Goal: Contribute content: Add original content to the website for others to see

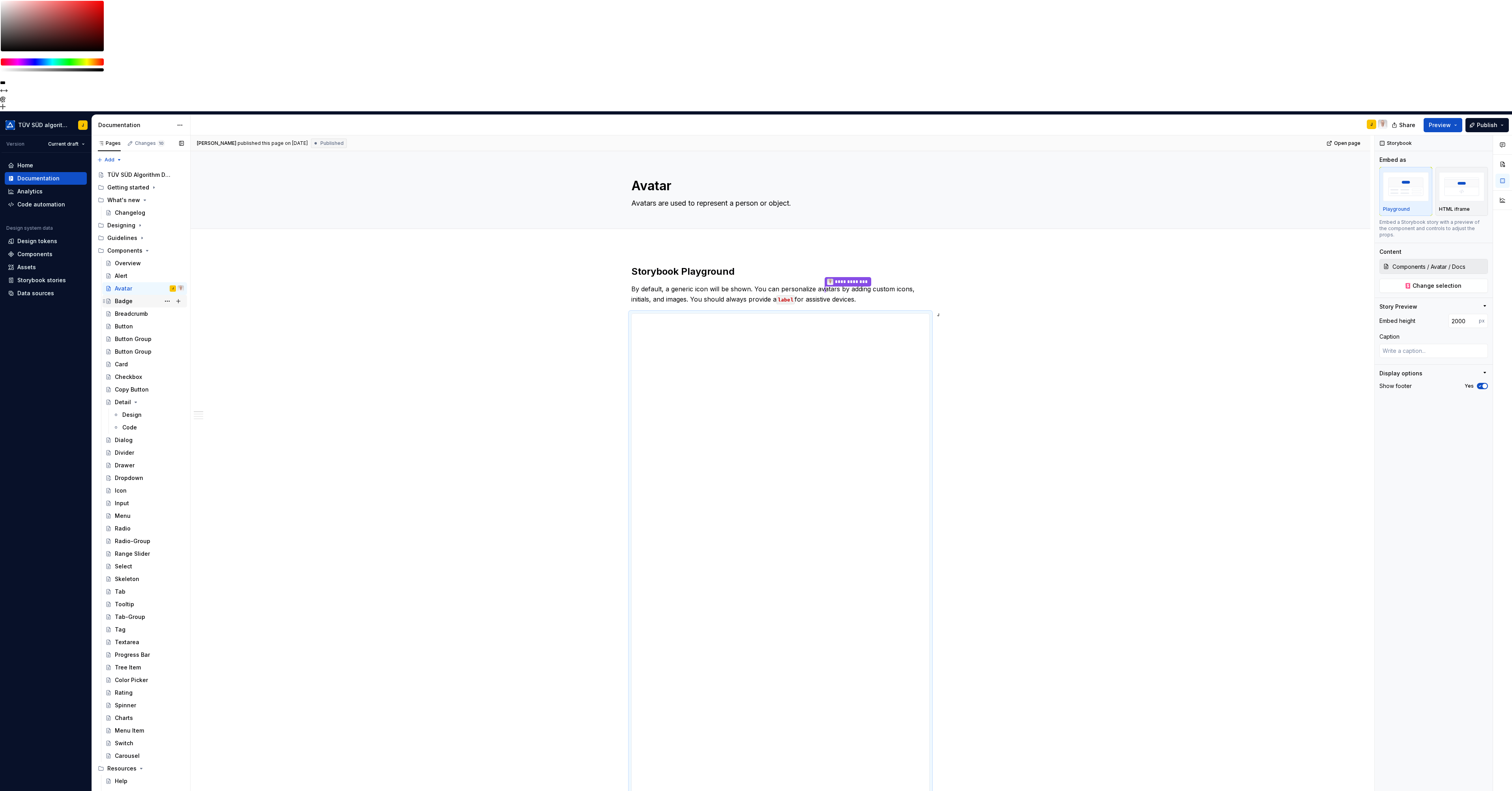
click at [133, 296] on div "Badge" at bounding box center [150, 301] width 69 height 11
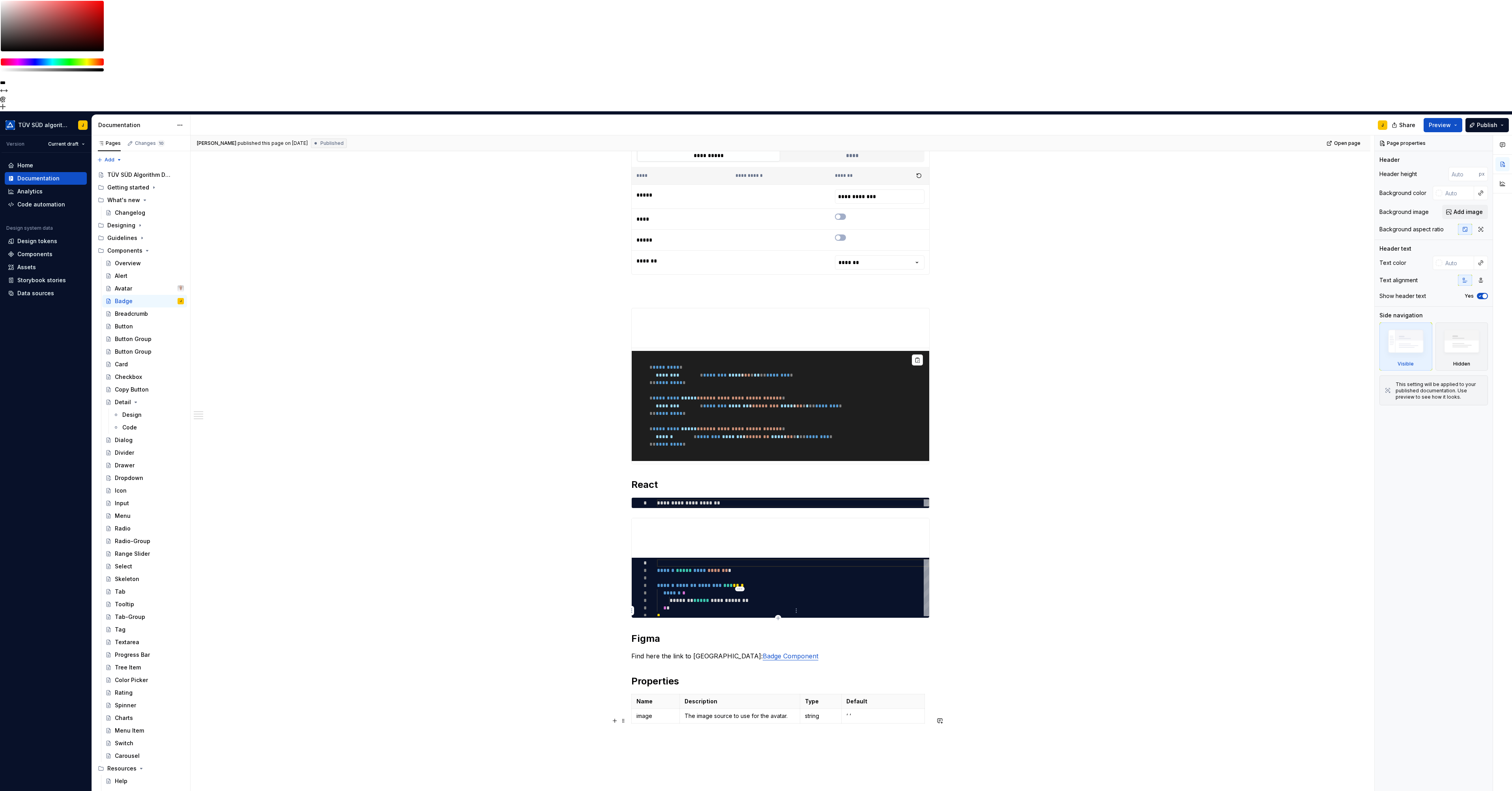
scroll to position [197, 0]
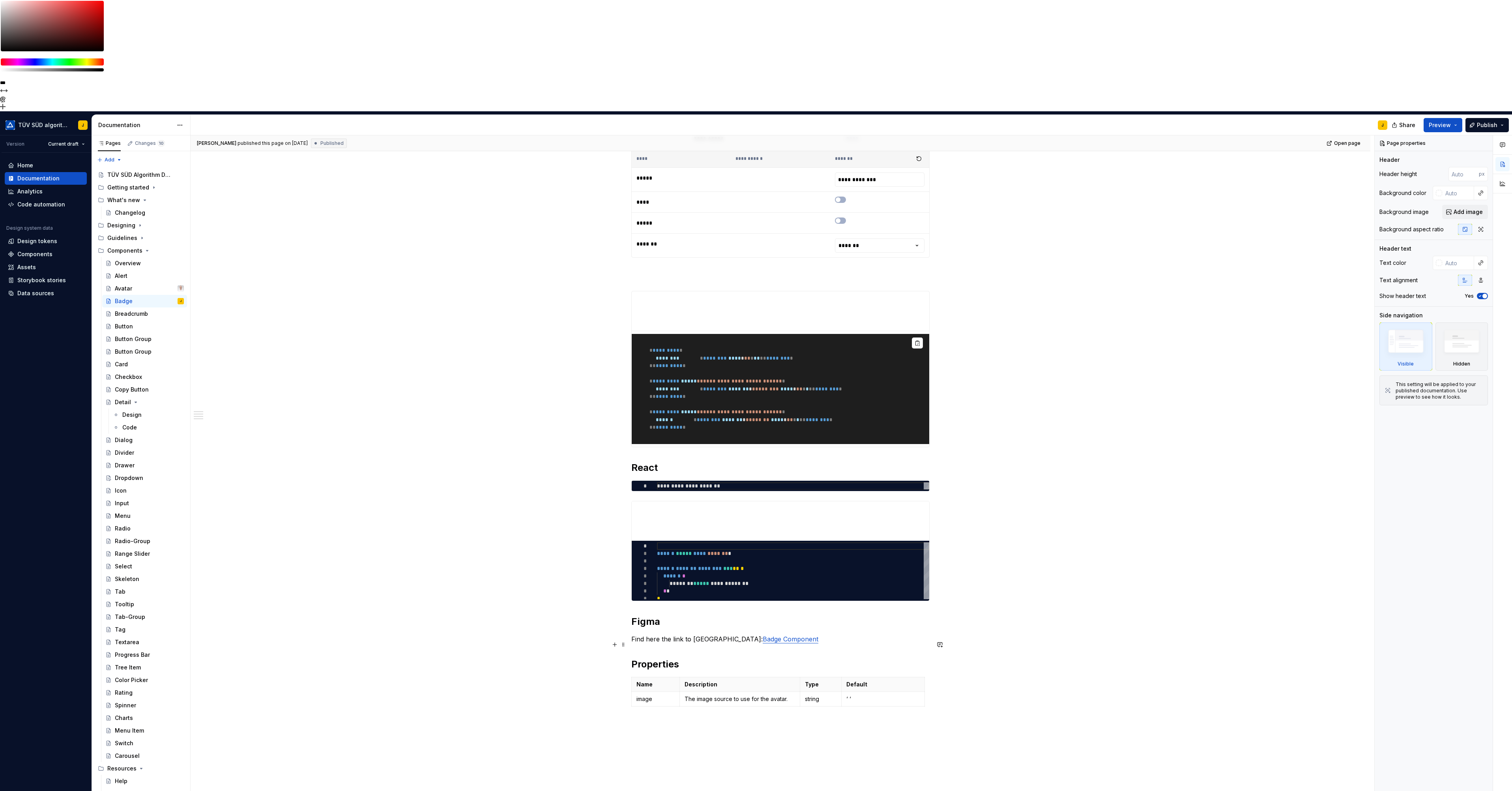
click at [671, 615] on h2 "Figma" at bounding box center [781, 622] width 298 height 13
type textarea "*"
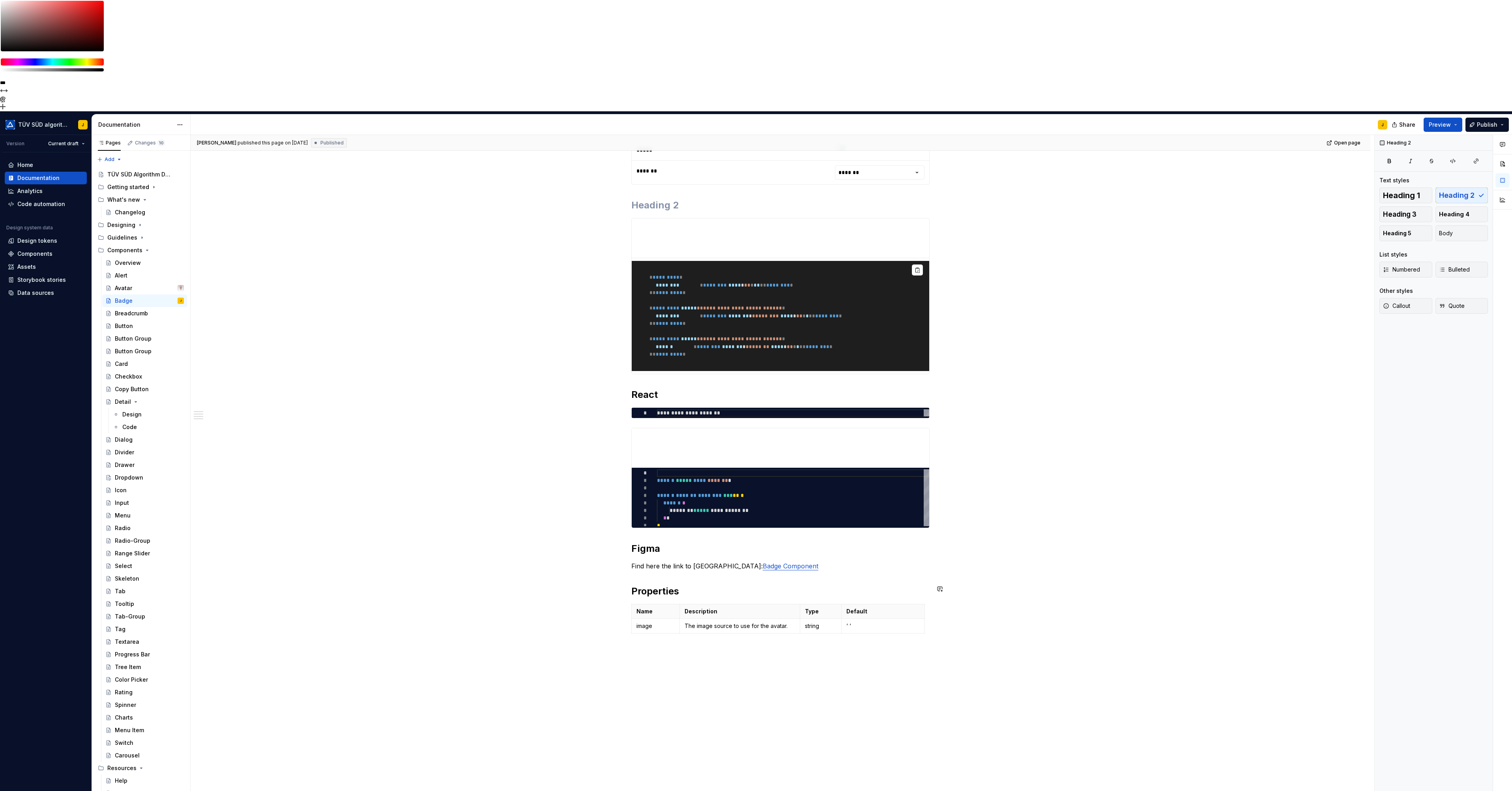
click at [667, 543] on h2 "Figma" at bounding box center [781, 549] width 298 height 13
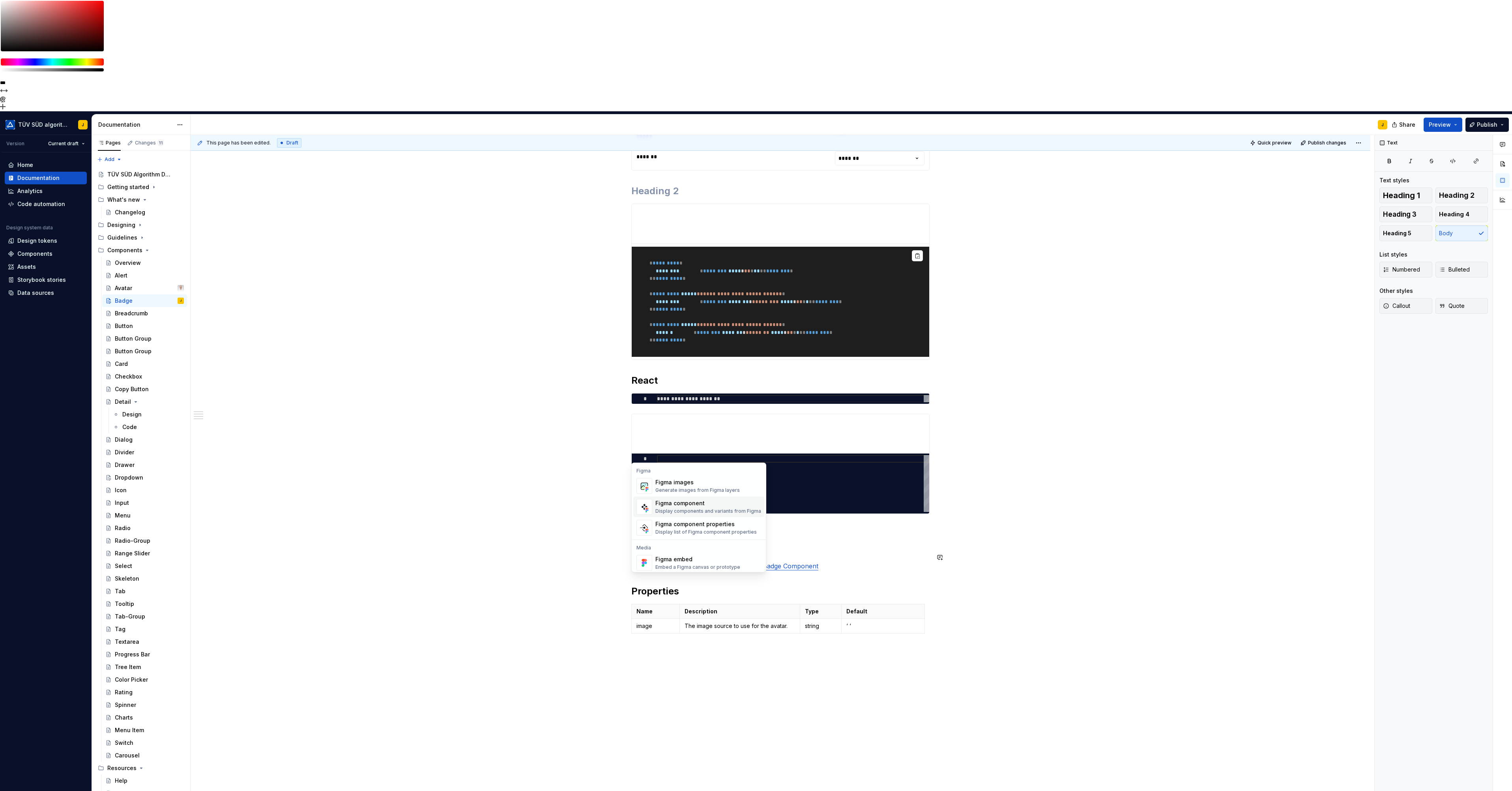
click at [703, 503] on div "Figma component" at bounding box center [708, 503] width 106 height 8
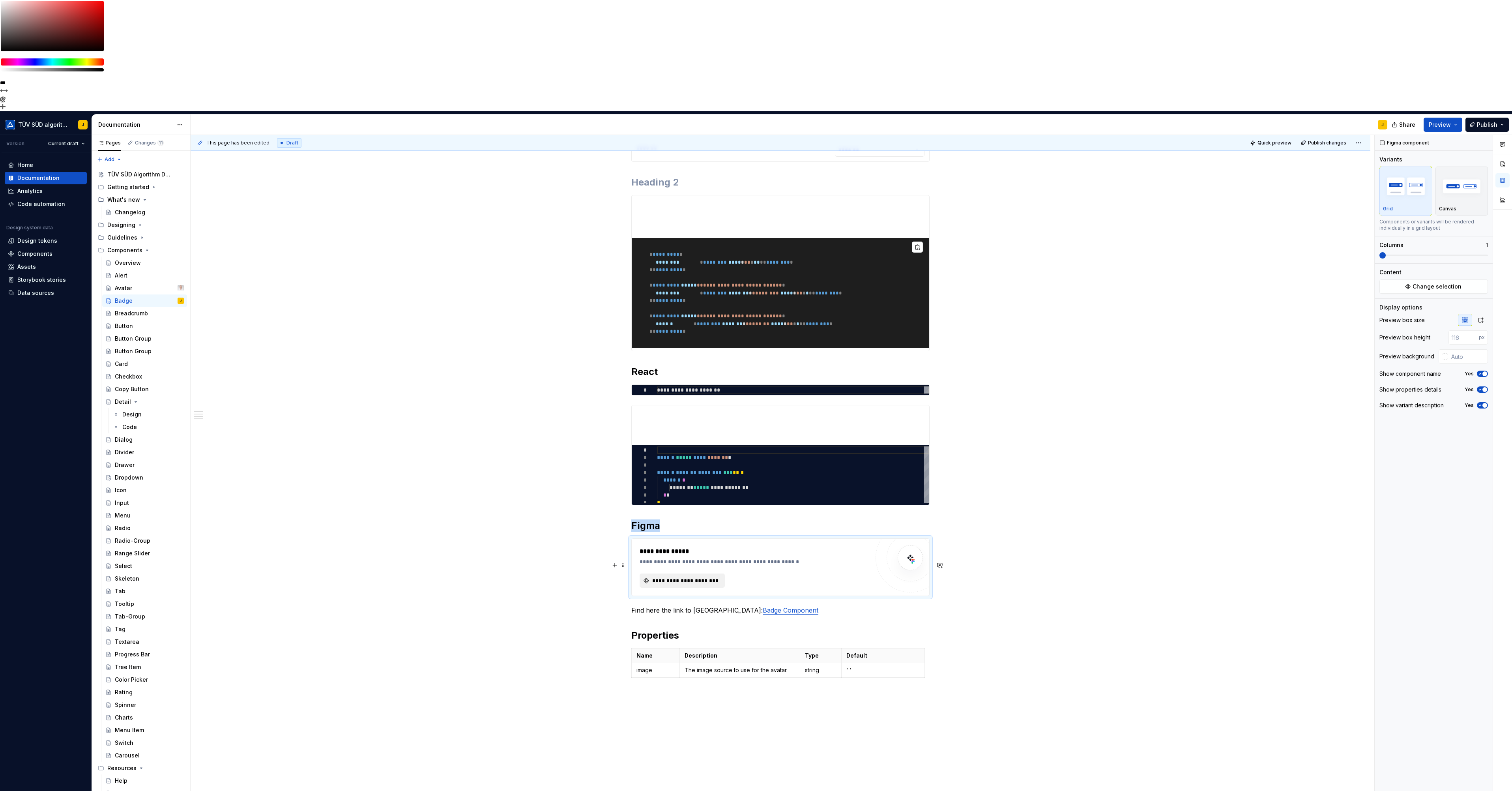
click at [701, 577] on span "**********" at bounding box center [685, 580] width 69 height 8
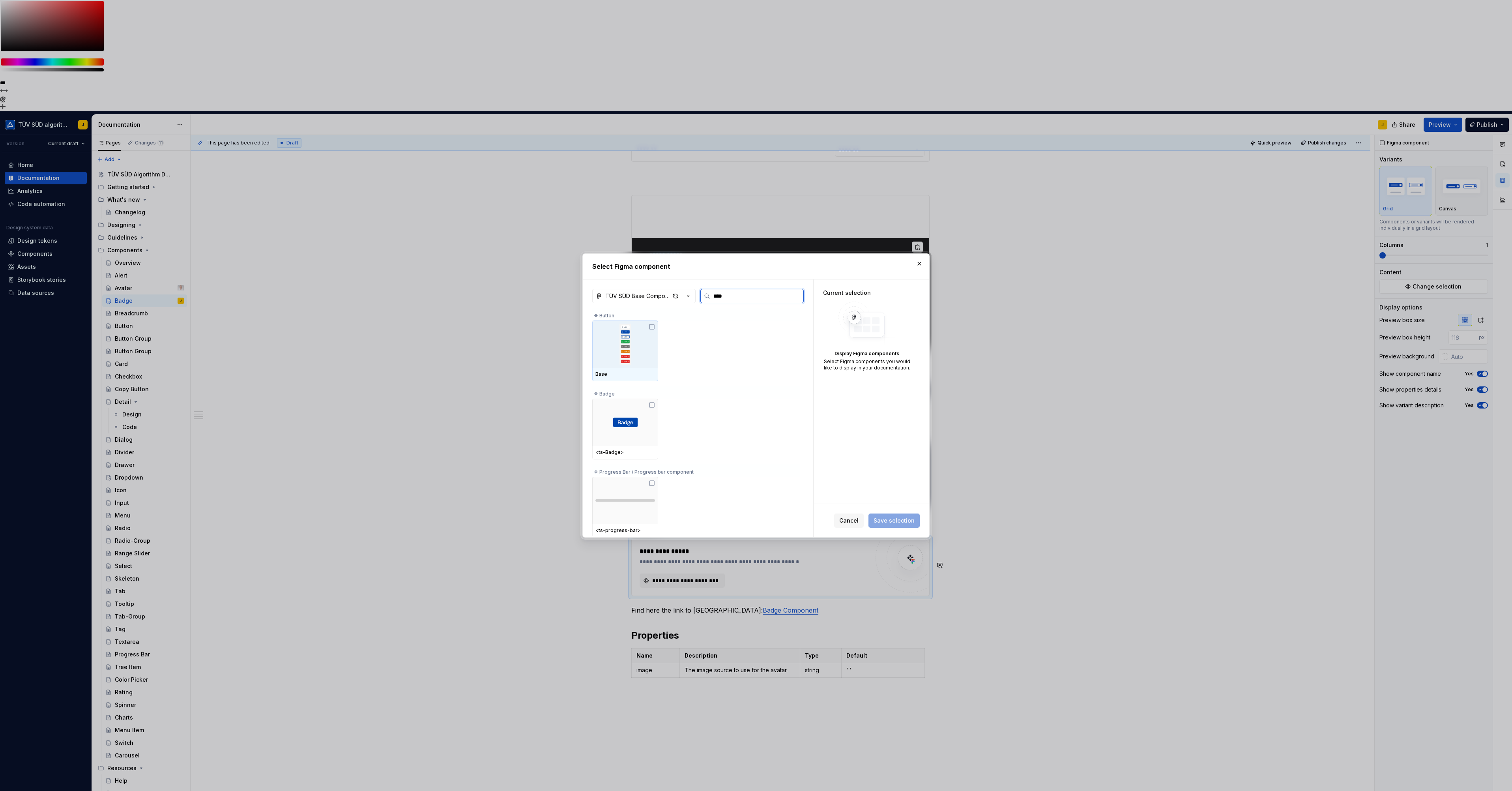
type input "*****"
click at [632, 336] on div at bounding box center [625, 344] width 66 height 48
click at [900, 519] on span "Save selection" at bounding box center [894, 520] width 41 height 8
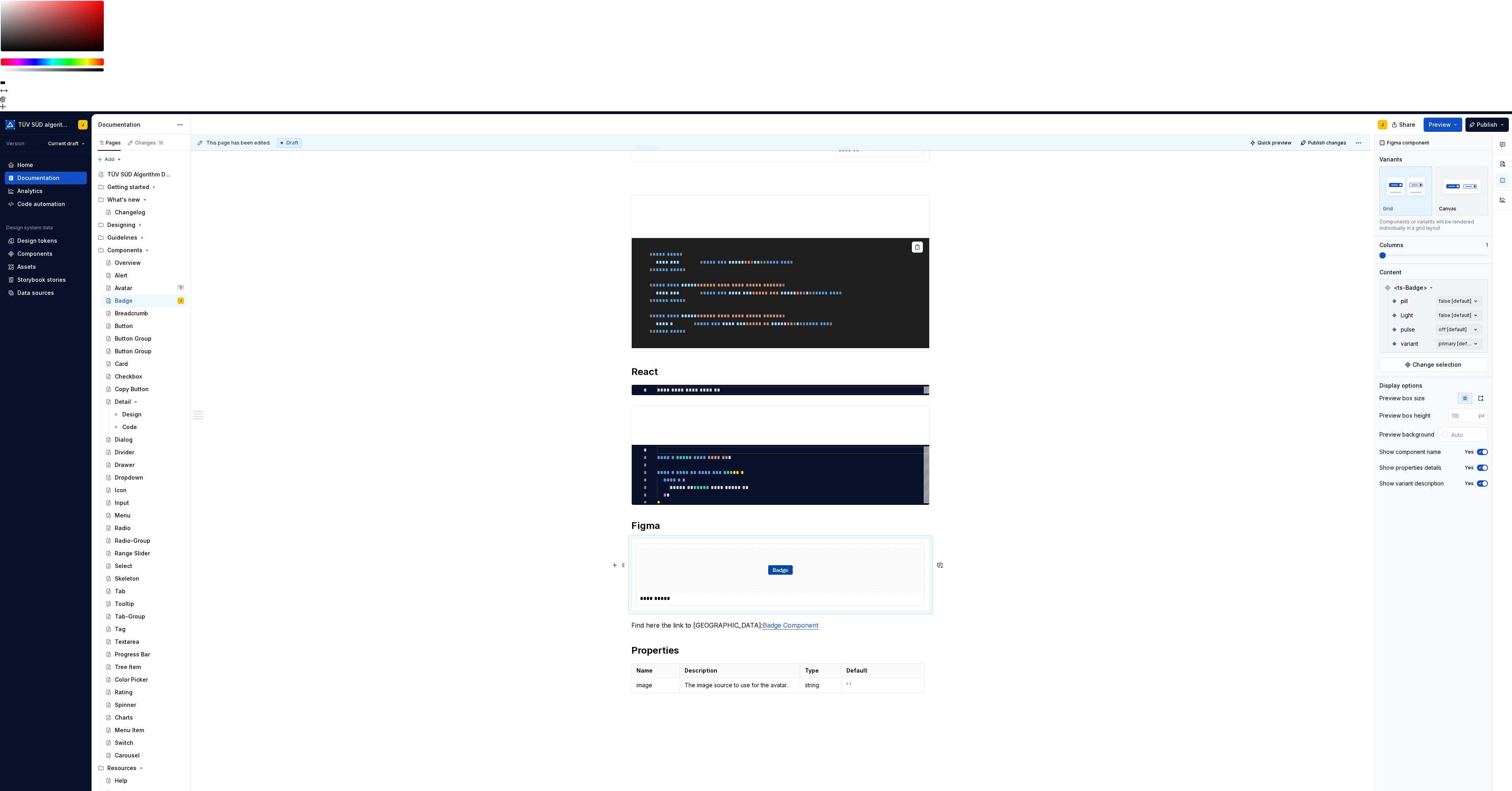
click at [787, 550] on img at bounding box center [780, 570] width 25 height 39
click at [1445, 361] on span "Change selection" at bounding box center [1437, 364] width 49 height 8
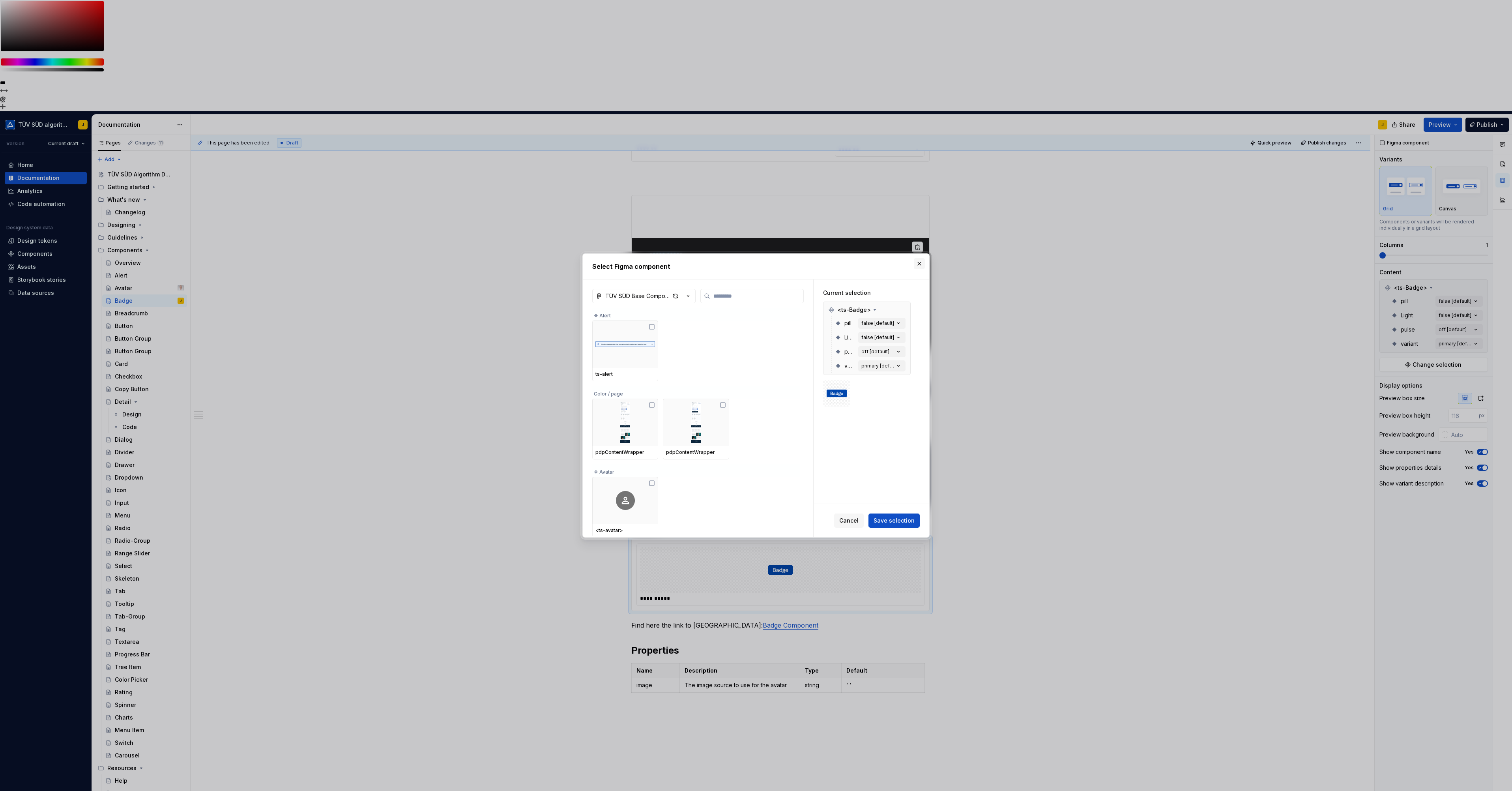
click at [918, 262] on button "button" at bounding box center [919, 264] width 11 height 11
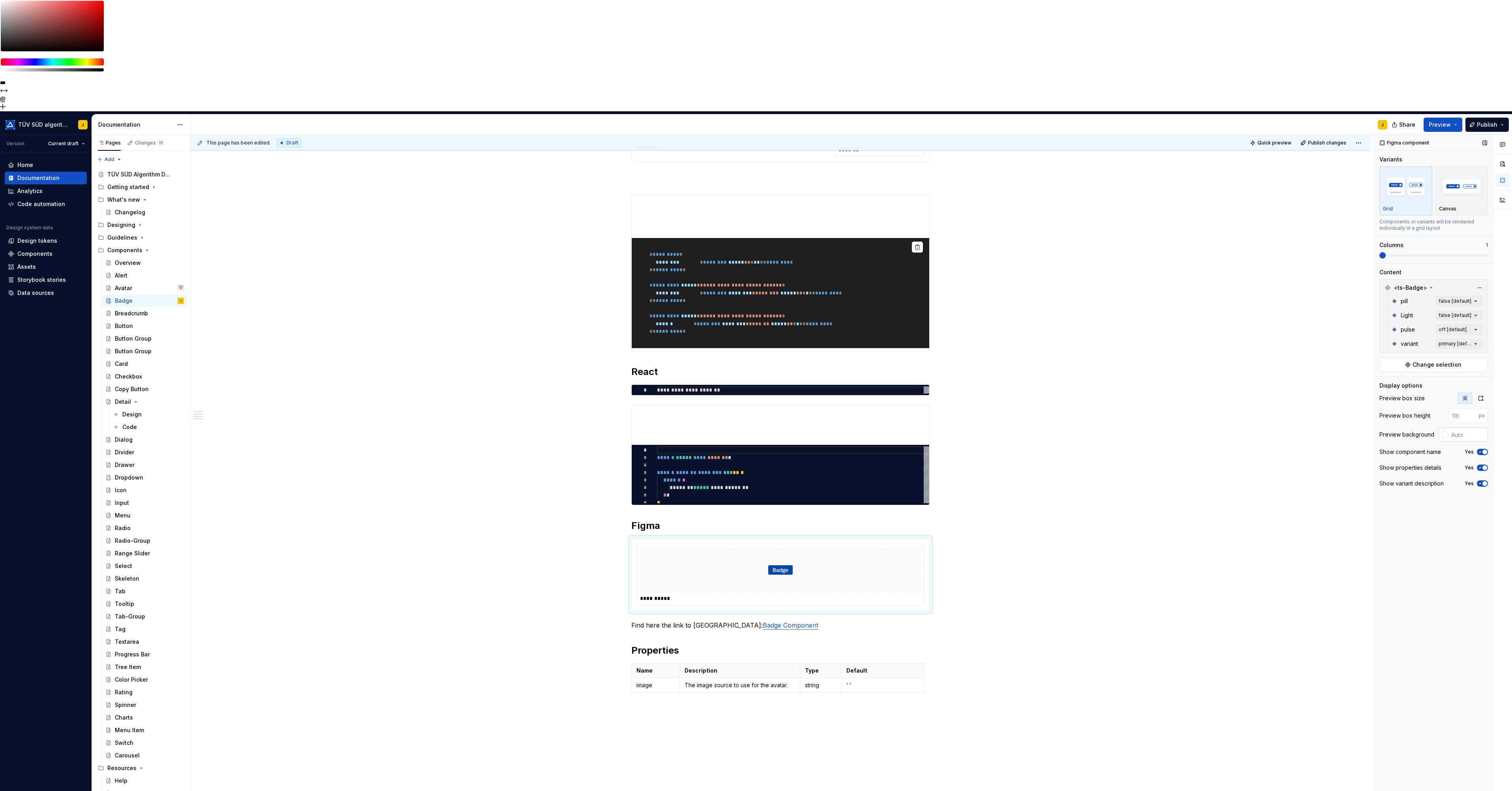
click at [1445, 432] on div at bounding box center [1445, 435] width 6 height 6
click at [1409, 321] on div "Comments Open comments No comments yet Select ‘Comment’ from the block context …" at bounding box center [1443, 519] width 137 height 768
click at [1480, 450] on icon "button" at bounding box center [1480, 452] width 6 height 5
click at [1480, 450] on span "button" at bounding box center [1480, 452] width 5 height 5
click at [1480, 450] on icon "button" at bounding box center [1480, 452] width 6 height 5
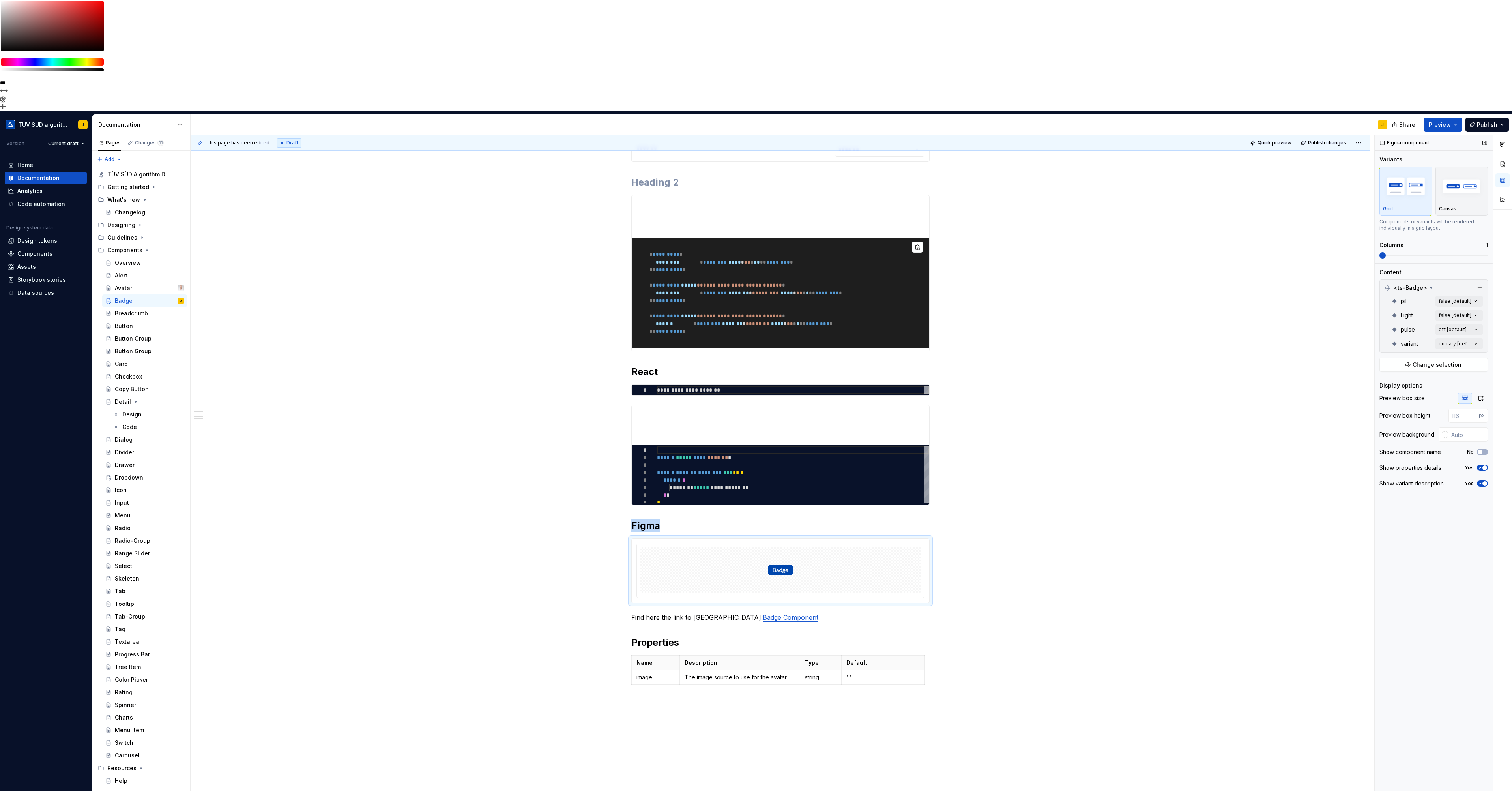
click at [1483, 466] on span "button" at bounding box center [1485, 468] width 5 height 5
click at [1483, 464] on button "No" at bounding box center [1482, 467] width 11 height 6
click at [1483, 481] on span "button" at bounding box center [1485, 483] width 5 height 5
click at [1483, 480] on button "No" at bounding box center [1482, 483] width 11 height 6
click at [1379, 253] on span at bounding box center [1433, 255] width 109 height 6
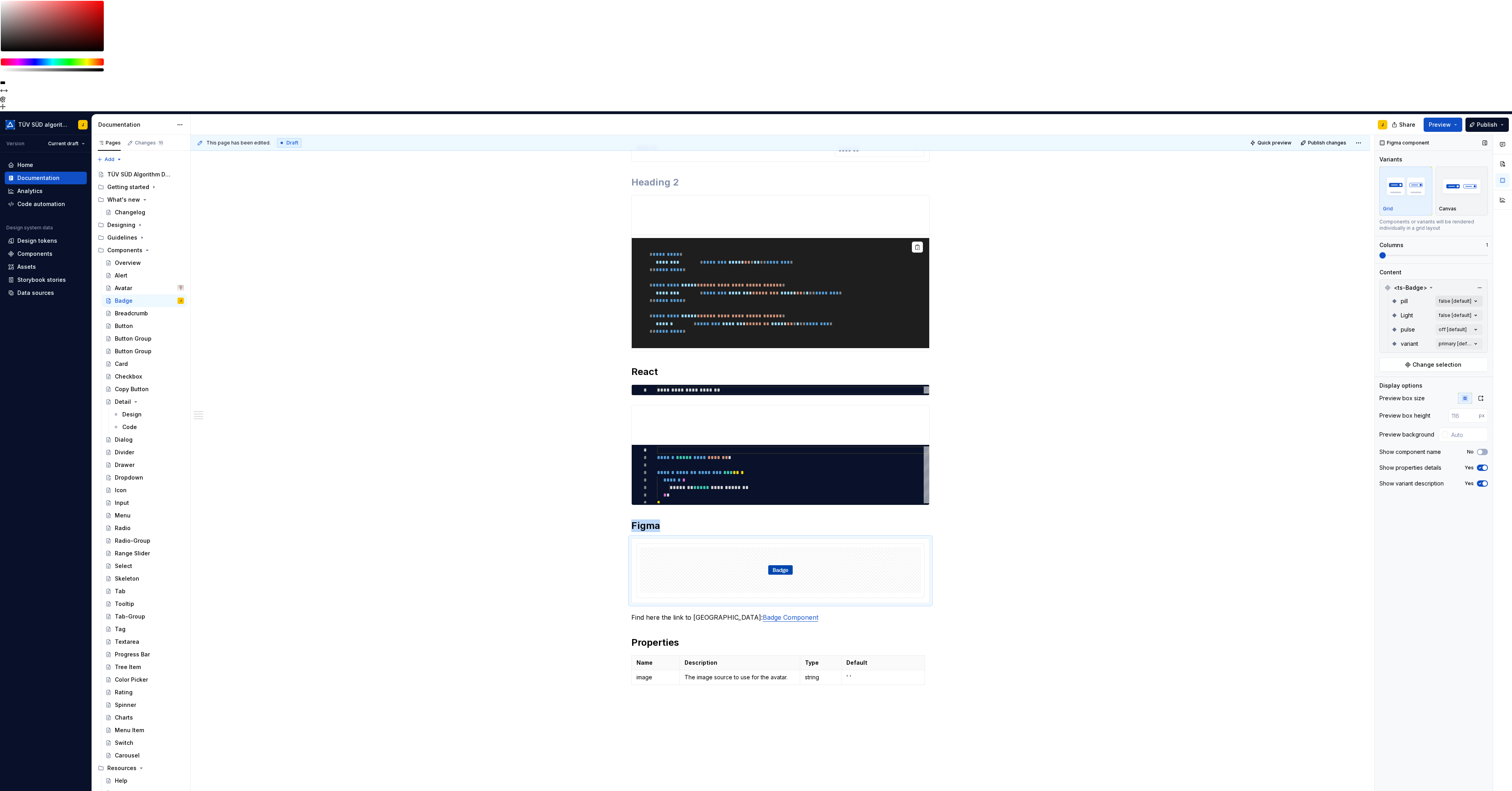
click at [1476, 192] on div "Comments Open comments No comments yet Select ‘Comment’ from the block context …" at bounding box center [1443, 519] width 137 height 768
click at [1474, 202] on button "button" at bounding box center [1472, 203] width 11 height 6
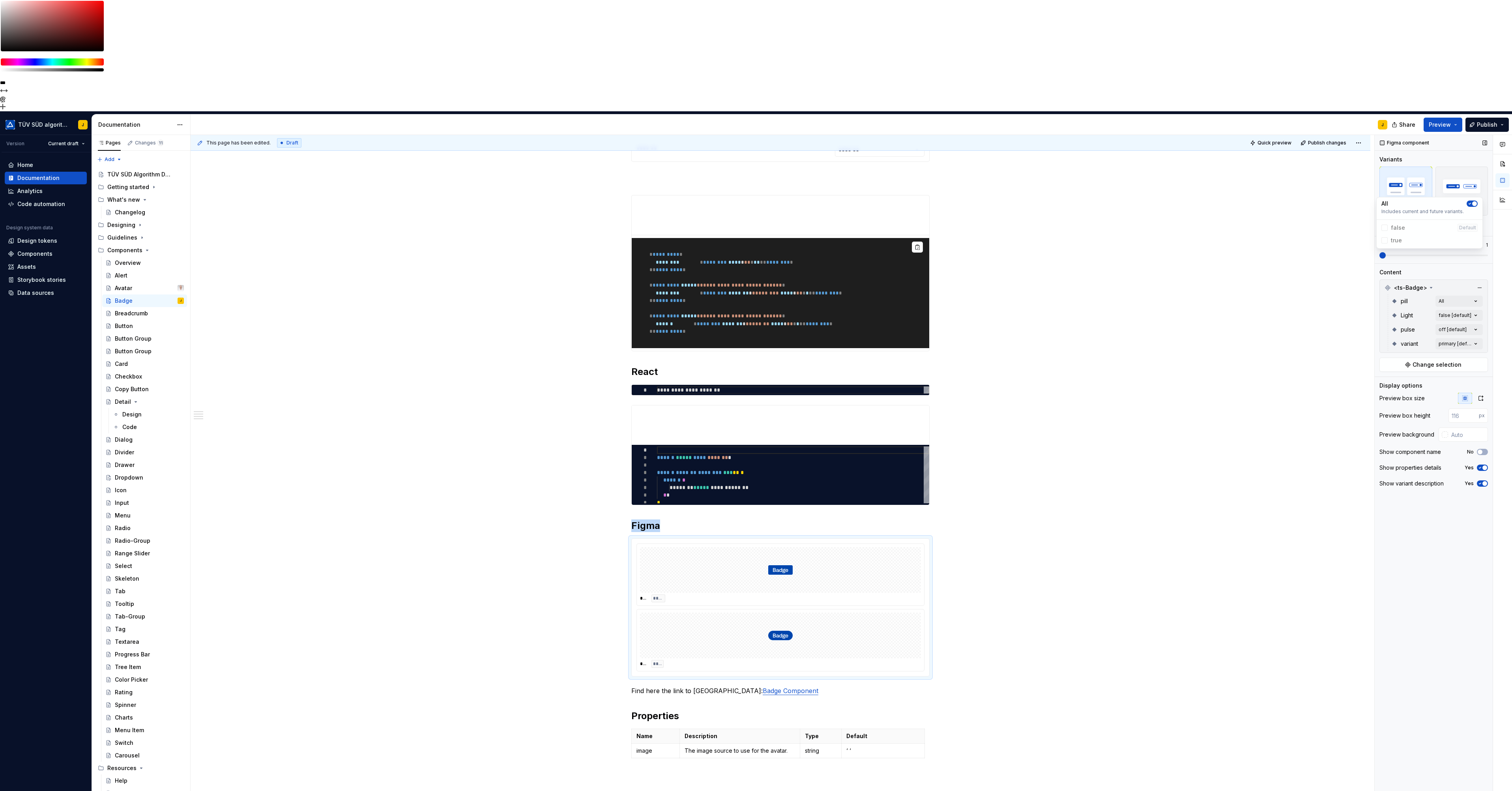
click at [1452, 165] on div "Comments Open comments No comments yet Select ‘Comment’ from the block context …" at bounding box center [1443, 519] width 137 height 768
click at [1469, 202] on div "Comments Open comments No comments yet Select ‘Comment’ from the block context …" at bounding box center [1443, 519] width 137 height 768
click at [1475, 216] on button "button" at bounding box center [1472, 218] width 11 height 6
click at [1459, 177] on div "Comments Open comments No comments yet Select ‘Comment’ from the block context …" at bounding box center [1443, 519] width 137 height 768
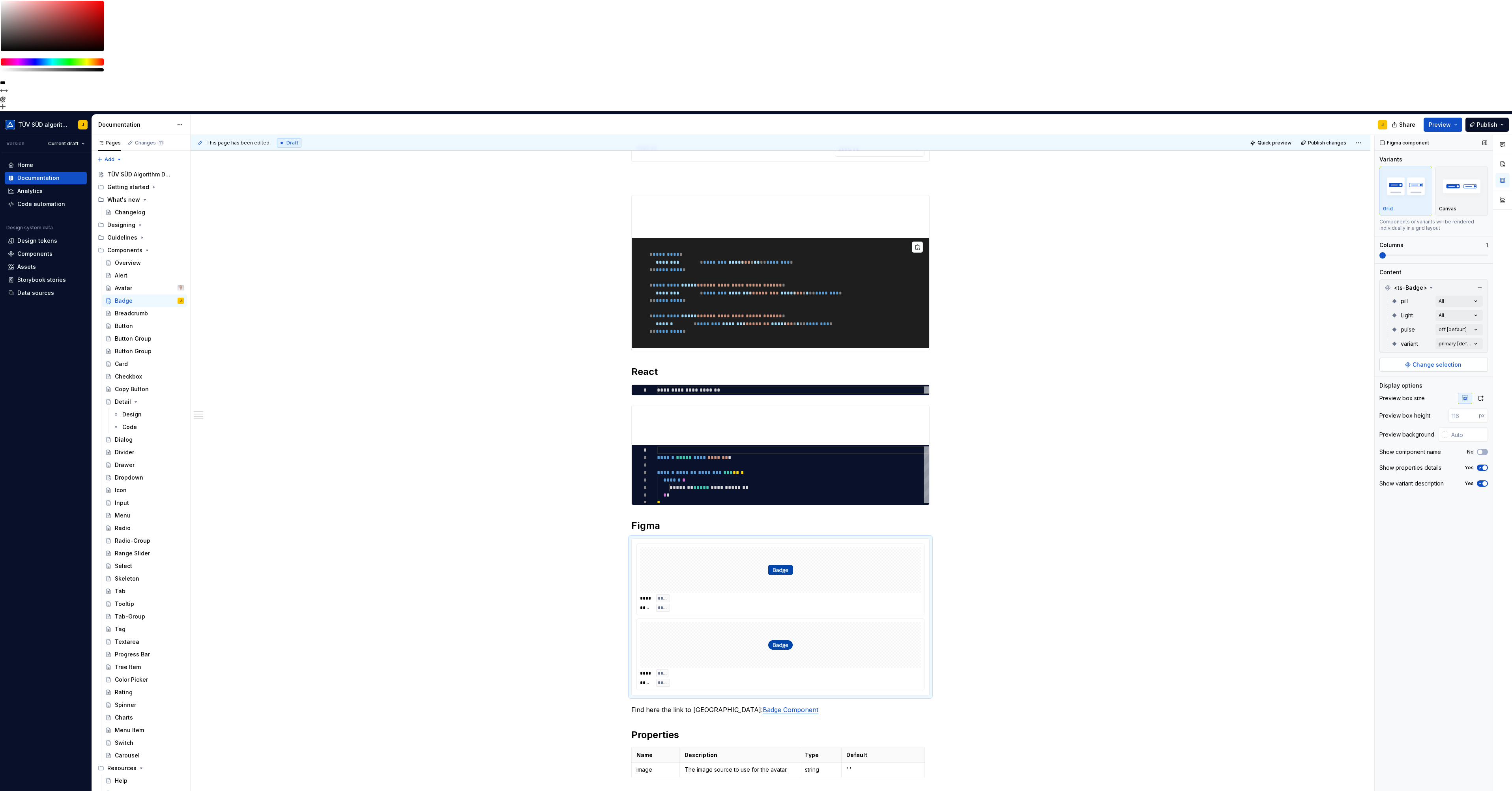
click at [1449, 361] on span "Change selection" at bounding box center [1437, 364] width 49 height 8
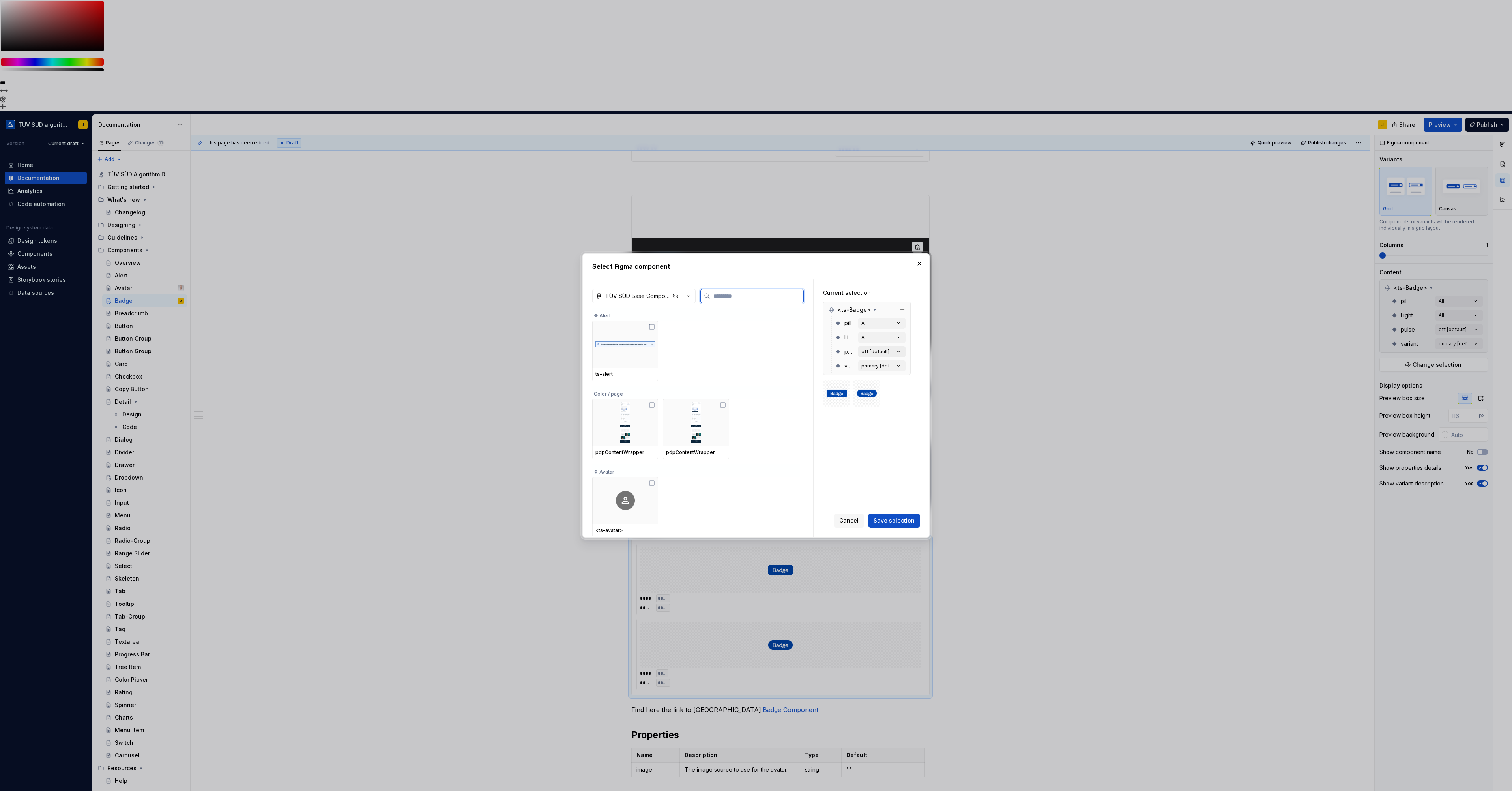
click at [882, 352] on div "off [default]" at bounding box center [875, 352] width 28 height 6
click at [900, 353] on icon "button" at bounding box center [898, 351] width 8 height 8
click at [896, 352] on icon "button" at bounding box center [898, 351] width 8 height 8
click at [849, 352] on span "pulse" at bounding box center [850, 351] width 11 height 8
click at [870, 324] on button "All" at bounding box center [882, 323] width 48 height 11
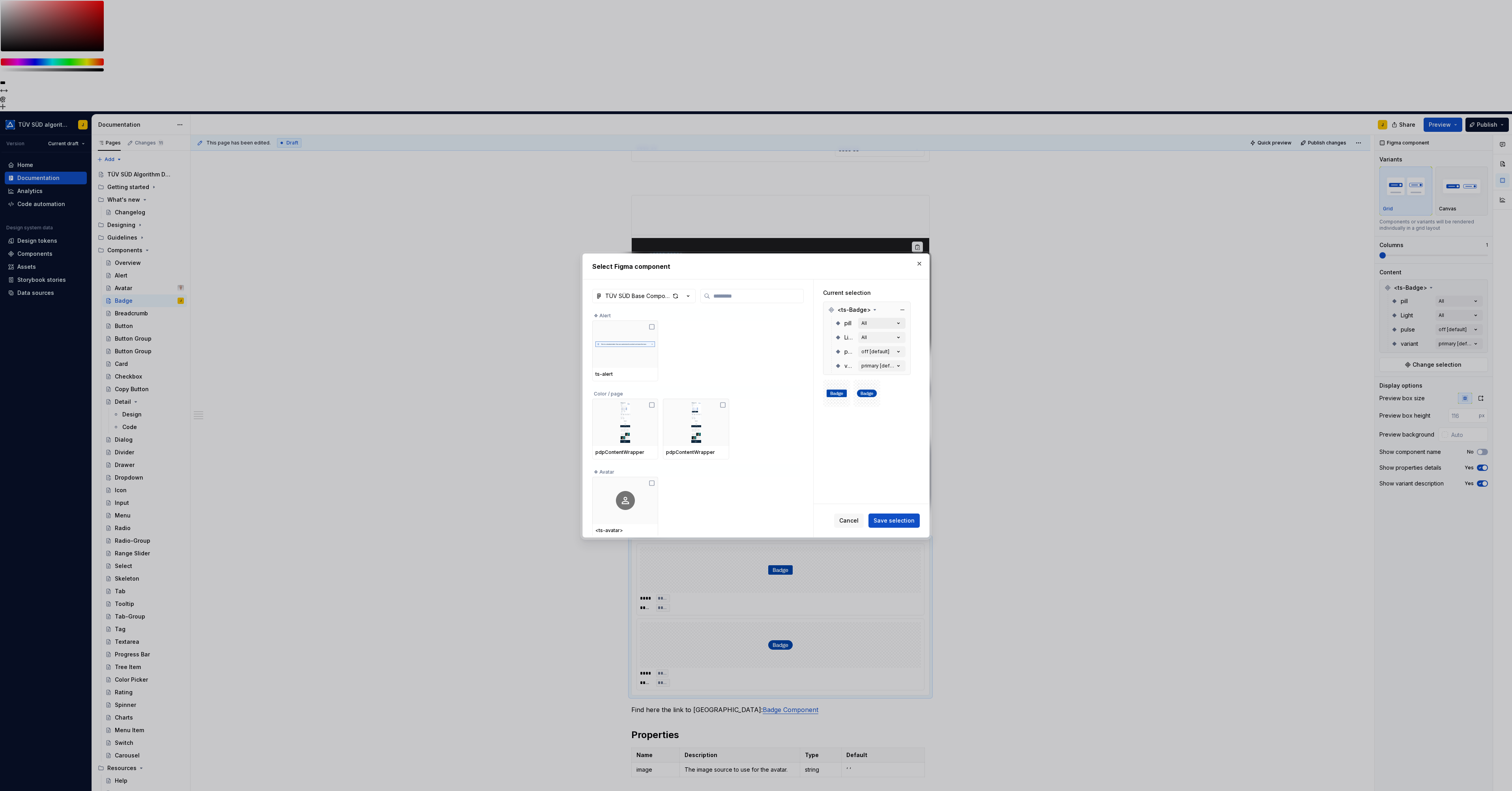
click at [901, 323] on icon "button" at bounding box center [898, 323] width 8 height 8
click at [863, 394] on img at bounding box center [867, 393] width 21 height 10
click at [878, 340] on button "All" at bounding box center [882, 337] width 48 height 11
click at [897, 347] on button "off [default]" at bounding box center [882, 352] width 48 height 11
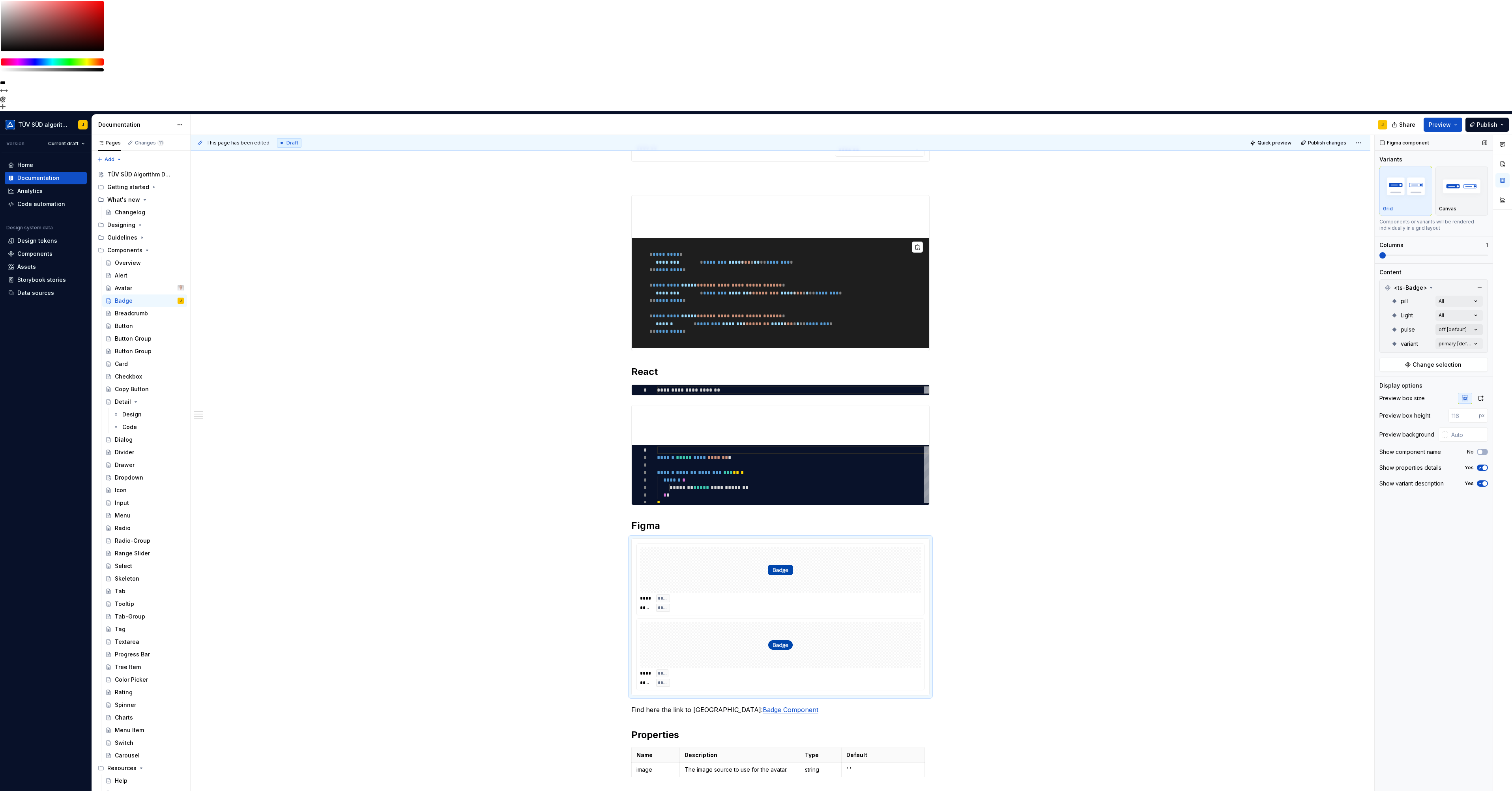
click at [1473, 219] on div "Comments Open comments No comments yet Select ‘Comment’ from the block context …" at bounding box center [1443, 519] width 137 height 768
click at [1472, 232] on span "button" at bounding box center [1470, 232] width 5 height 5
click at [1491, 231] on div "Comments Open comments No comments yet Select ‘Comment’ from the block context …" at bounding box center [1443, 519] width 137 height 768
click at [1473, 235] on div "Comments Open comments No comments yet Select ‘Comment’ from the block context …" at bounding box center [1443, 519] width 137 height 768
click at [1473, 245] on icon "button" at bounding box center [1470, 246] width 6 height 5
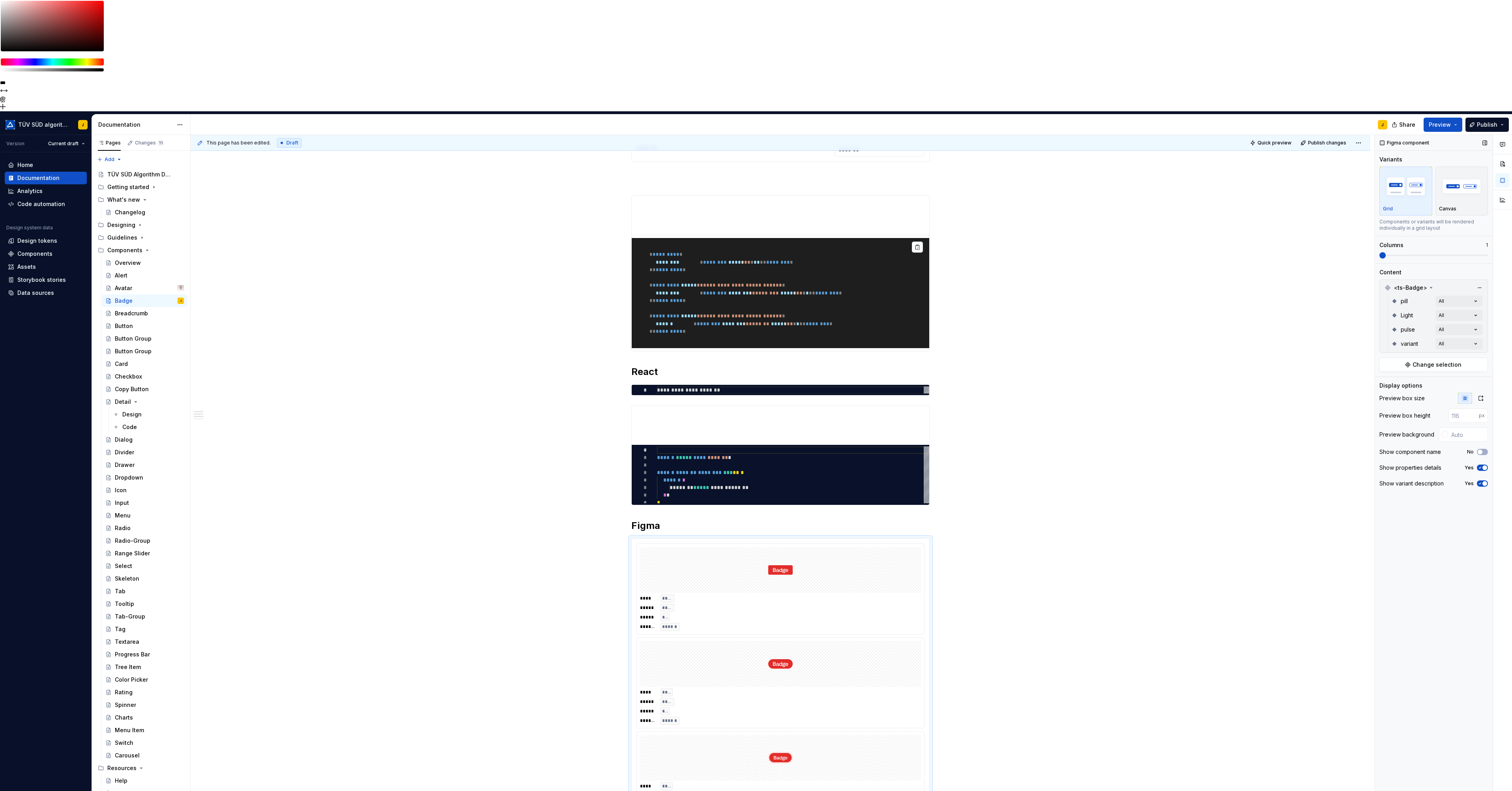
drag, startPoint x: 1397, startPoint y: 141, endPoint x: 1431, endPoint y: 143, distance: 34.1
click at [1436, 143] on div "Comments Open comments No comments yet Select ‘Comment’ from the block context …" at bounding box center [1443, 519] width 137 height 768
click at [1431, 253] on span at bounding box center [1433, 255] width 109 height 6
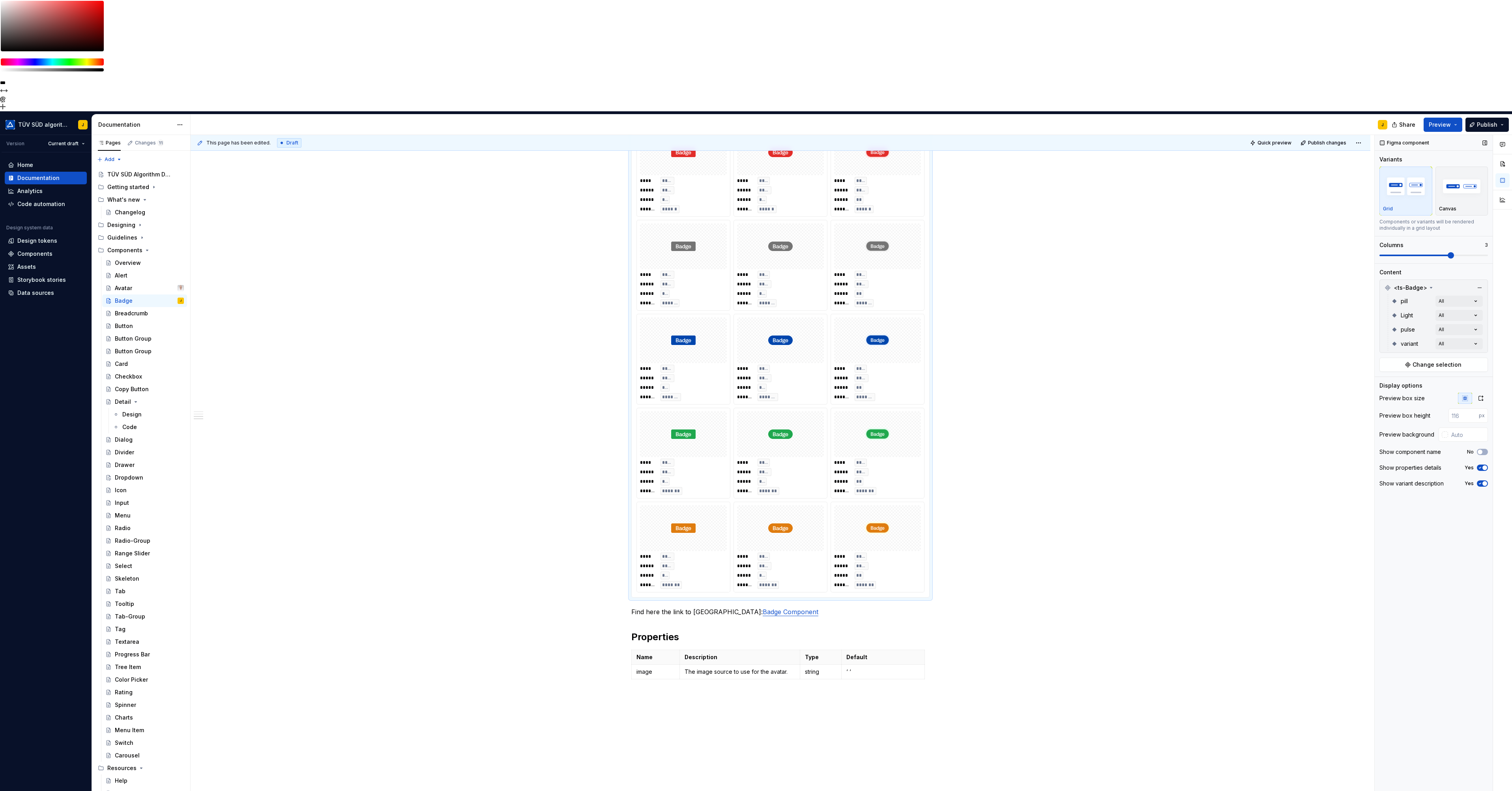
click at [1472, 253] on span at bounding box center [1433, 255] width 109 height 6
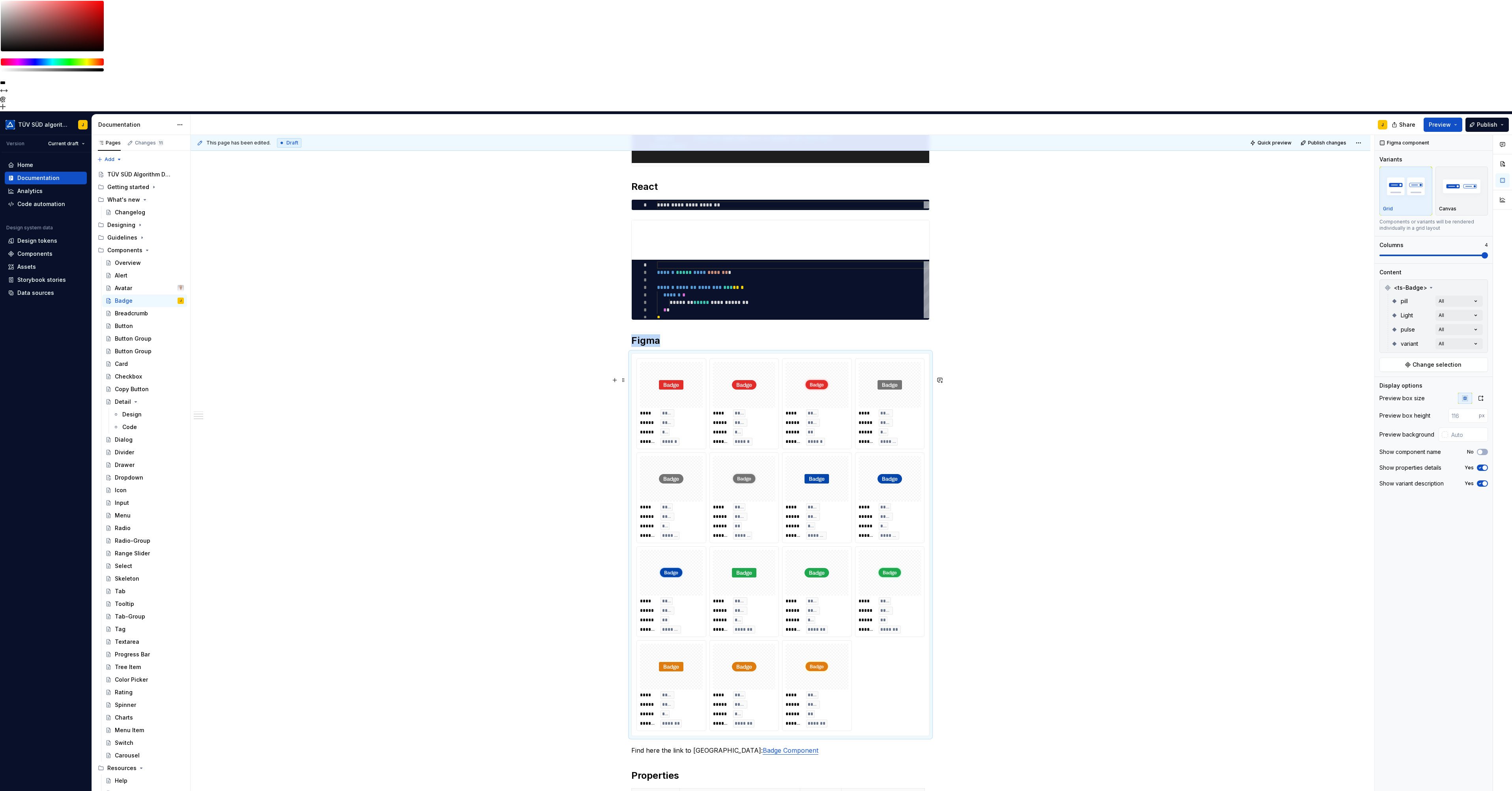
scroll to position [488, 0]
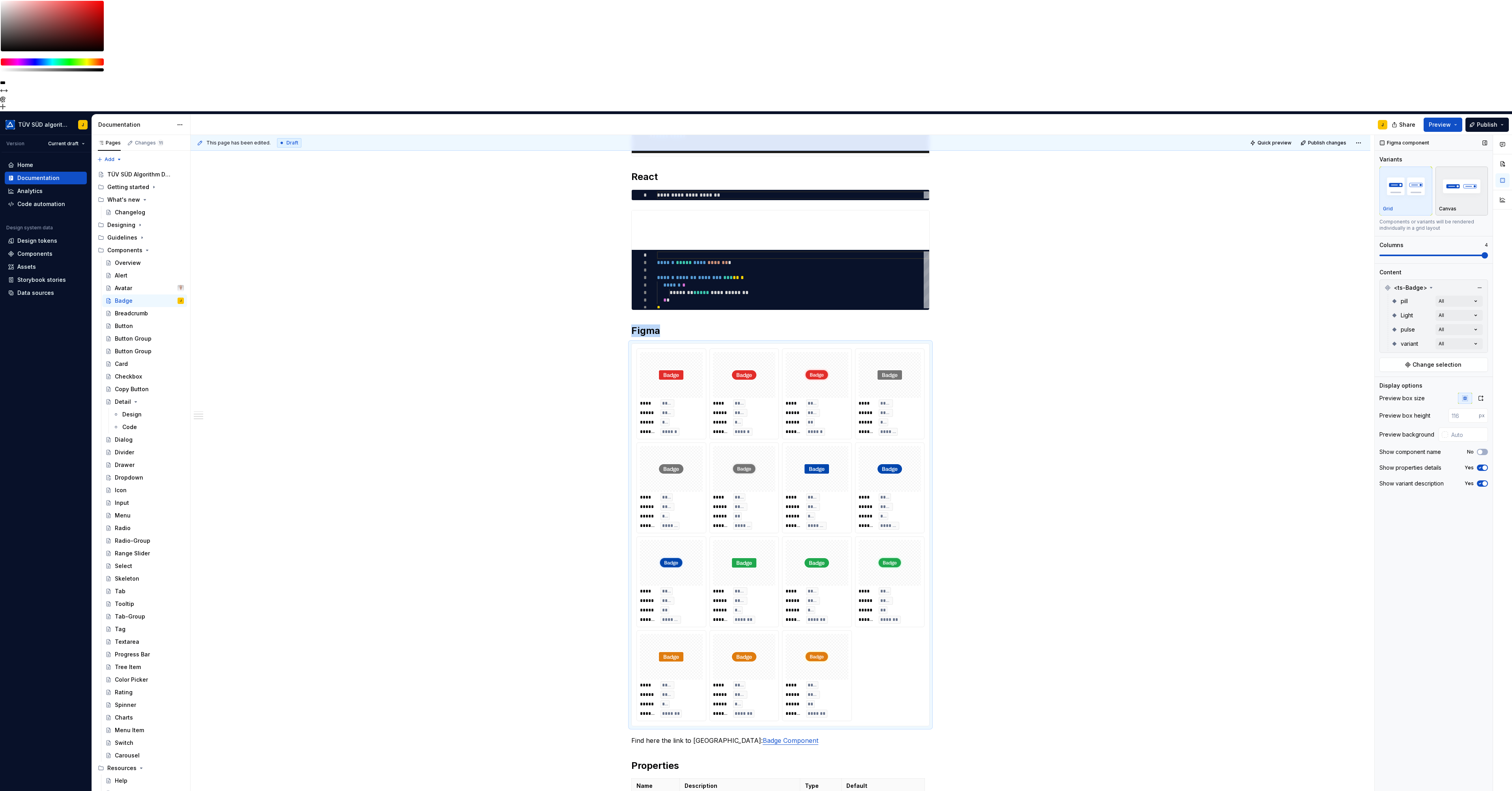
click at [1464, 171] on img "button" at bounding box center [1462, 186] width 46 height 29
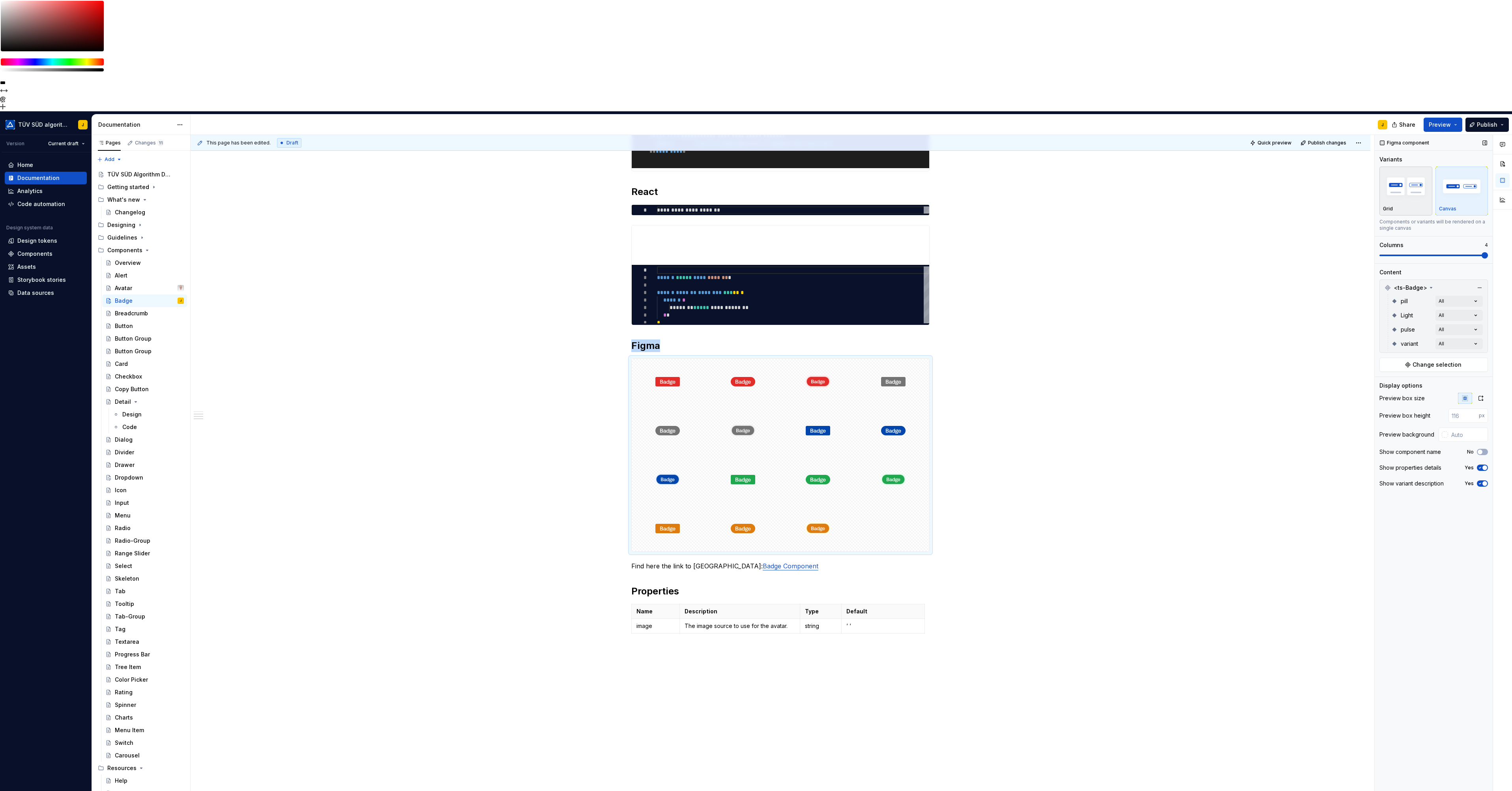
click at [1413, 171] on img "button" at bounding box center [1406, 186] width 46 height 29
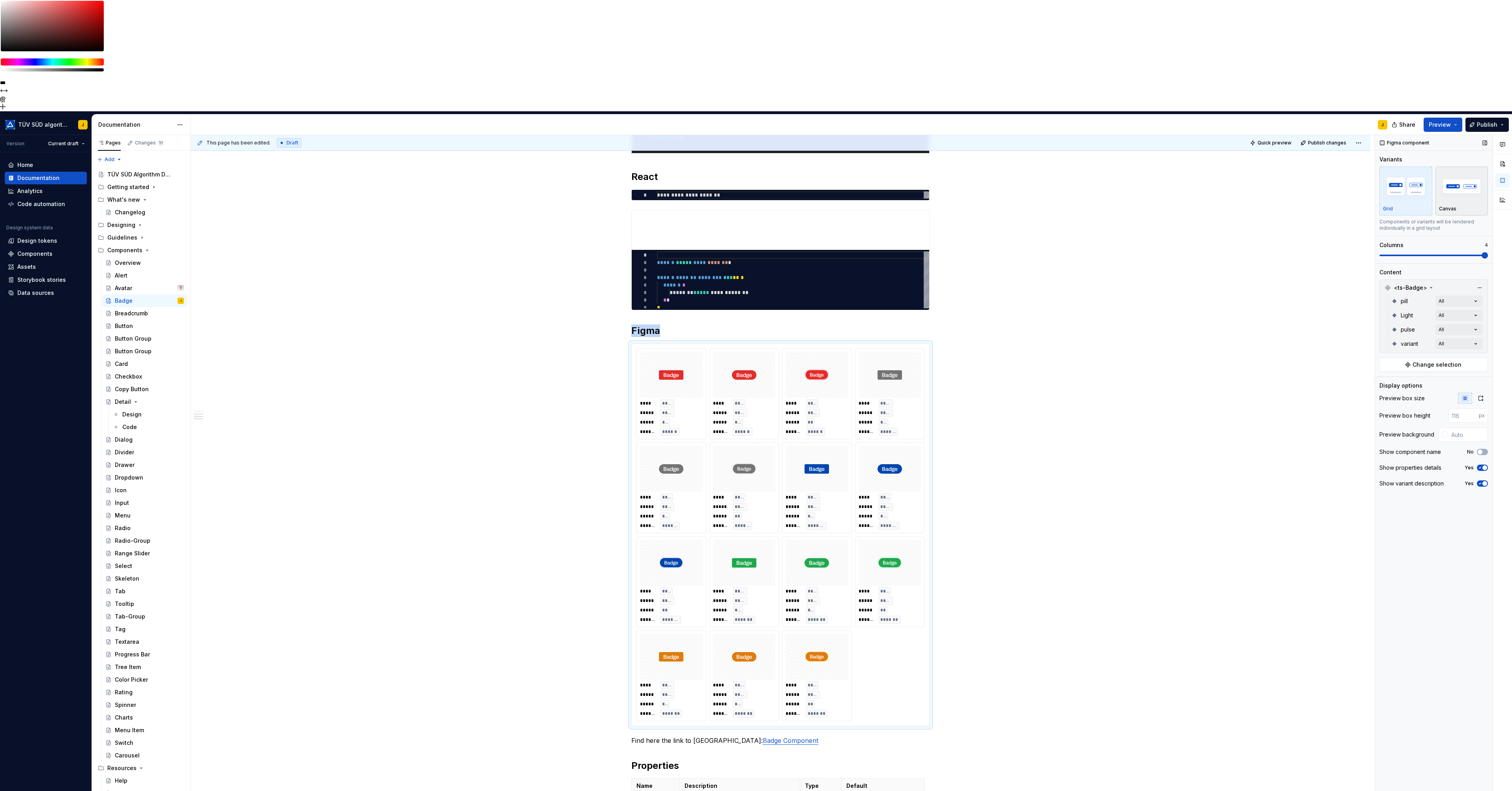
click at [1454, 171] on img "button" at bounding box center [1462, 186] width 46 height 29
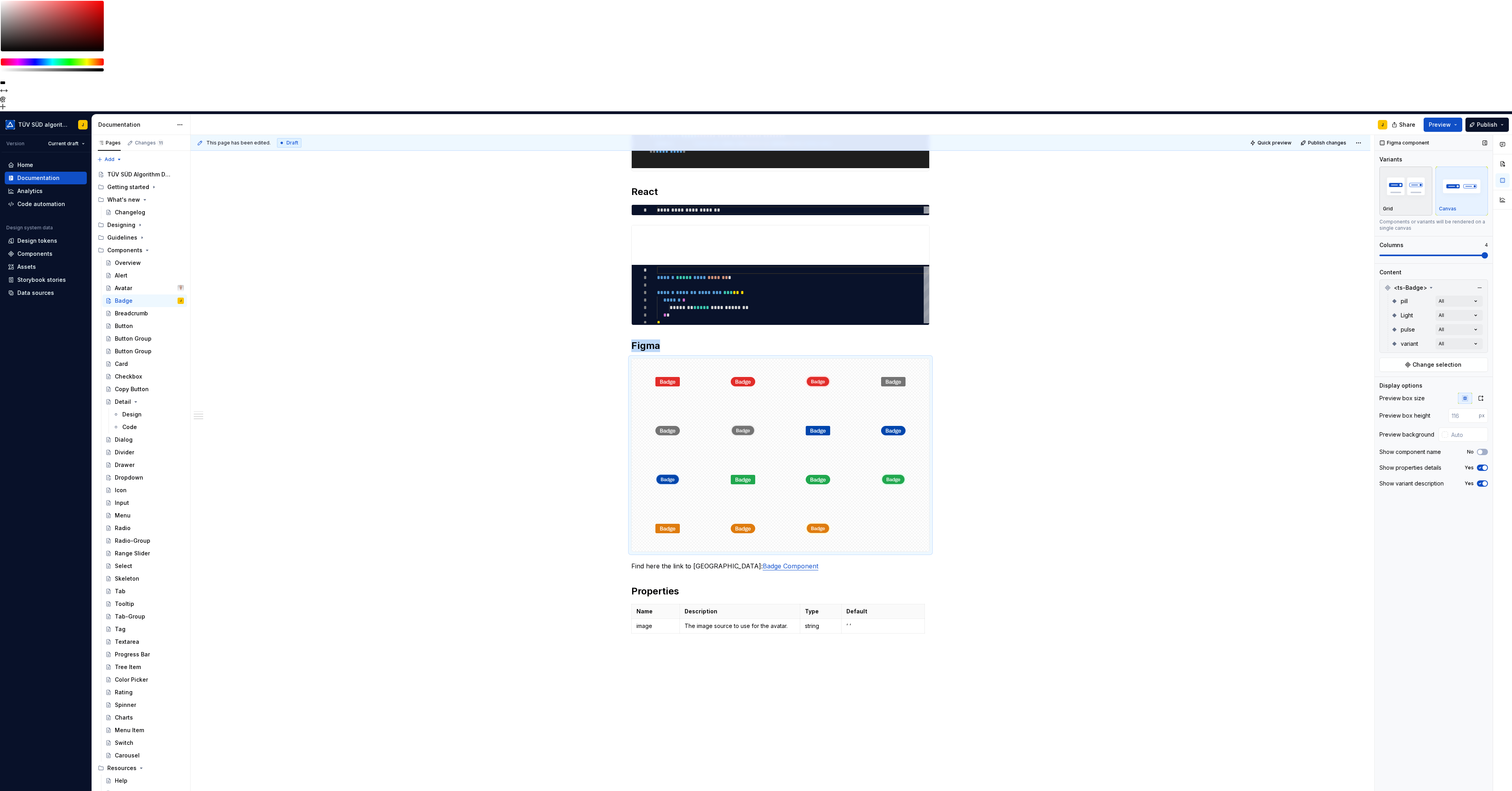
click at [1423, 171] on img "button" at bounding box center [1406, 186] width 46 height 29
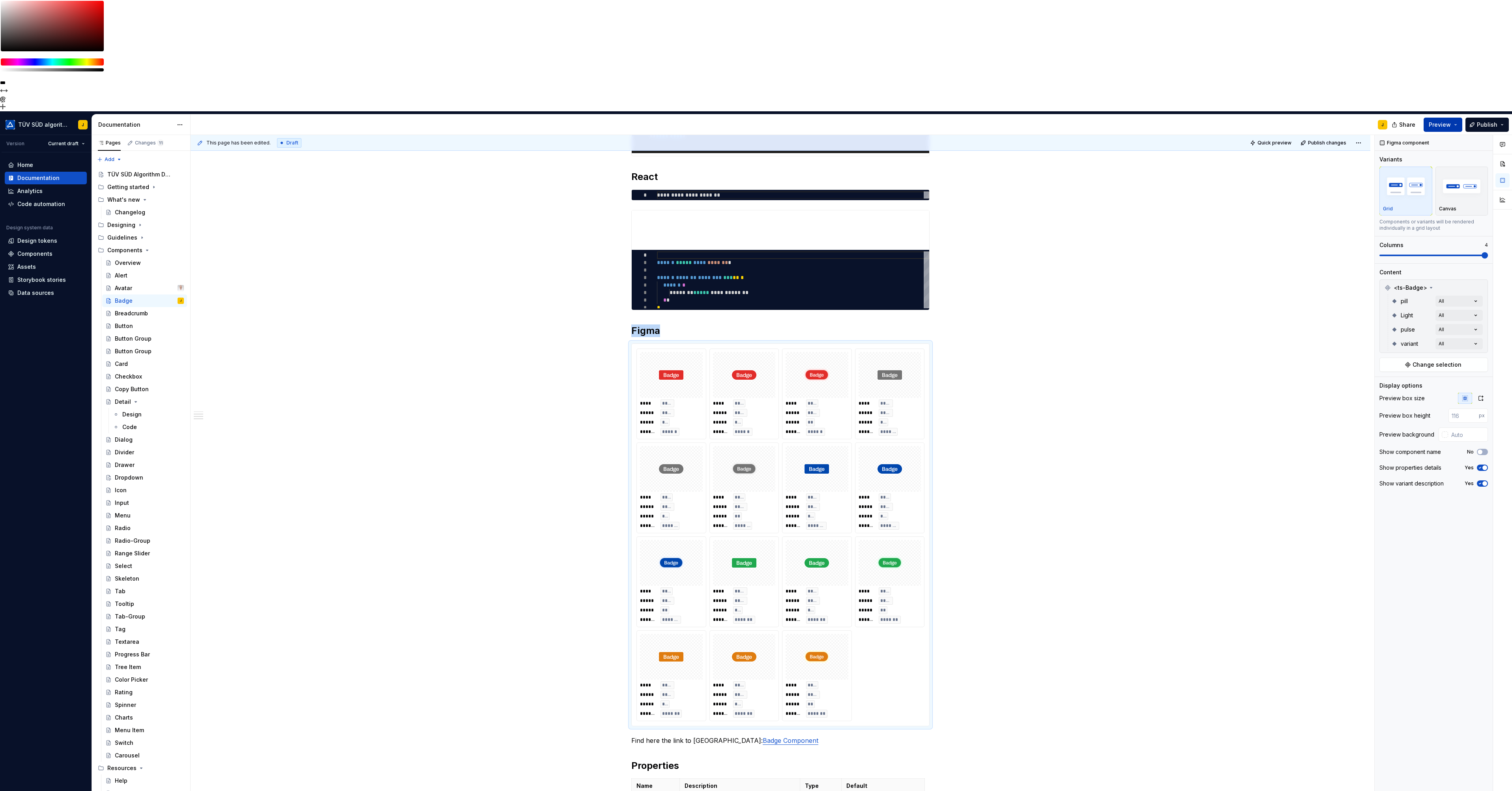
click at [1453, 117] on button "Preview" at bounding box center [1443, 124] width 39 height 14
click at [1375, 66] on span "Build preview" at bounding box center [1369, 66] width 38 height 8
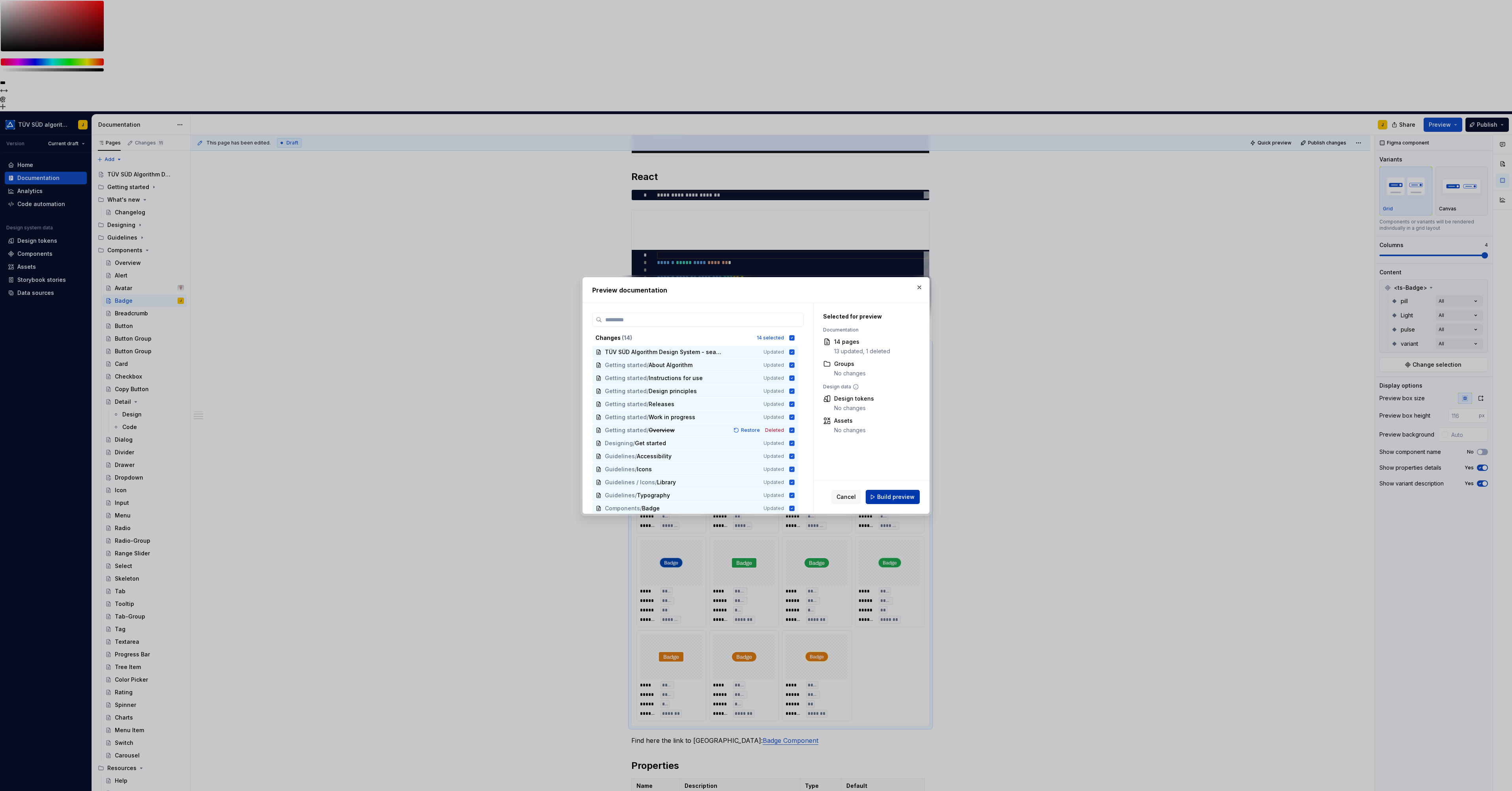
click at [912, 498] on span "Build preview" at bounding box center [896, 497] width 38 height 8
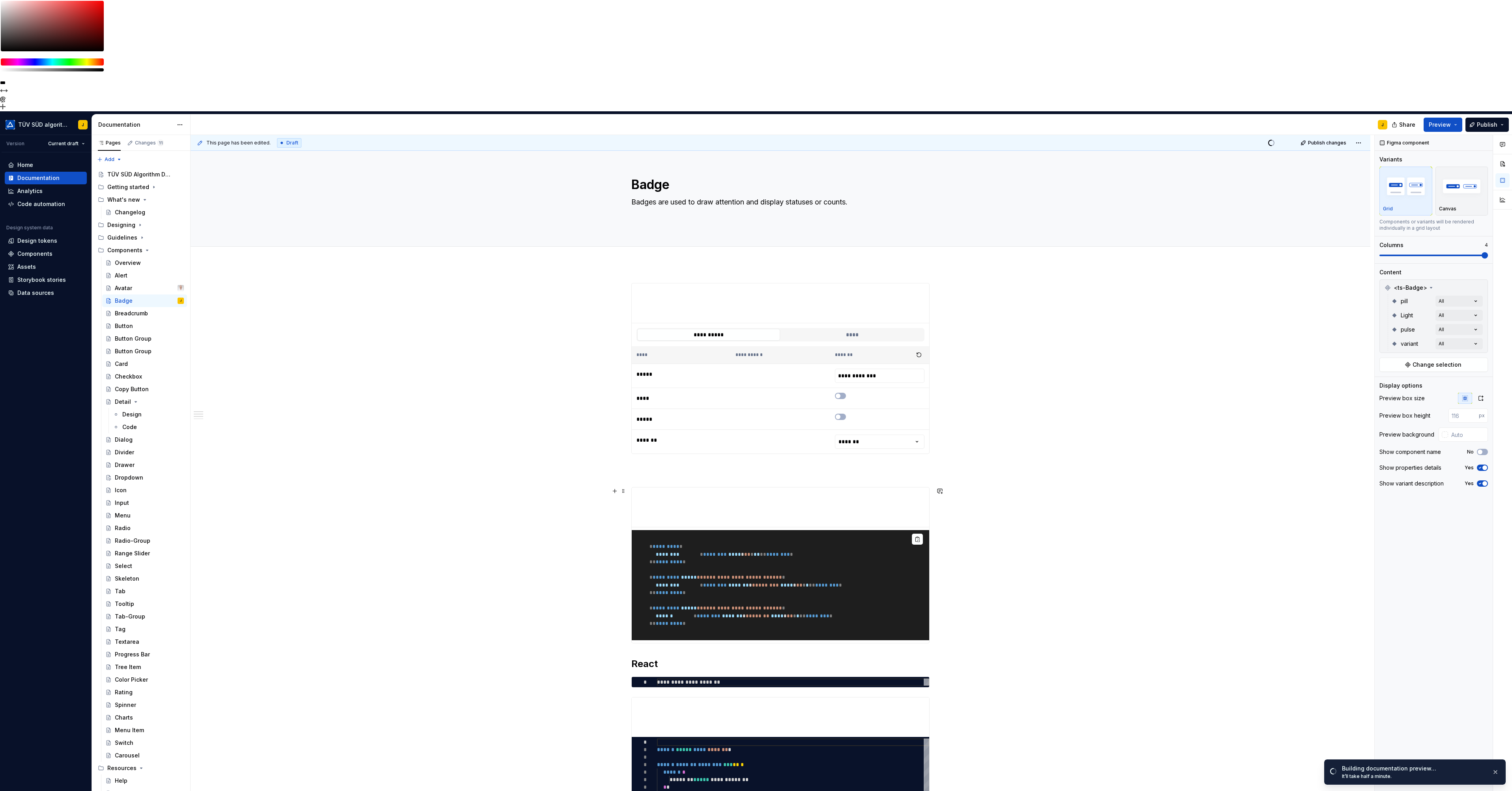
scroll to position [0, 0]
click at [615, 486] on button "button" at bounding box center [615, 492] width 11 height 11
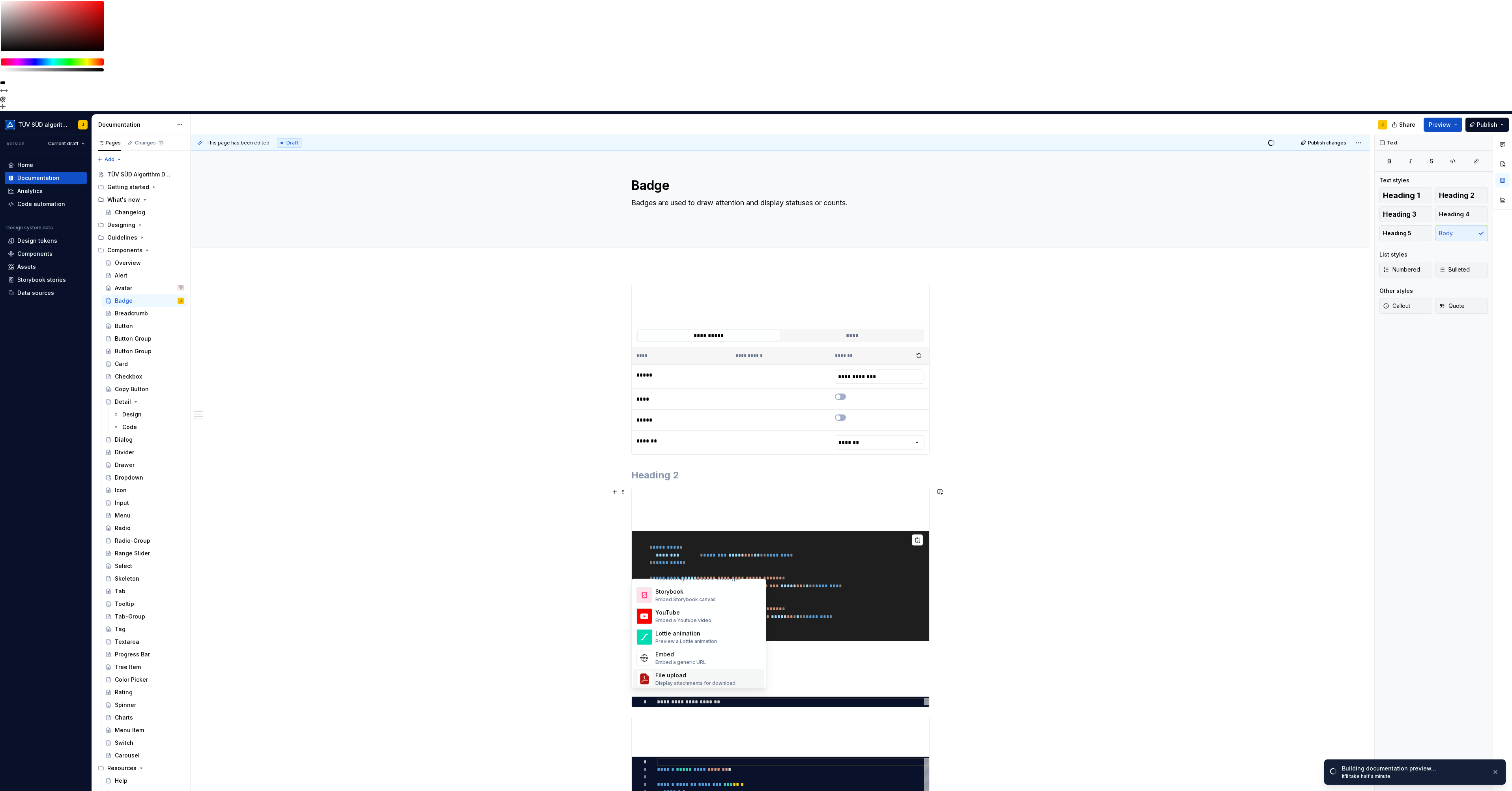
scroll to position [391, 0]
click at [684, 610] on div "Embed Storybook canvas" at bounding box center [686, 613] width 60 height 6
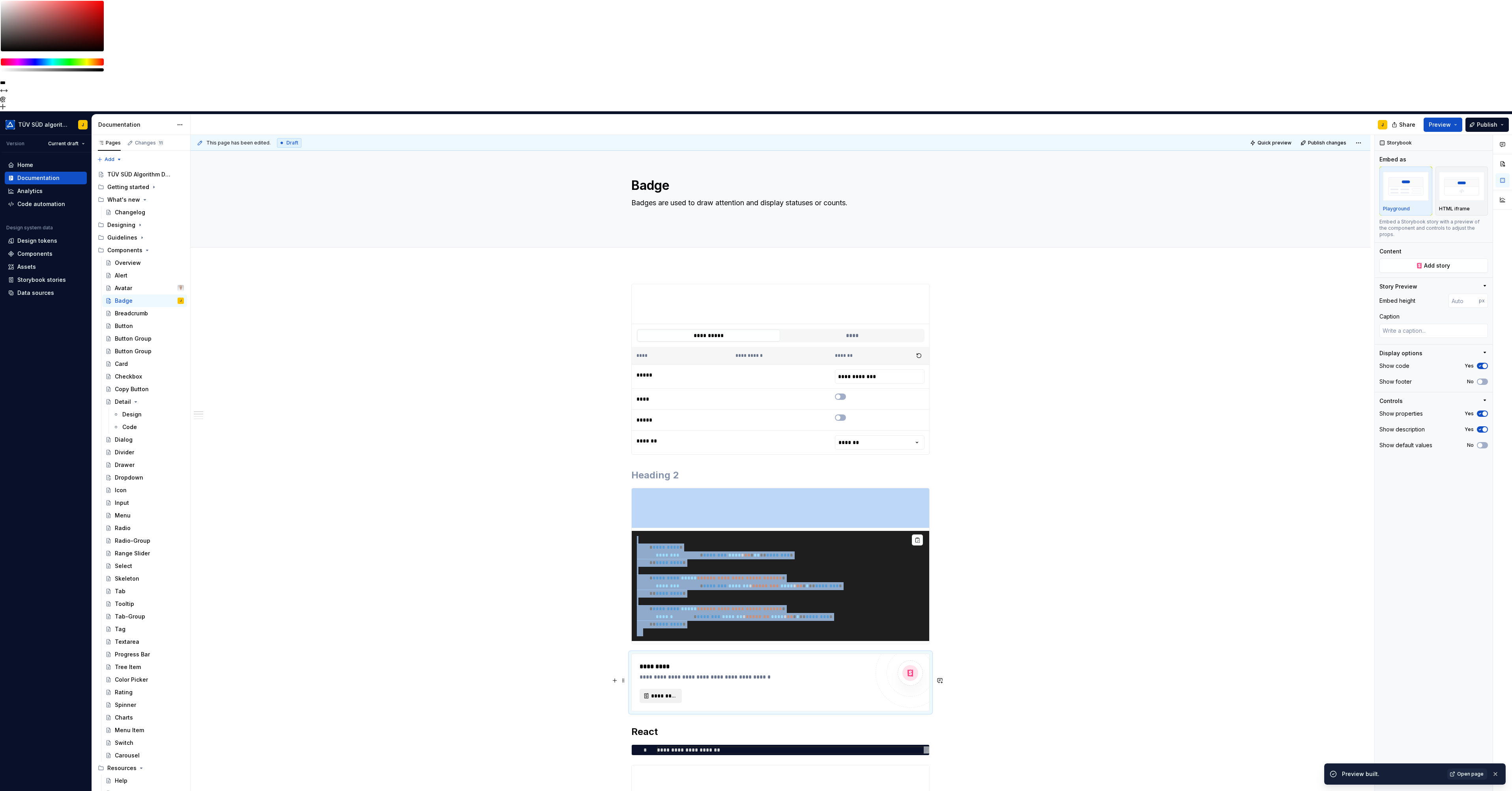
click at [668, 692] on span "*********" at bounding box center [664, 695] width 26 height 8
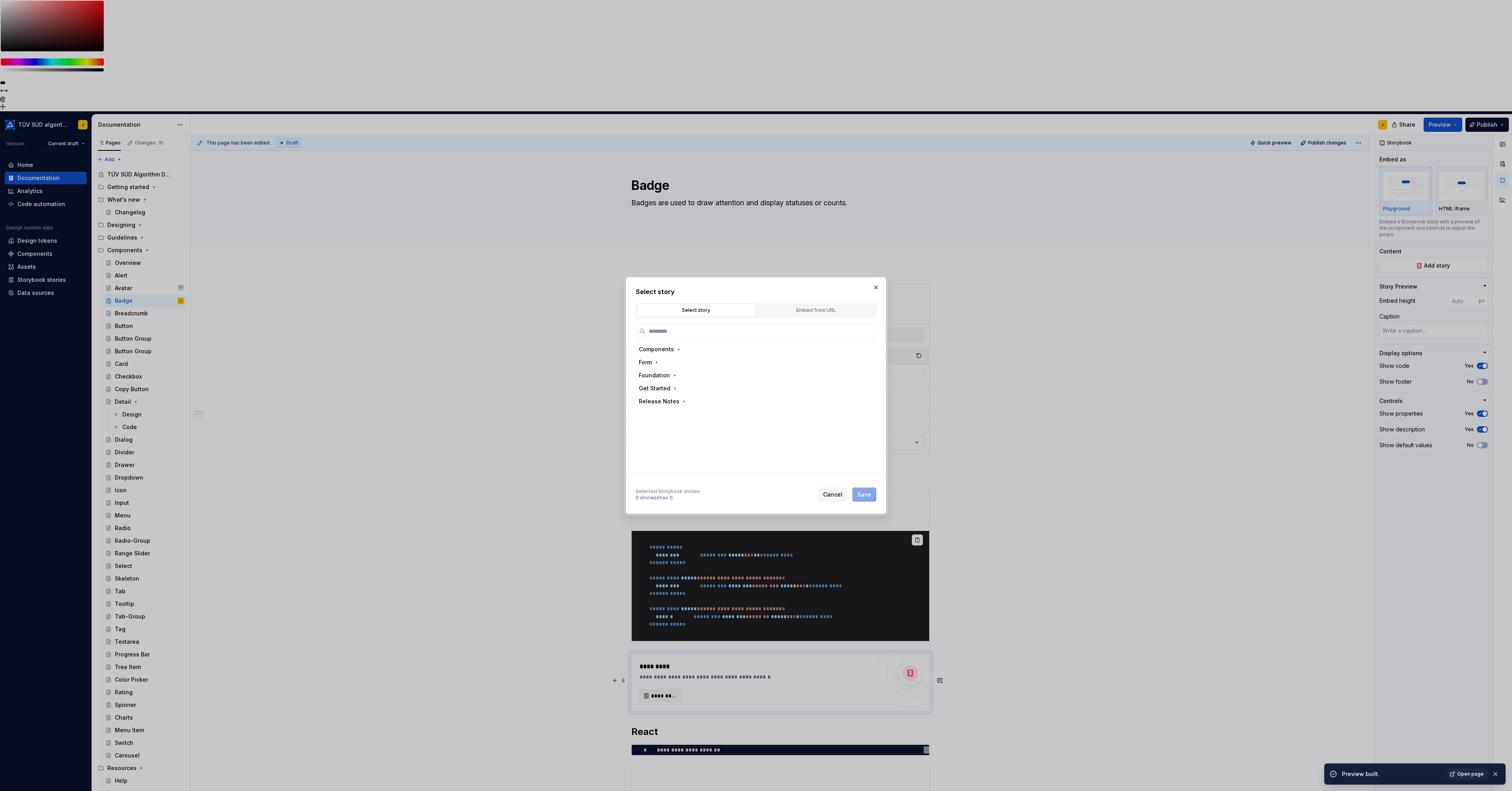
type textarea "*"
type input "*****"
click at [670, 427] on div "Pulse" at bounding box center [671, 427] width 15 height 8
click at [860, 494] on span "Save" at bounding box center [865, 494] width 14 height 8
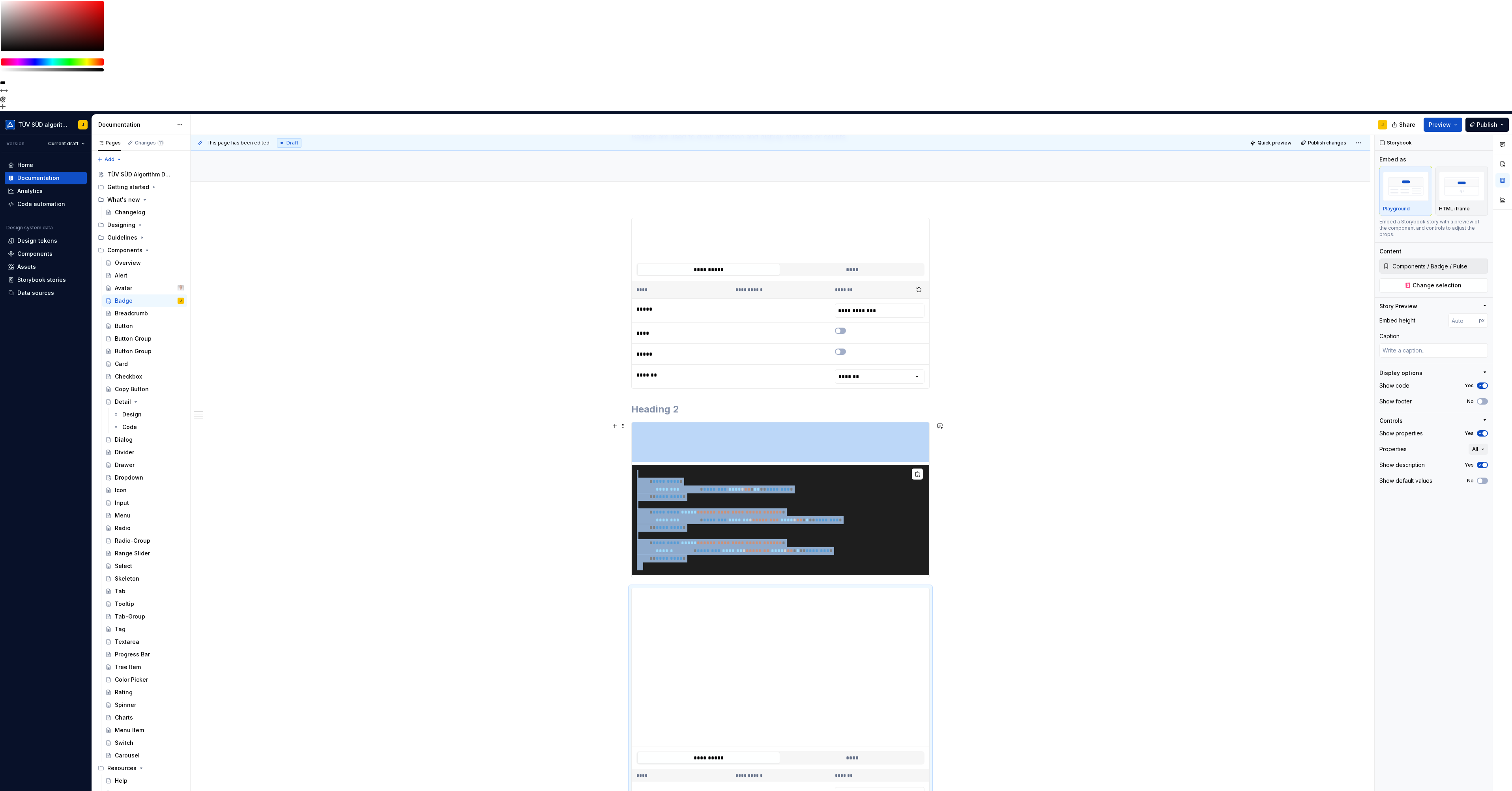
scroll to position [132, 0]
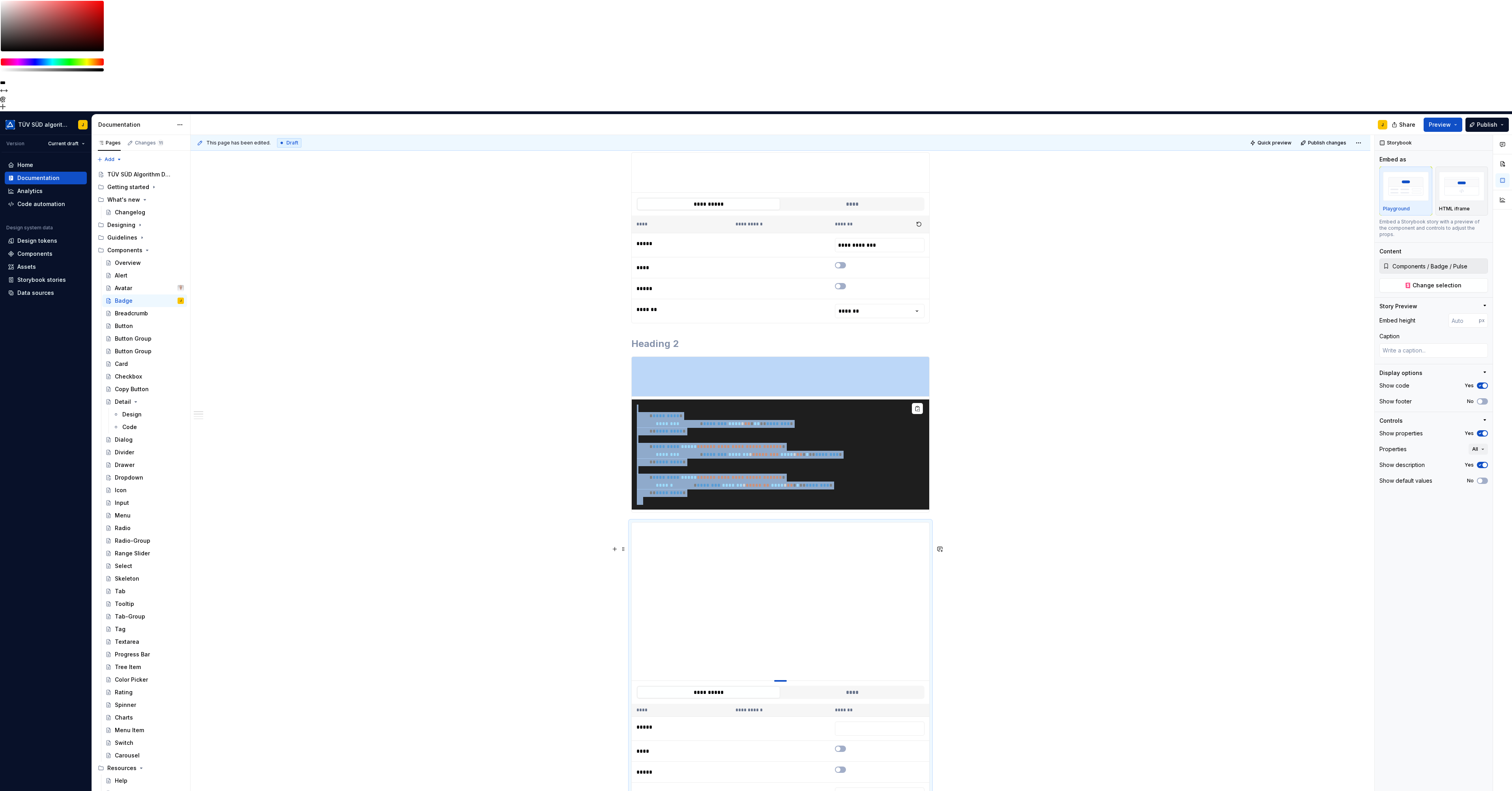
type textarea "*"
type input "226"
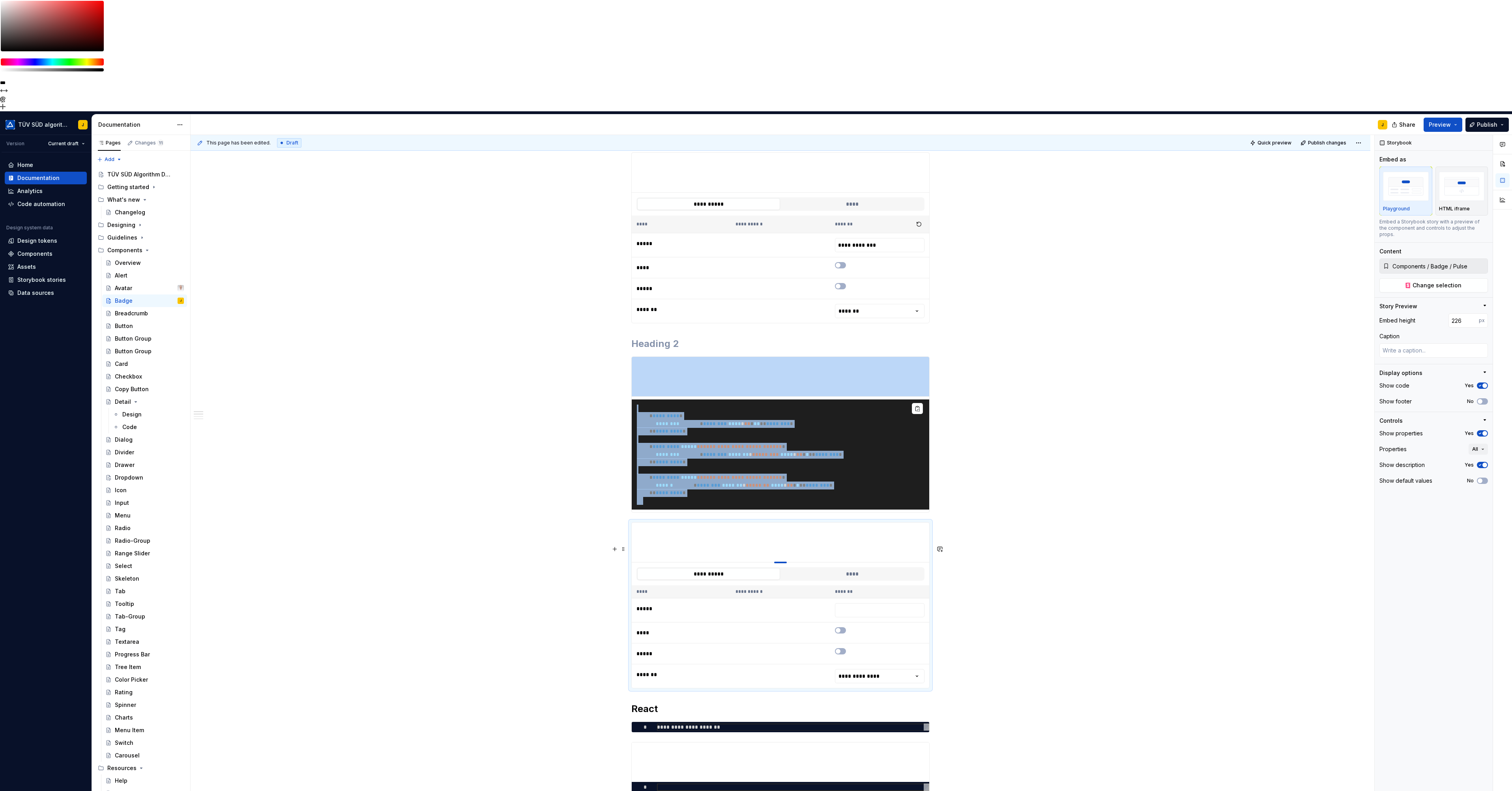
type textarea "*"
type input "100"
drag, startPoint x: 782, startPoint y: 593, endPoint x: 787, endPoint y: 400, distance: 193.1
click at [1483, 431] on span "button" at bounding box center [1485, 433] width 5 height 5
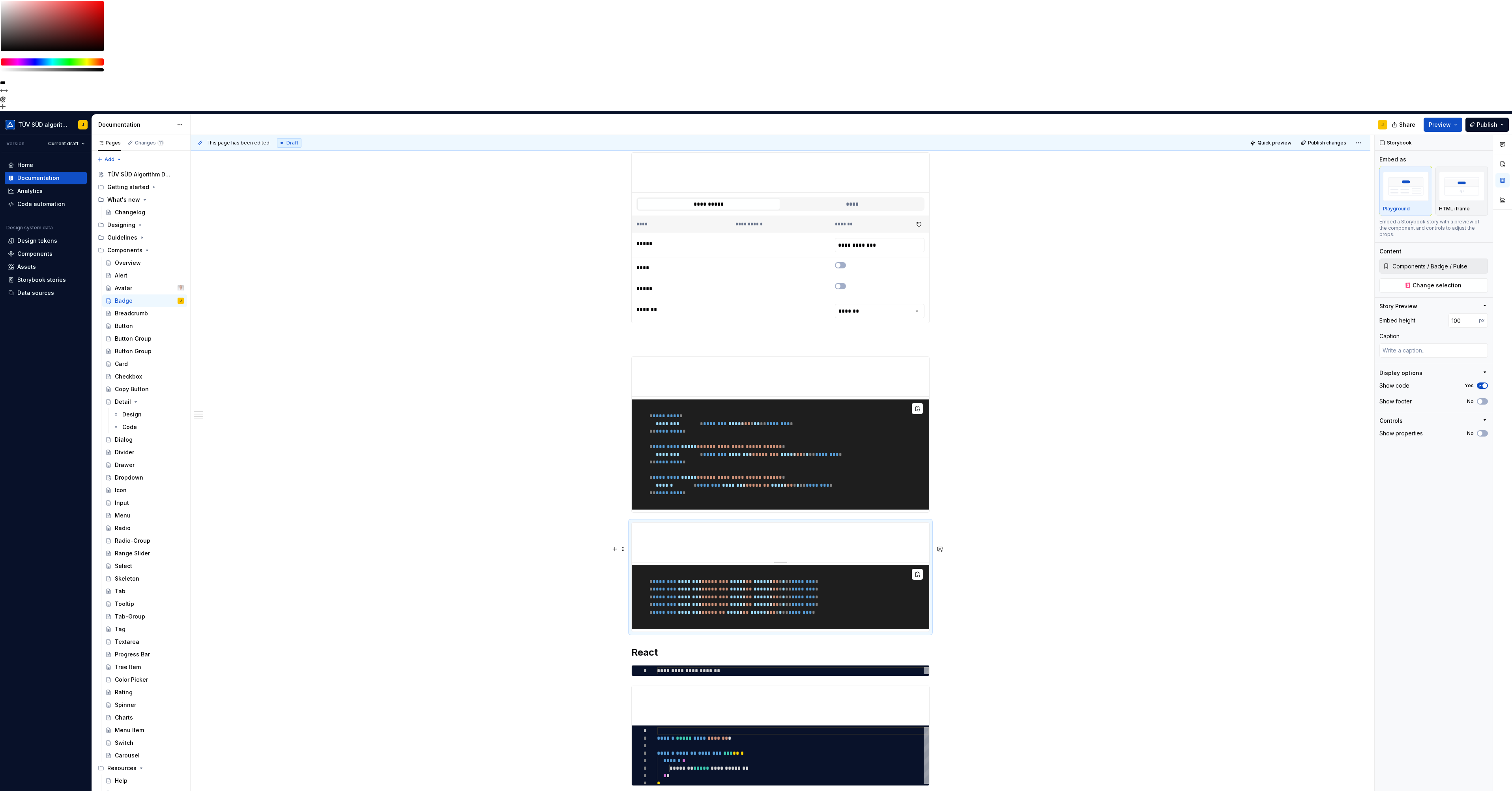
click at [822, 565] on pre "* ******** ******* * * ******* * **** * * * ***** * * * * * ** ******** * * ***…" at bounding box center [780, 597] width 298 height 65
click at [656, 221] on div "**********" at bounding box center [781, 729] width 298 height 1153
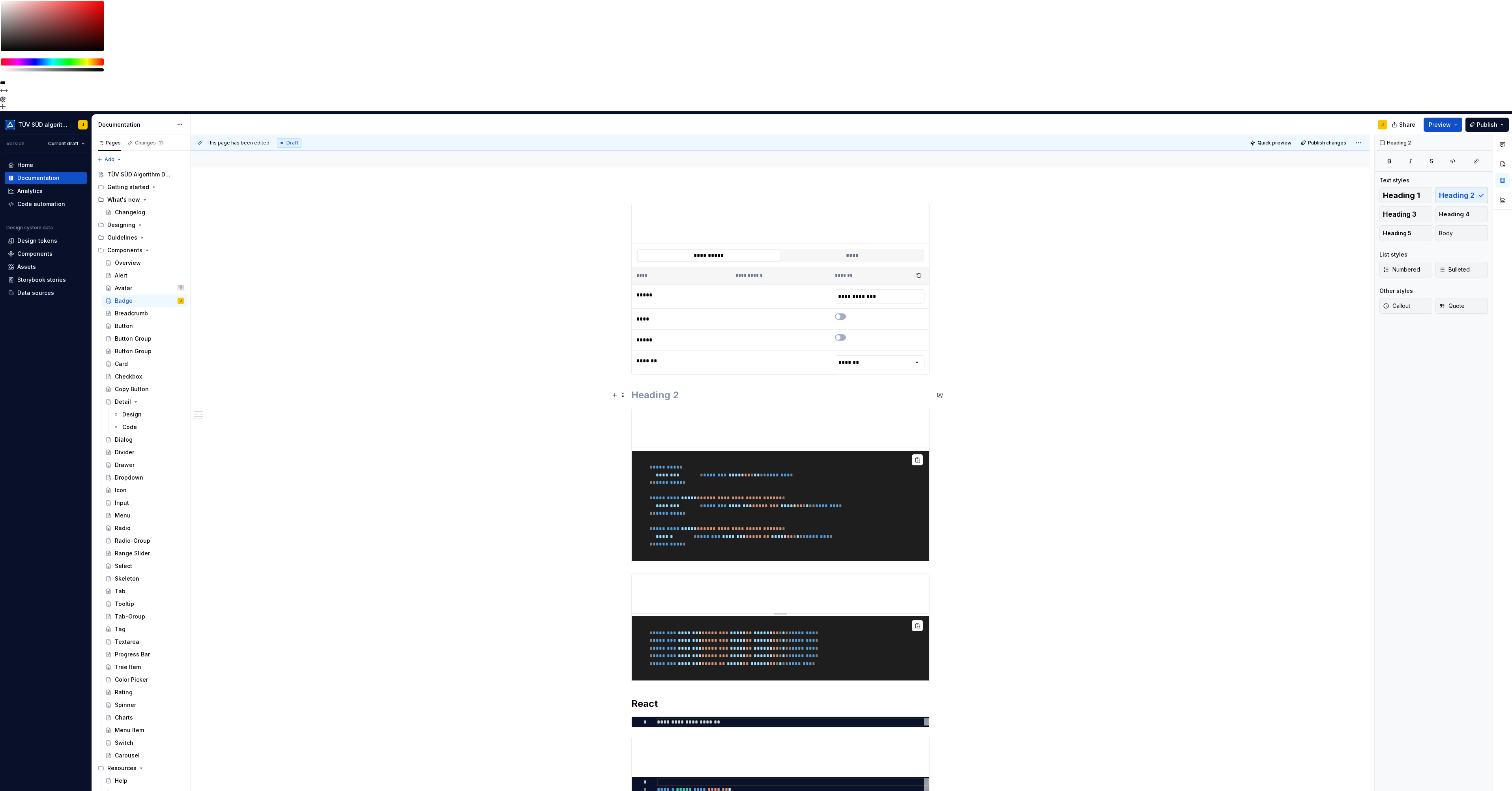
scroll to position [66, 0]
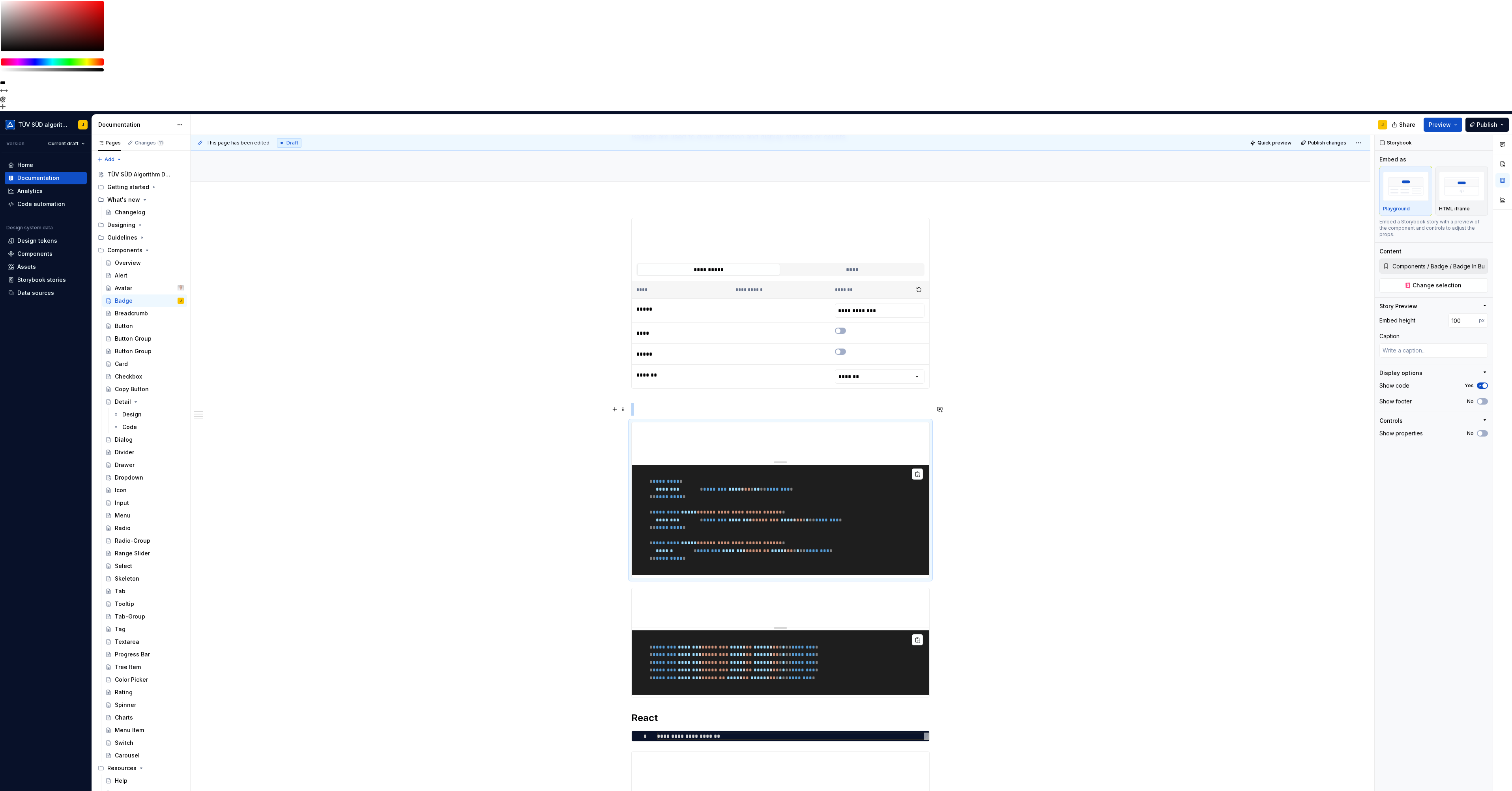
click at [643, 403] on h2 at bounding box center [781, 409] width 298 height 13
click at [613, 420] on button "button" at bounding box center [615, 426] width 11 height 11
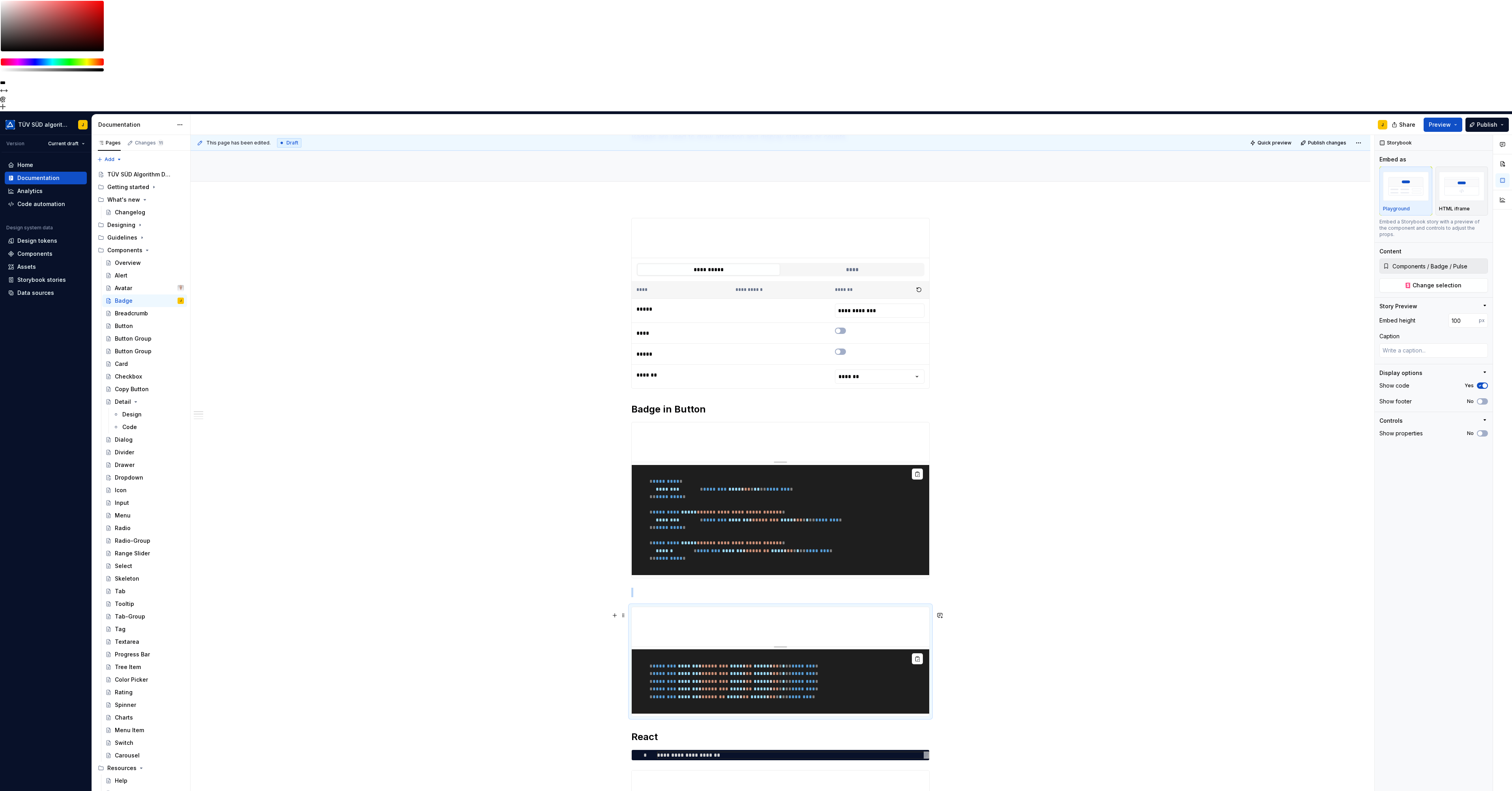
click at [750, 588] on p at bounding box center [781, 593] width 298 height 9
click at [713, 588] on p at bounding box center [781, 593] width 298 height 9
drag, startPoint x: 367, startPoint y: 188, endPoint x: 381, endPoint y: 288, distance: 101.0
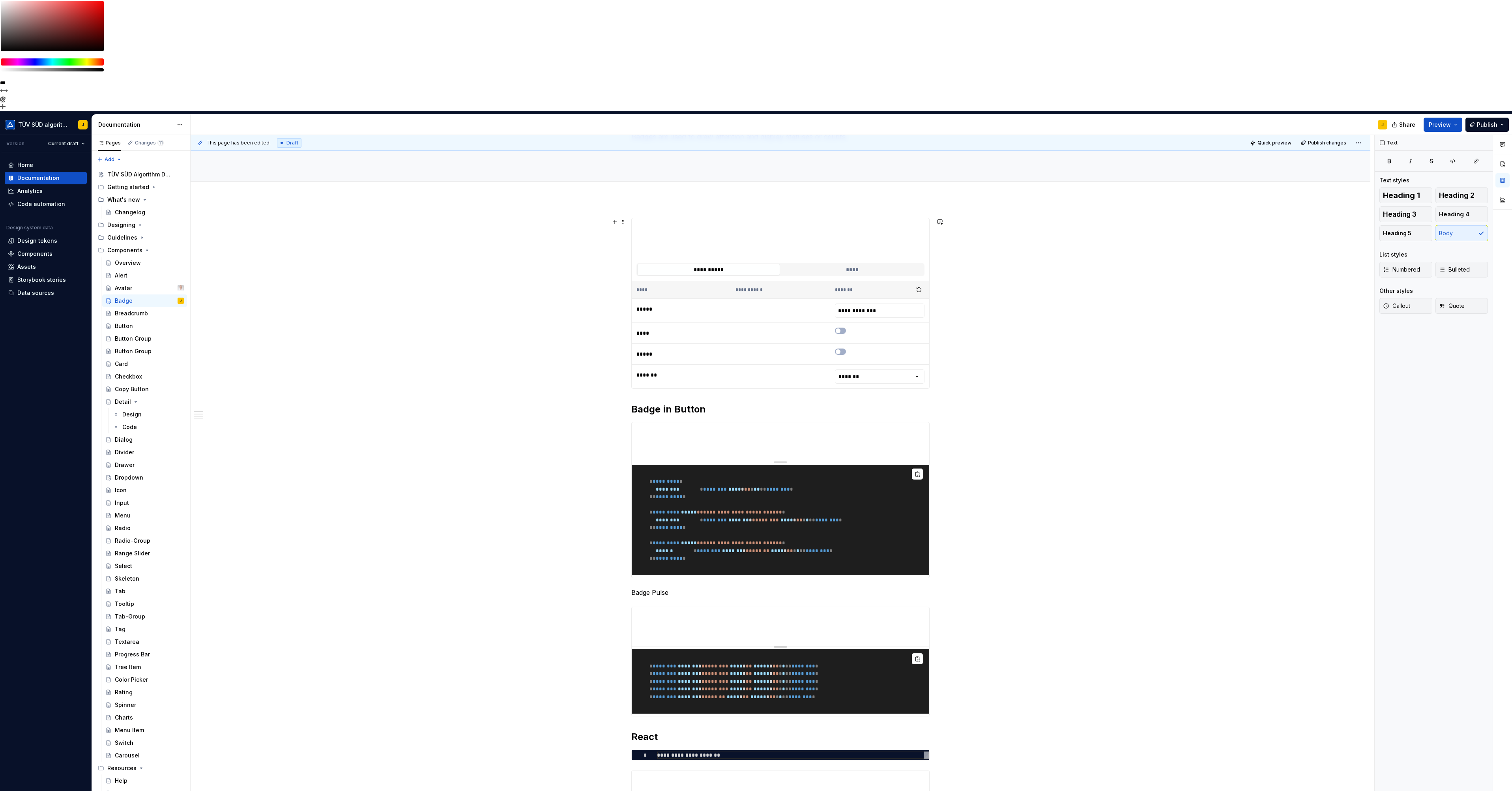
click at [665, 588] on p "Badge Pulse" at bounding box center [781, 593] width 298 height 9
click at [681, 488] on button "button" at bounding box center [681, 489] width 11 height 11
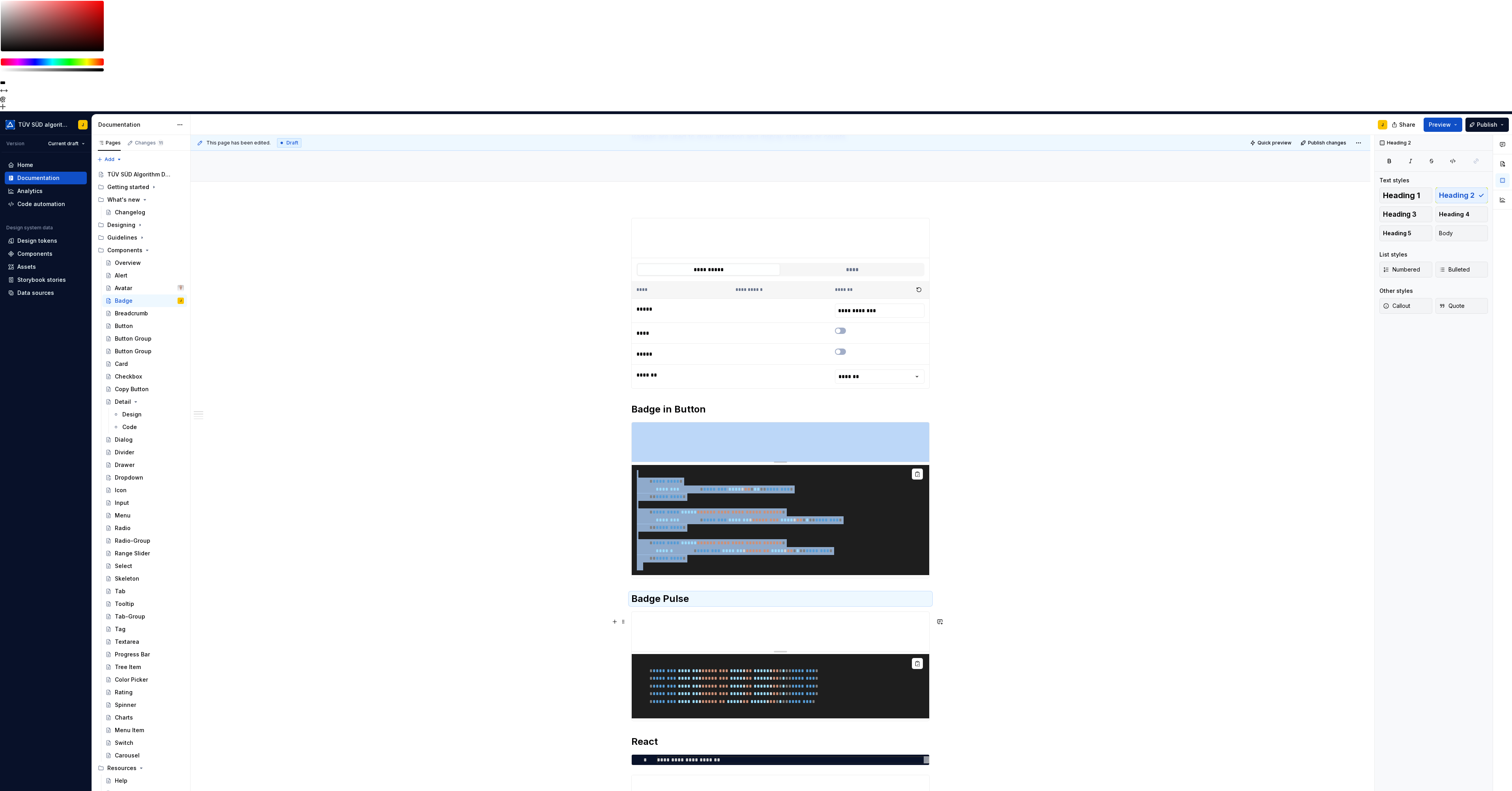
click at [671, 593] on h2 "Badge Pulse" at bounding box center [781, 599] width 298 height 13
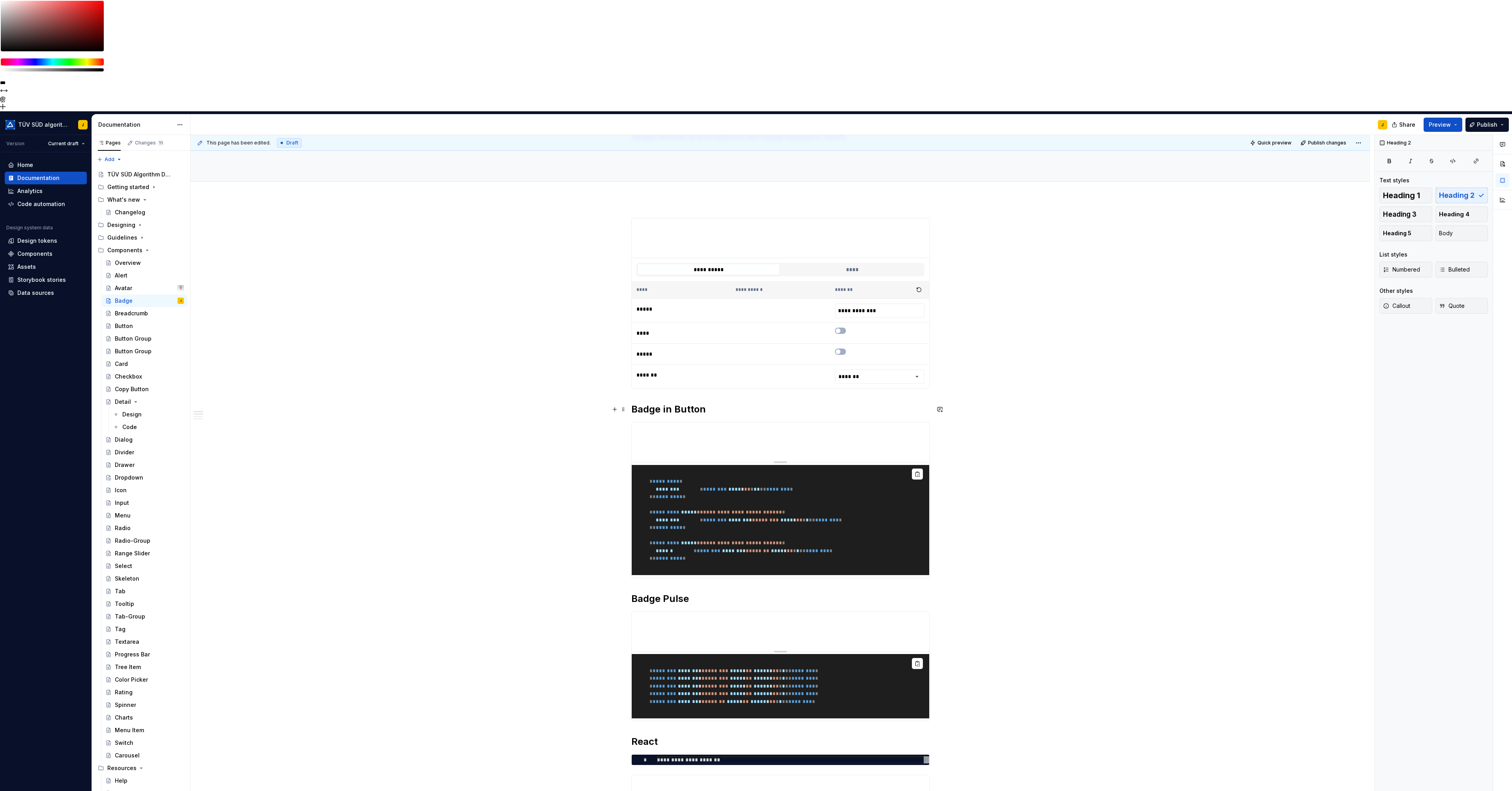
click at [660, 403] on h2 "Badge in Button" at bounding box center [781, 409] width 298 height 13
click at [1442, 121] on span "Preview" at bounding box center [1440, 124] width 22 height 8
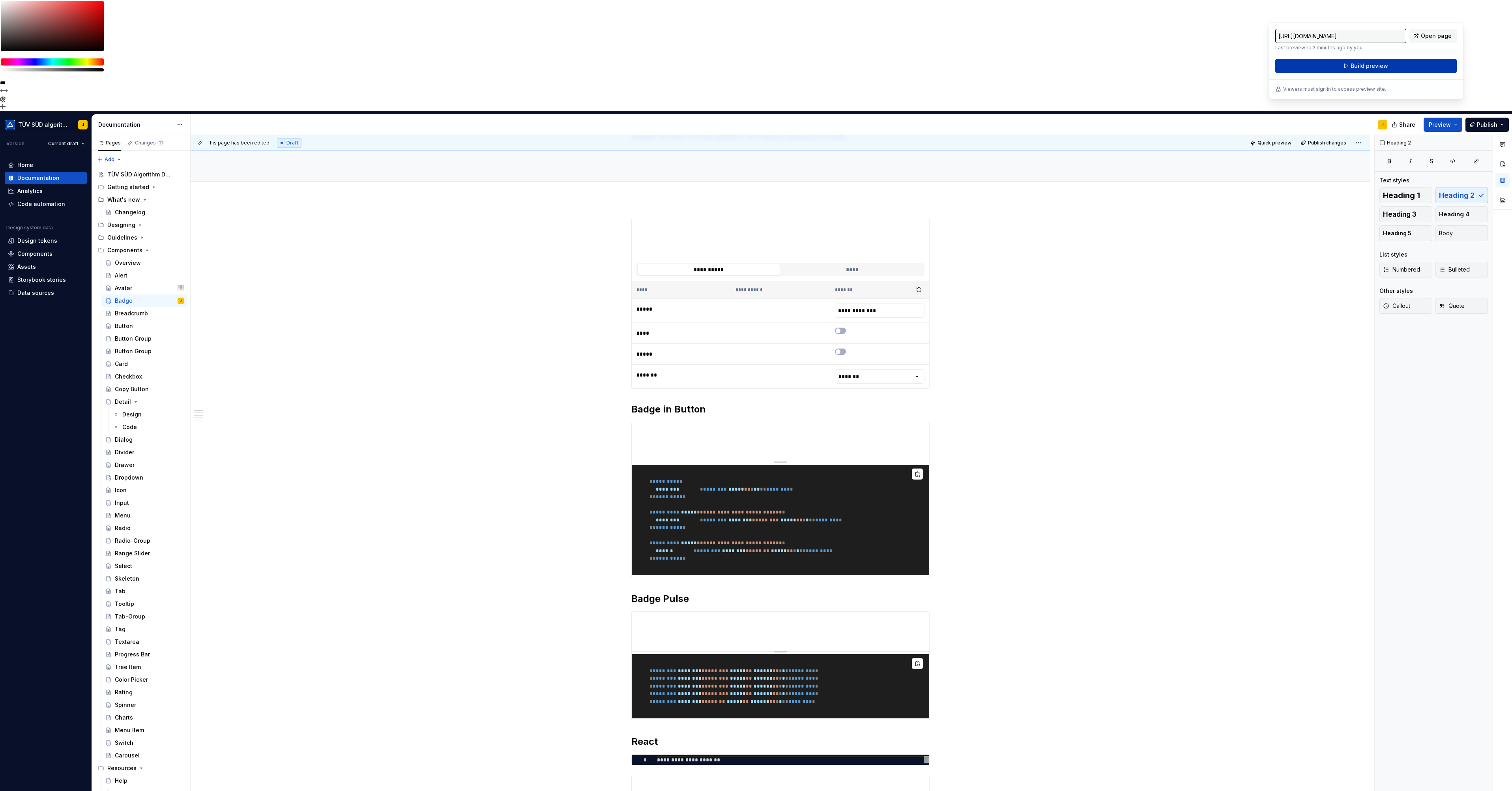
drag, startPoint x: 1442, startPoint y: 13, endPoint x: 1383, endPoint y: 66, distance: 79.3
click at [1383, 66] on span "Build preview" at bounding box center [1369, 66] width 38 height 8
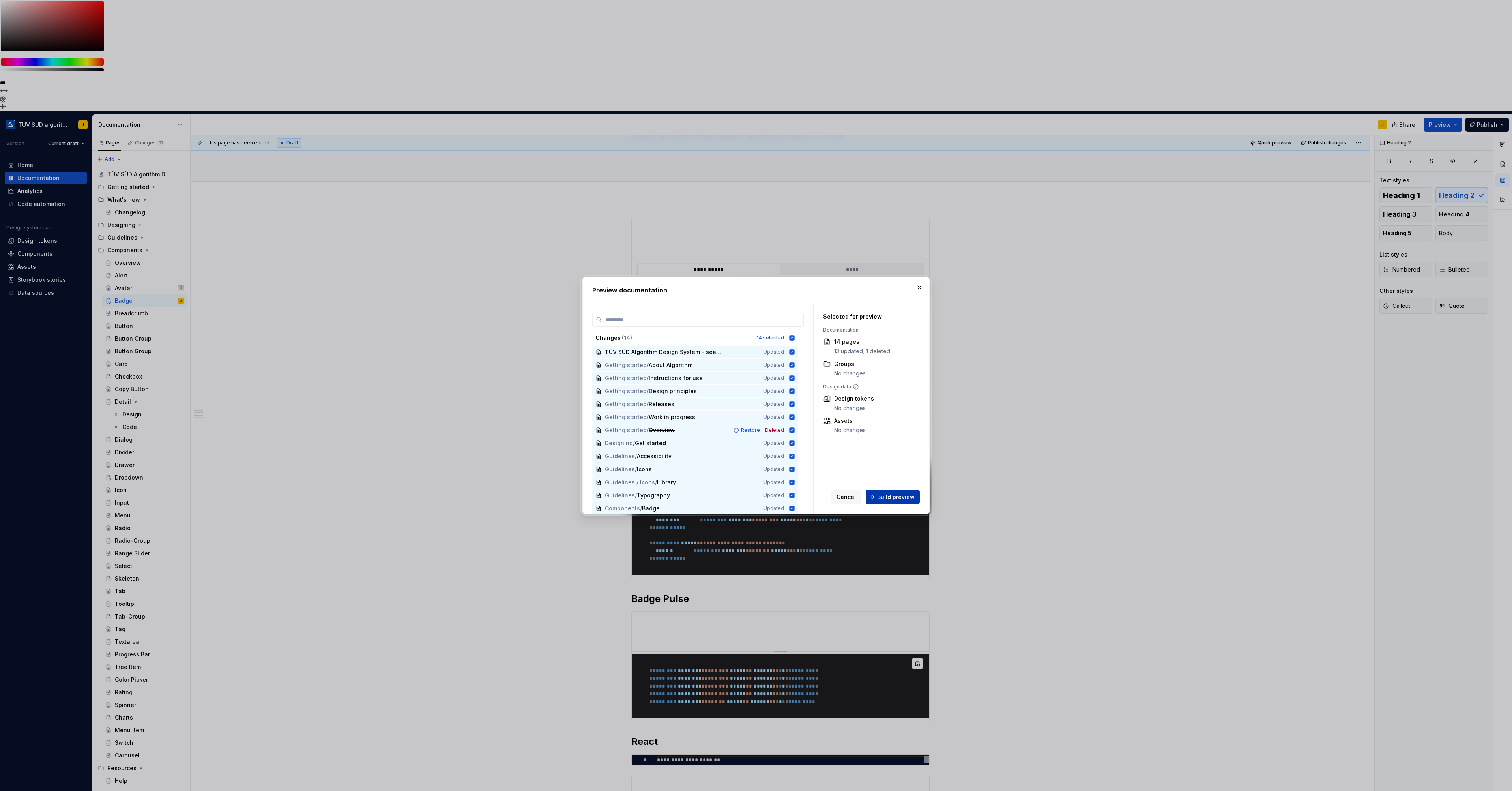
click at [900, 496] on span "Build preview" at bounding box center [896, 497] width 38 height 8
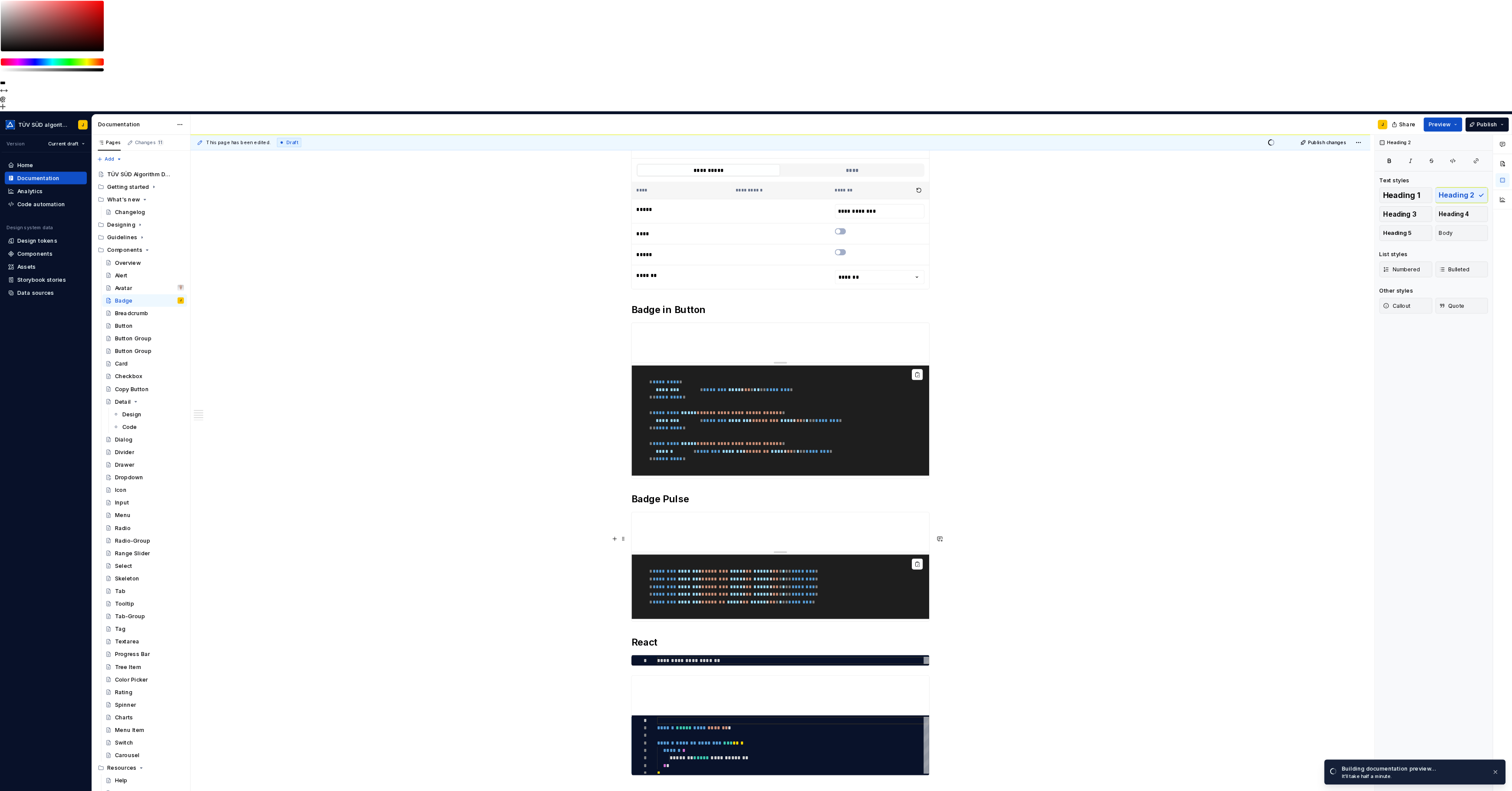
scroll to position [145, 0]
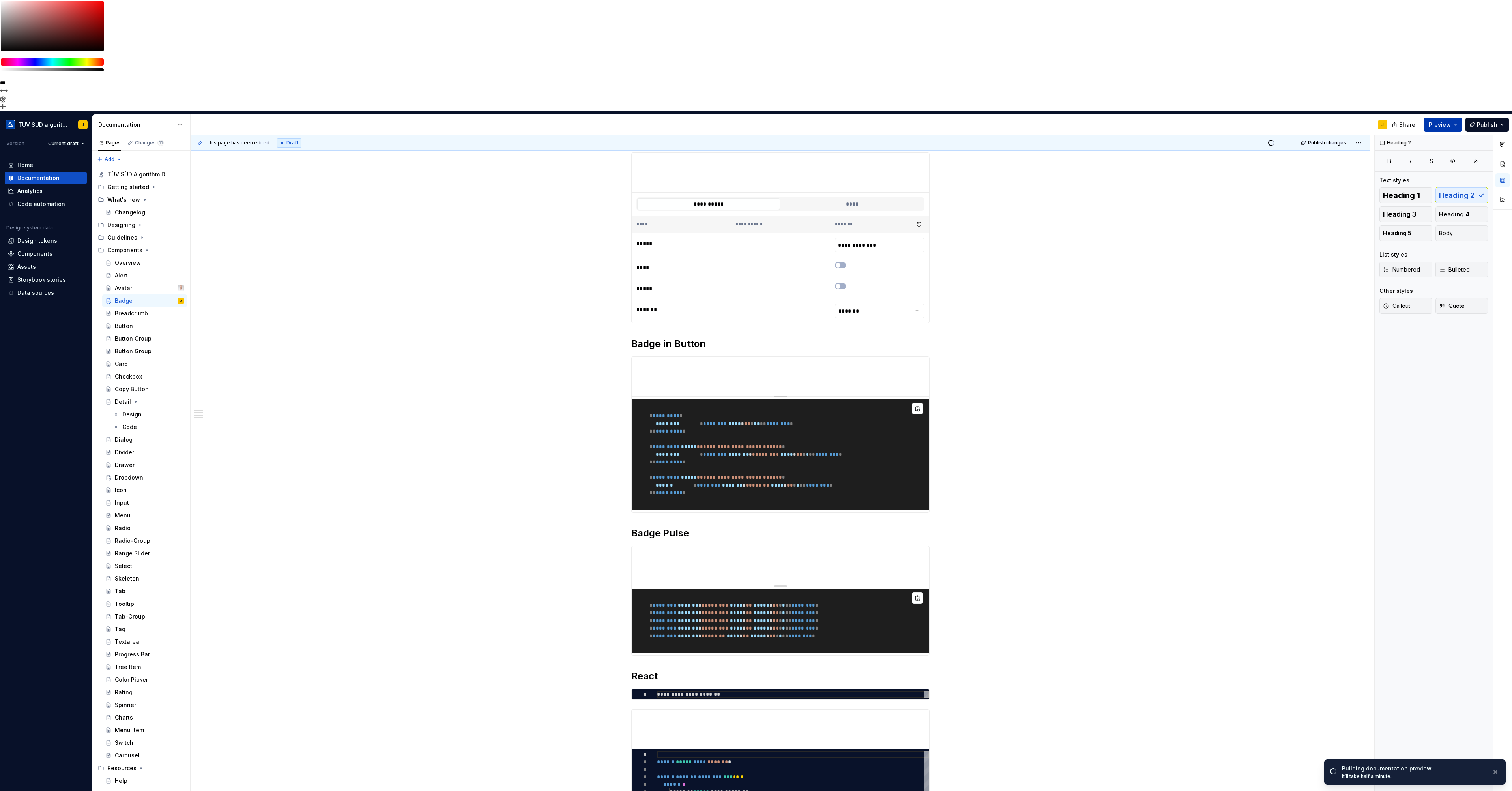
click at [1459, 117] on button "Preview" at bounding box center [1443, 124] width 39 height 14
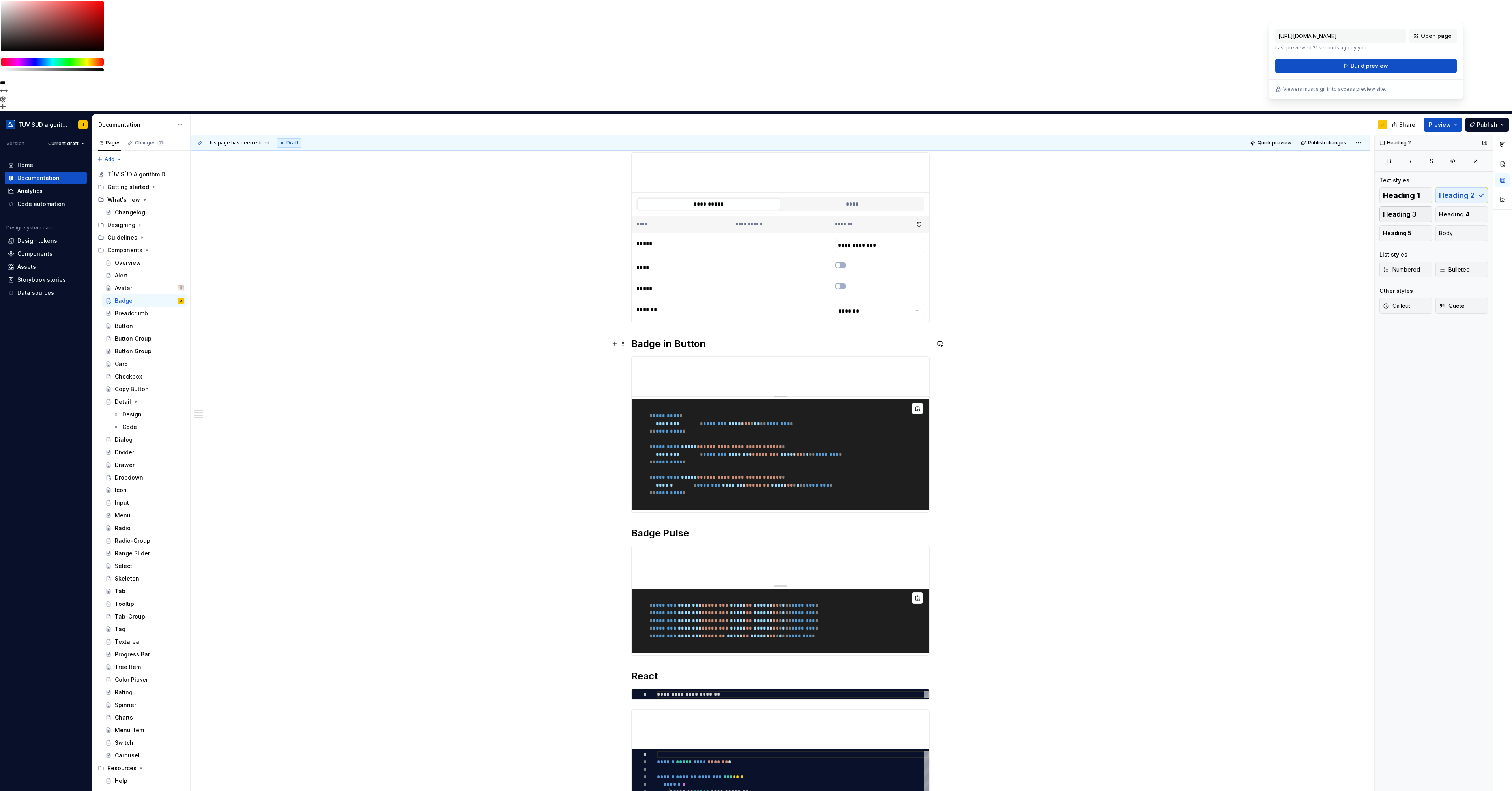
drag, startPoint x: 1353, startPoint y: 226, endPoint x: 1391, endPoint y: 99, distance: 132.6
click at [1353, 226] on div "**********" at bounding box center [782, 519] width 1184 height 768
click at [1452, 117] on button "Preview" at bounding box center [1443, 124] width 39 height 14
drag, startPoint x: 1452, startPoint y: 10, endPoint x: 1439, endPoint y: 37, distance: 30.0
click at [1439, 37] on span "Open page" at bounding box center [1436, 35] width 31 height 8
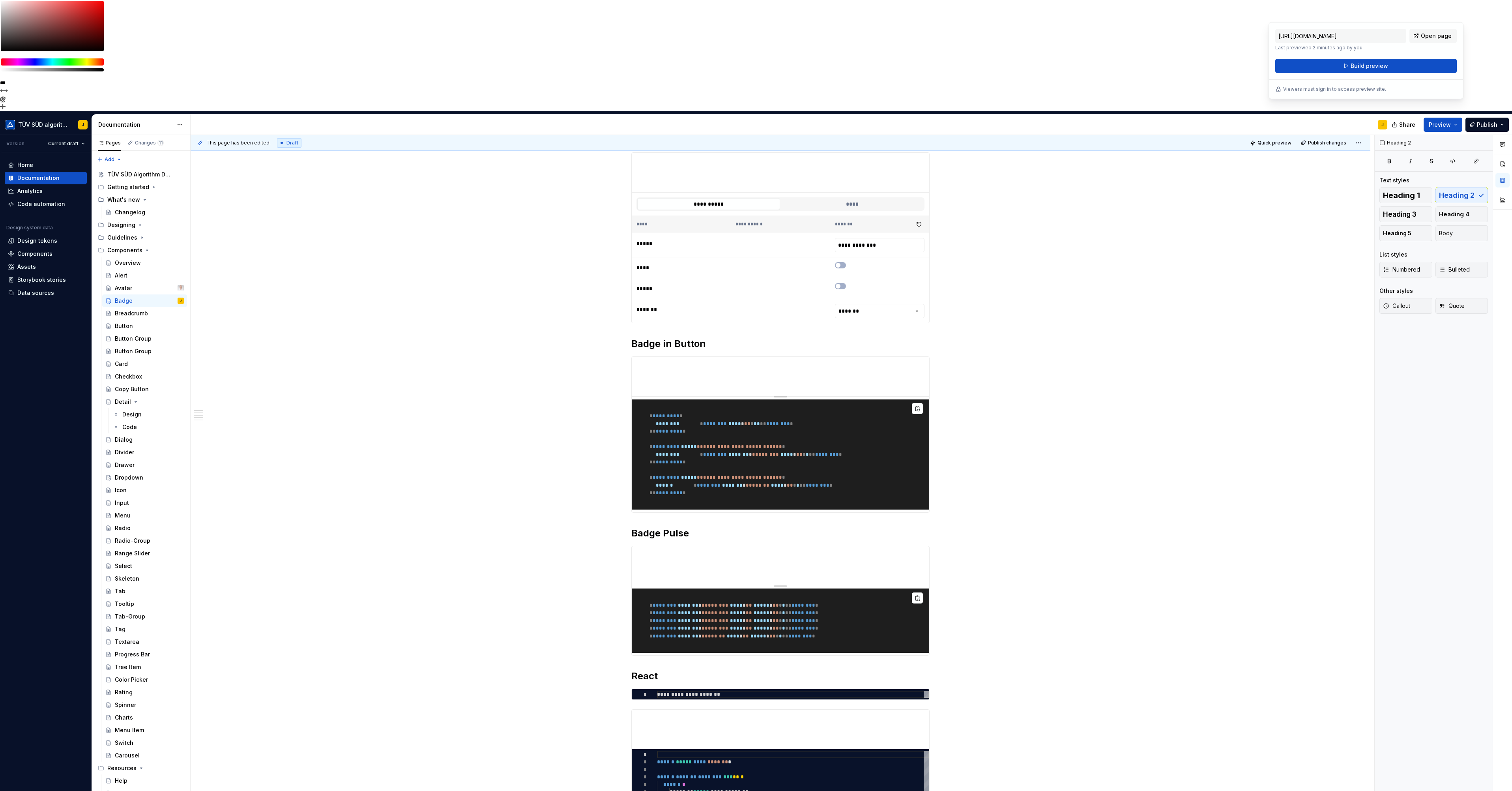
drag, startPoint x: 1298, startPoint y: 13, endPoint x: 1302, endPoint y: 20, distance: 8.1
click at [1298, 115] on div "J" at bounding box center [792, 124] width 1203 height 21
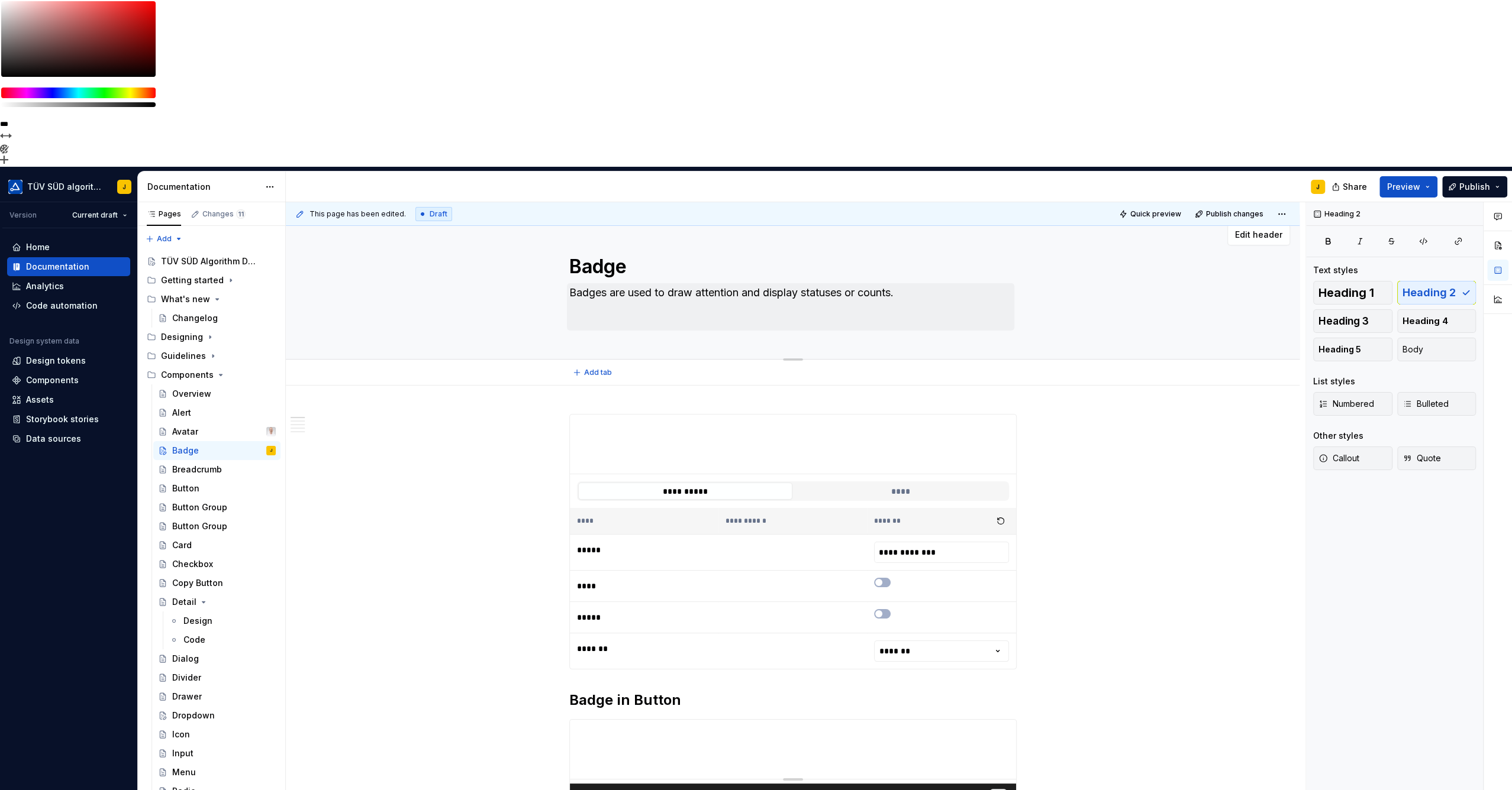
scroll to position [0, 0]
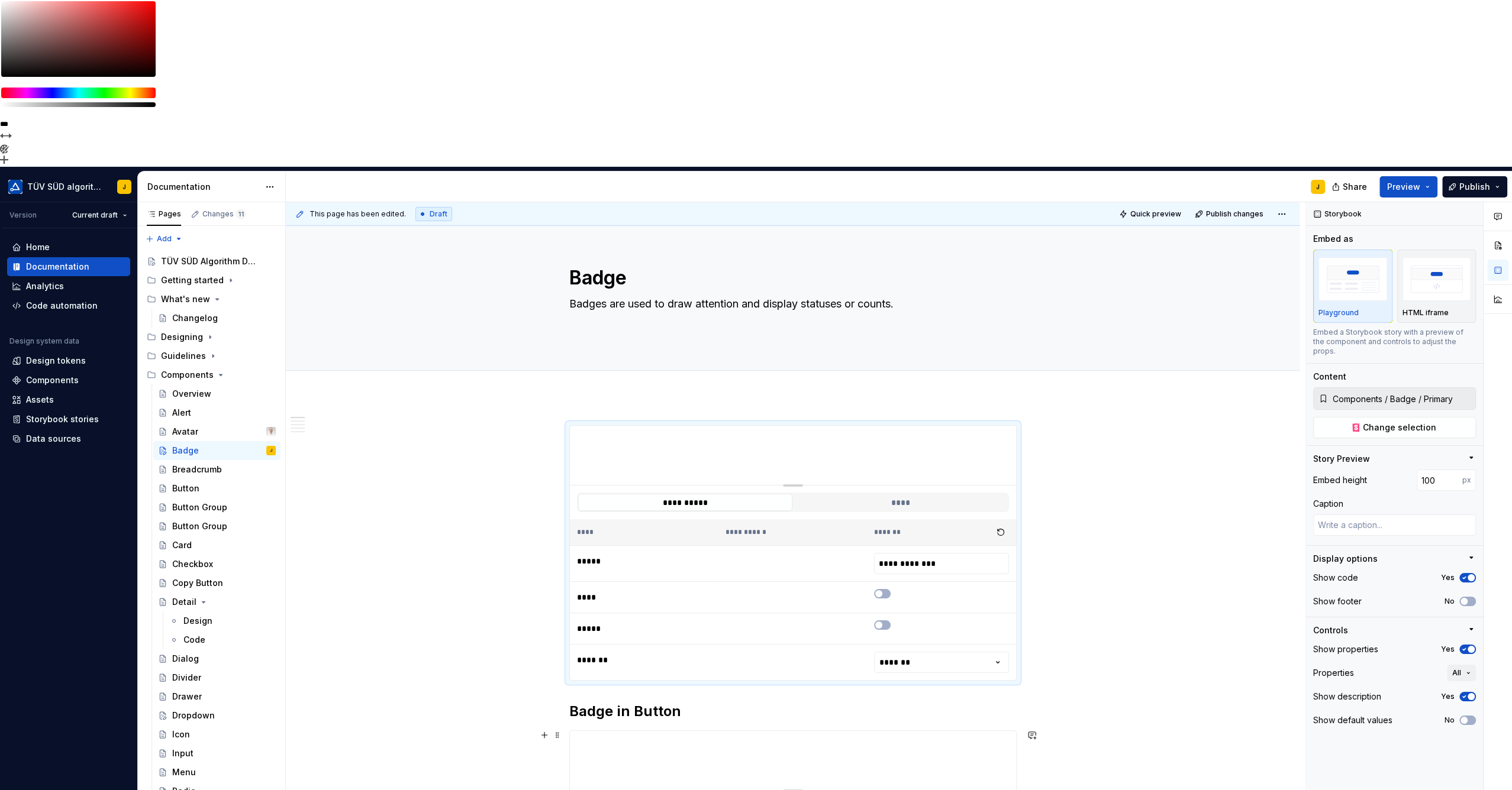
type textarea "*"
type input "Components / Badge / Badge In Button"
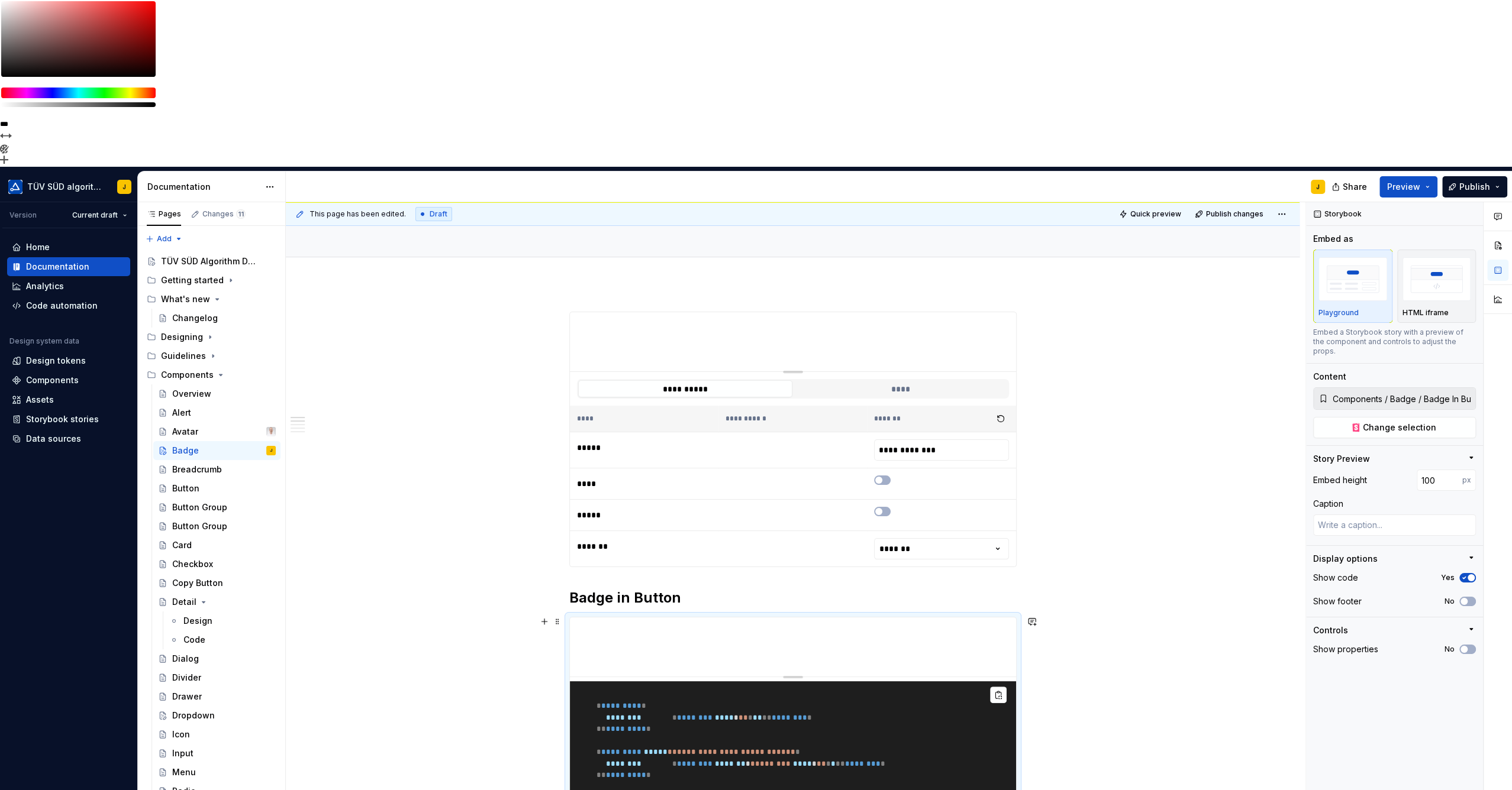
scroll to position [131, 0]
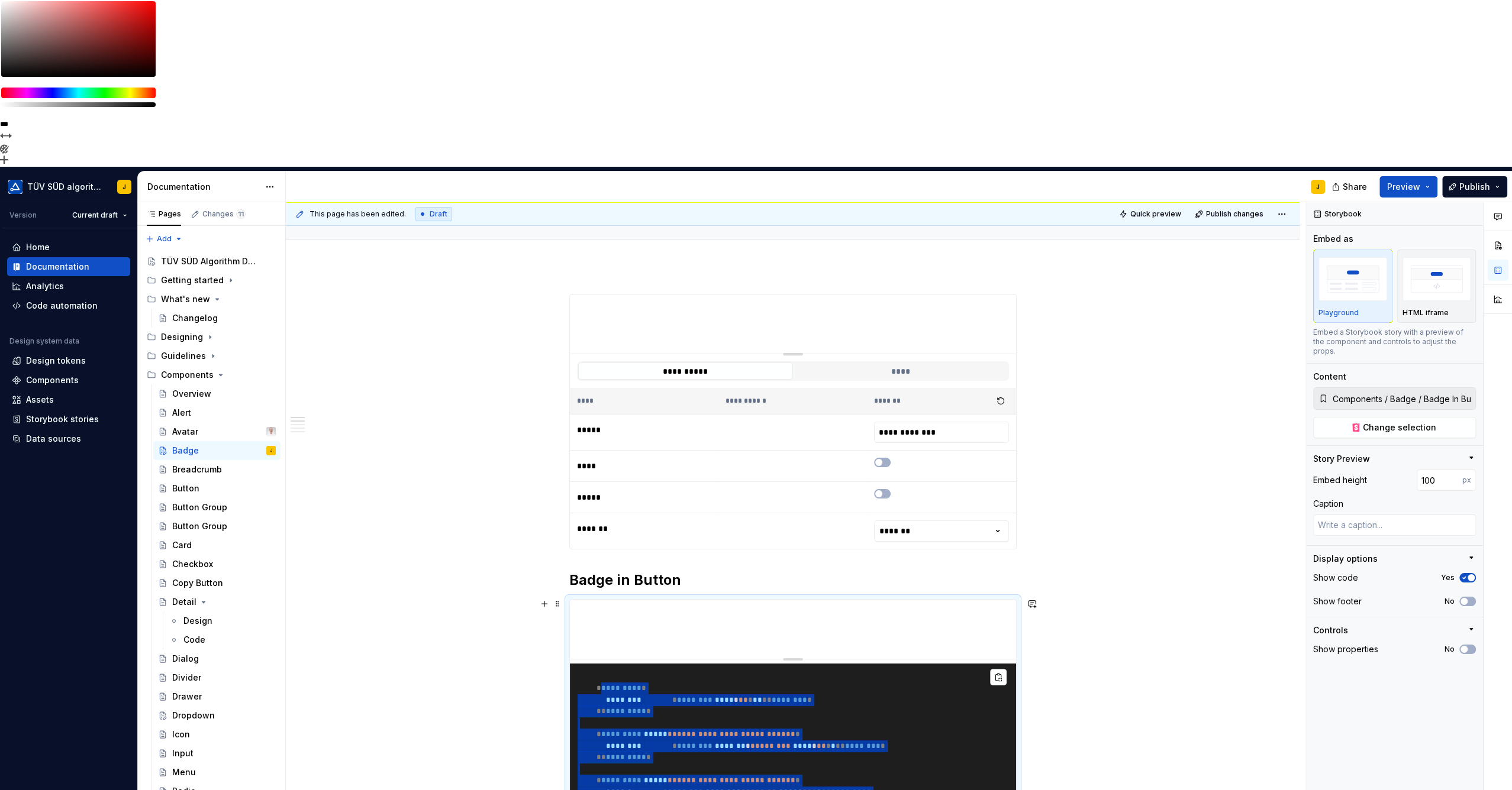
drag, startPoint x: 632, startPoint y: 529, endPoint x: 787, endPoint y: 676, distance: 213.6
click at [786, 677] on pre "**********" at bounding box center [792, 746] width 446 height 165
drag, startPoint x: 787, startPoint y: 676, endPoint x: 887, endPoint y: 582, distance: 137.2
click at [887, 663] on pre "**********" at bounding box center [792, 746] width 446 height 165
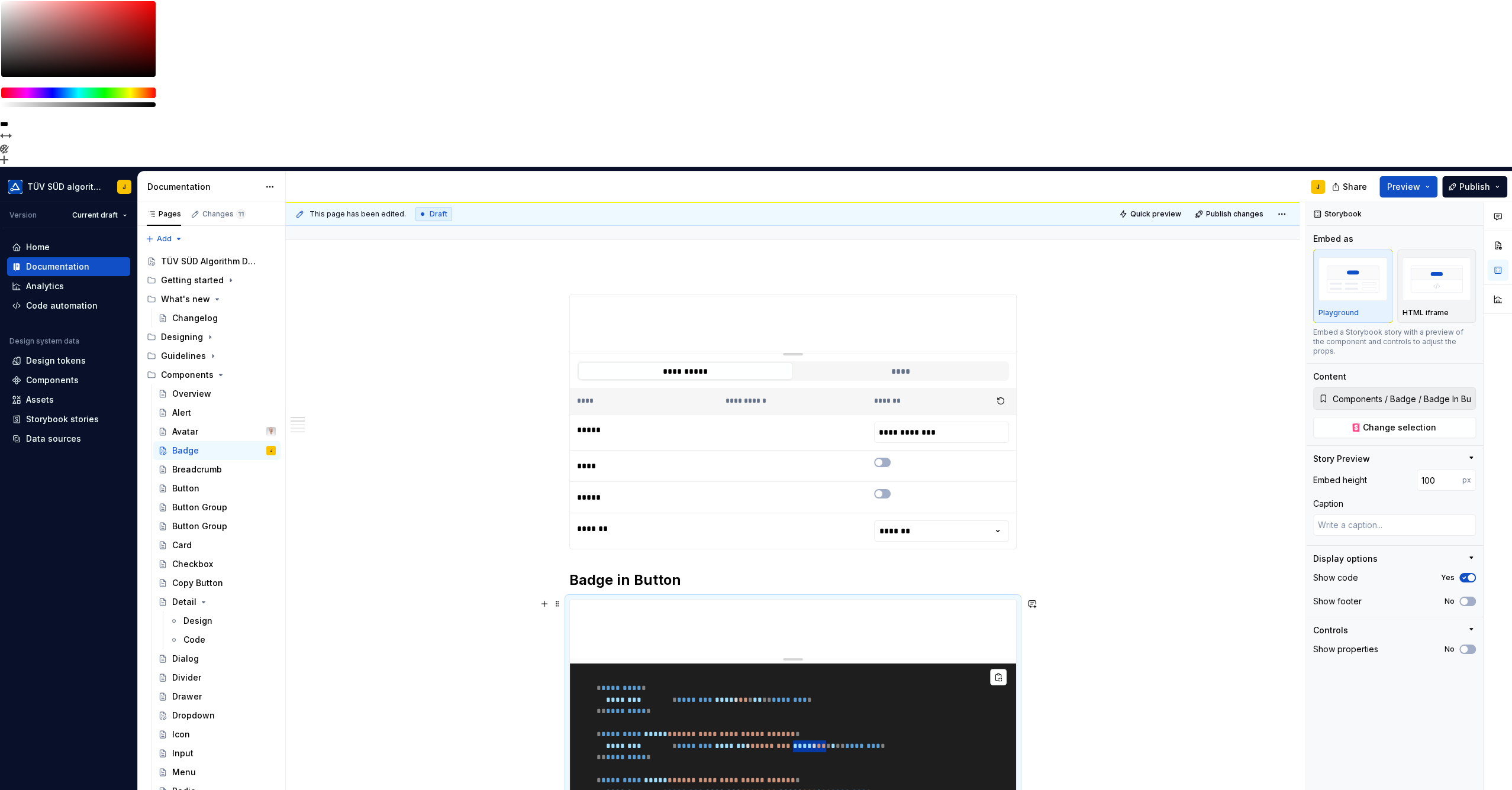
drag, startPoint x: 775, startPoint y: 598, endPoint x: 749, endPoint y: 598, distance: 26.0
click at [749, 742] on span "* ******** ******* * * ******* * **** * * * * * ** ******** *" at bounding box center [764, 746] width 241 height 8
drag, startPoint x: 749, startPoint y: 598, endPoint x: 756, endPoint y: 601, distance: 7.6
click at [793, 742] on span "****" at bounding box center [803, 746] width 19 height 8
drag, startPoint x: 746, startPoint y: 600, endPoint x: 776, endPoint y: 598, distance: 30.1
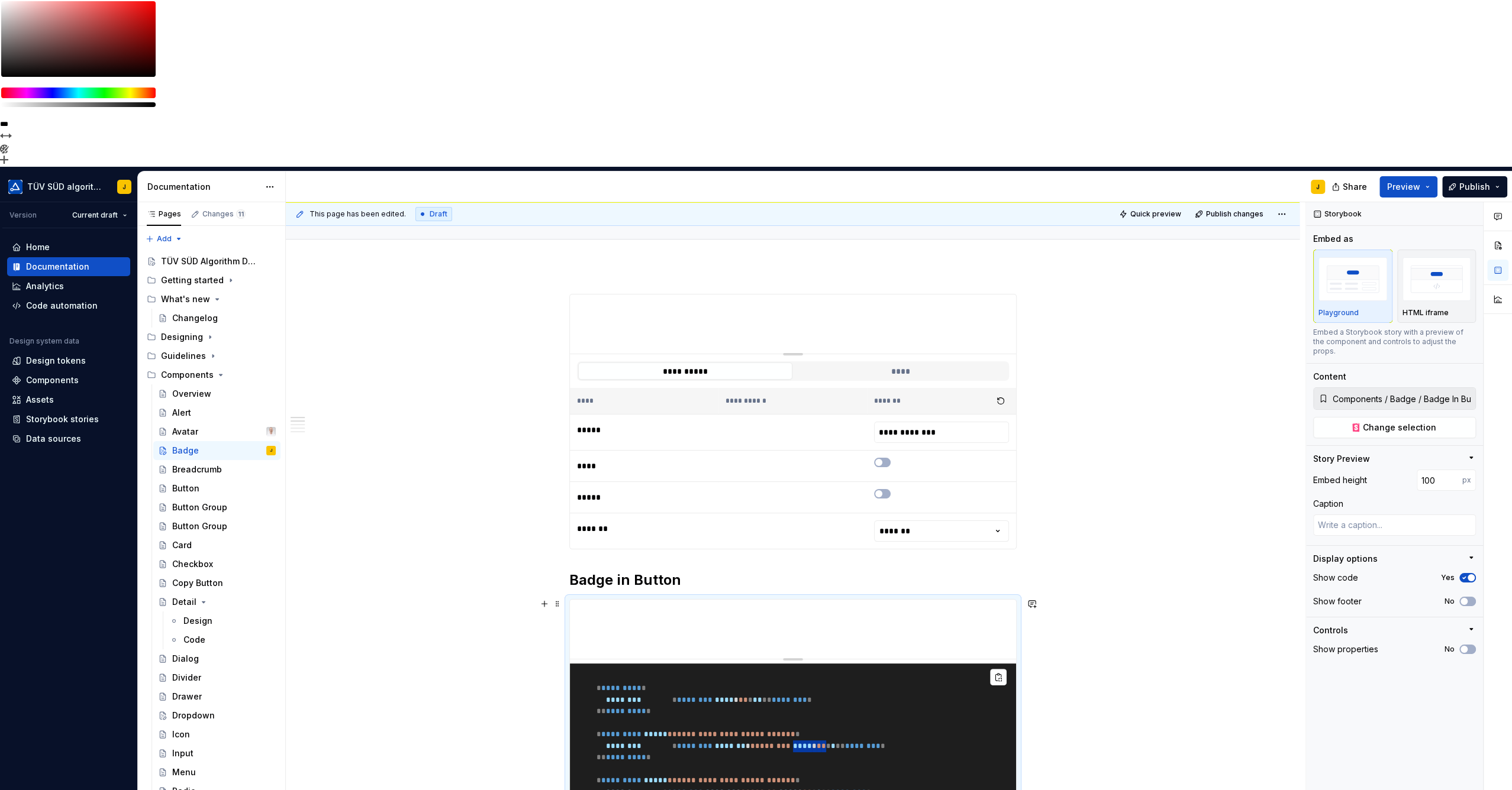
click at [776, 742] on span "* ******** ******* * * ******* * **** * * * * * ** ******** *" at bounding box center [764, 746] width 241 height 8
click at [821, 742] on span "*" at bounding box center [823, 746] width 4 height 8
drag, startPoint x: 776, startPoint y: 596, endPoint x: 746, endPoint y: 598, distance: 30.1
click at [746, 742] on span "* ******** ******* * * ******* * **** * * * * * ** ******** *" at bounding box center [764, 746] width 241 height 8
click at [757, 663] on pre "**********" at bounding box center [792, 746] width 446 height 165
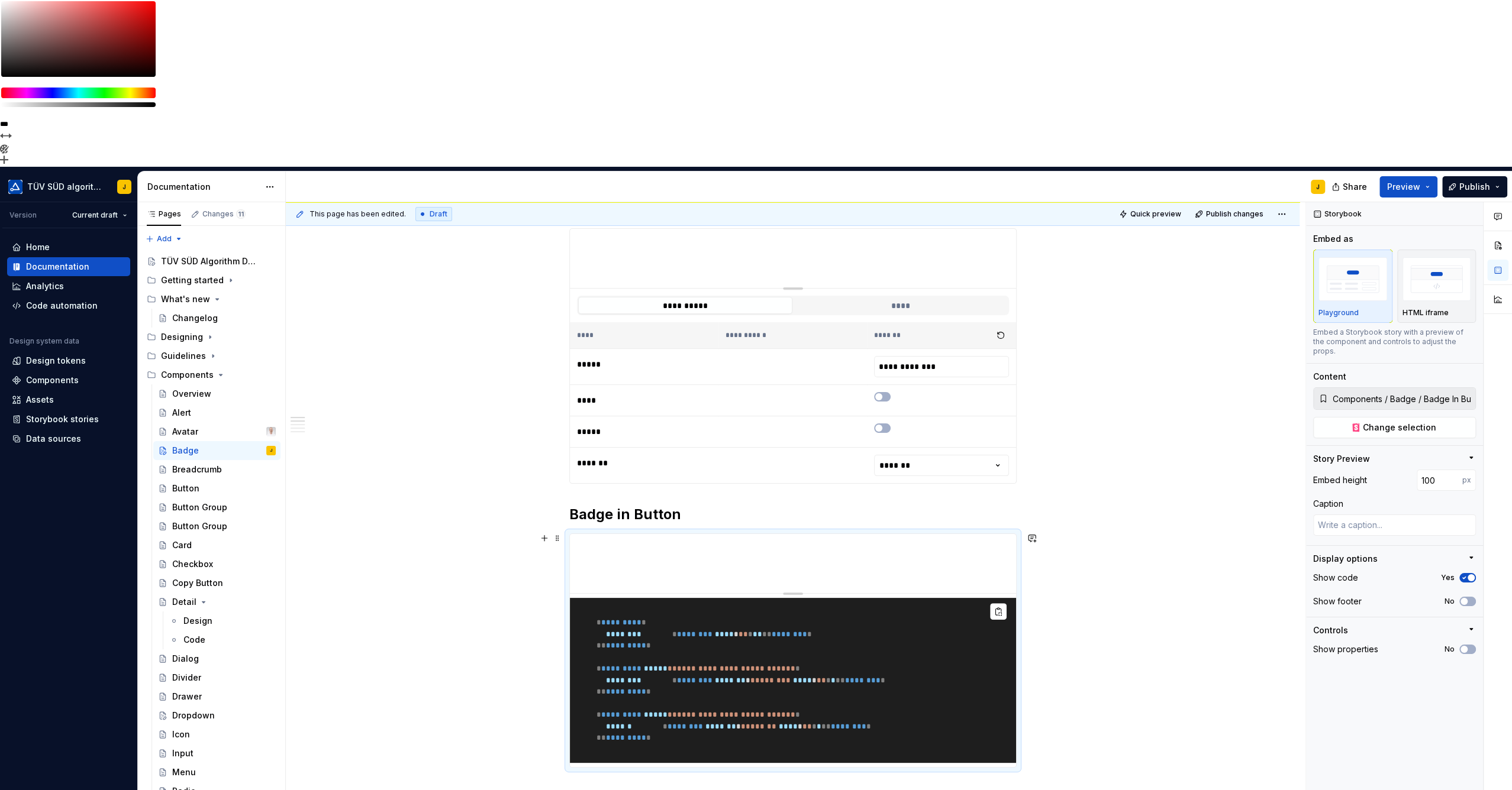
scroll to position [328, 0]
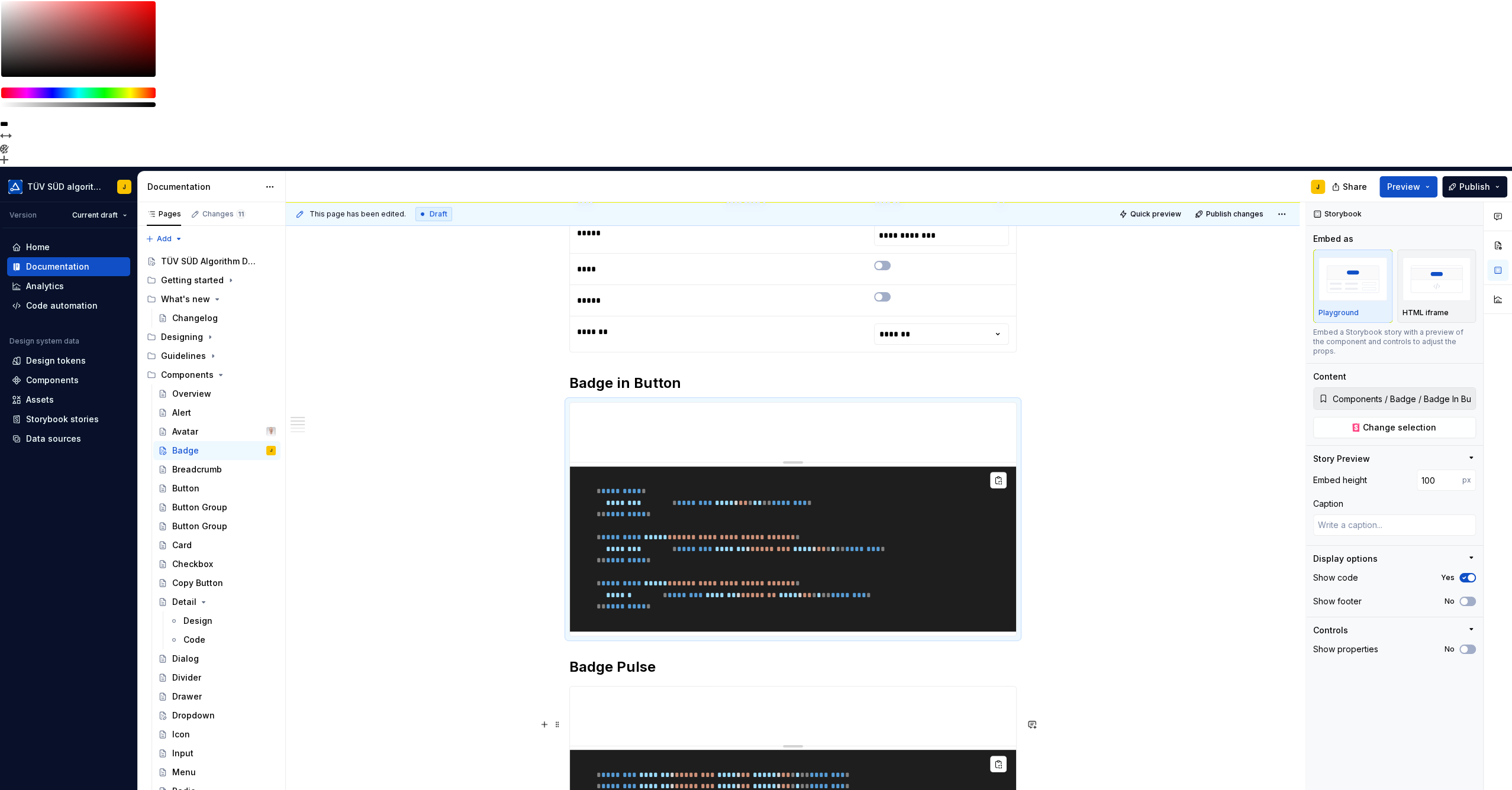
type textarea "*"
type input "Components / Badge / Pulse"
click at [928, 750] on pre "* ******** ******* * * ******* * **** * * * ***** * * * * * ** ******** * * ***…" at bounding box center [792, 798] width 446 height 97
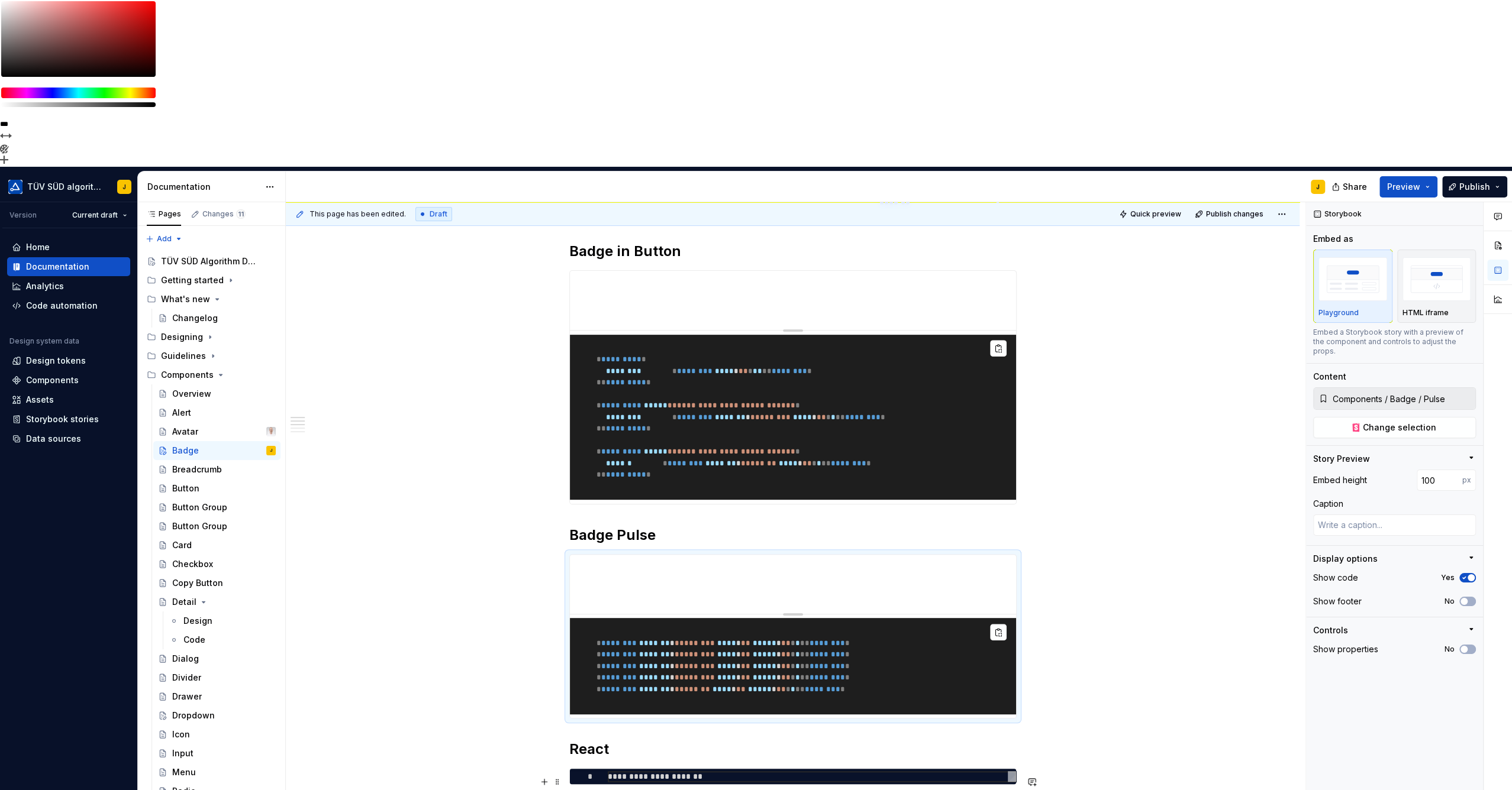
scroll to position [394, 0]
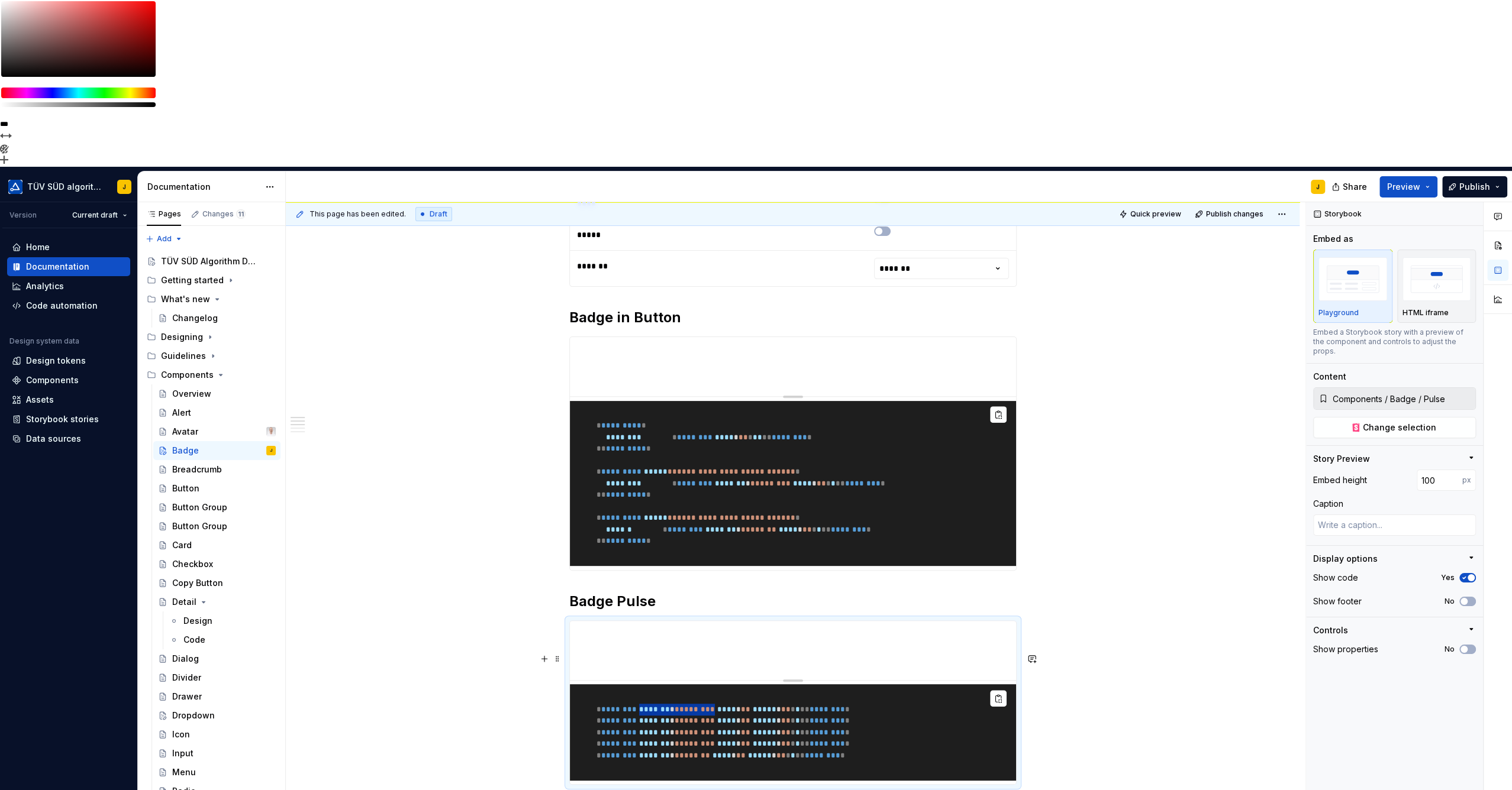
drag, startPoint x: 654, startPoint y: 573, endPoint x: 725, endPoint y: 576, distance: 71.1
click at [725, 706] on span "* ******** ******* * * ******* * **** * * * ***** * * * * * ** ******** *" at bounding box center [713, 709] width 272 height 8
click at [730, 706] on span "* ******** ******* * * ******* * **** * * * ***** * * * * * ** ******** *" at bounding box center [713, 709] width 272 height 8
drag, startPoint x: 730, startPoint y: 573, endPoint x: 745, endPoint y: 574, distance: 15.0
click at [736, 706] on span "****" at bounding box center [727, 709] width 19 height 8
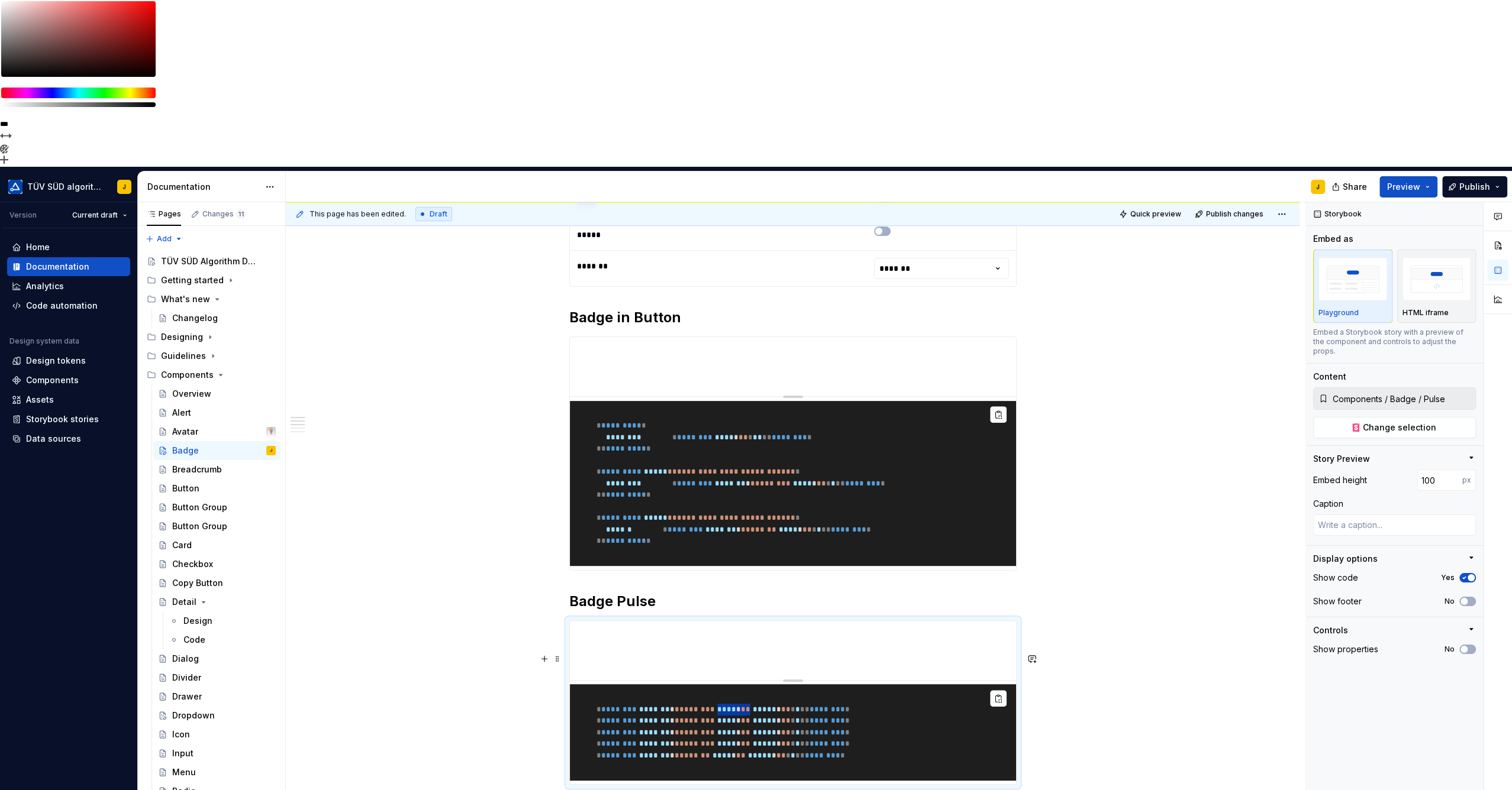
drag, startPoint x: 759, startPoint y: 571, endPoint x: 730, endPoint y: 572, distance: 29.0
click at [730, 706] on span "* ******** ******* * * ******* * **** * * * ***** * * * * * ** ******** *" at bounding box center [713, 709] width 272 height 8
drag, startPoint x: 730, startPoint y: 572, endPoint x: 755, endPoint y: 577, distance: 25.5
click at [745, 706] on span "*" at bounding box center [743, 709] width 4 height 8
drag, startPoint x: 730, startPoint y: 573, endPoint x: 758, endPoint y: 572, distance: 28.0
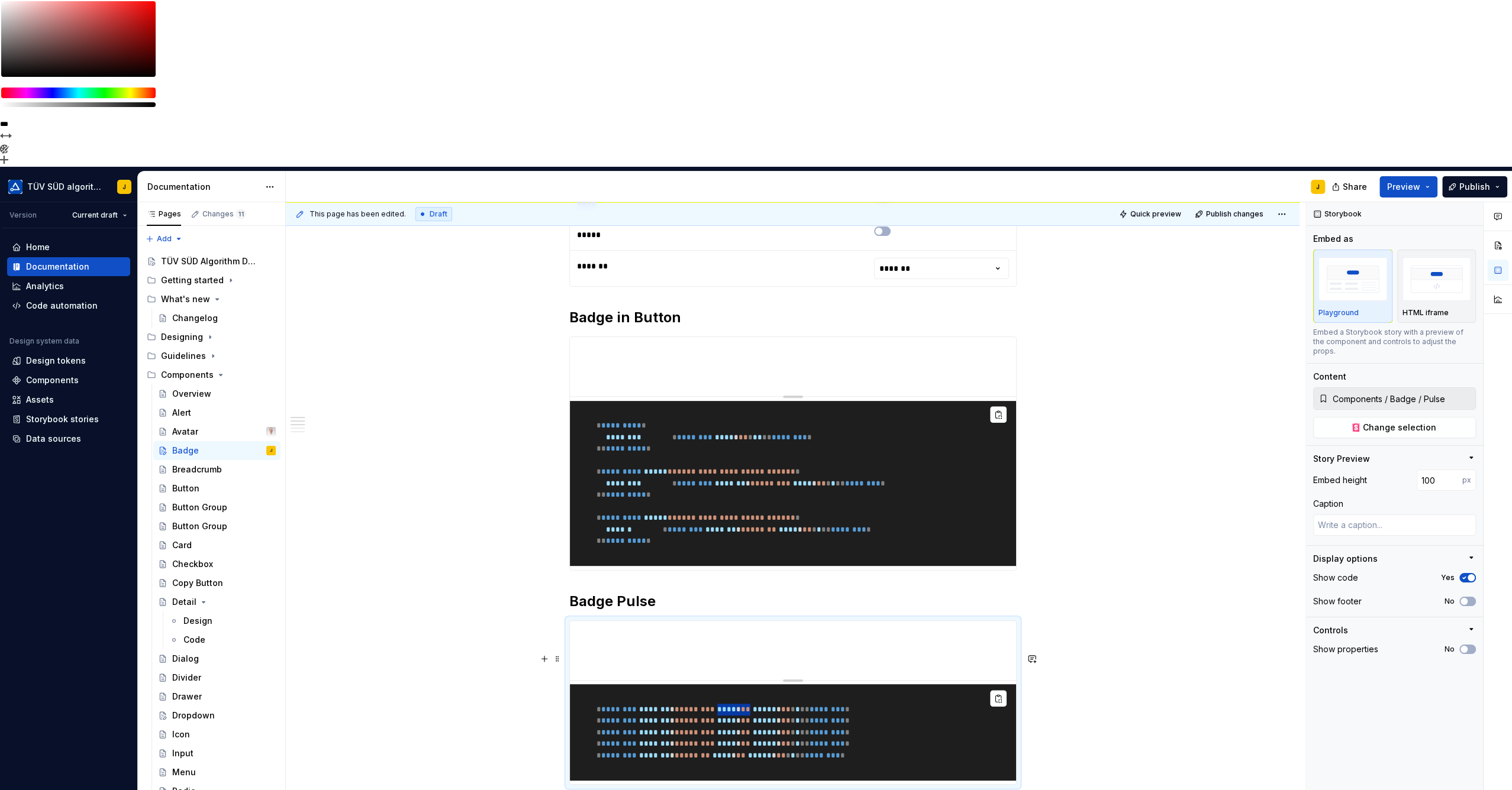
click at [758, 706] on span "* ******** ******* * * ******* * **** * * * ***** * * * * * ** ******** *" at bounding box center [713, 709] width 272 height 8
drag, startPoint x: 758, startPoint y: 572, endPoint x: 654, endPoint y: 571, distance: 104.0
click at [654, 706] on span "* ******** ******* * * ******* * **** * * * ***** * * * * * ** ******** *" at bounding box center [713, 709] width 272 height 8
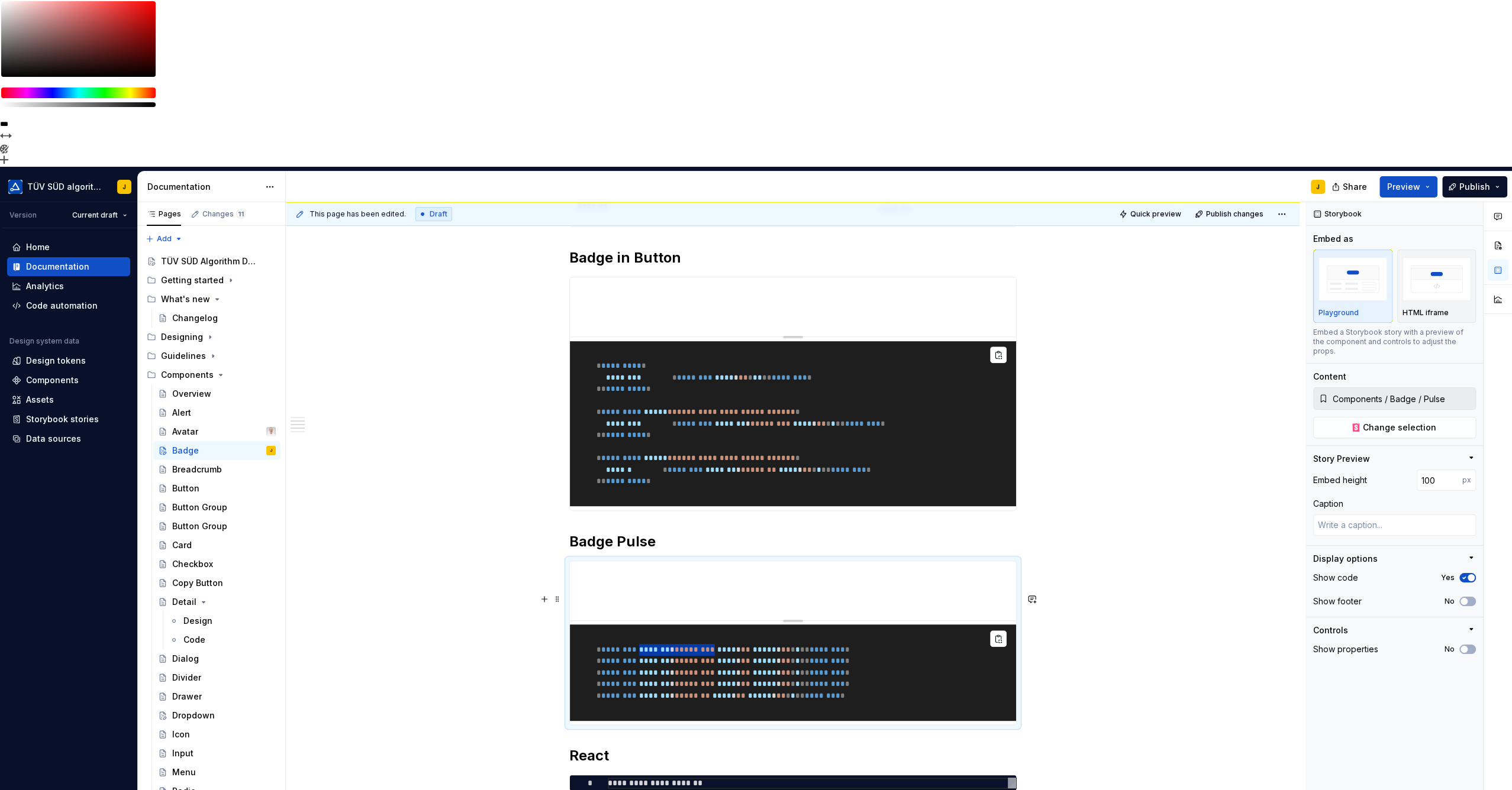
scroll to position [525, 0]
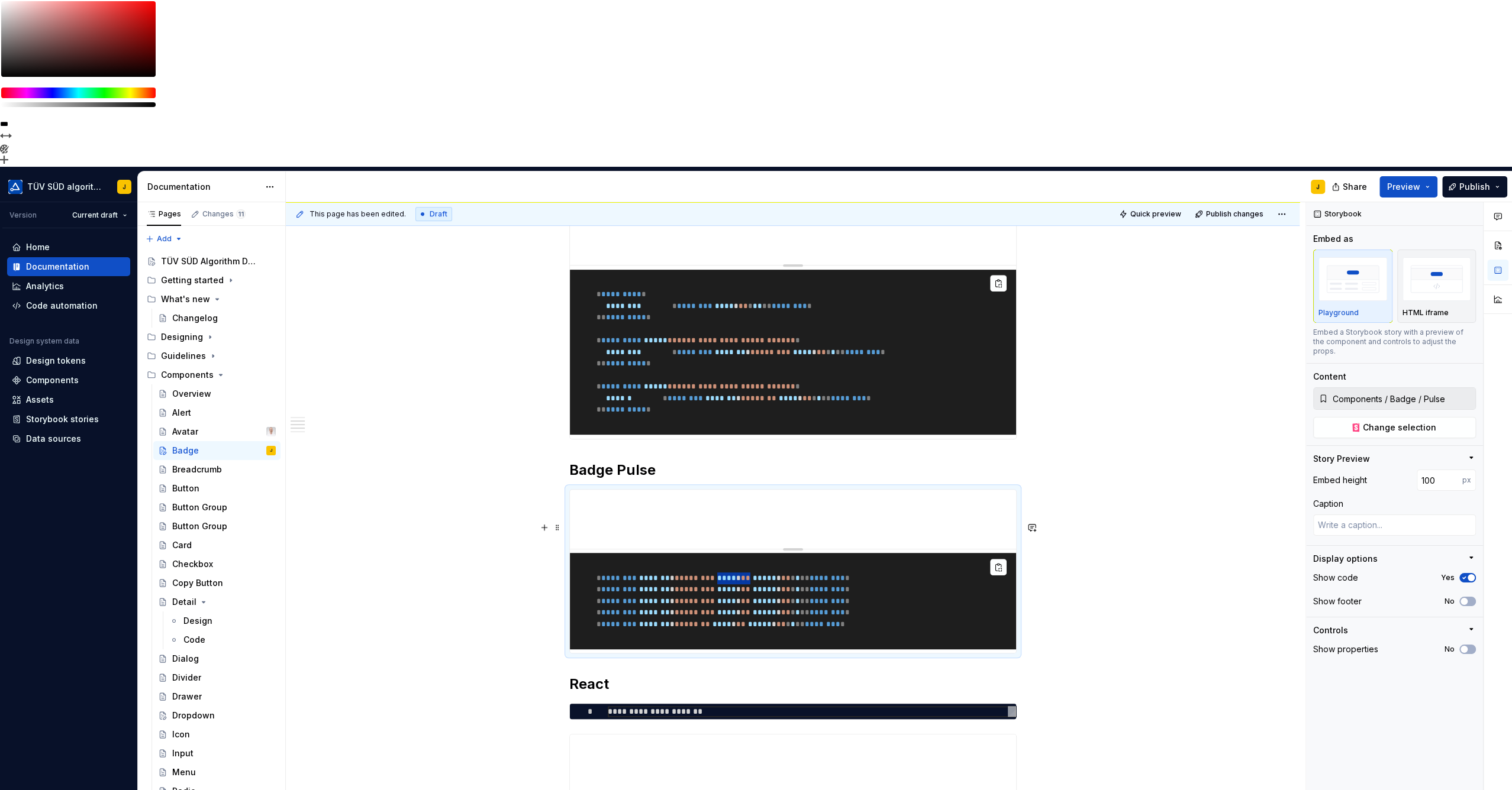
drag, startPoint x: 729, startPoint y: 443, endPoint x: 760, endPoint y: 443, distance: 31.0
click at [760, 574] on span "* ******** ******* * * ******* * **** * * * ***** * * * * * ** ******** *" at bounding box center [713, 578] width 272 height 8
drag, startPoint x: 760, startPoint y: 443, endPoint x: 796, endPoint y: 443, distance: 36.0
click at [796, 574] on span "* ******** ******* * * ******* * **** * * * ***** * * * * * ** ******** *" at bounding box center [713, 578] width 272 height 8
drag, startPoint x: 796, startPoint y: 443, endPoint x: 749, endPoint y: 439, distance: 47.2
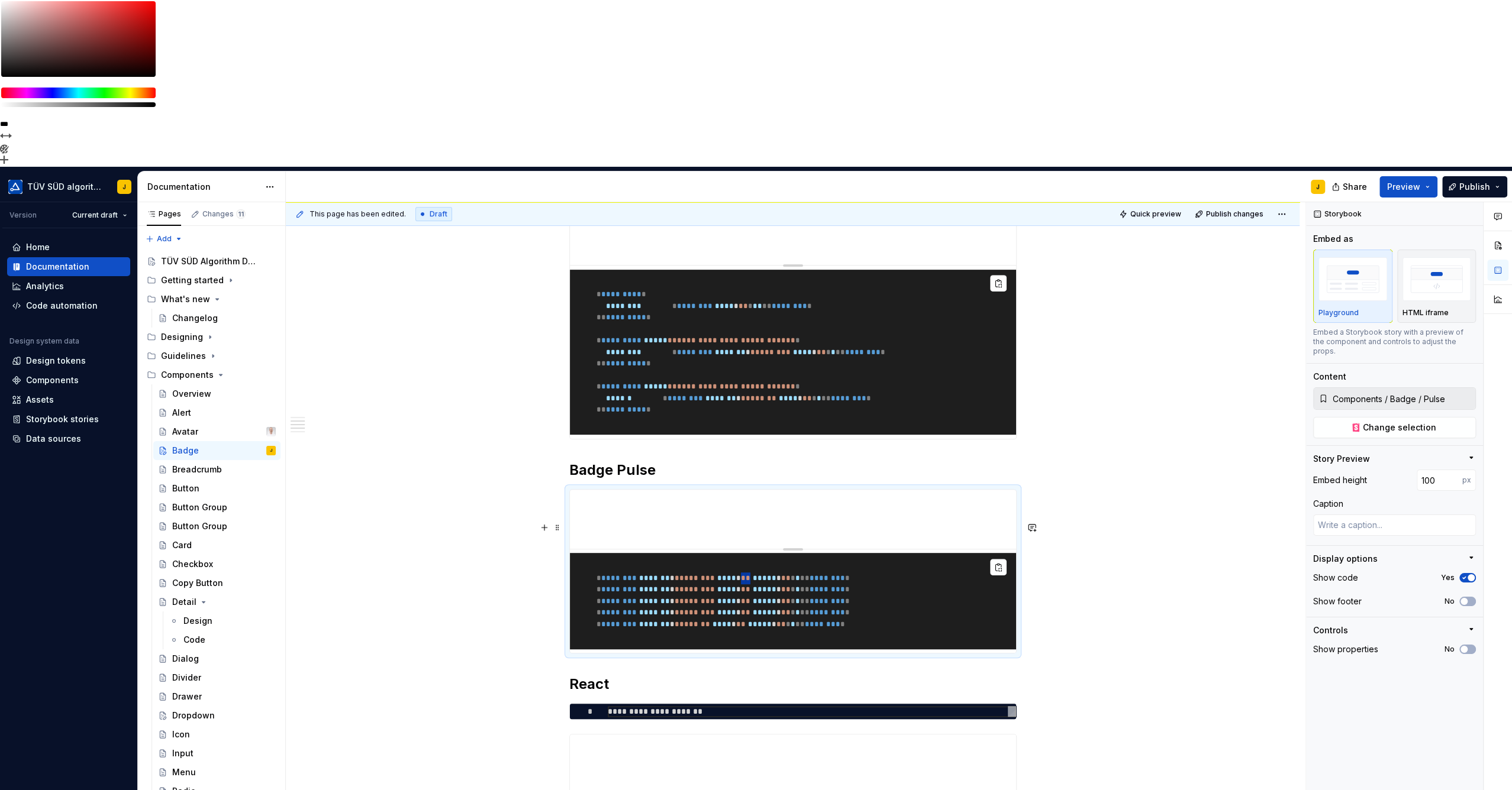
click at [749, 574] on span "* ******** ******* * * ******* * **** * * * ***** * * * * * ** ******** *" at bounding box center [713, 578] width 272 height 8
drag, startPoint x: 748, startPoint y: 439, endPoint x: 652, endPoint y: 443, distance: 96.1
click at [652, 574] on span "* ******** ******* * * ******* * **** * * * ***** * * * * * ** ******** *" at bounding box center [713, 578] width 272 height 8
drag, startPoint x: 835, startPoint y: 466, endPoint x: 605, endPoint y: 468, distance: 230.0
click at [605, 553] on pre "* ******** ******* * * ******* * **** * * * ***** * * * * * ** ******** * * ***…" at bounding box center [792, 602] width 446 height 97
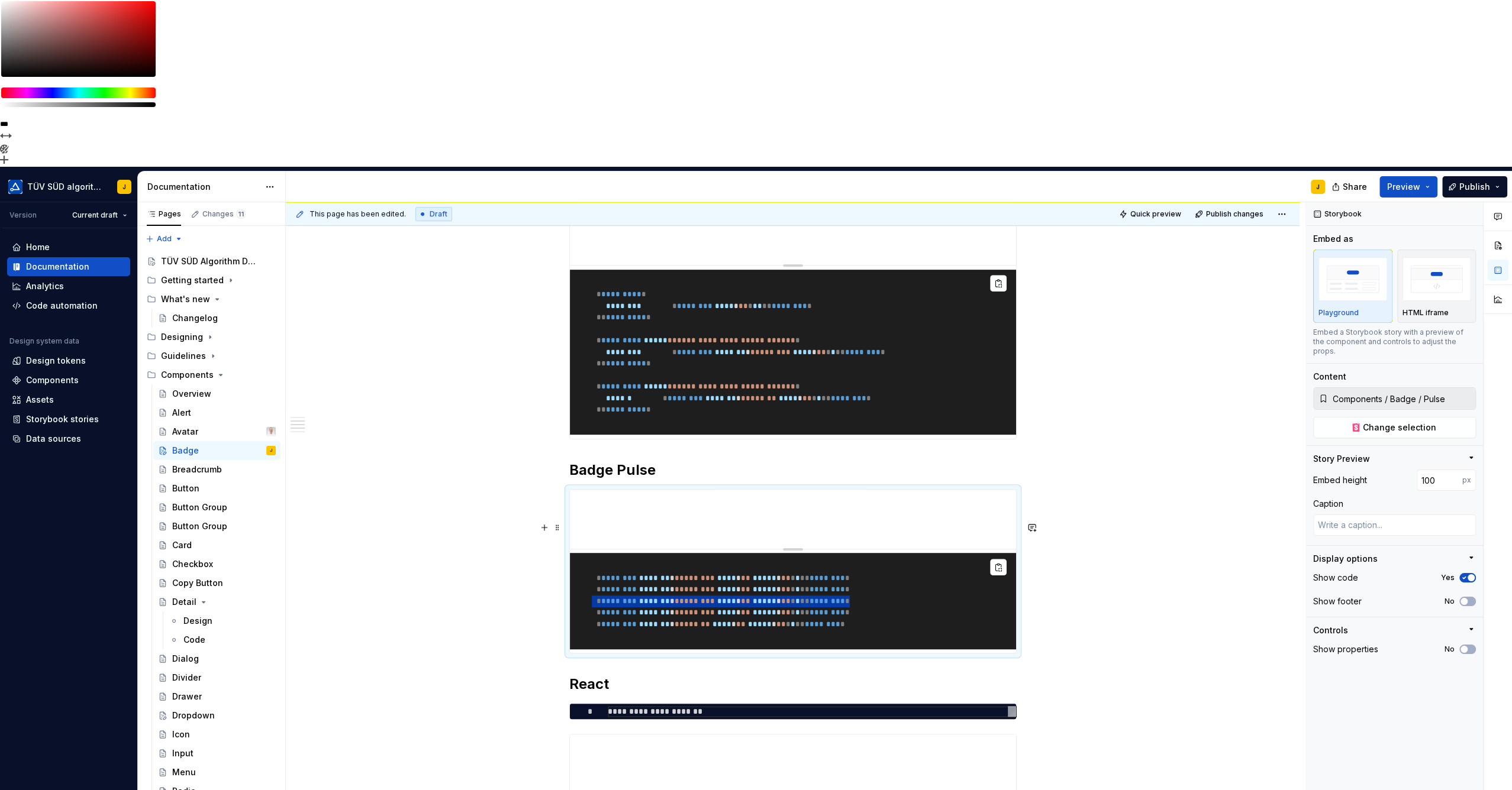
drag, startPoint x: 605, startPoint y: 468, endPoint x: 662, endPoint y: 440, distance: 63.5
click at [663, 574] on span "*******" at bounding box center [654, 578] width 31 height 8
drag, startPoint x: 618, startPoint y: 443, endPoint x: 671, endPoint y: 445, distance: 53.0
click at [669, 574] on span "* ******** ******* * * ******* * **** * * * ***** * * * * * ** ******** *" at bounding box center [713, 578] width 272 height 8
drag, startPoint x: 671, startPoint y: 445, endPoint x: 761, endPoint y: 508, distance: 109.9
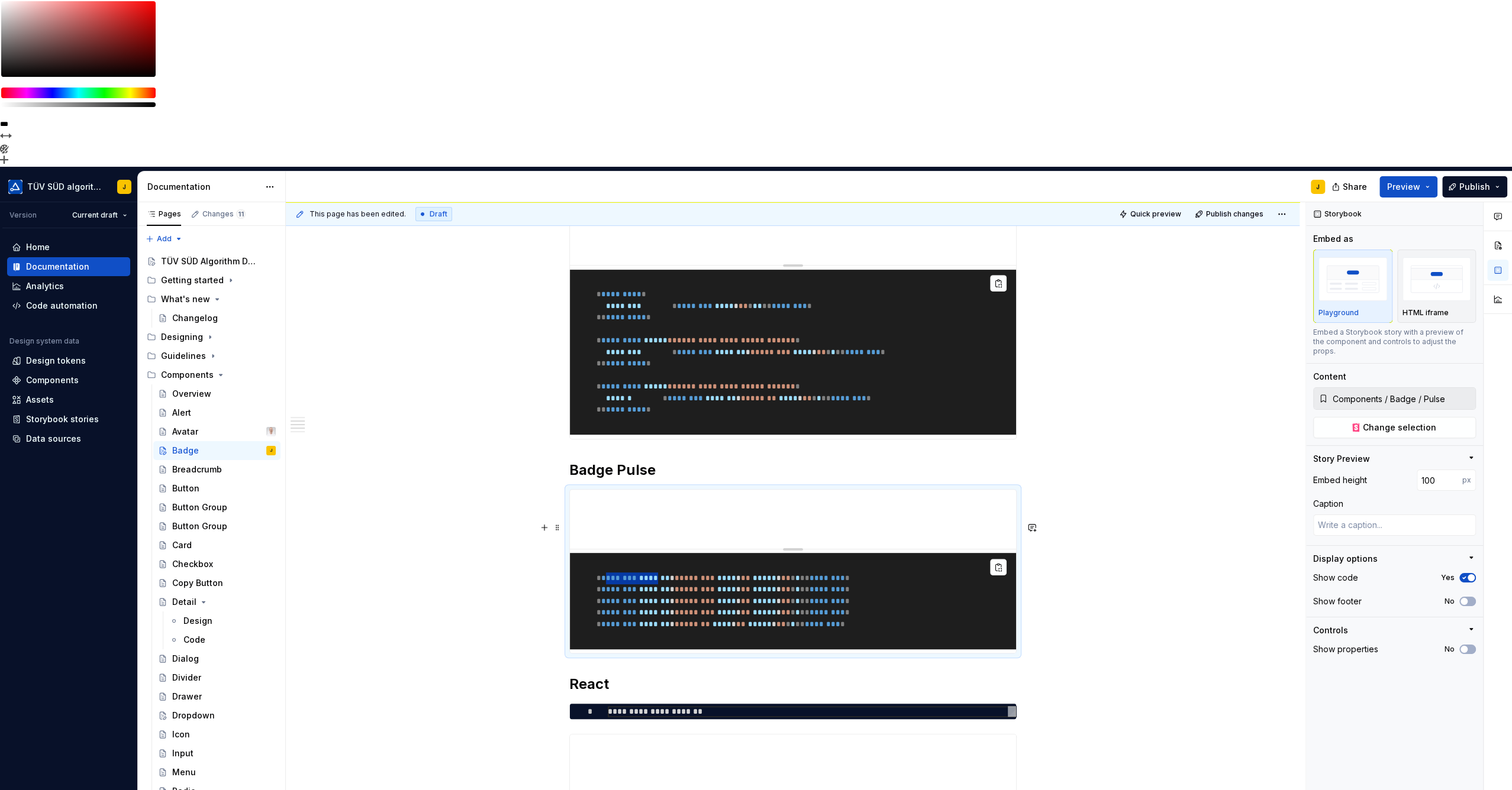
click at [761, 553] on pre "* ******** ******* * * ******* * **** * * * ***** * * * * * ** ******** * * ***…" at bounding box center [792, 602] width 446 height 97
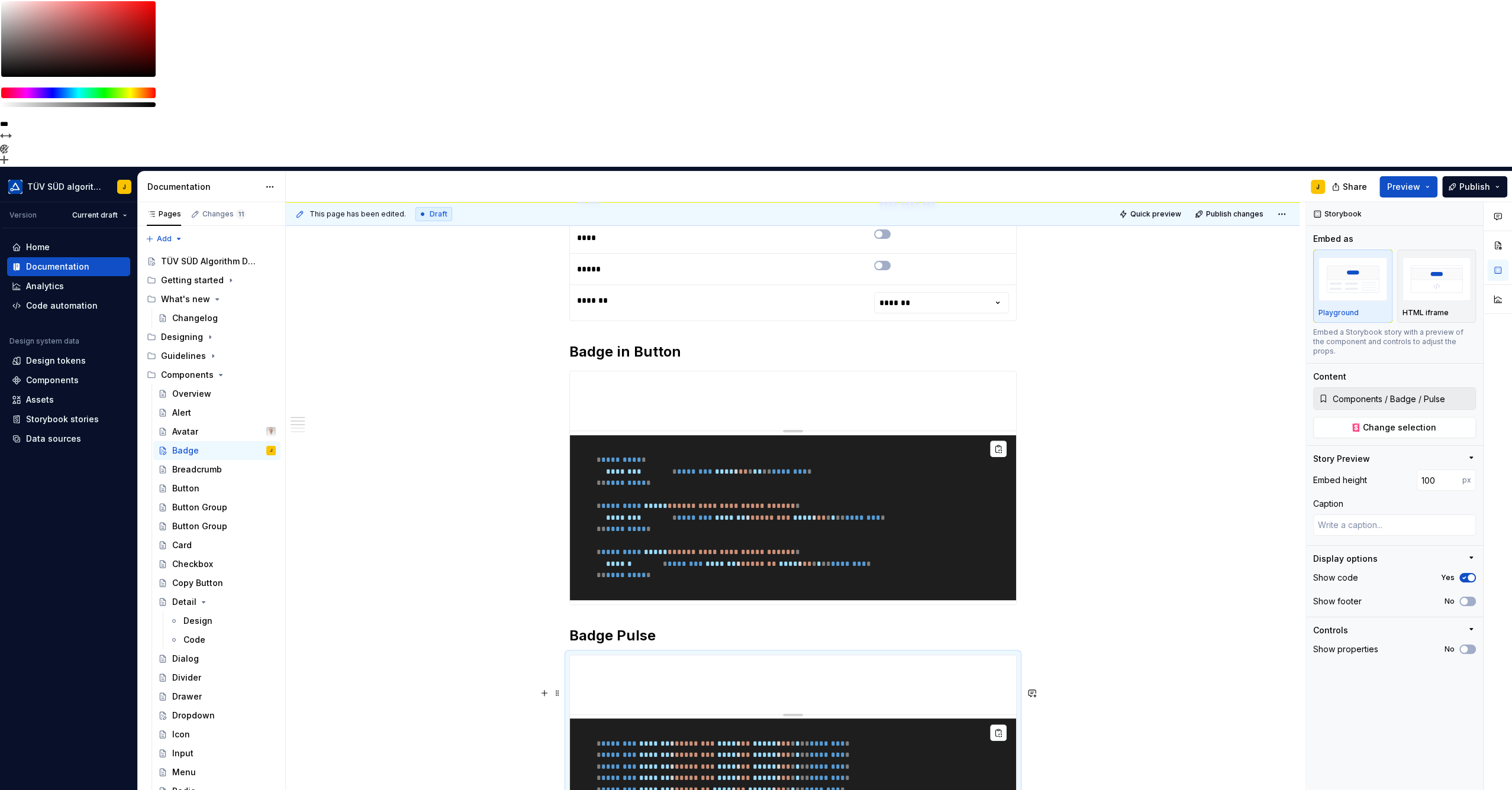
scroll to position [394, 0]
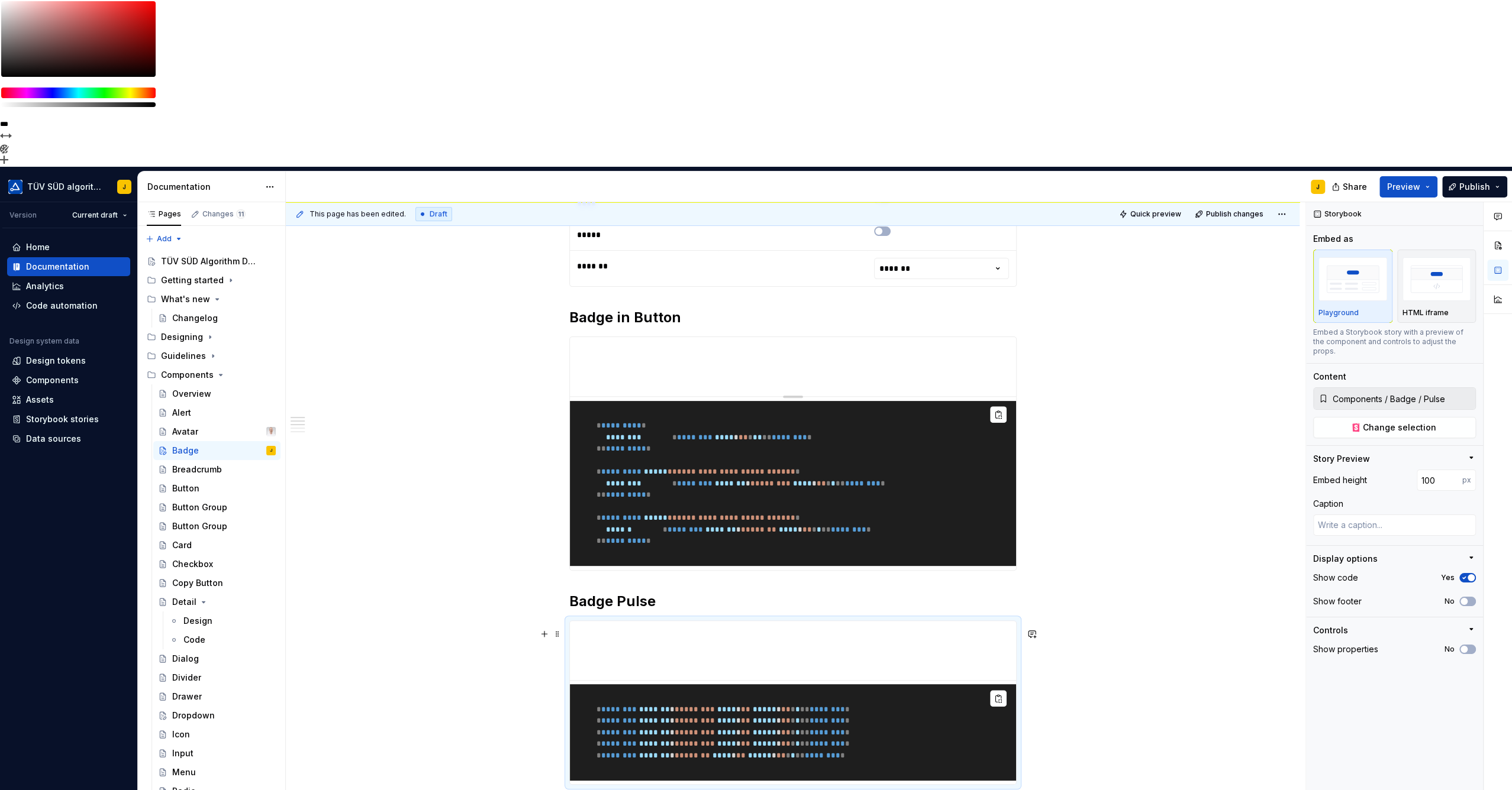
click at [669, 592] on h2 "Badge Pulse" at bounding box center [793, 602] width 447 height 19
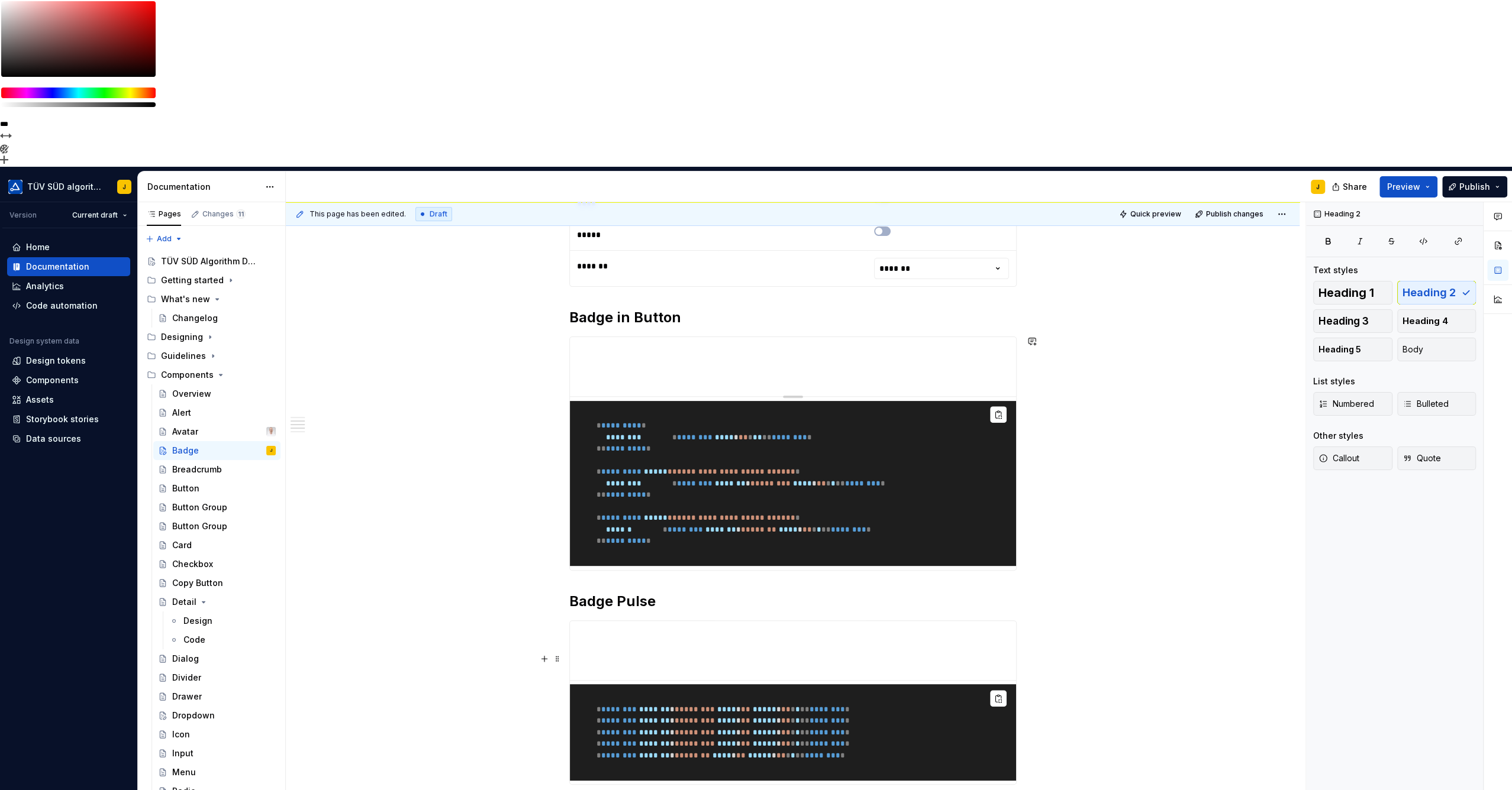
scroll to position [591, 0]
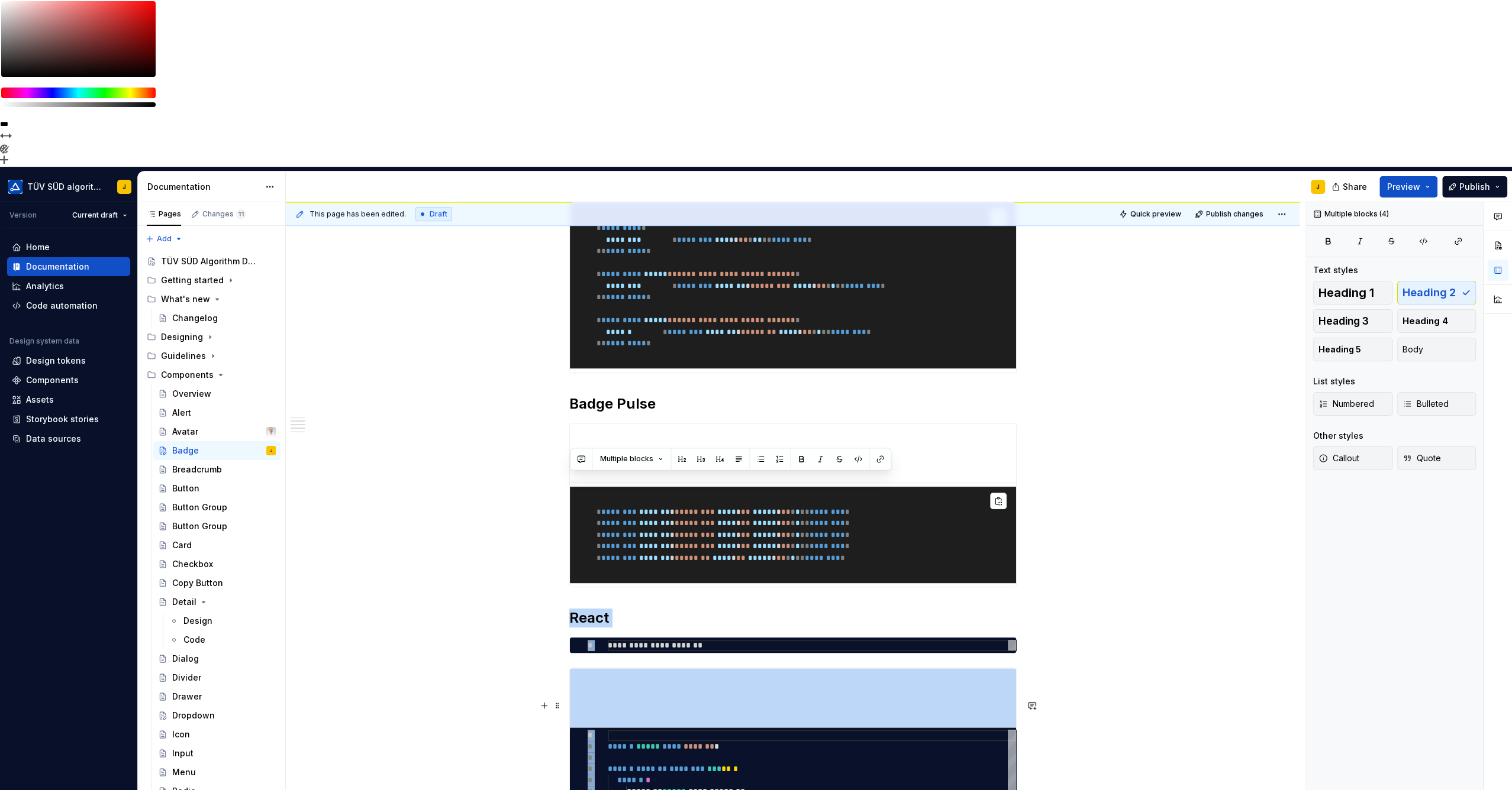
drag, startPoint x: 574, startPoint y: 481, endPoint x: 1050, endPoint y: 663, distance: 509.6
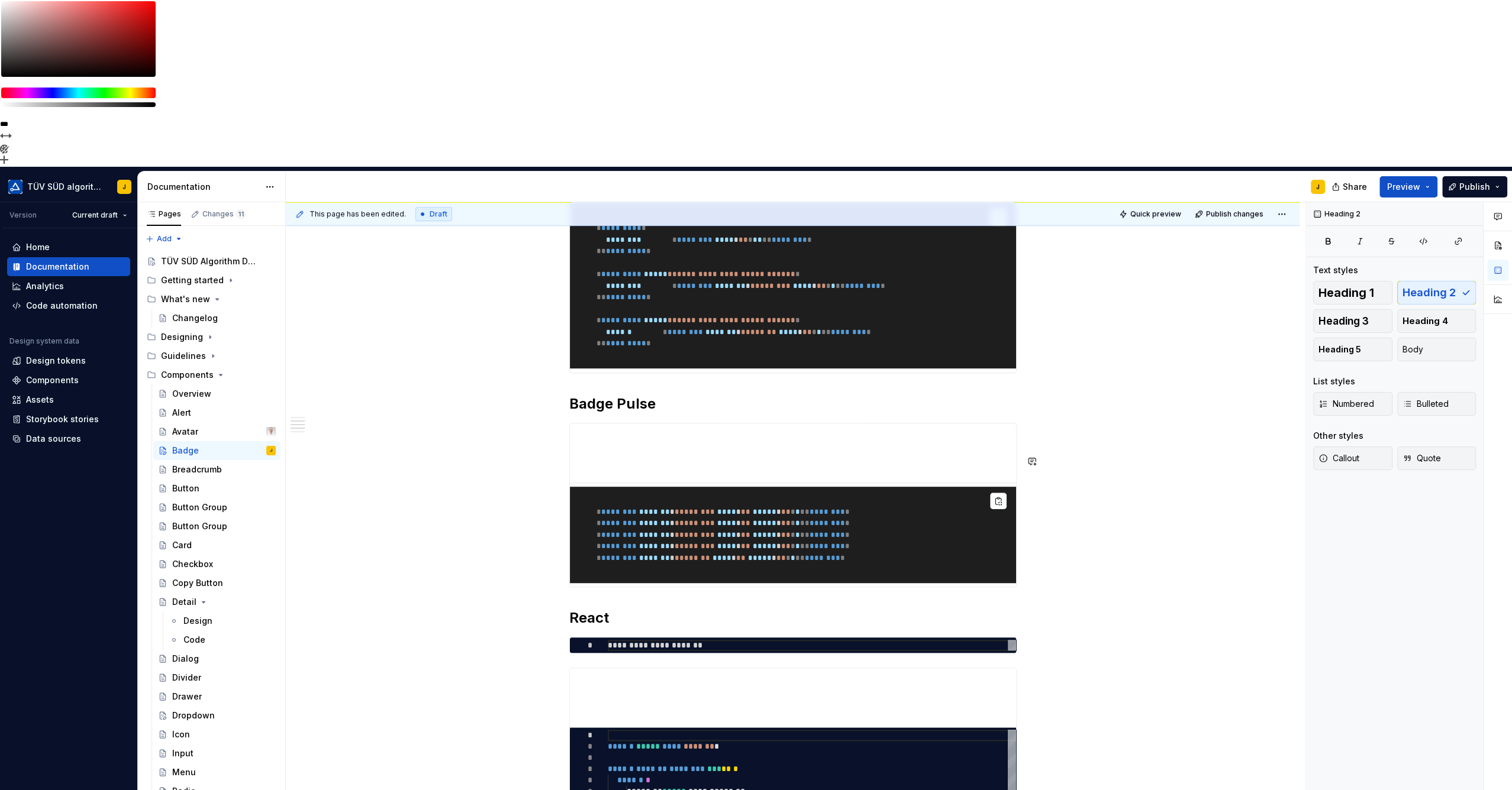
scroll to position [0, 0]
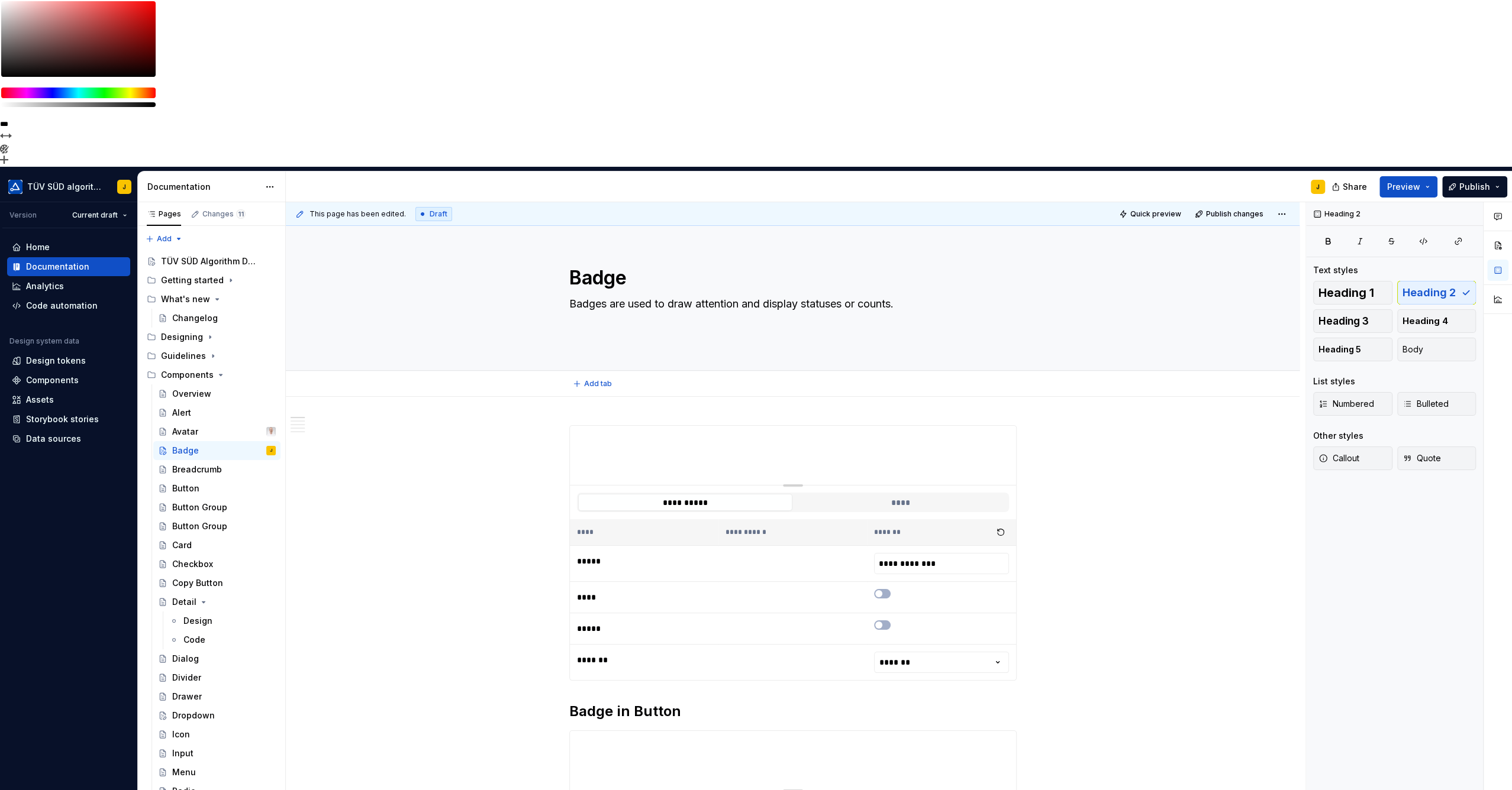
drag, startPoint x: 573, startPoint y: 229, endPoint x: 628, endPoint y: 228, distance: 55.0
click at [628, 370] on div "Add tab" at bounding box center [793, 384] width 1014 height 26
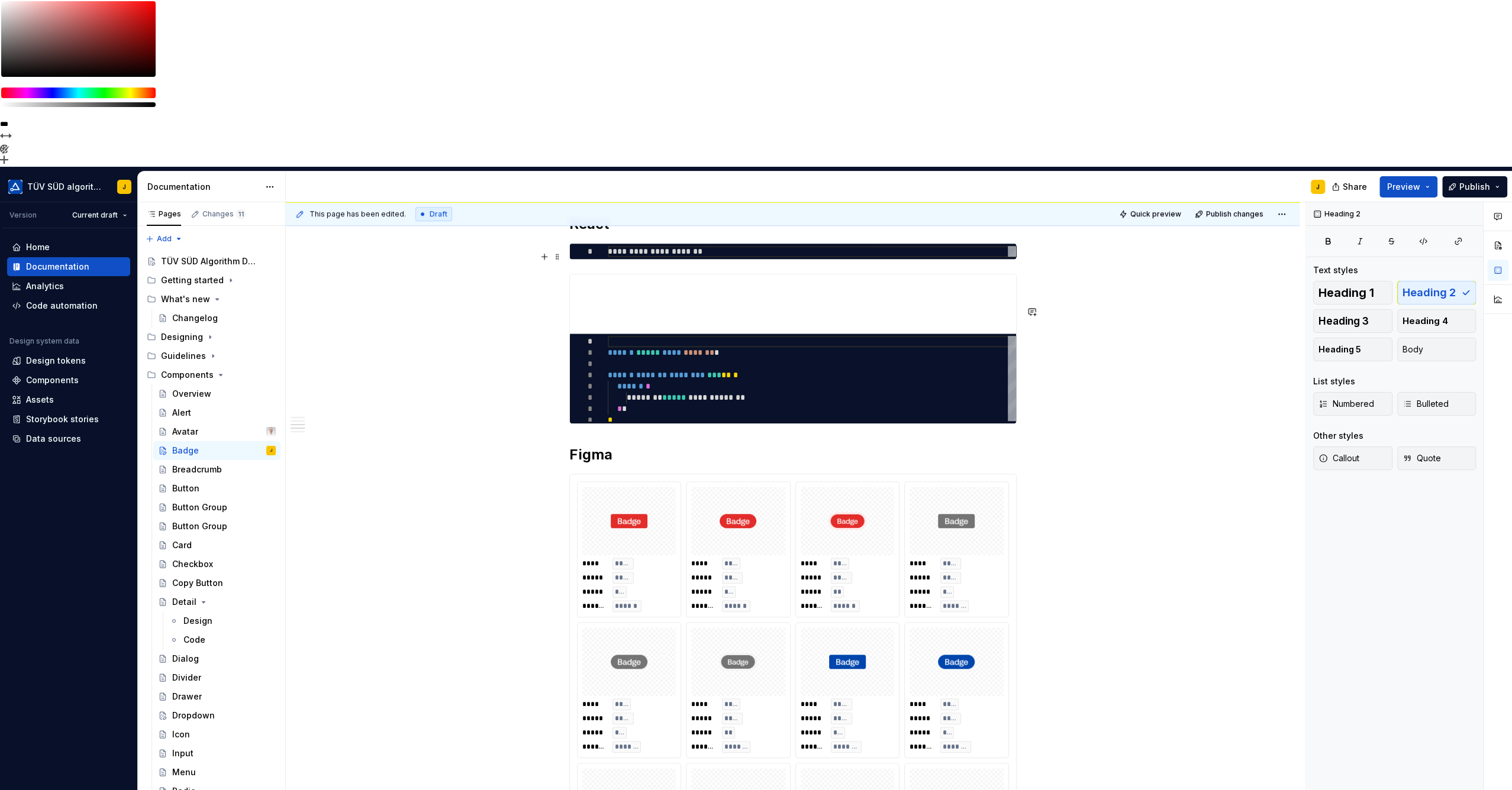
scroll to position [722, 0]
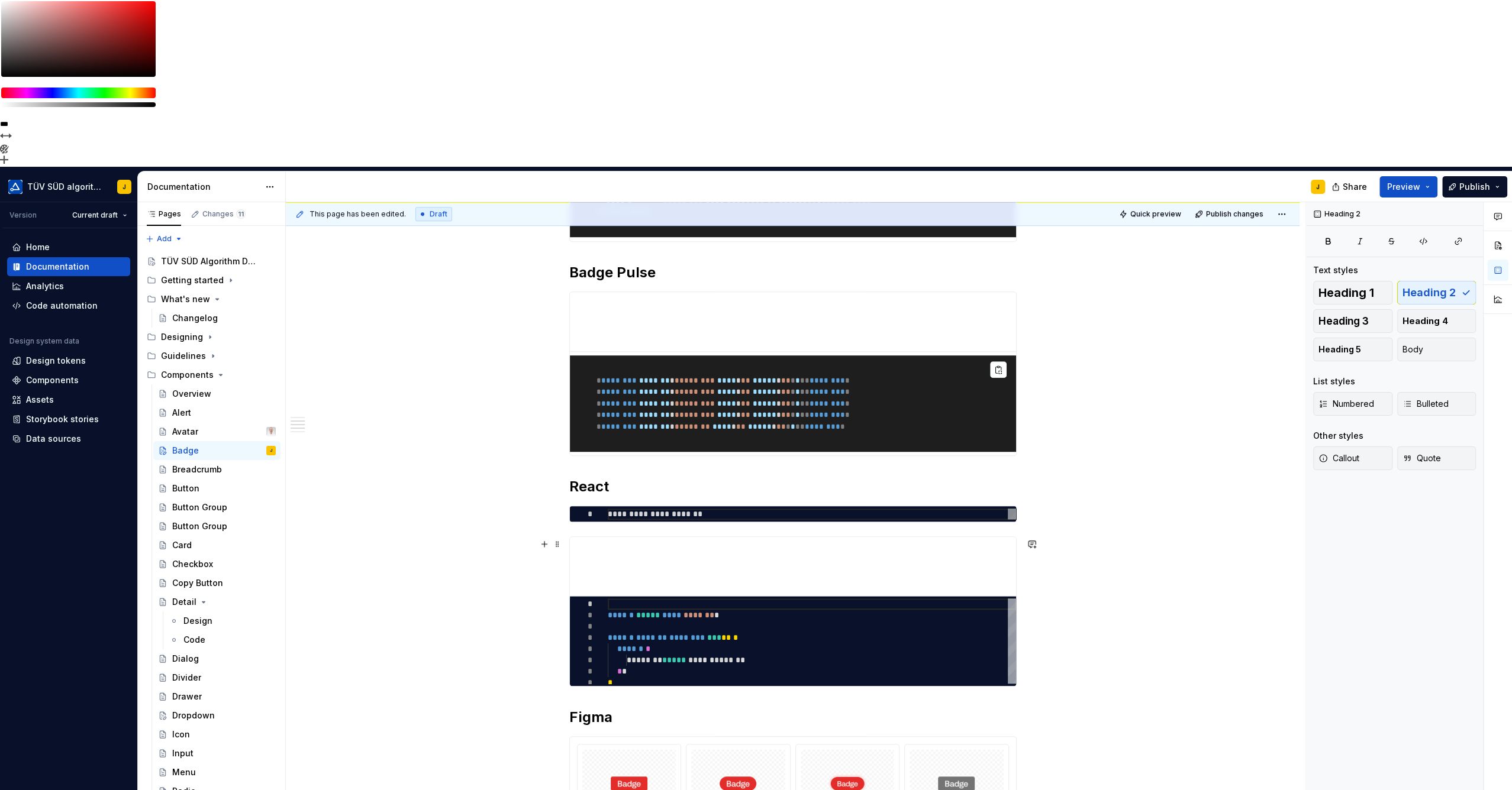
type textarea "*"
type textarea "**********"
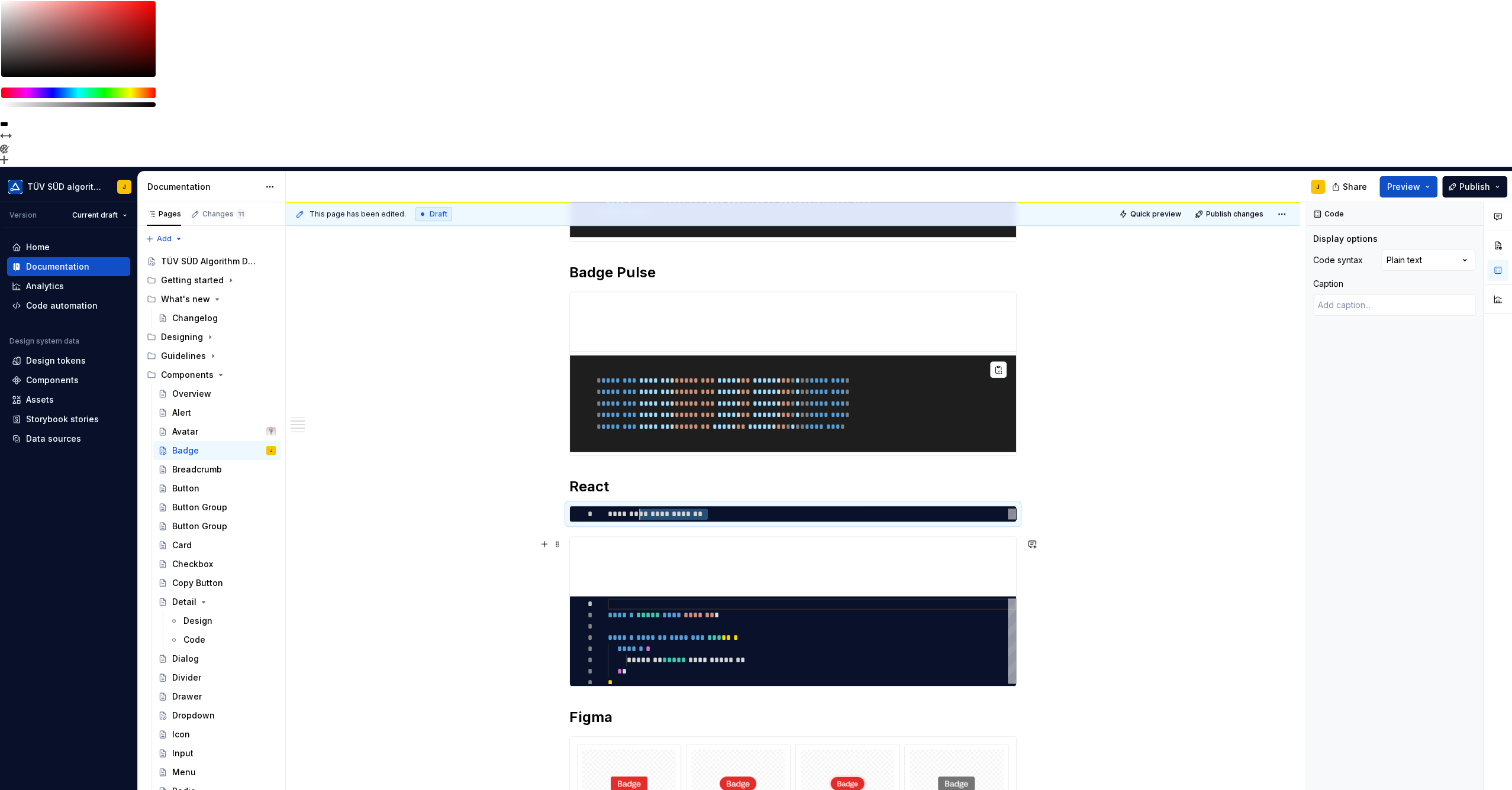
scroll to position [0, 99]
drag, startPoint x: 687, startPoint y: 380, endPoint x: 606, endPoint y: 381, distance: 81.0
click at [607, 508] on div "**********" at bounding box center [811, 514] width 408 height 11
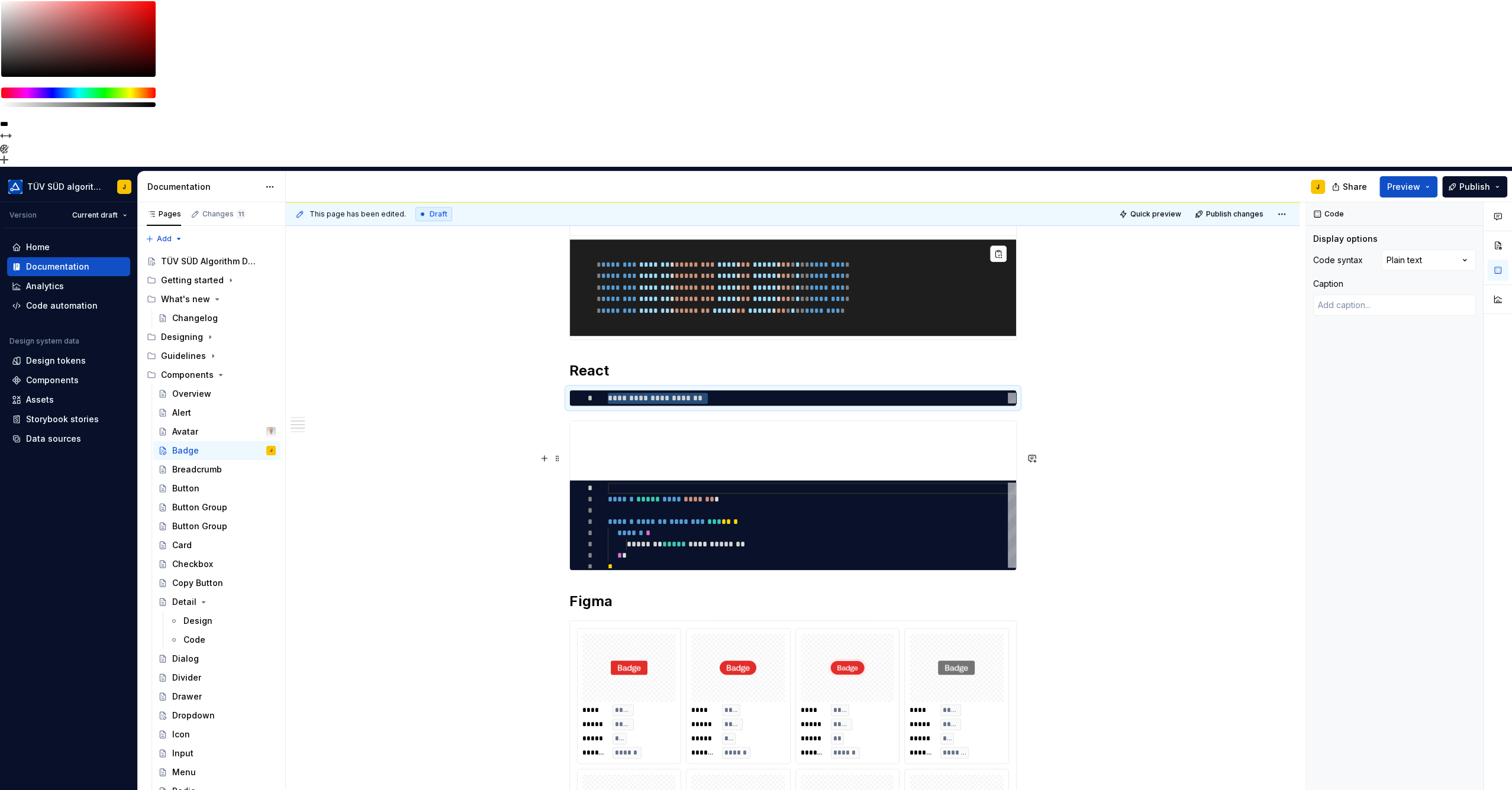
scroll to position [854, 0]
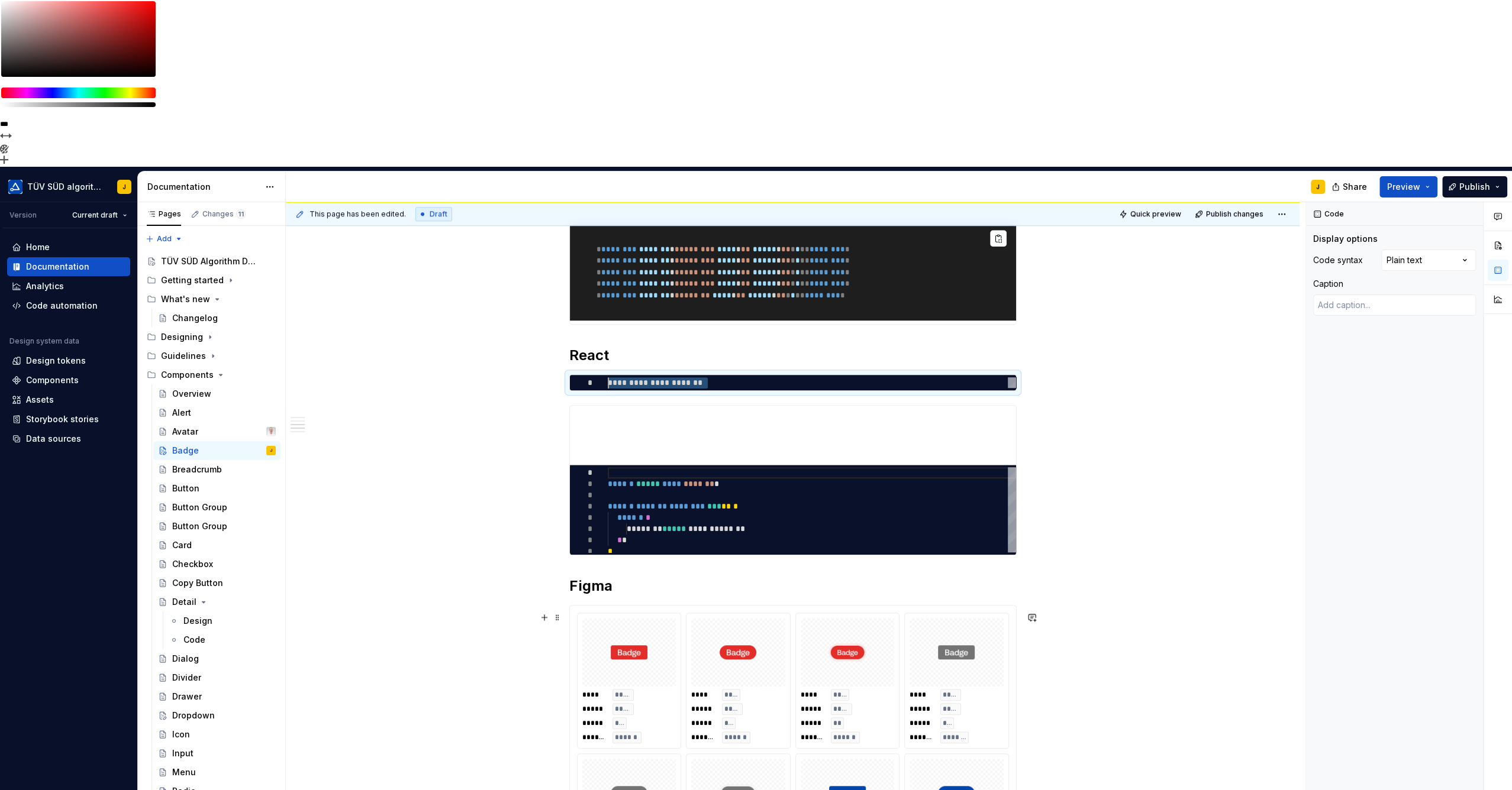
click at [629, 576] on h2 "Figma" at bounding box center [793, 586] width 447 height 19
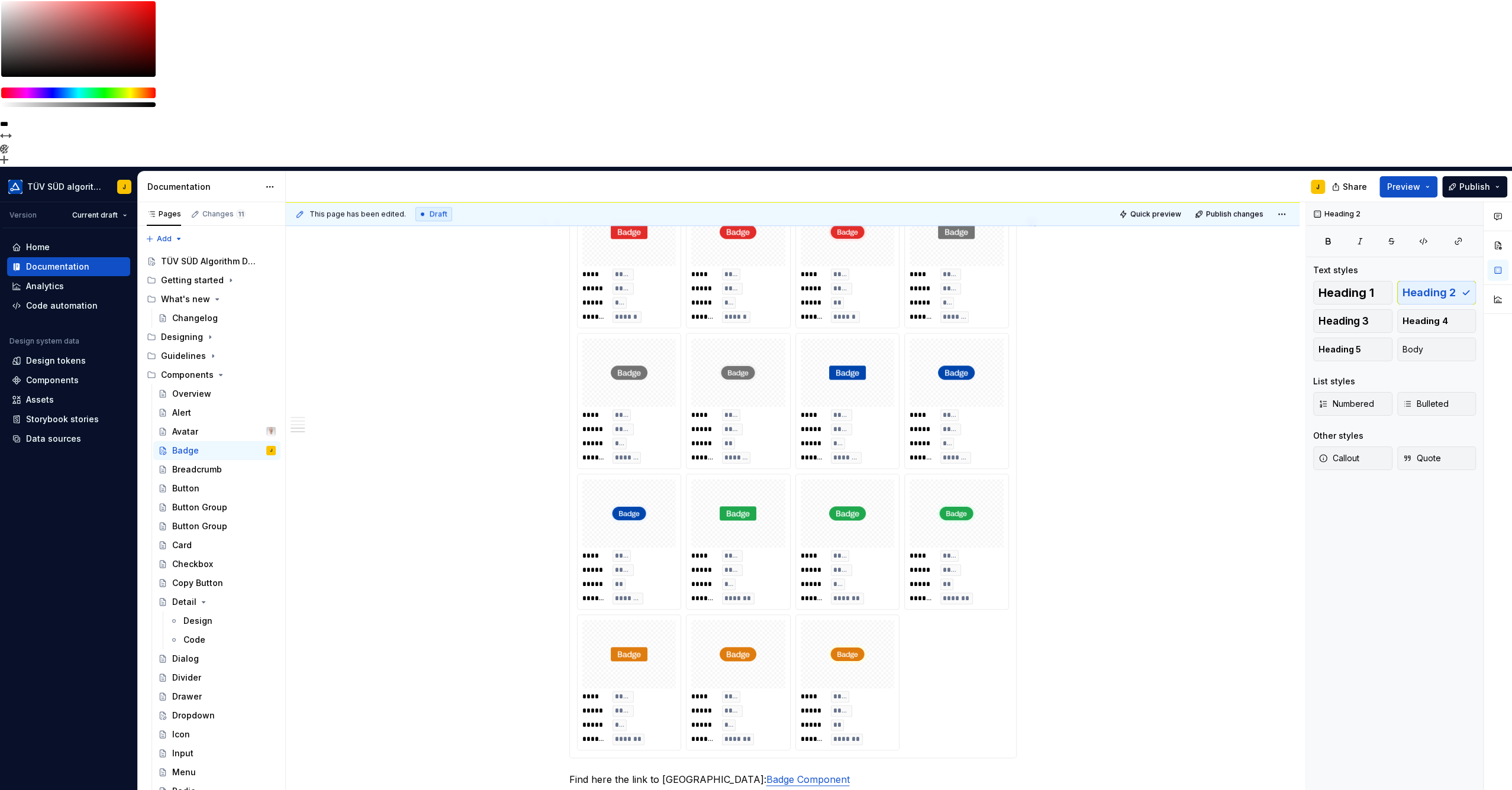
scroll to position [1314, 0]
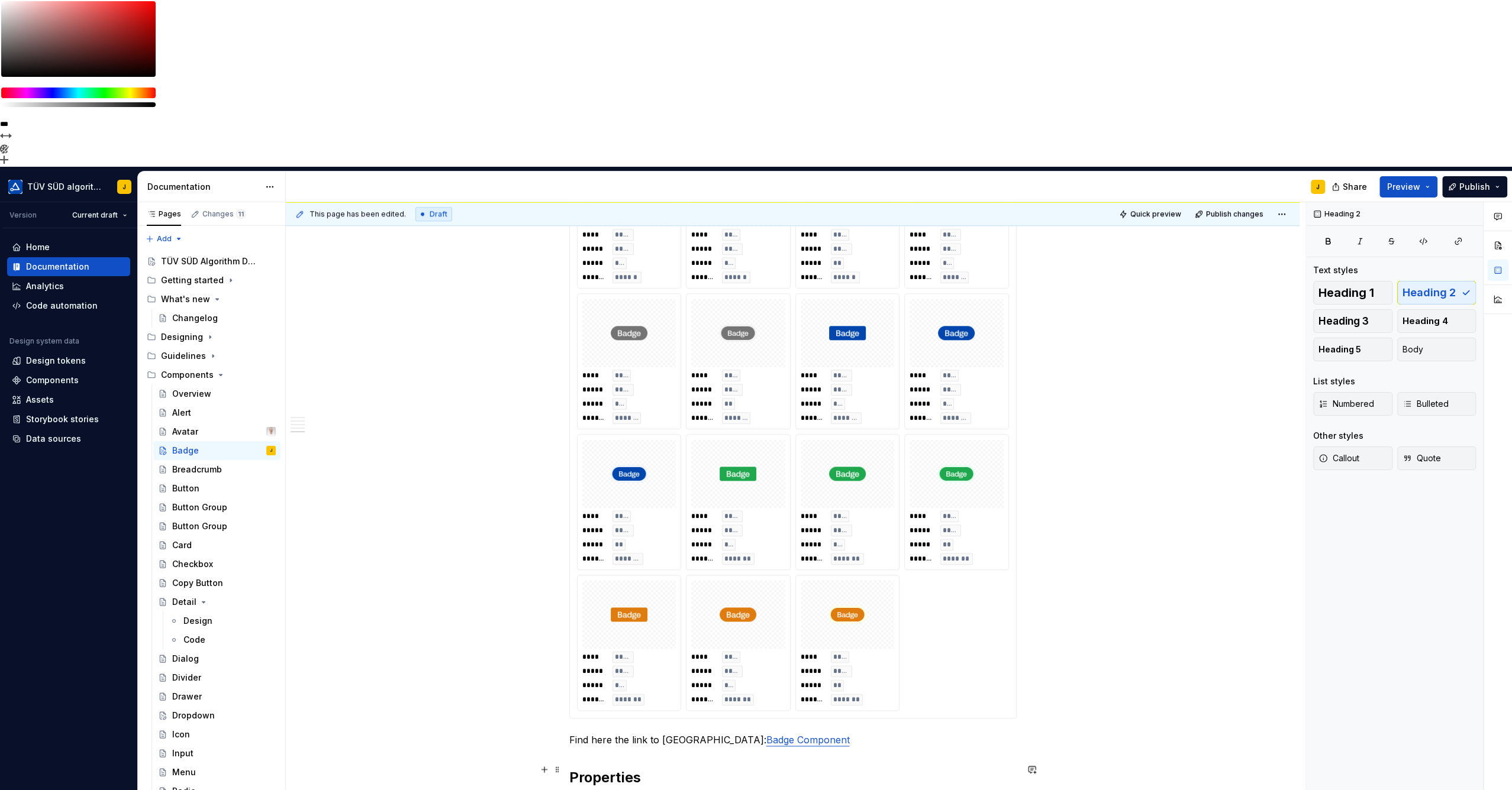
click at [784, 733] on p "Find here the link to Figma: Badge Component" at bounding box center [793, 740] width 447 height 14
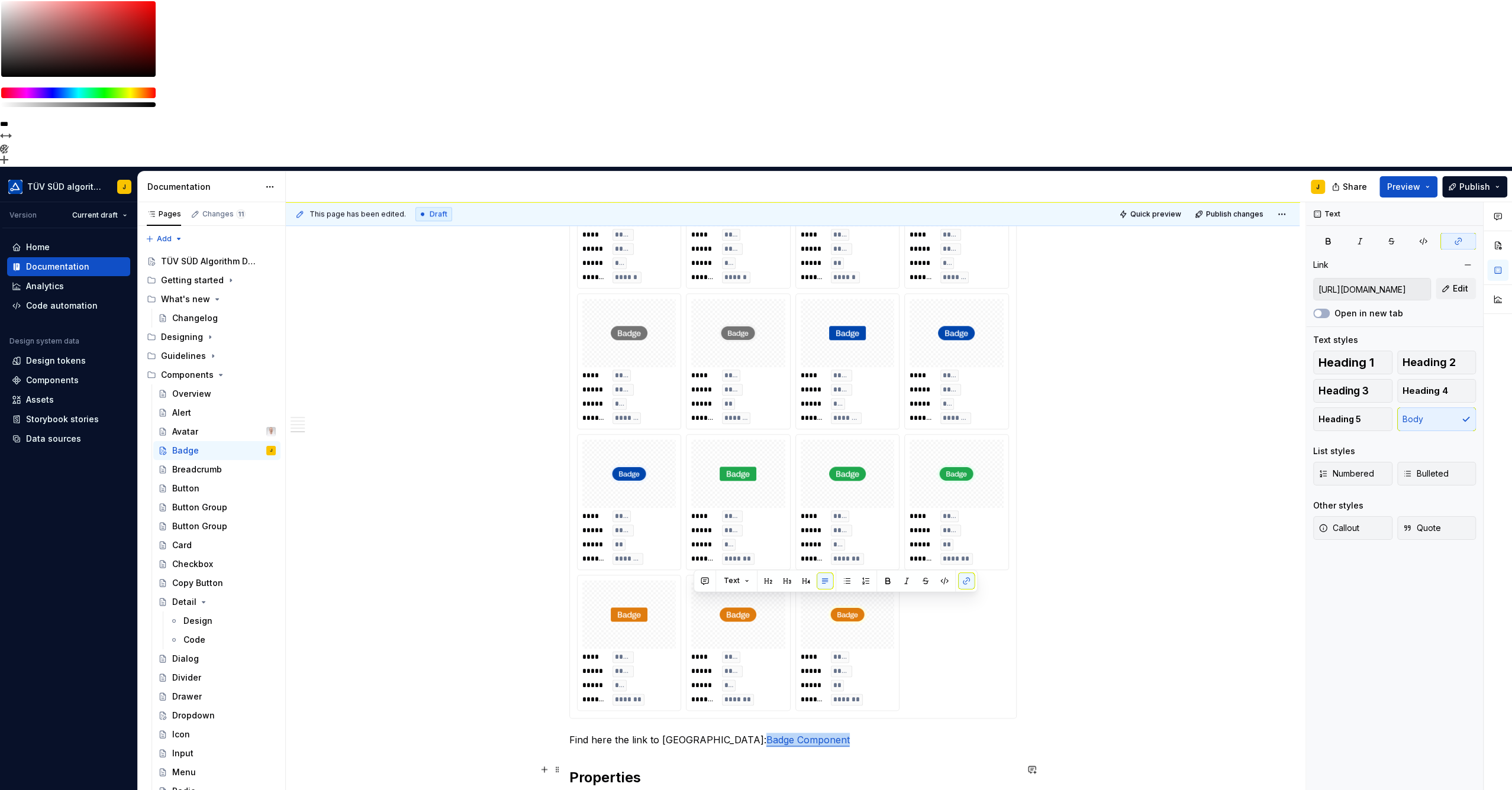
drag, startPoint x: 767, startPoint y: 603, endPoint x: 779, endPoint y: 605, distance: 12.2
click at [779, 733] on p "Find here the link to Figma: Badge Component" at bounding box center [793, 740] width 447 height 14
click at [801, 733] on p "Find here the link to Figma: Badge Component" at bounding box center [793, 740] width 447 height 14
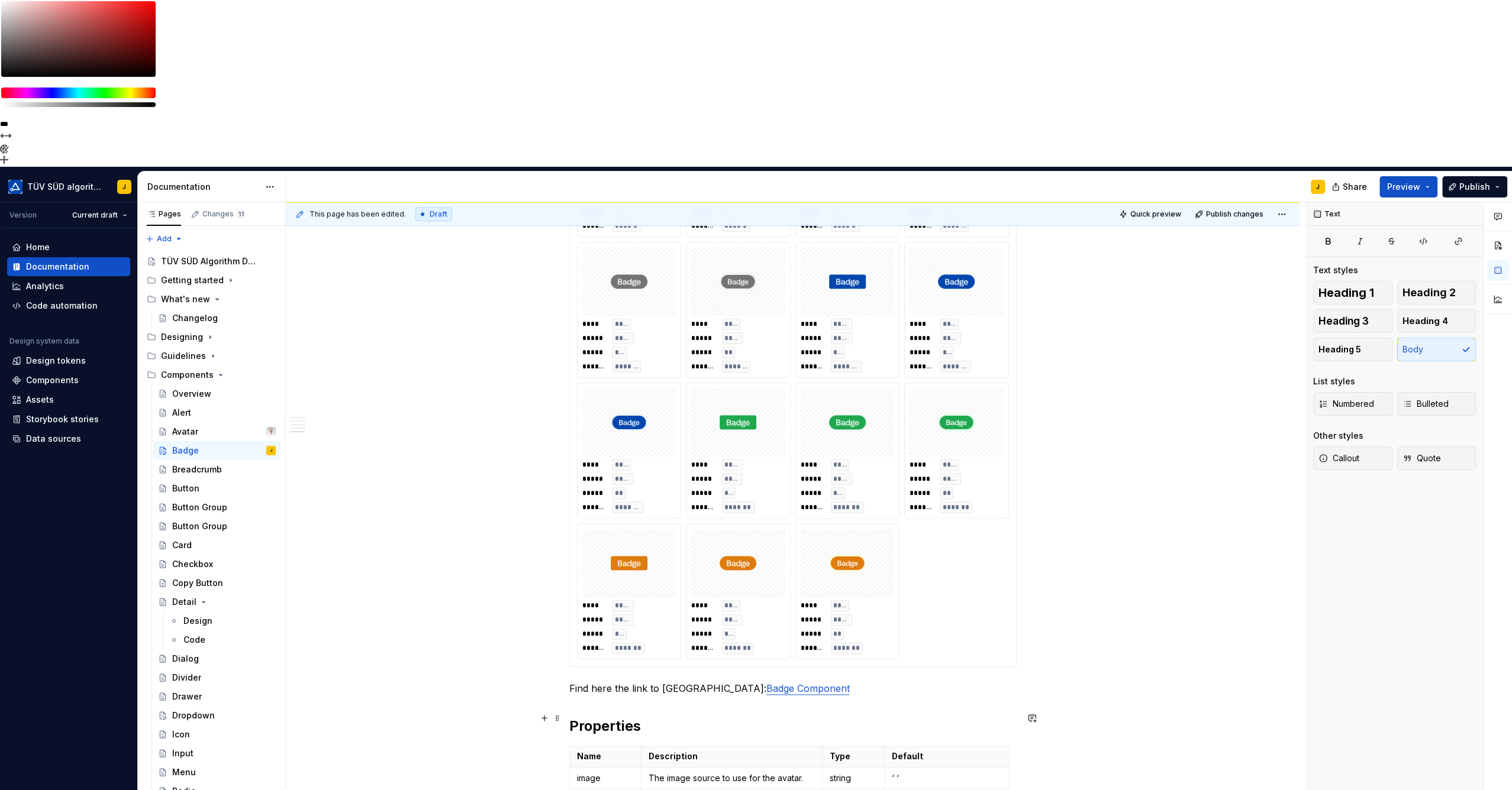
scroll to position [1379, 0]
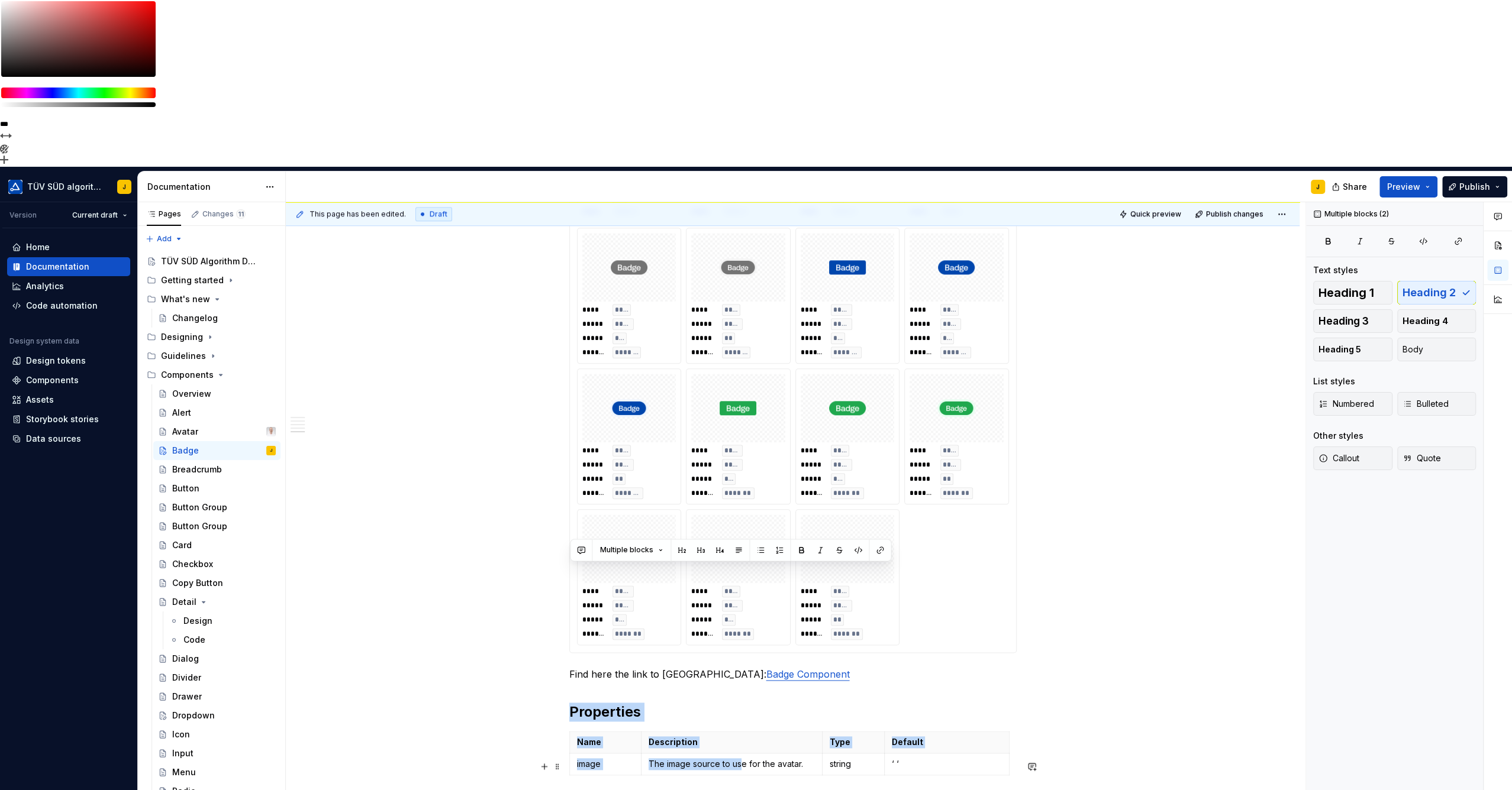
drag, startPoint x: 574, startPoint y: 571, endPoint x: 906, endPoint y: 640, distance: 339.1
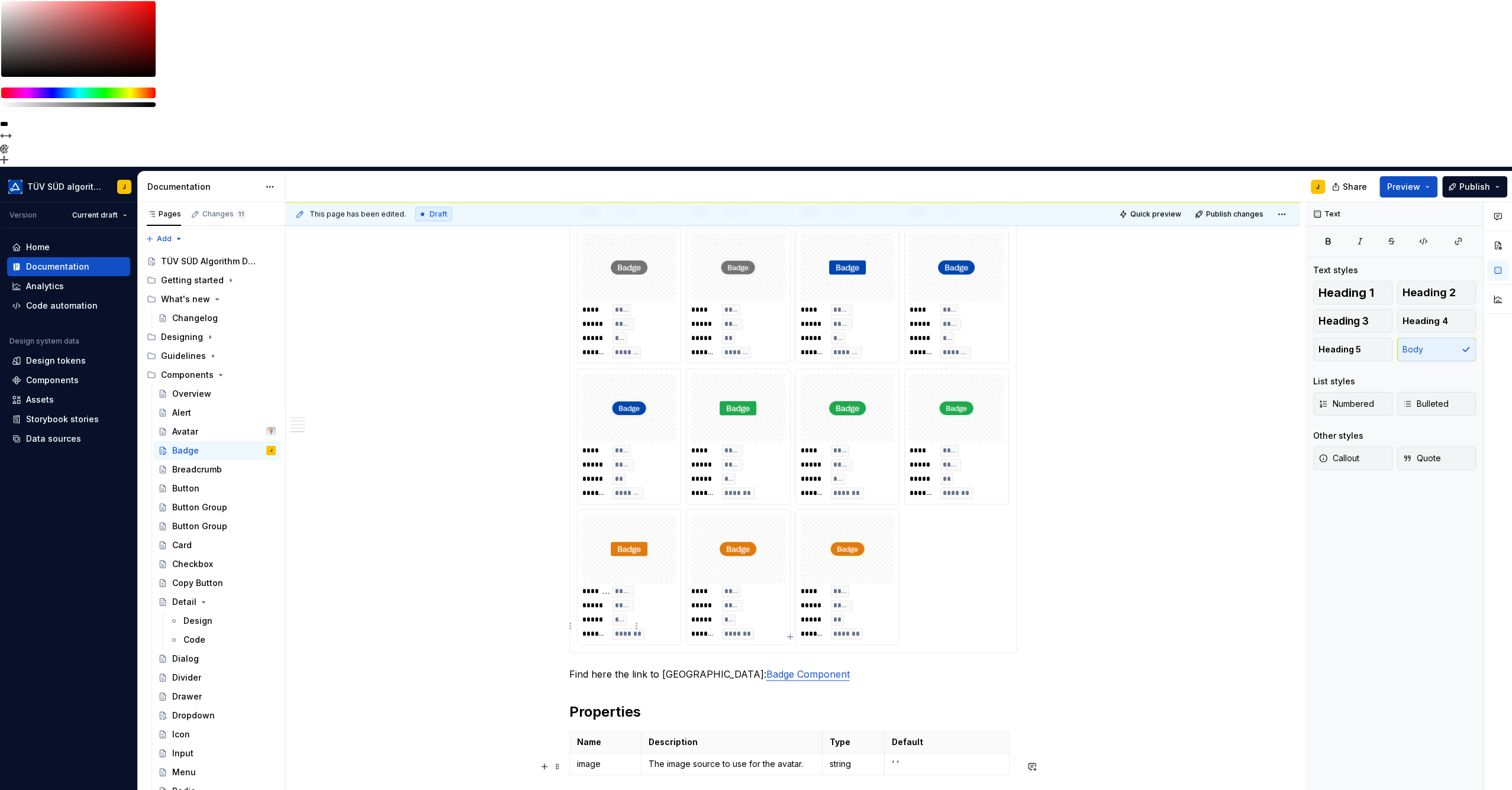
click at [593, 758] on p "image" at bounding box center [605, 764] width 57 height 11
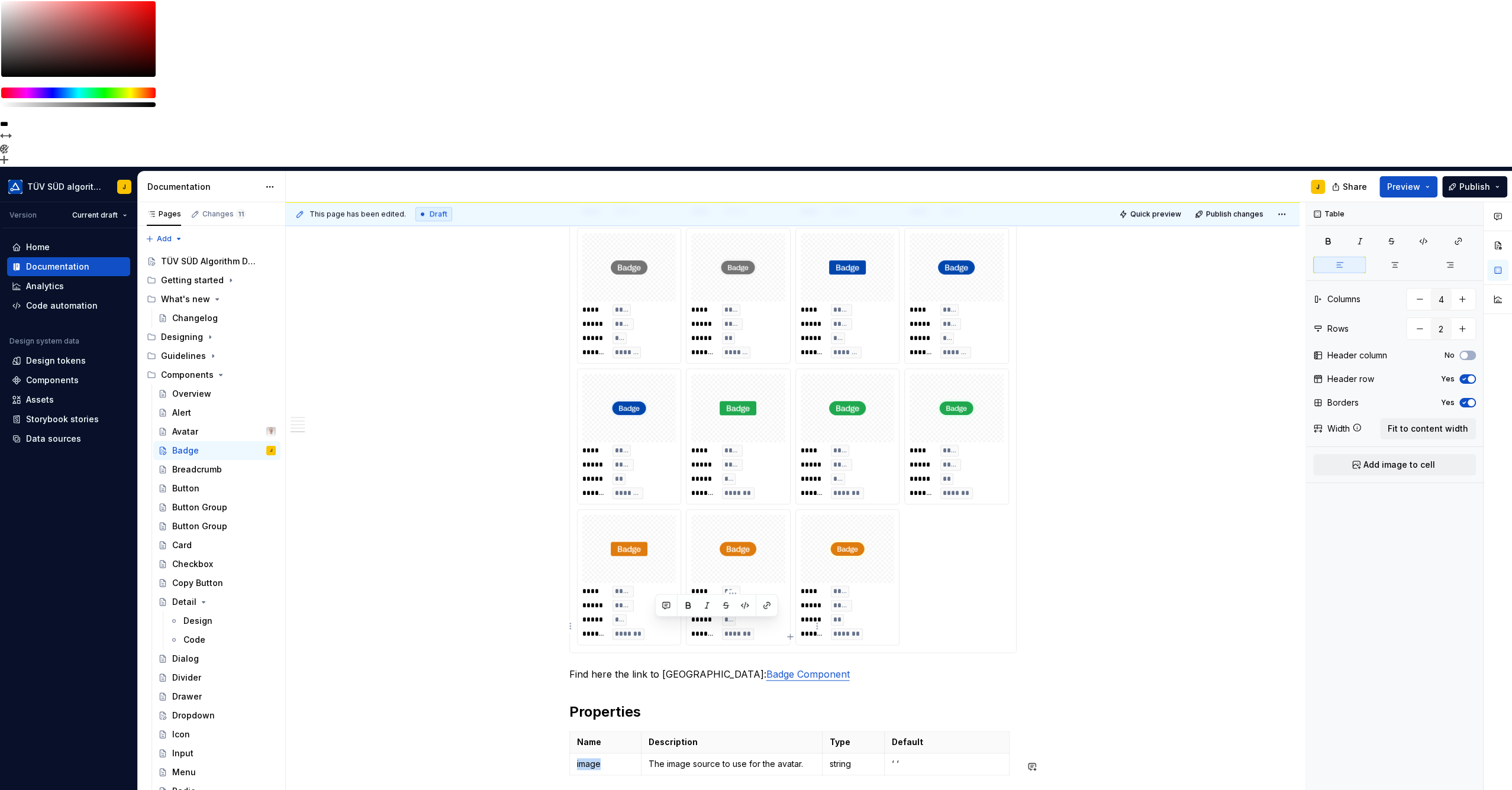
drag, startPoint x: 652, startPoint y: 626, endPoint x: 808, endPoint y: 635, distance: 156.3
click at [808, 753] on td "The image source to use for the avatar." at bounding box center [732, 764] width 181 height 22
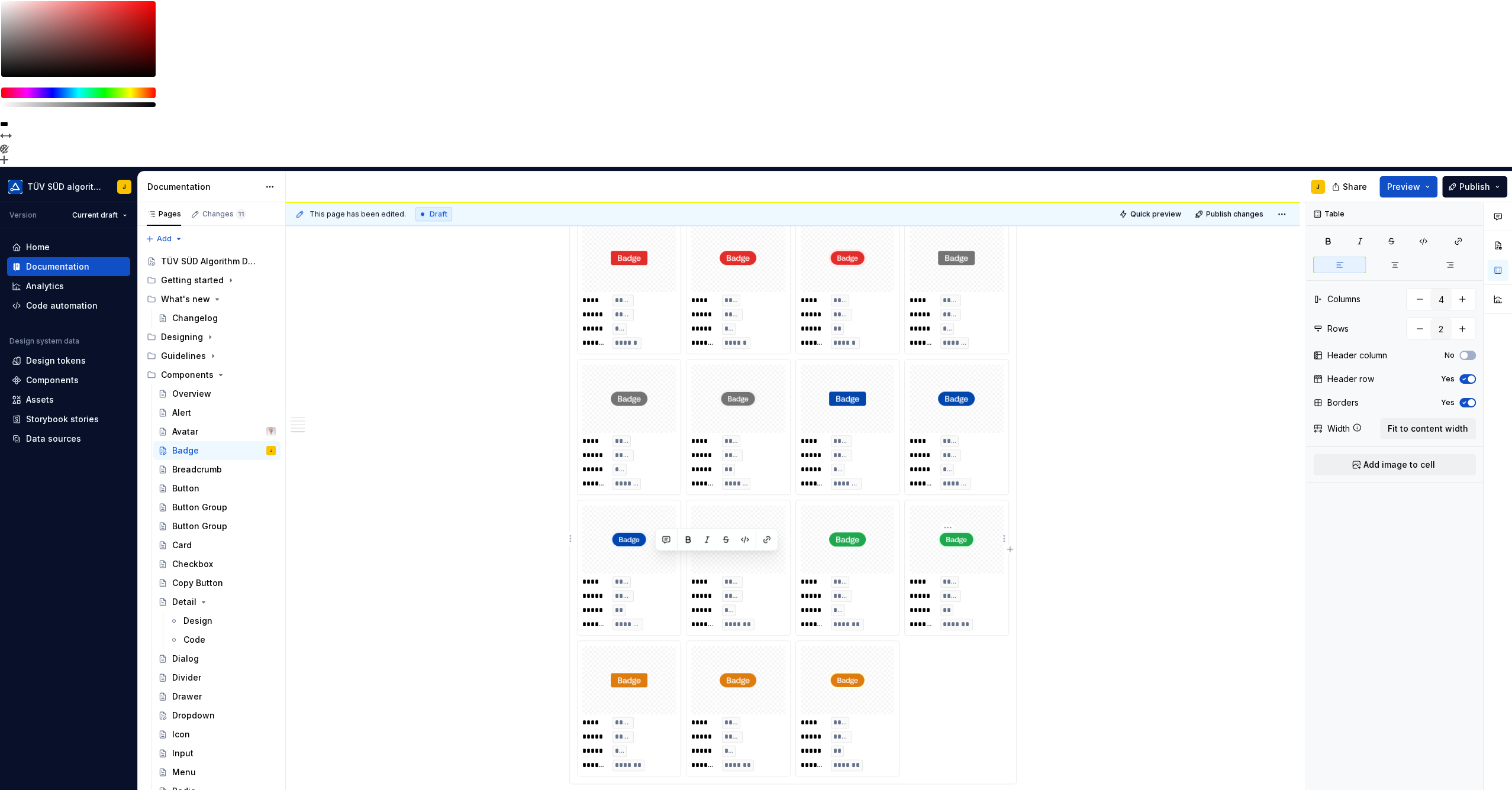
scroll to position [1445, 0]
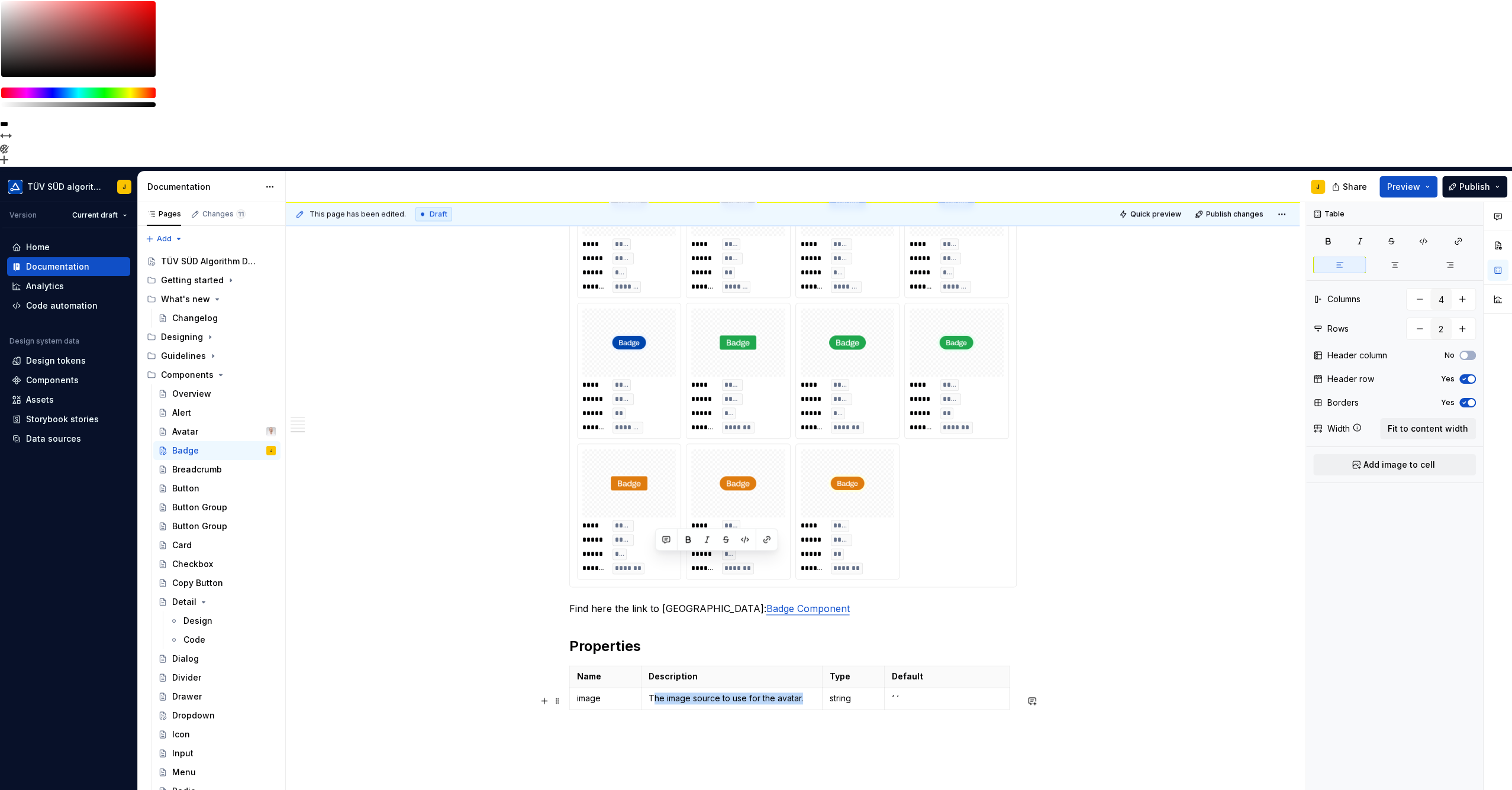
click at [897, 692] on p "‘ ‘" at bounding box center [946, 698] width 110 height 11
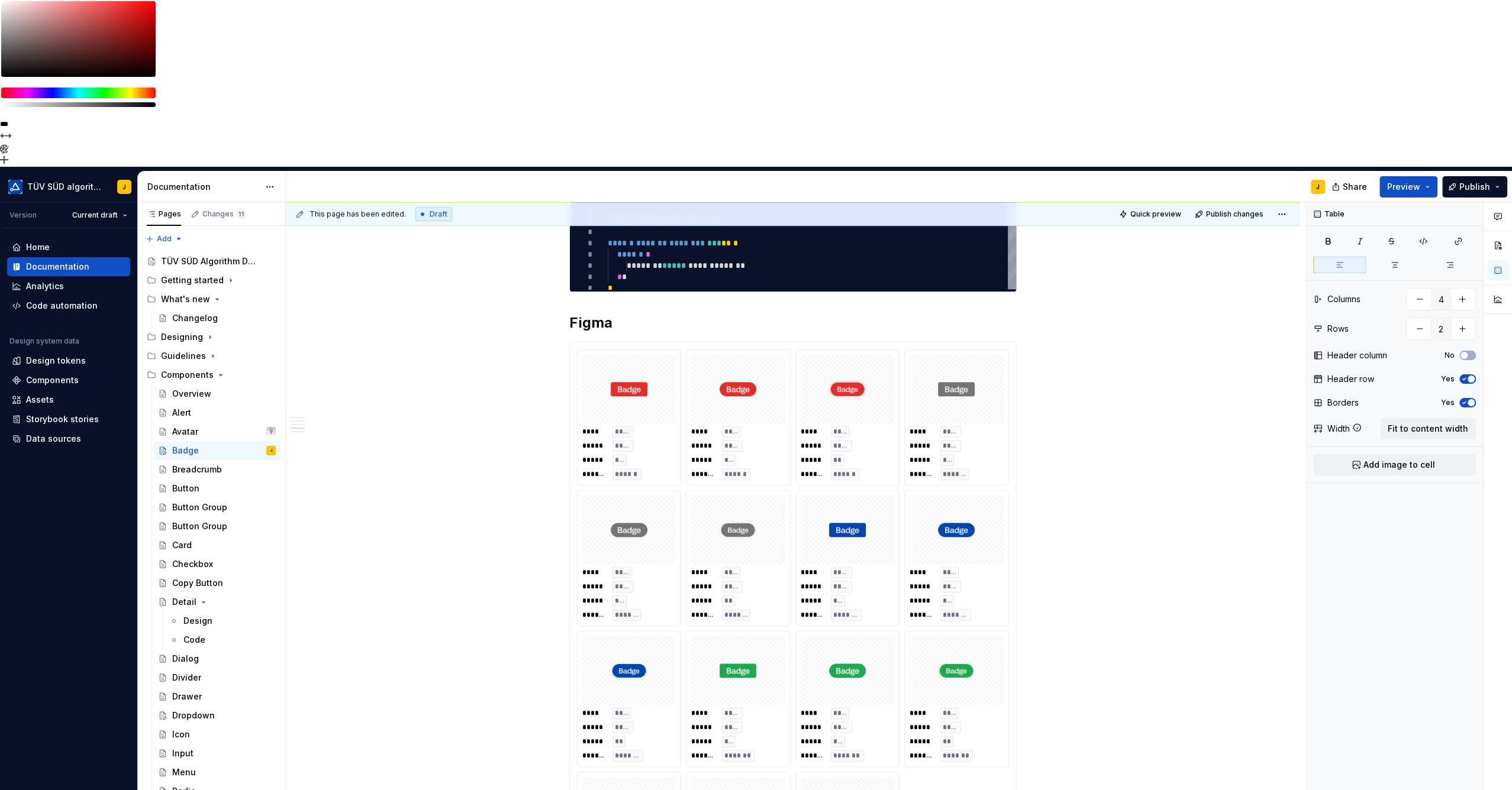
scroll to position [1116, 0]
click at [633, 360] on img at bounding box center [628, 389] width 38 height 59
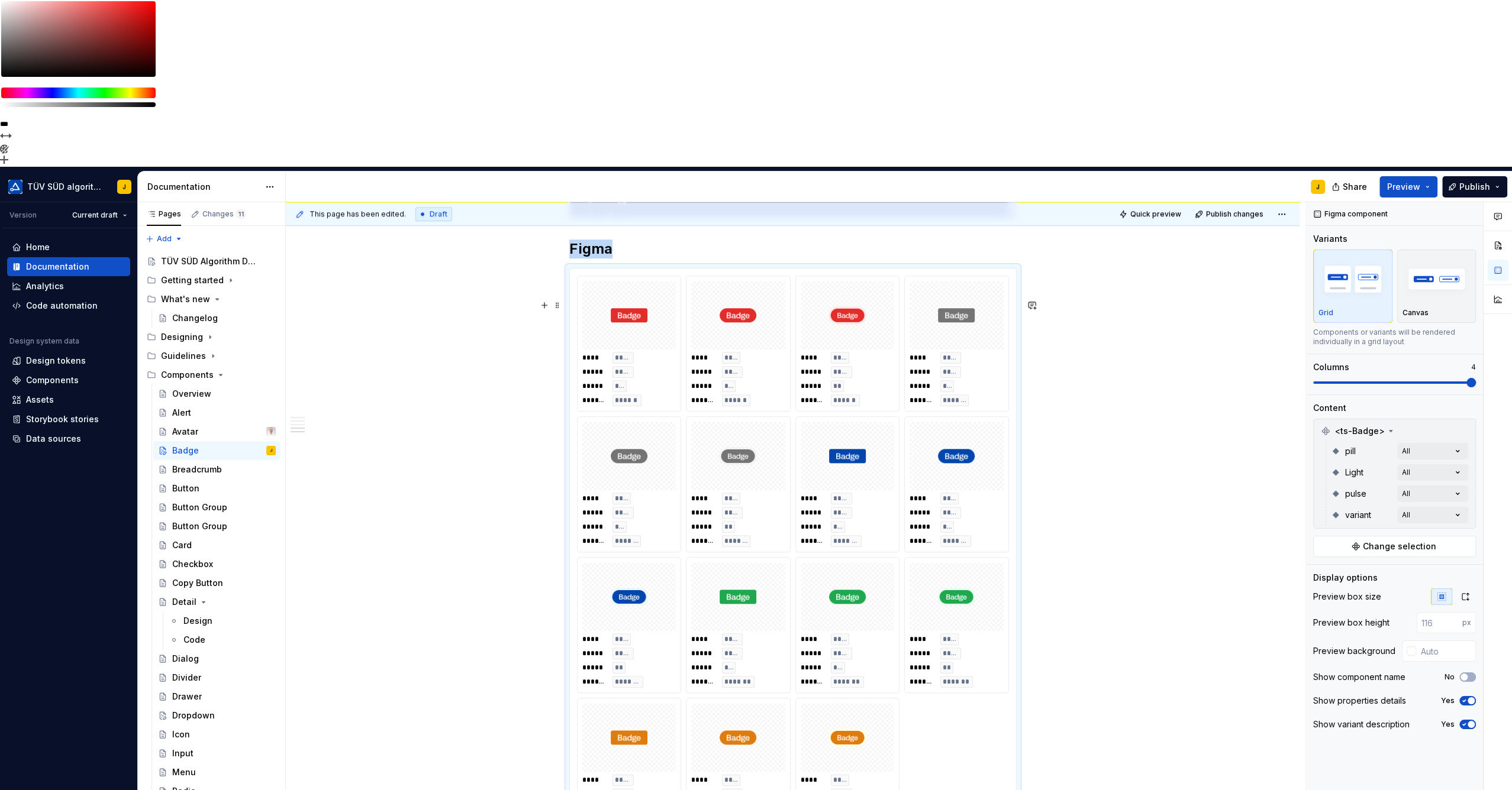
scroll to position [1182, 0]
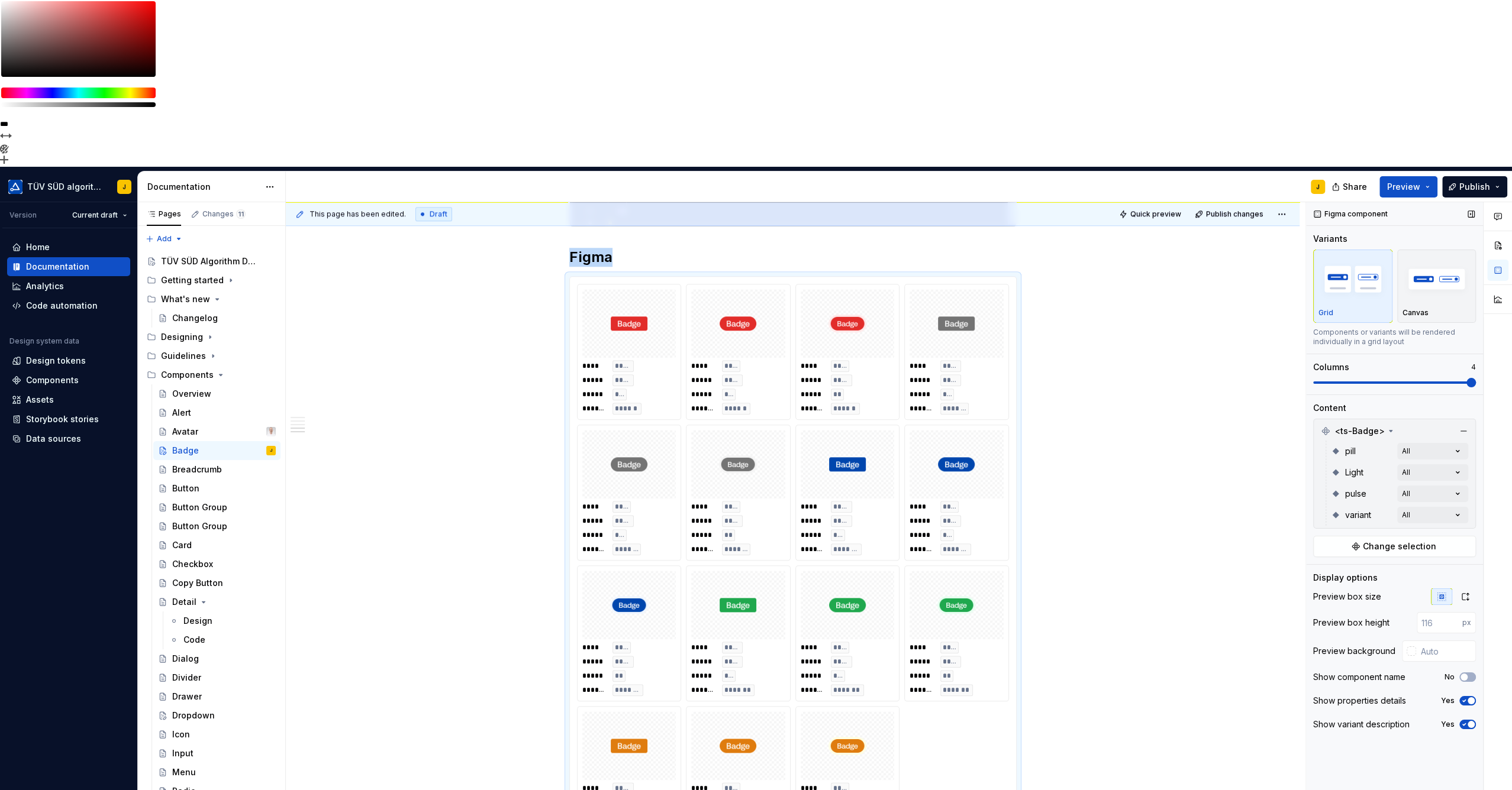
click at [1464, 700] on icon "button" at bounding box center [1464, 701] width 3 height 2
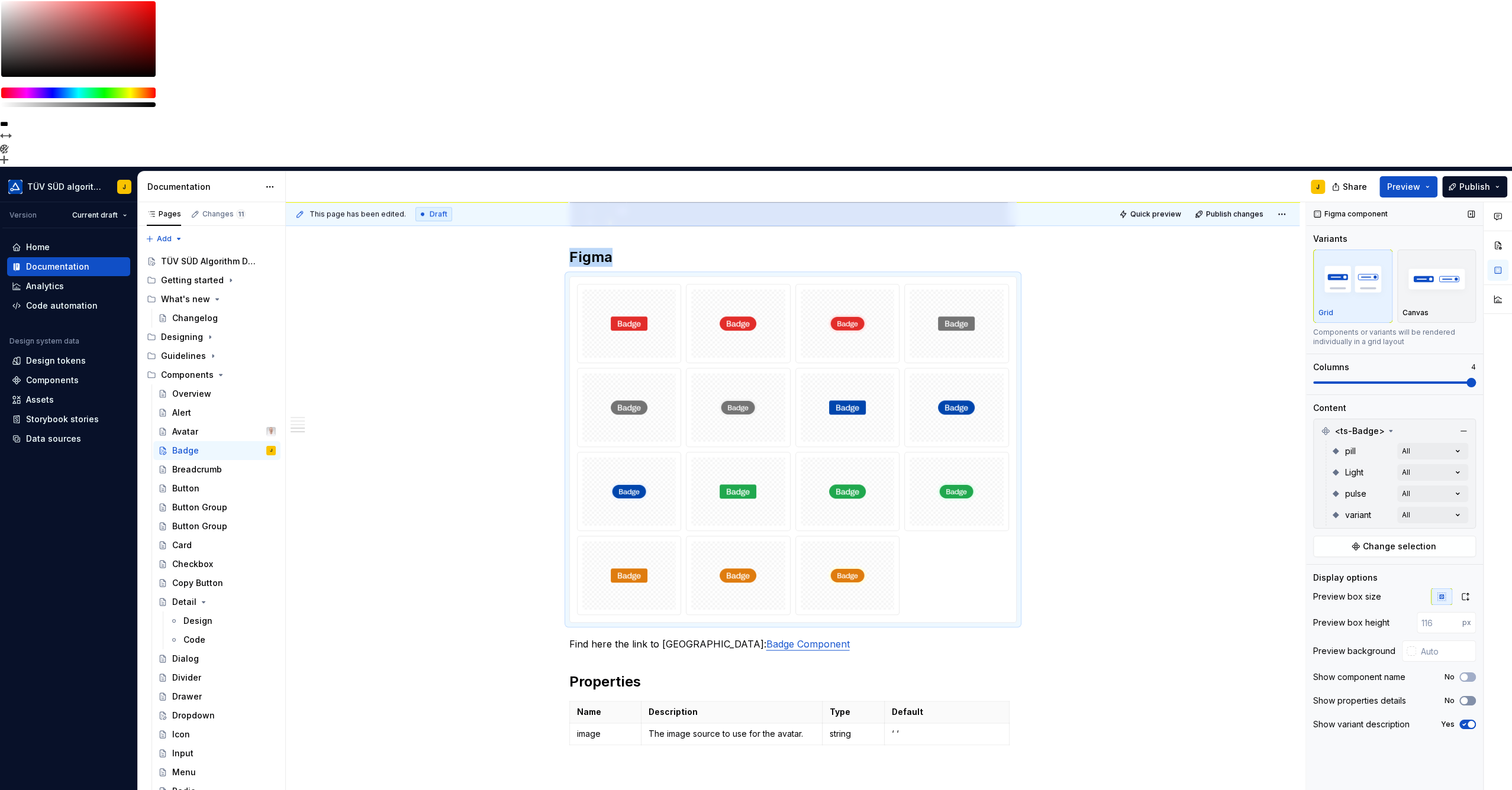
click at [1464, 698] on span "button" at bounding box center [1464, 701] width 7 height 7
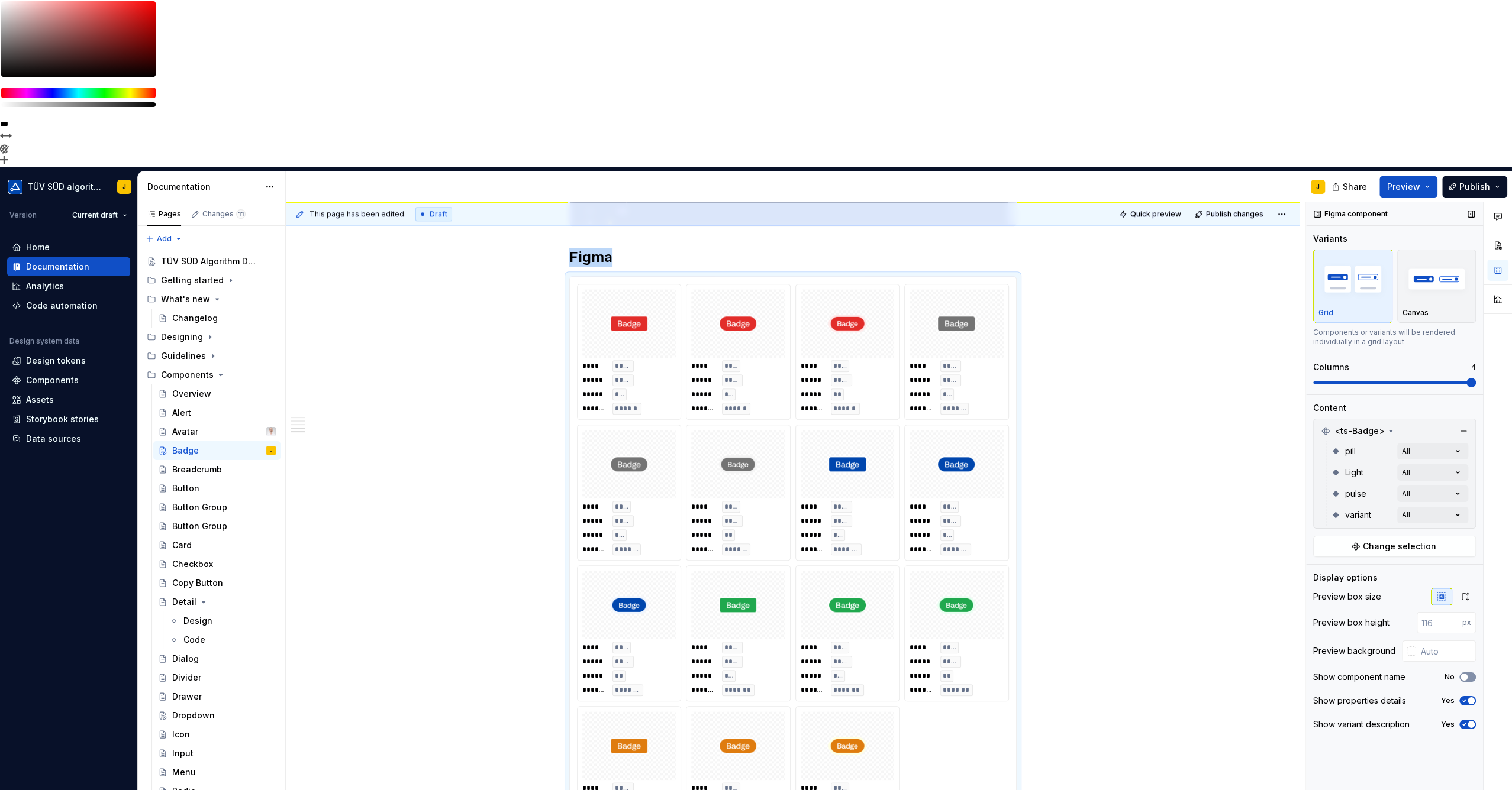
click at [1466, 674] on span "button" at bounding box center [1464, 677] width 7 height 7
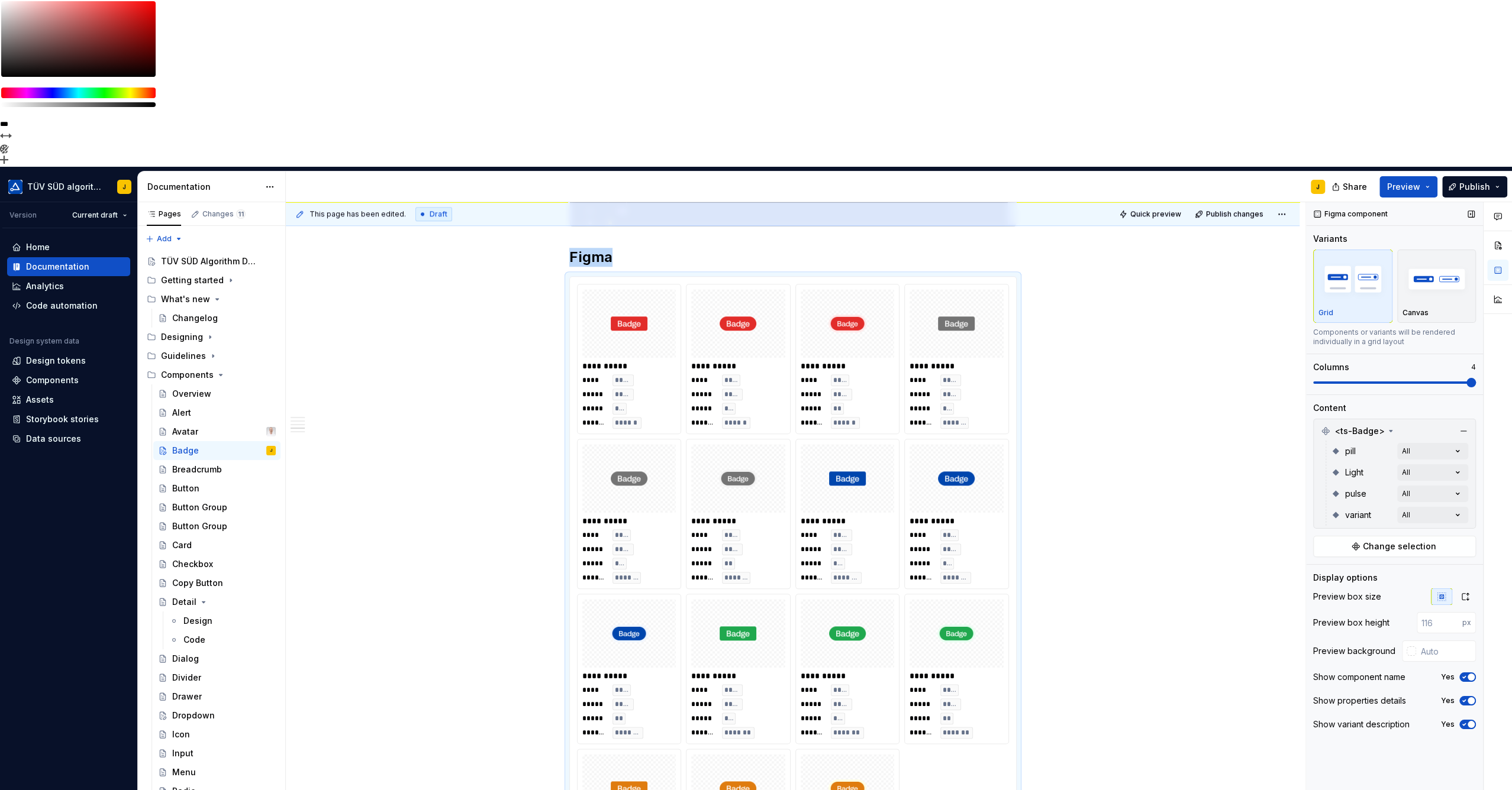
click at [1466, 674] on icon "button" at bounding box center [1464, 677] width 10 height 7
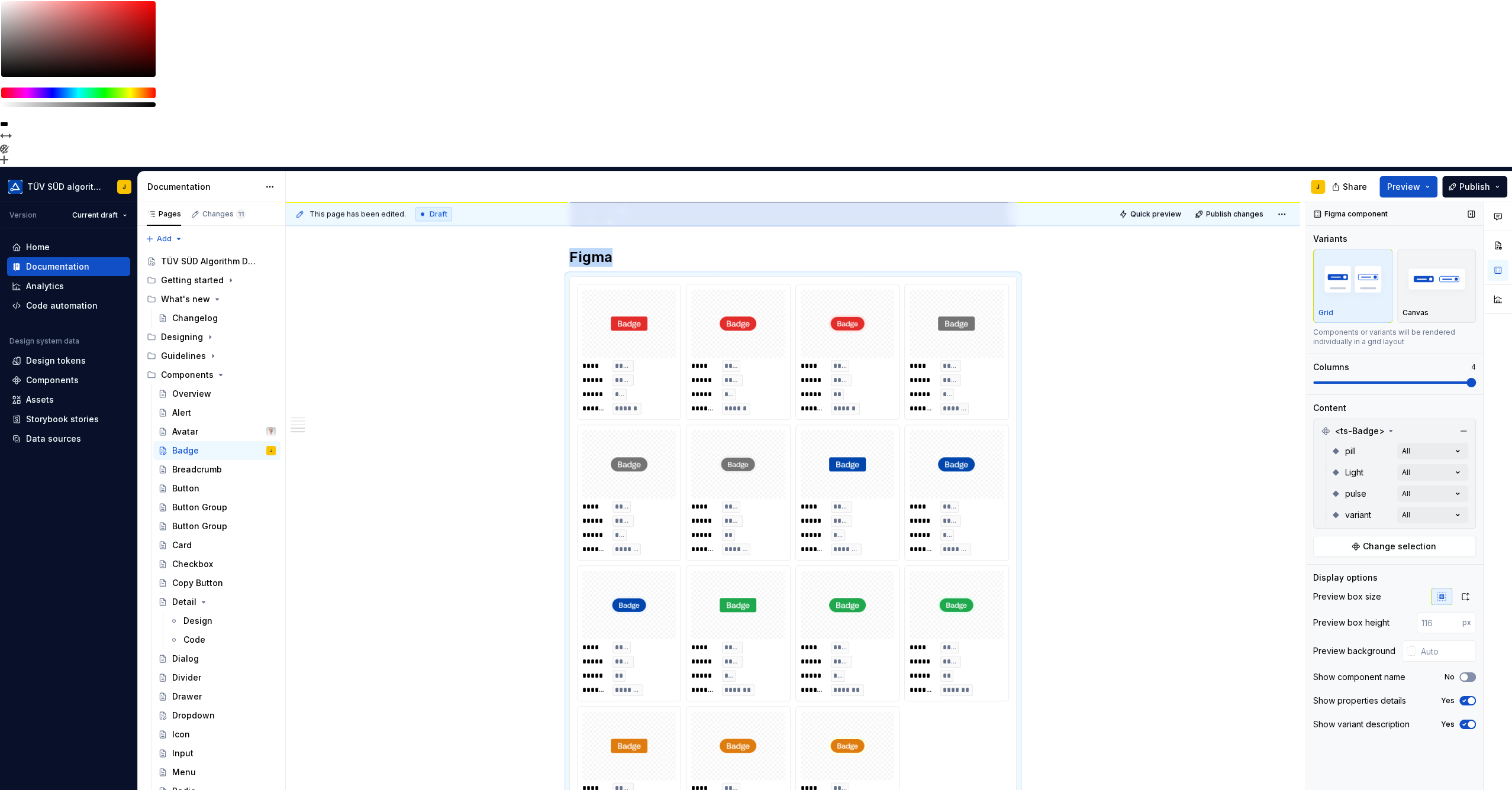
click at [1466, 674] on span "button" at bounding box center [1464, 677] width 7 height 7
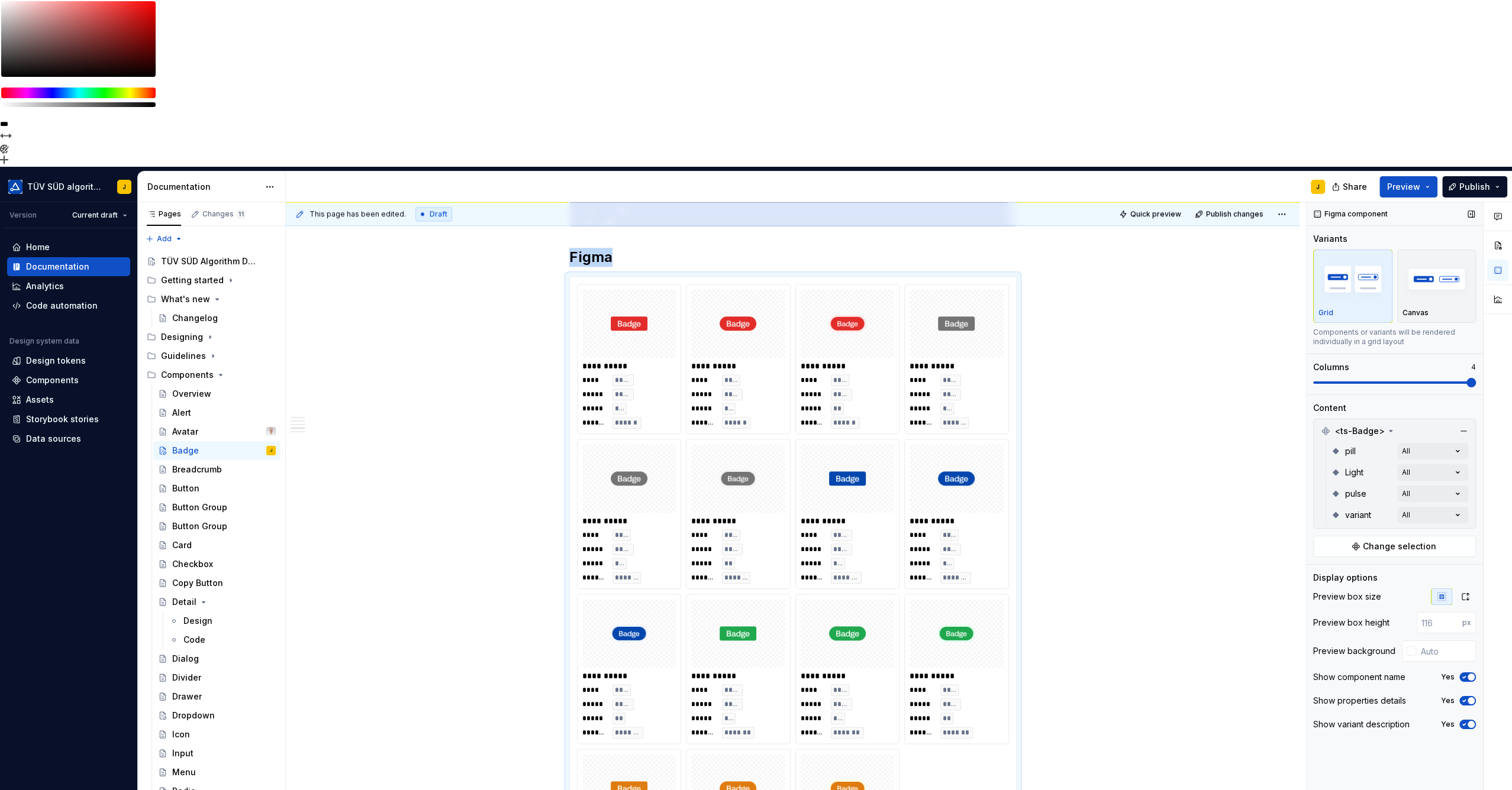
click at [1466, 674] on icon "button" at bounding box center [1464, 677] width 10 height 7
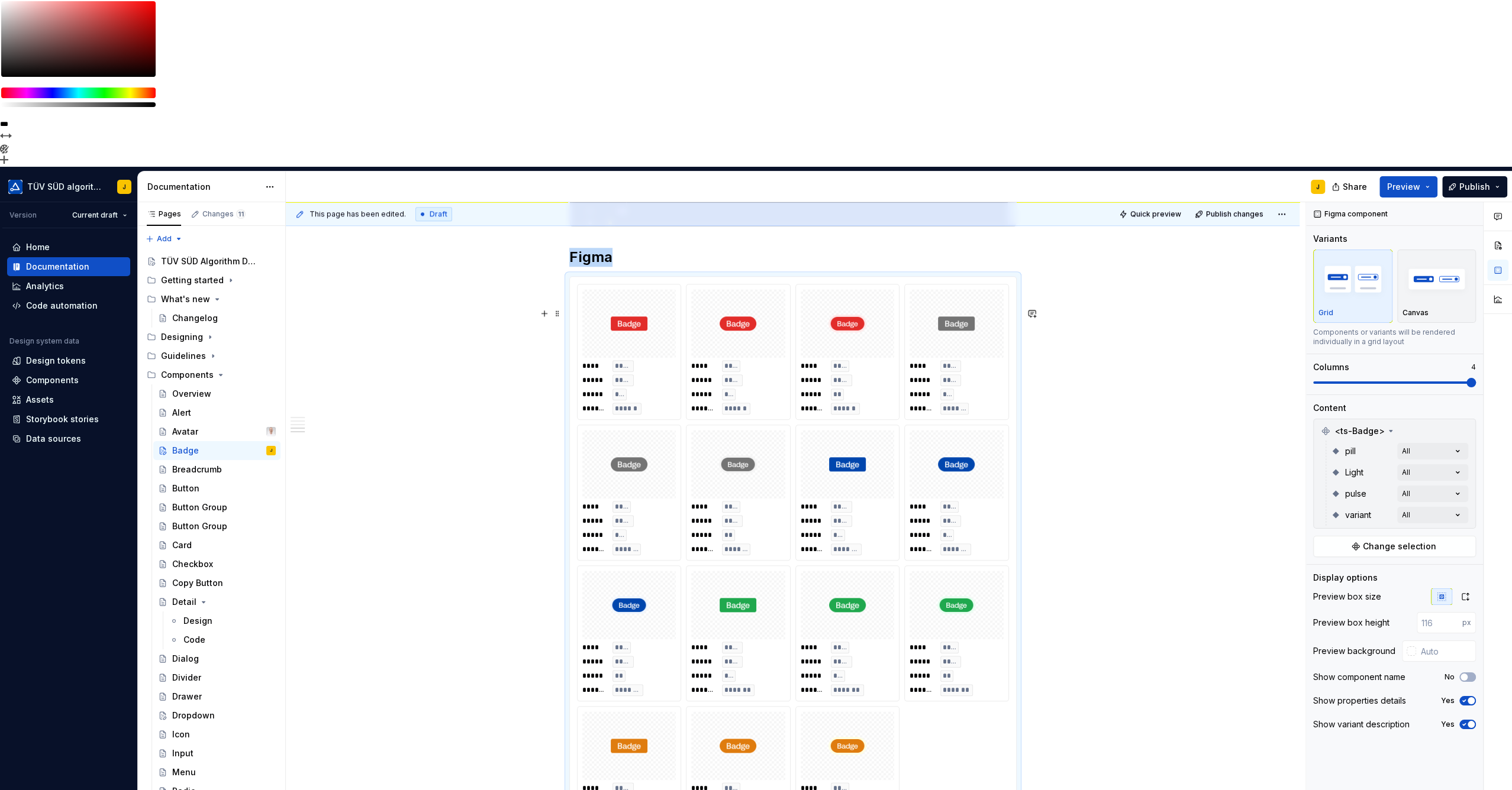
click at [638, 294] on img at bounding box center [628, 323] width 38 height 59
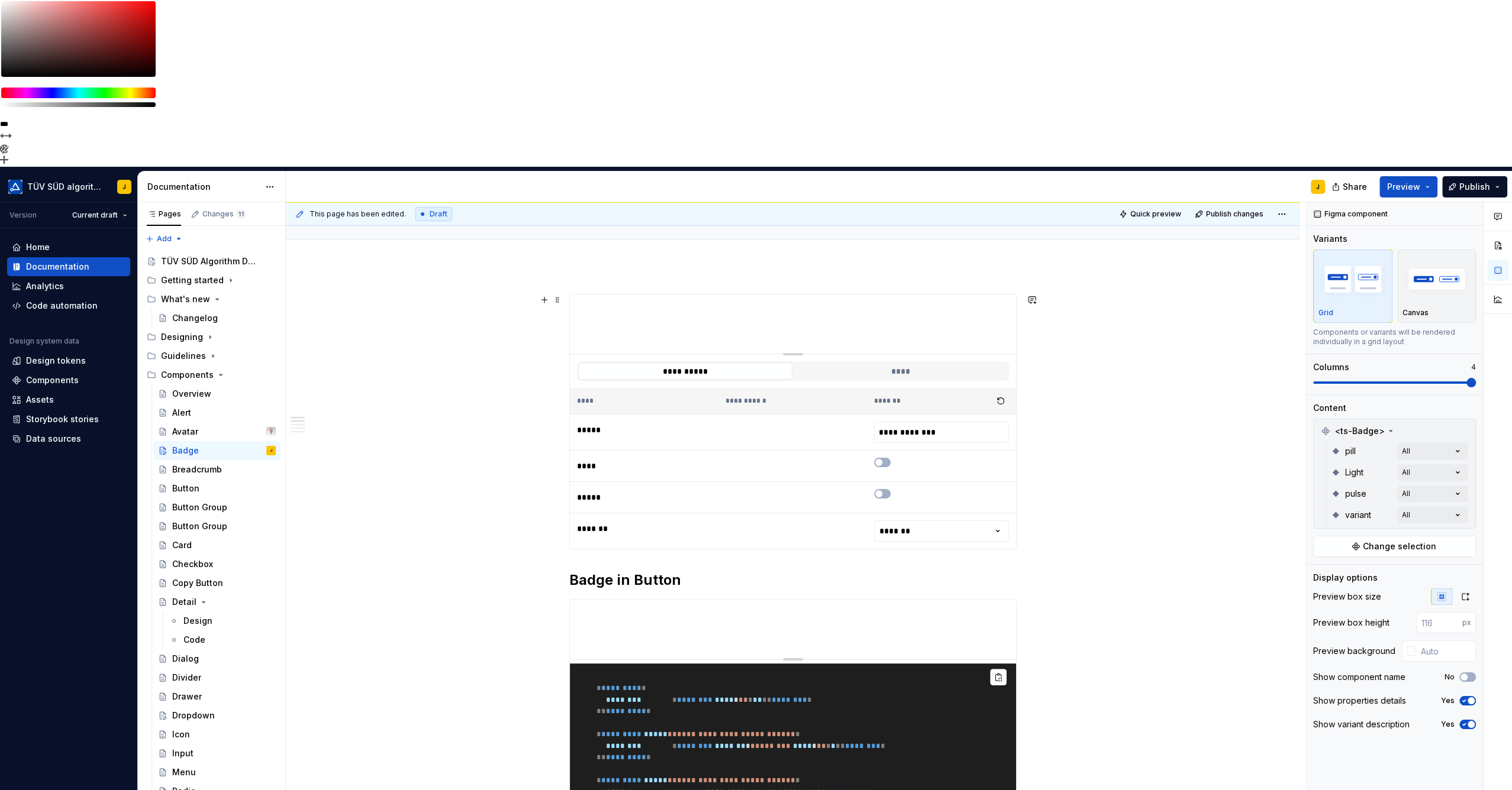
scroll to position [0, 0]
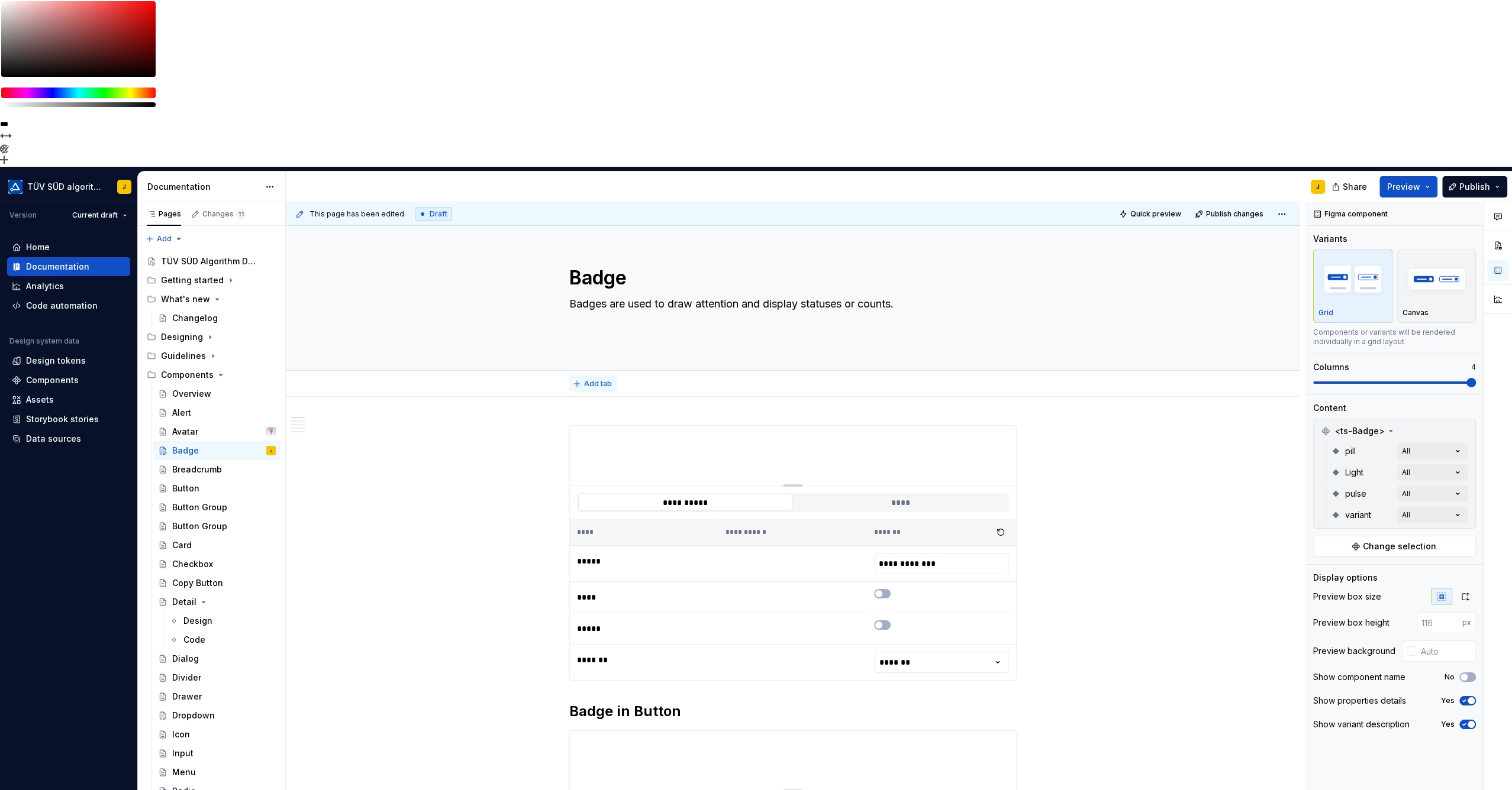
click at [582, 376] on button "Add tab" at bounding box center [593, 384] width 48 height 17
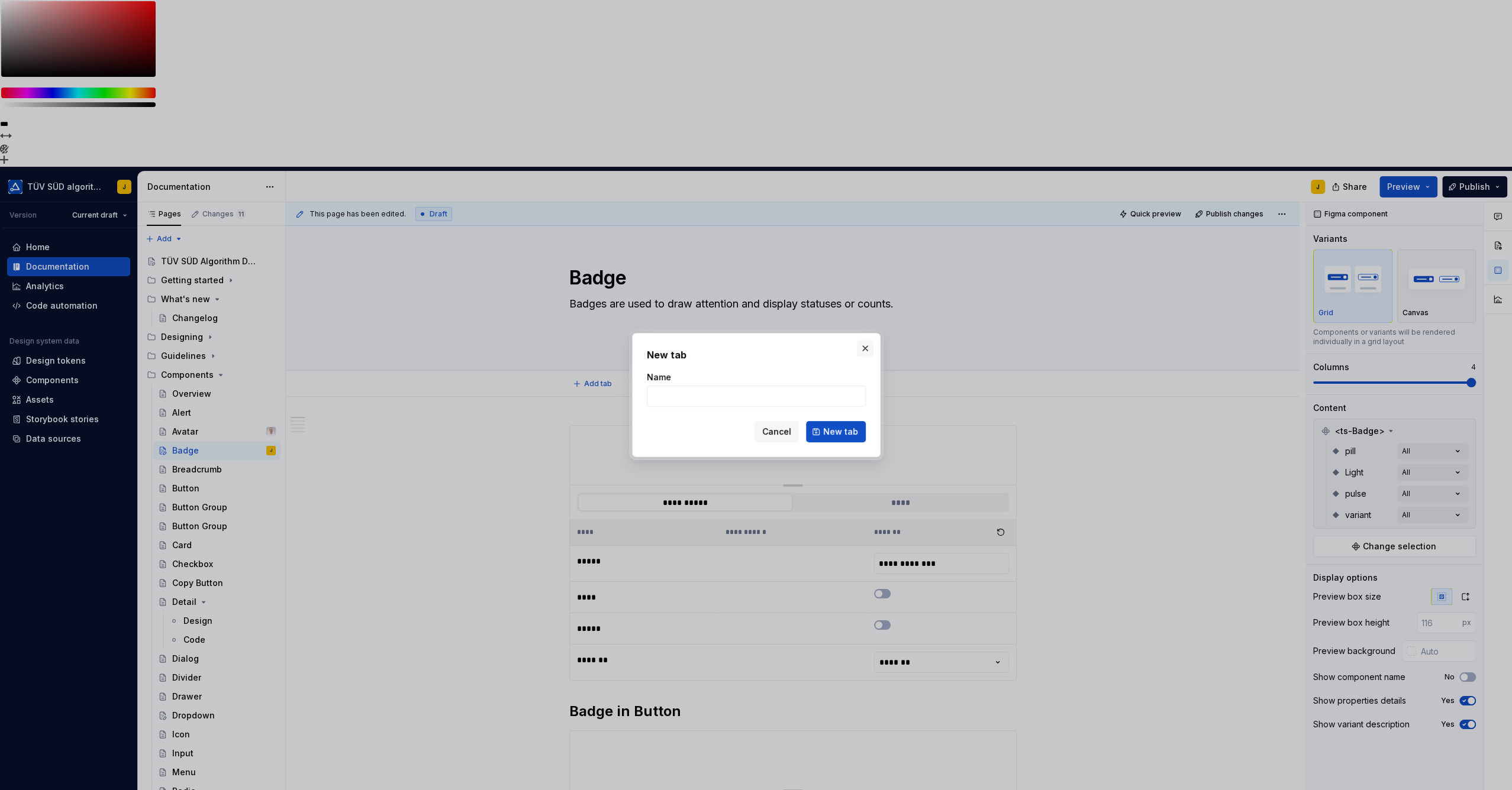
click at [864, 349] on button "button" at bounding box center [864, 348] width 17 height 17
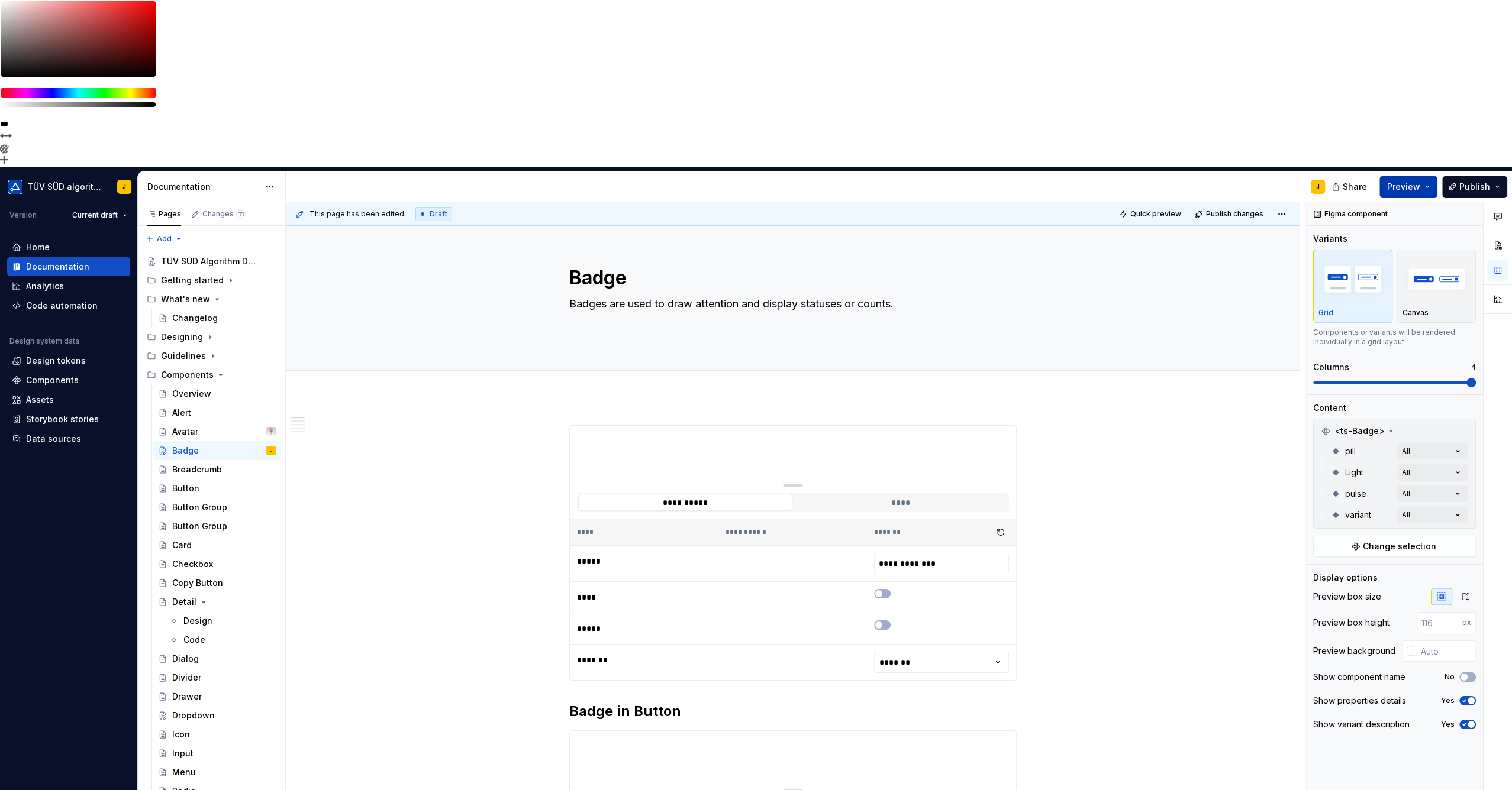
click at [1428, 176] on button "Preview" at bounding box center [1408, 187] width 58 height 21
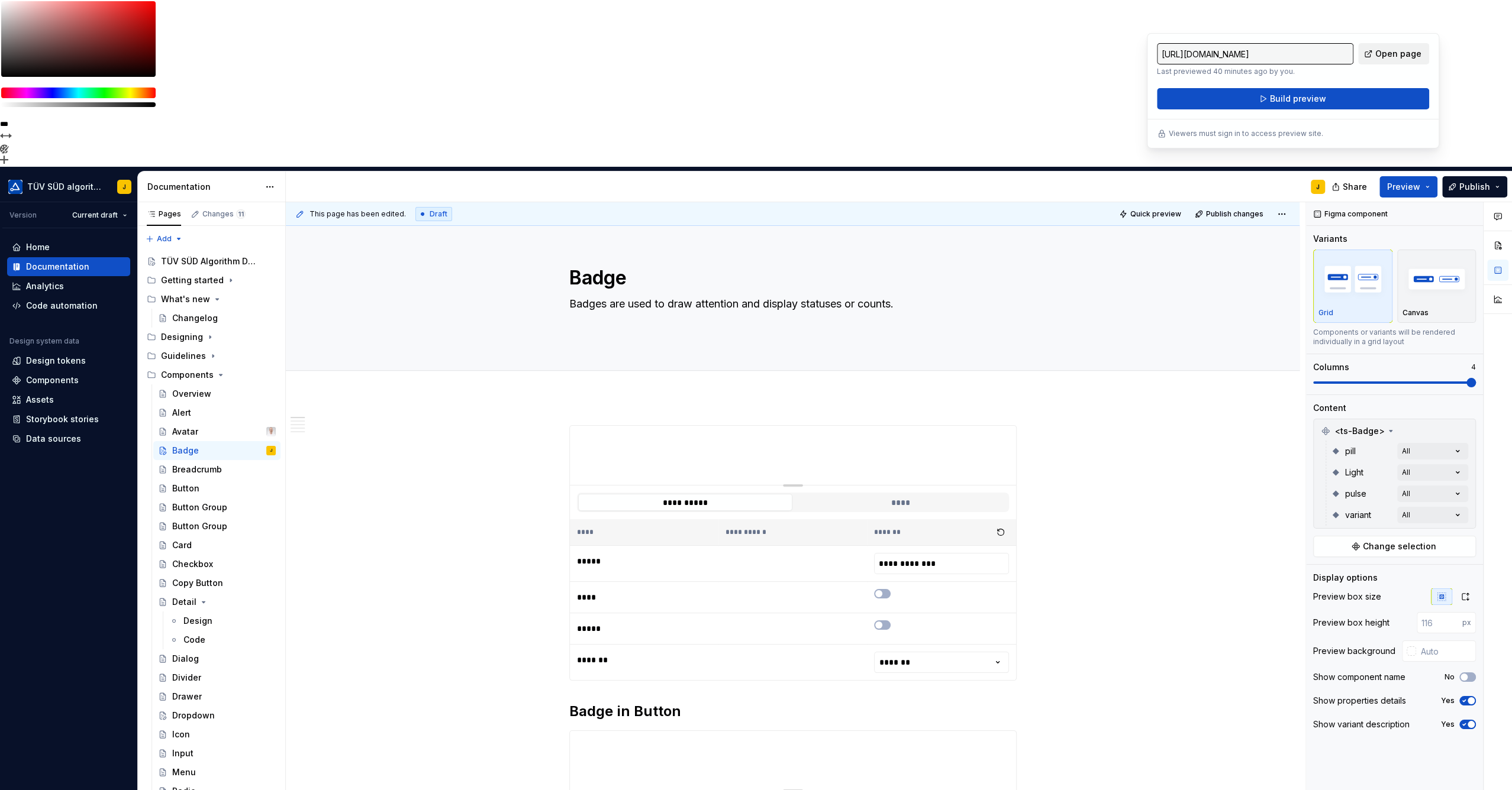
drag, startPoint x: 1428, startPoint y: 19, endPoint x: 1388, endPoint y: 51, distance: 51.2
click at [1388, 51] on span "Open page" at bounding box center [1398, 53] width 46 height 11
drag, startPoint x: 582, startPoint y: 228, endPoint x: 582, endPoint y: 218, distance: 10.0
click at [582, 376] on button "Add tab" at bounding box center [593, 384] width 48 height 17
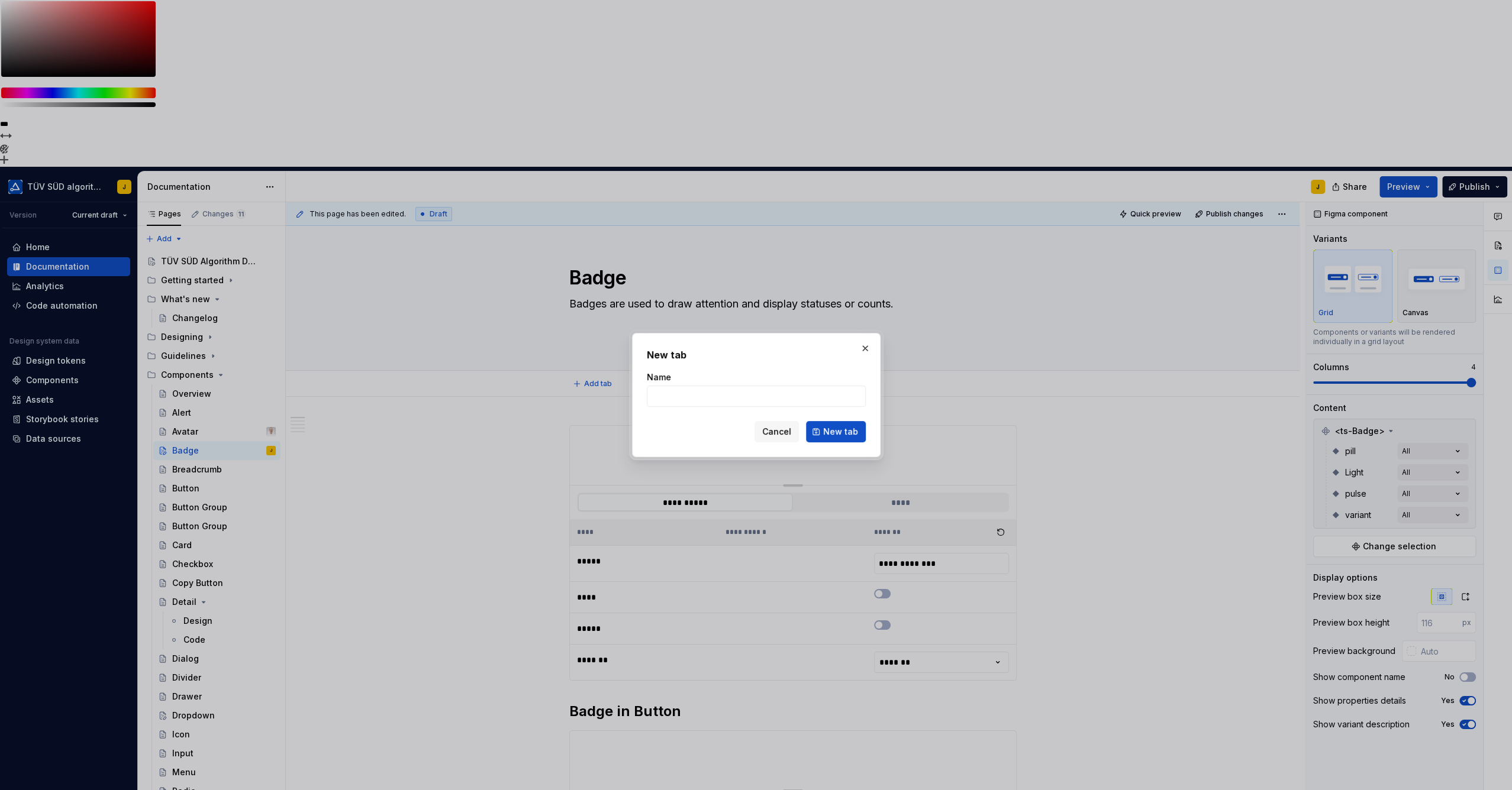
type textarea "*"
type input "Web Components"
click at [835, 425] on button "New tab" at bounding box center [836, 432] width 60 height 21
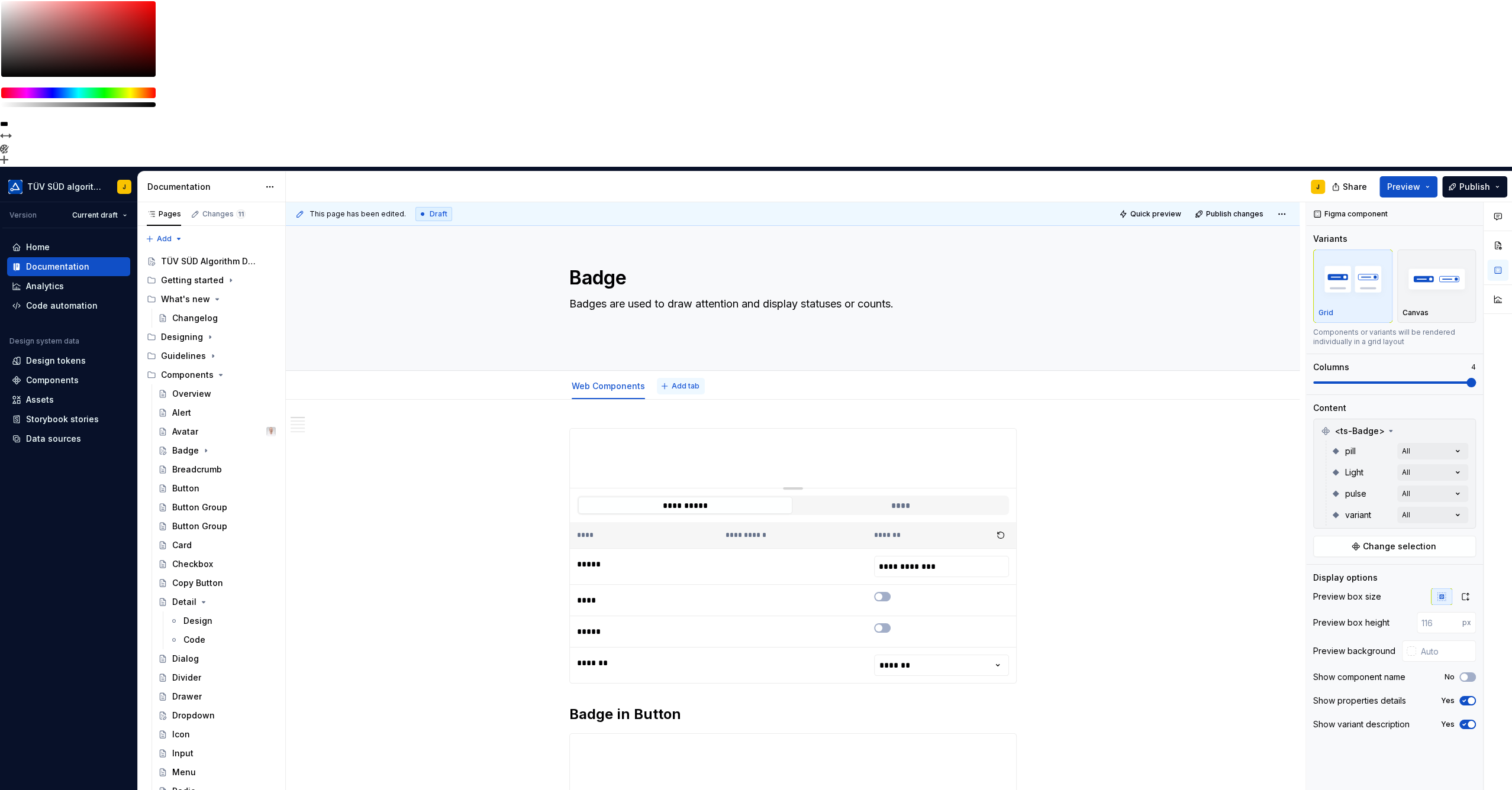
click at [676, 382] on span "Add tab" at bounding box center [686, 386] width 28 height 10
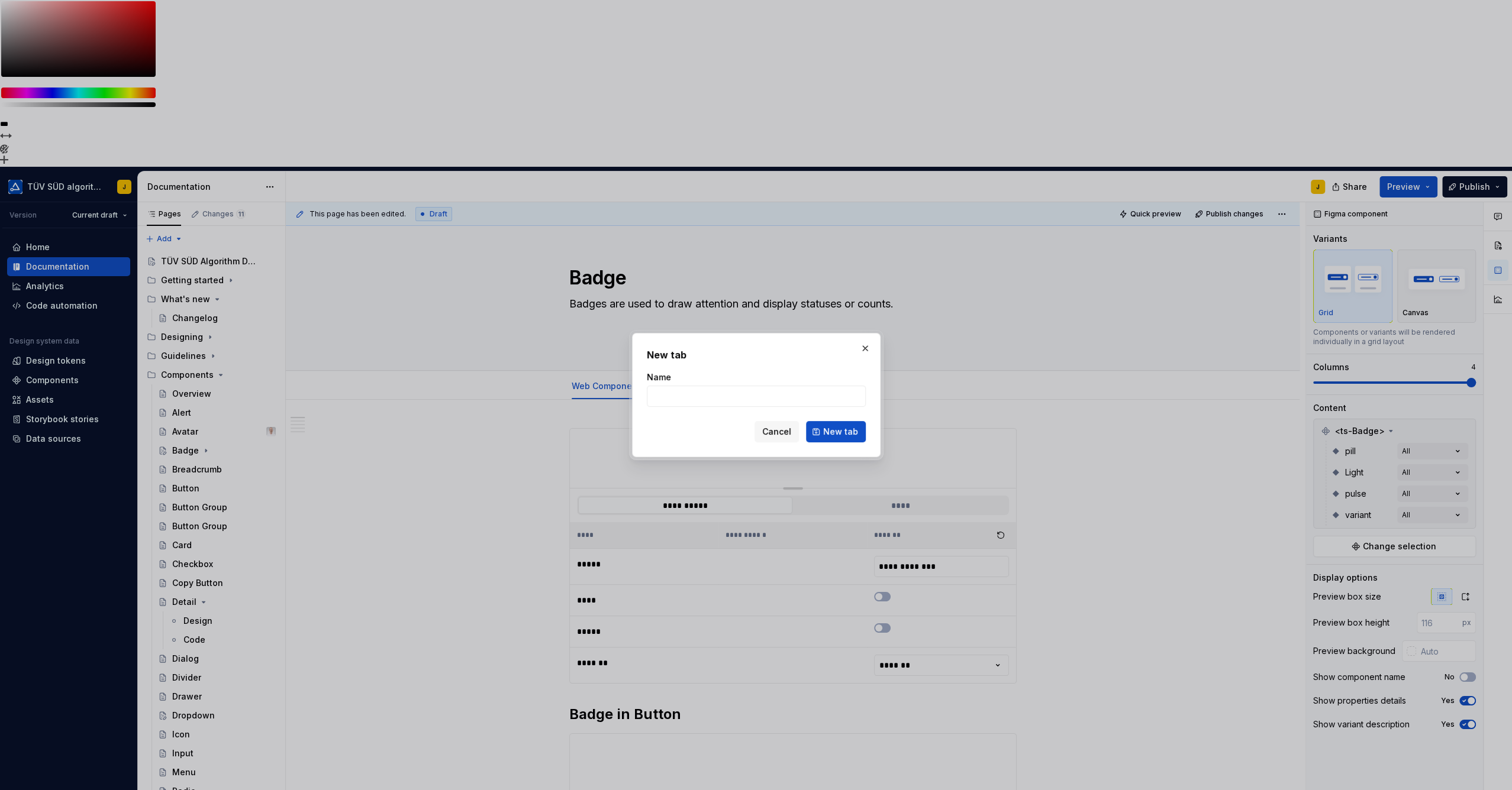
type textarea "*"
type input "Re"
type textarea "*"
type input "React"
click at [831, 428] on span "New tab" at bounding box center [840, 431] width 35 height 11
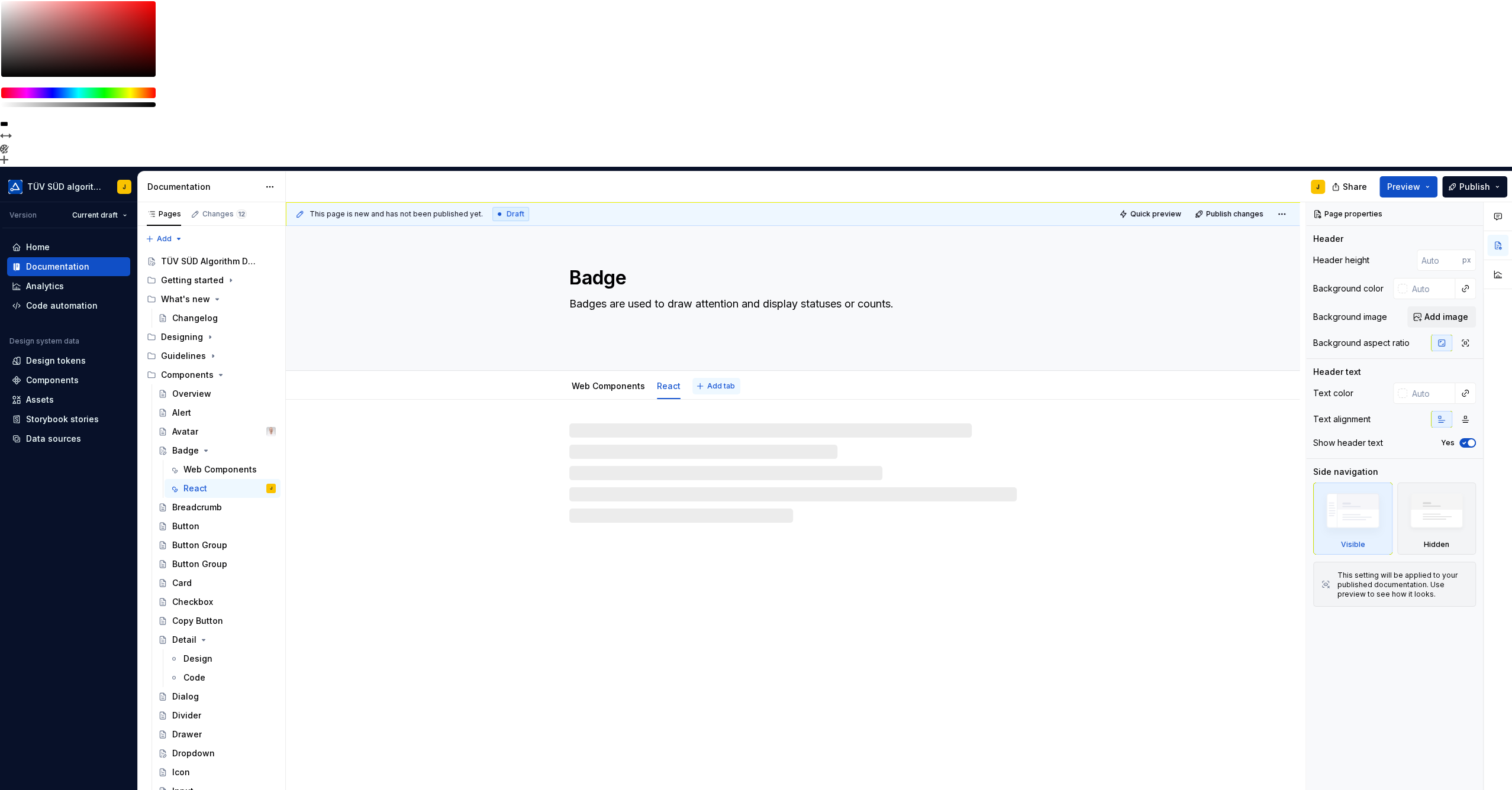
click at [707, 382] on span "Add tab" at bounding box center [721, 386] width 28 height 10
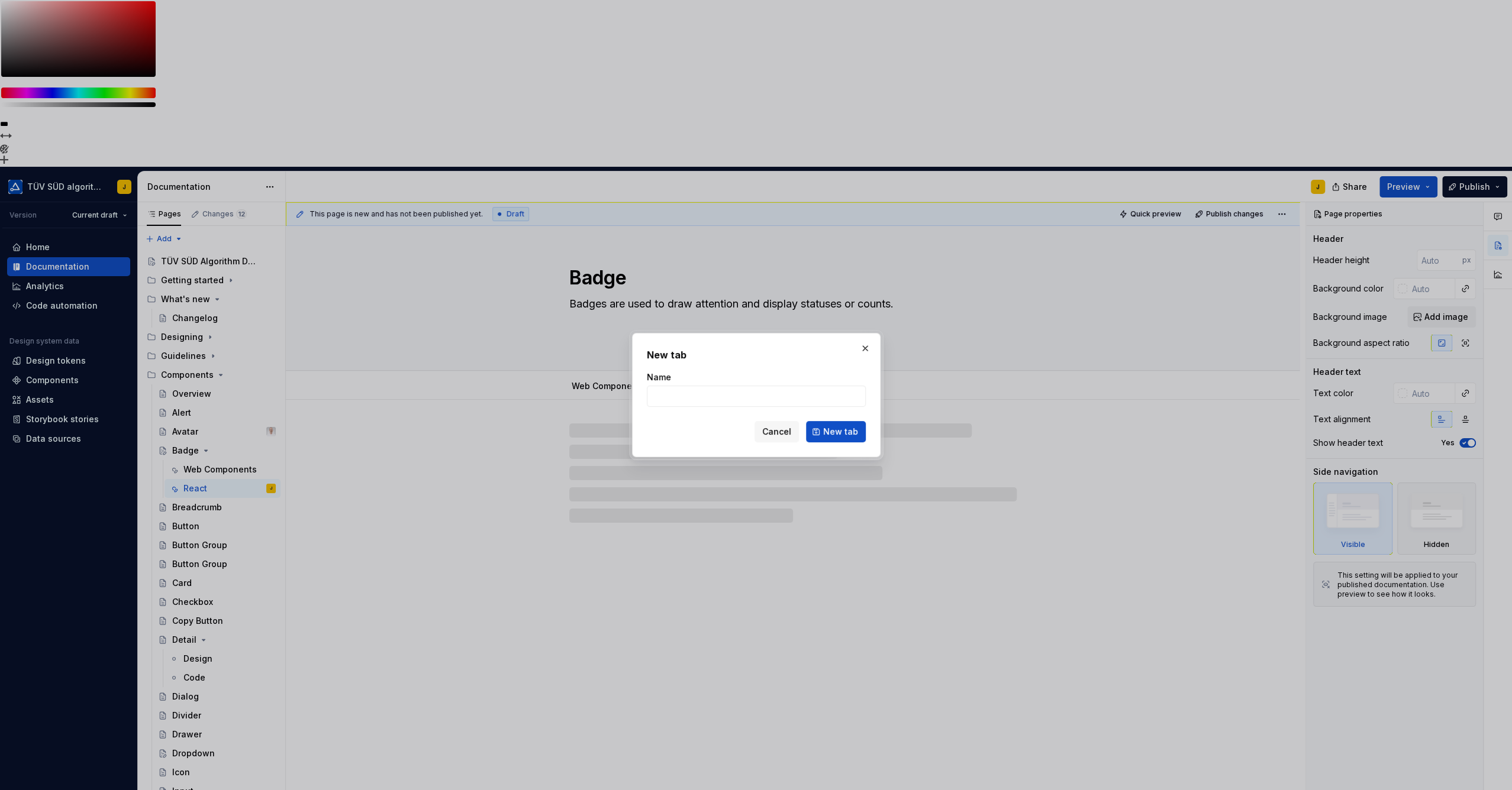
type textarea "*"
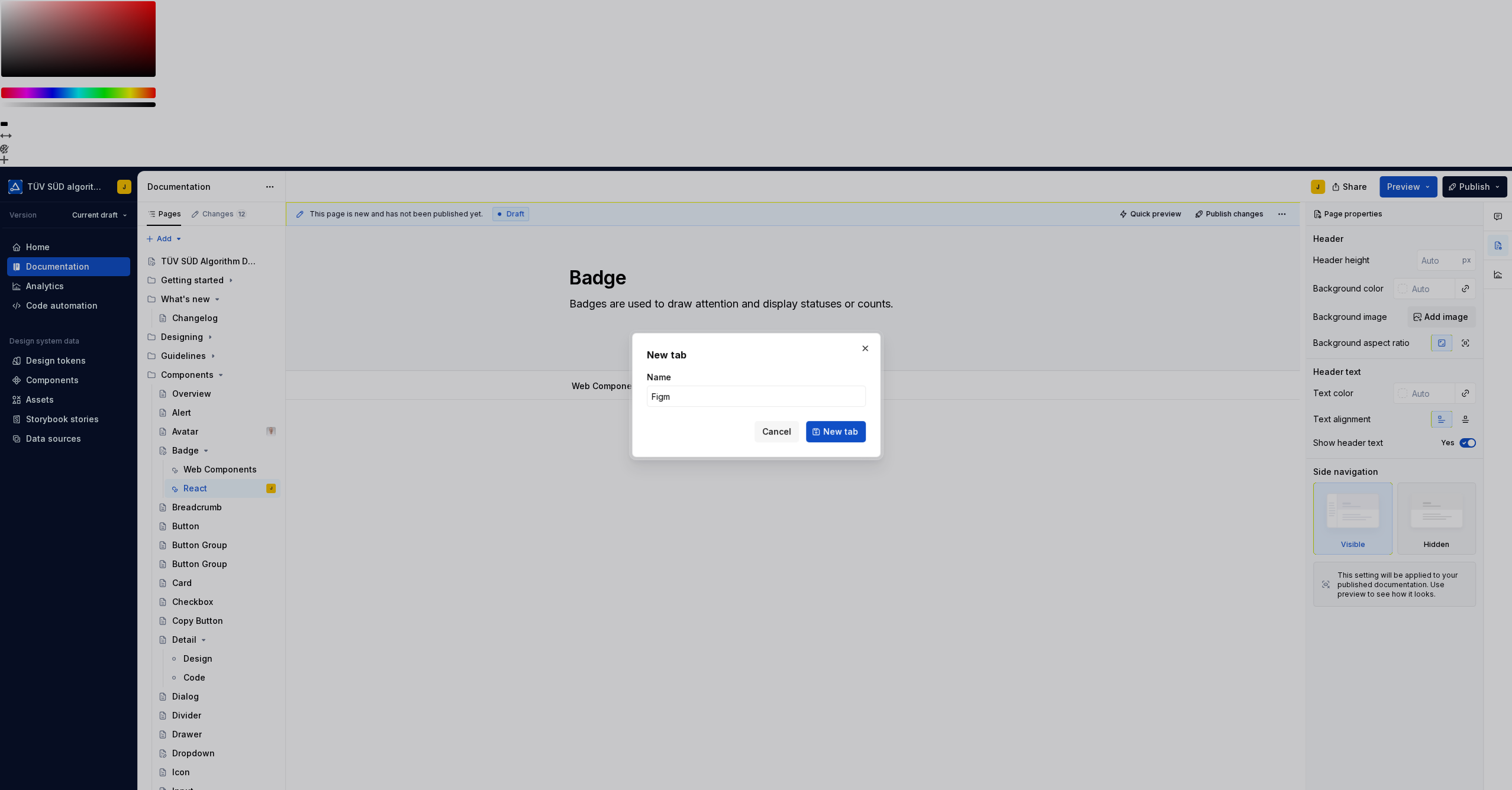
type input "Figma"
drag, startPoint x: 818, startPoint y: 426, endPoint x: 757, endPoint y: 339, distance: 106.3
click at [818, 426] on button "New tab" at bounding box center [836, 432] width 60 height 21
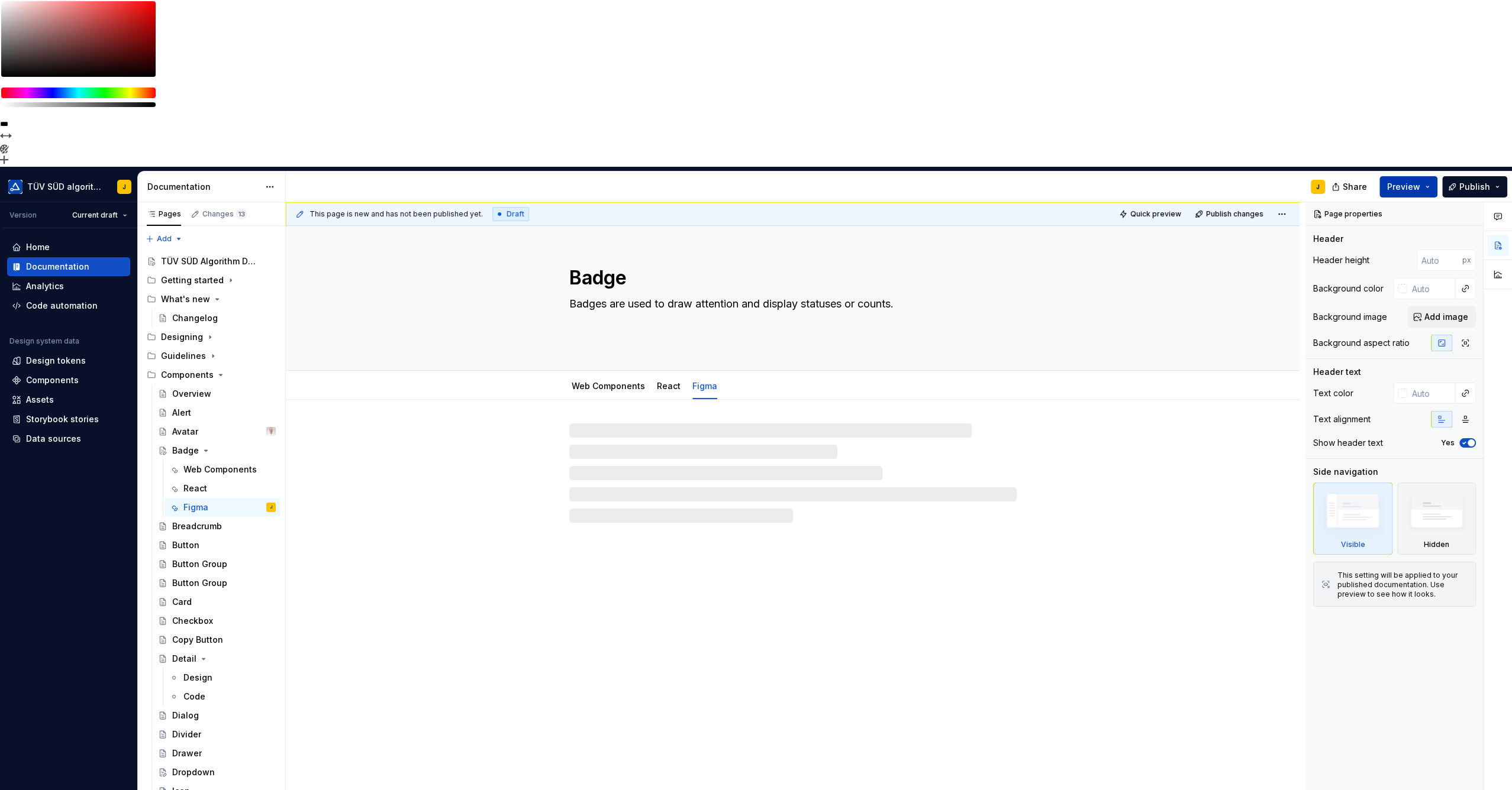
click at [1427, 176] on button "Preview" at bounding box center [1408, 187] width 58 height 21
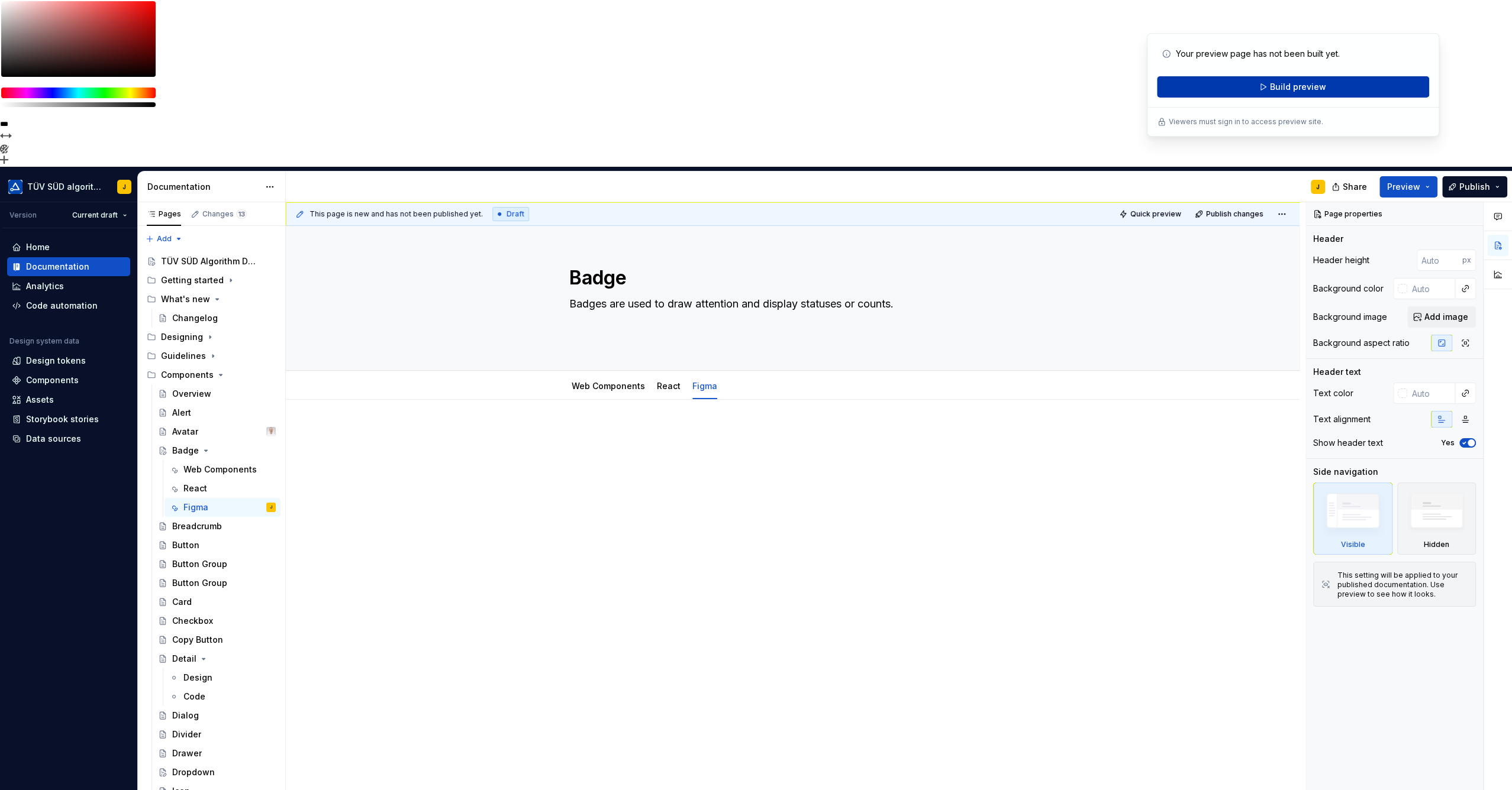
click at [1313, 85] on span "Build preview" at bounding box center [1298, 86] width 56 height 11
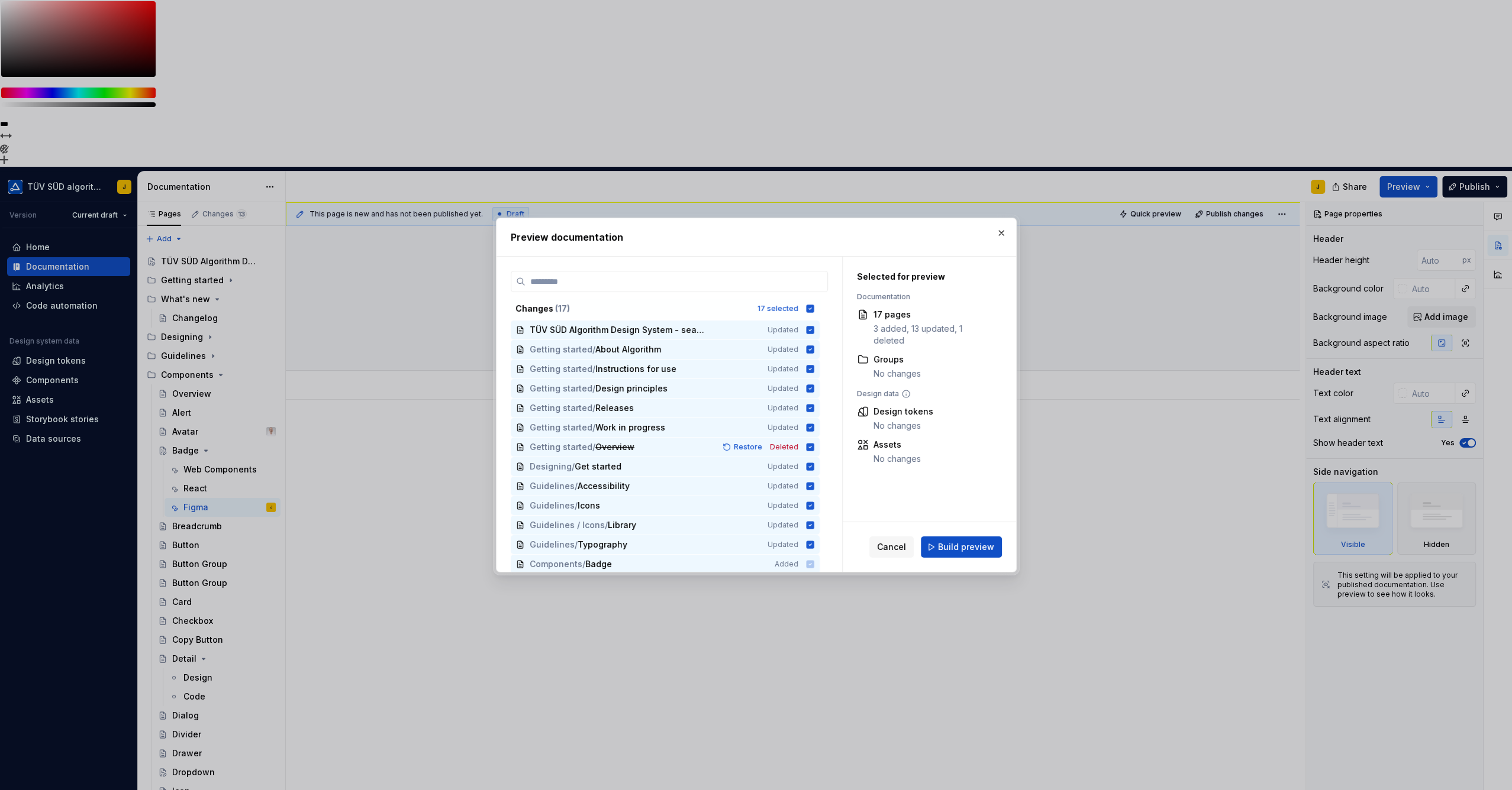
click at [973, 543] on span "Build preview" at bounding box center [965, 546] width 56 height 11
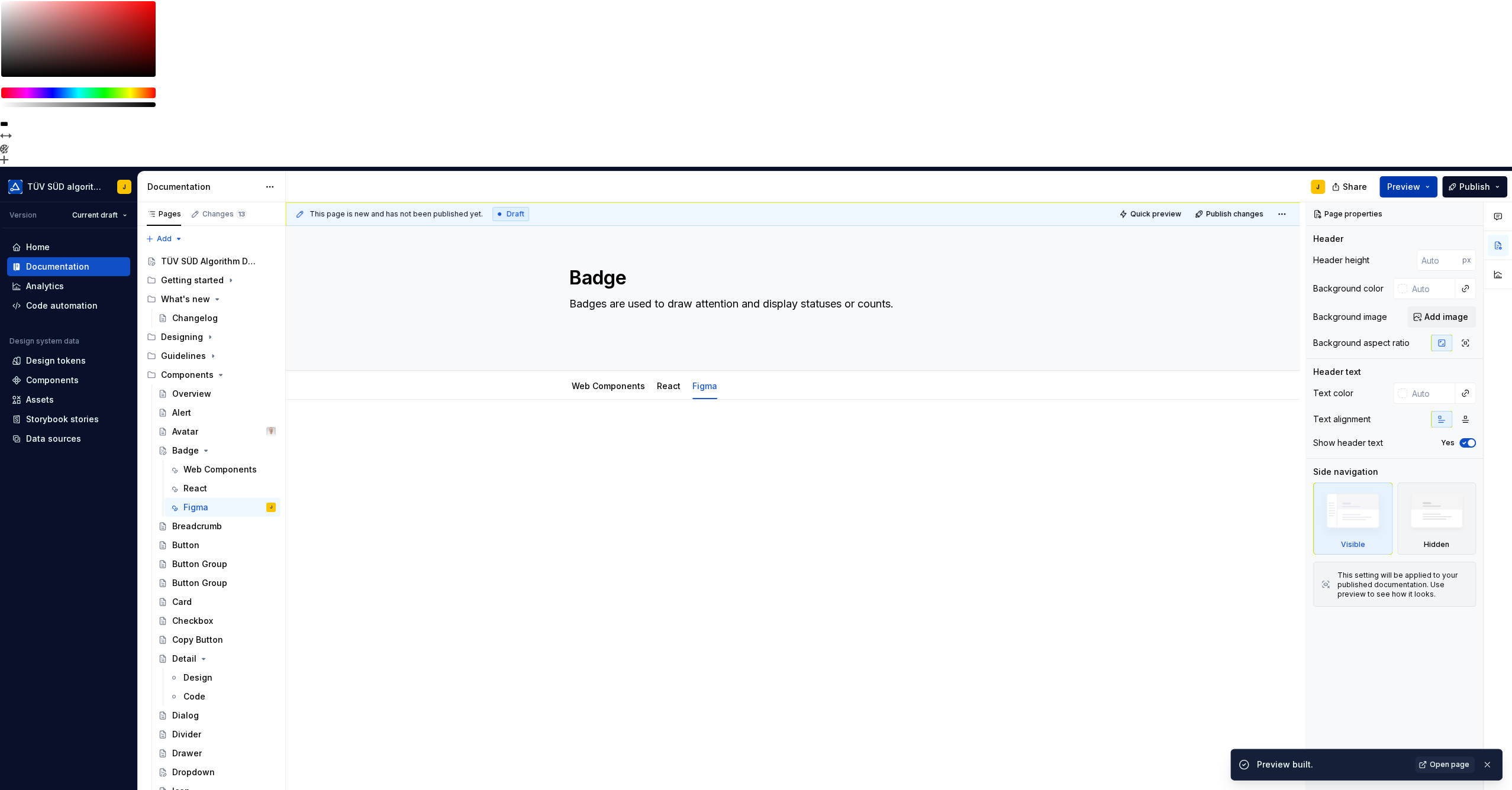
click at [1430, 176] on button "Preview" at bounding box center [1408, 187] width 58 height 21
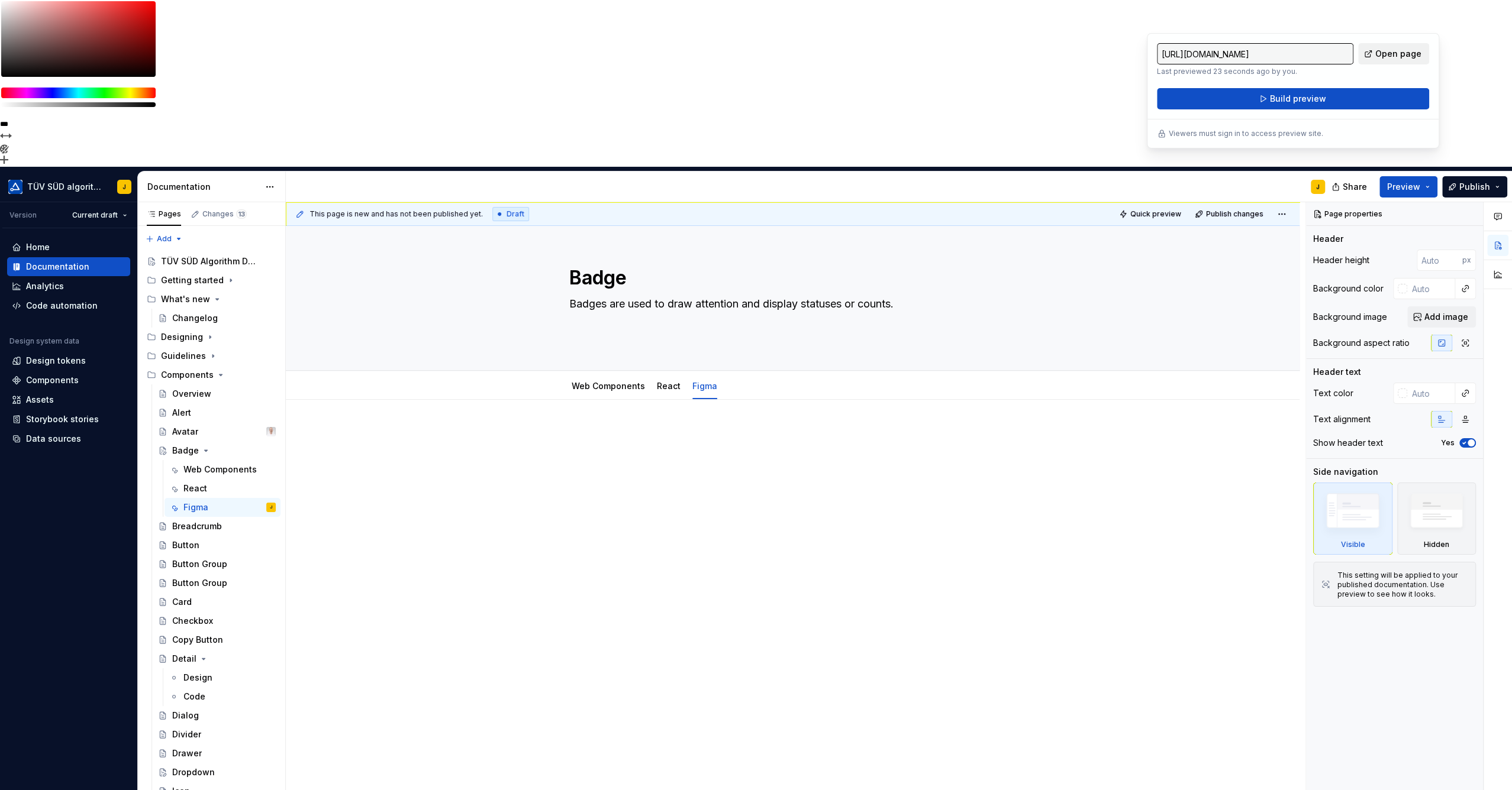
drag, startPoint x: 1430, startPoint y: 23, endPoint x: 1398, endPoint y: 52, distance: 43.2
click at [1398, 52] on span "Open page" at bounding box center [1398, 53] width 46 height 11
click at [697, 381] on link "Figma" at bounding box center [705, 385] width 25 height 10
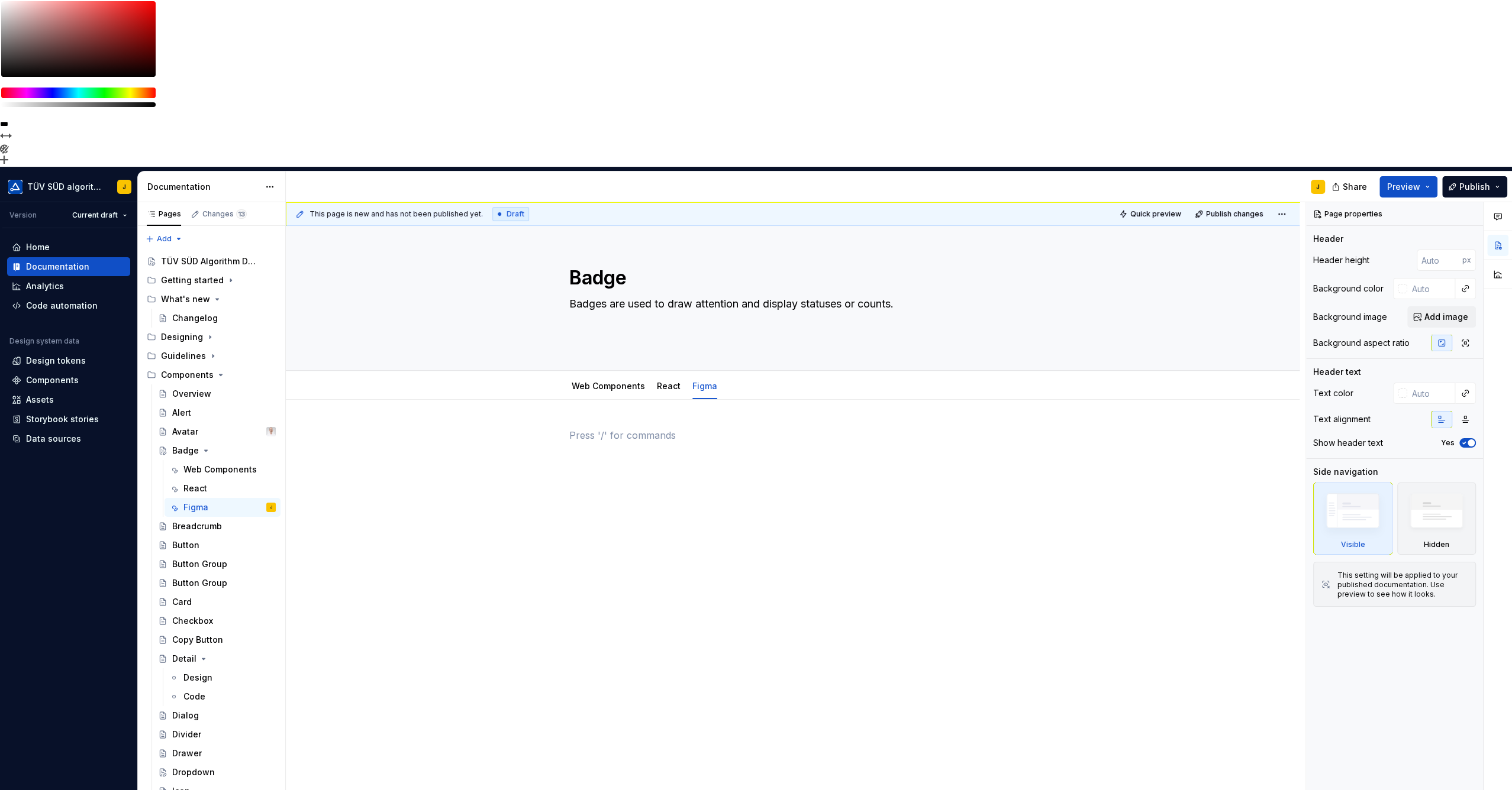
click at [685, 428] on div at bounding box center [793, 450] width 447 height 45
type textarea "*"
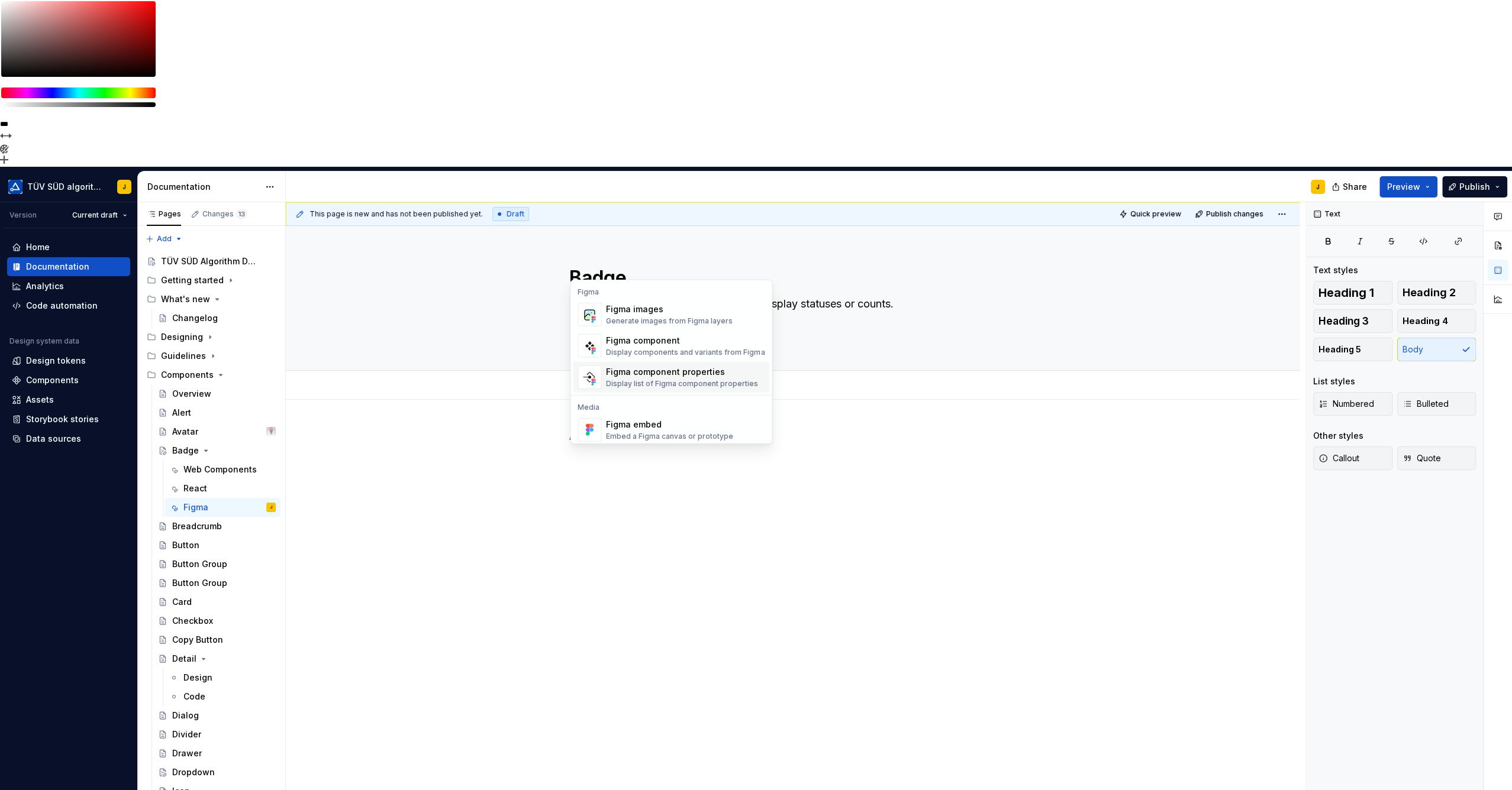
click at [649, 375] on div "Figma component properties" at bounding box center [681, 371] width 152 height 11
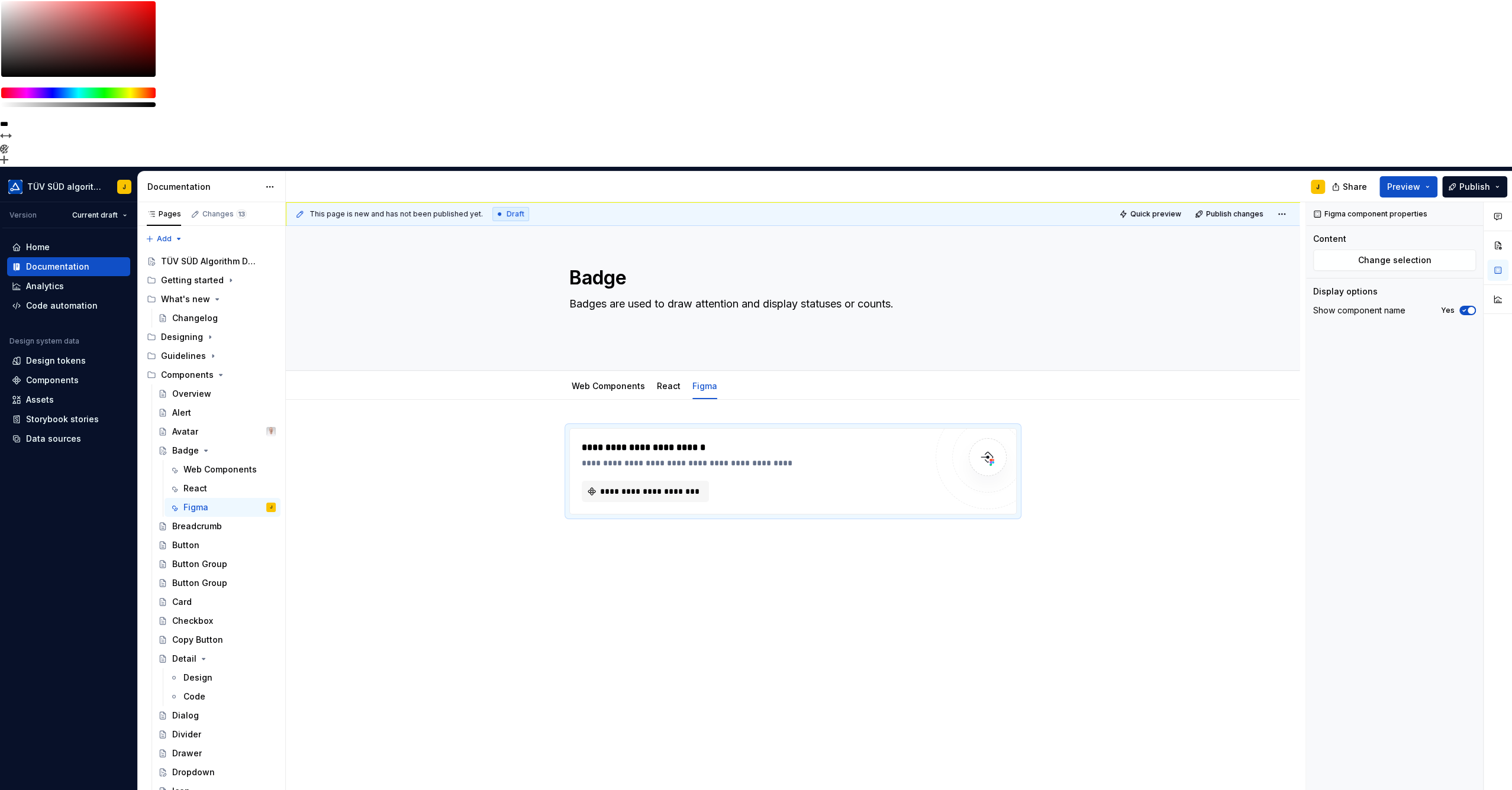
type textarea "*"
click at [674, 486] on span "**********" at bounding box center [650, 491] width 103 height 11
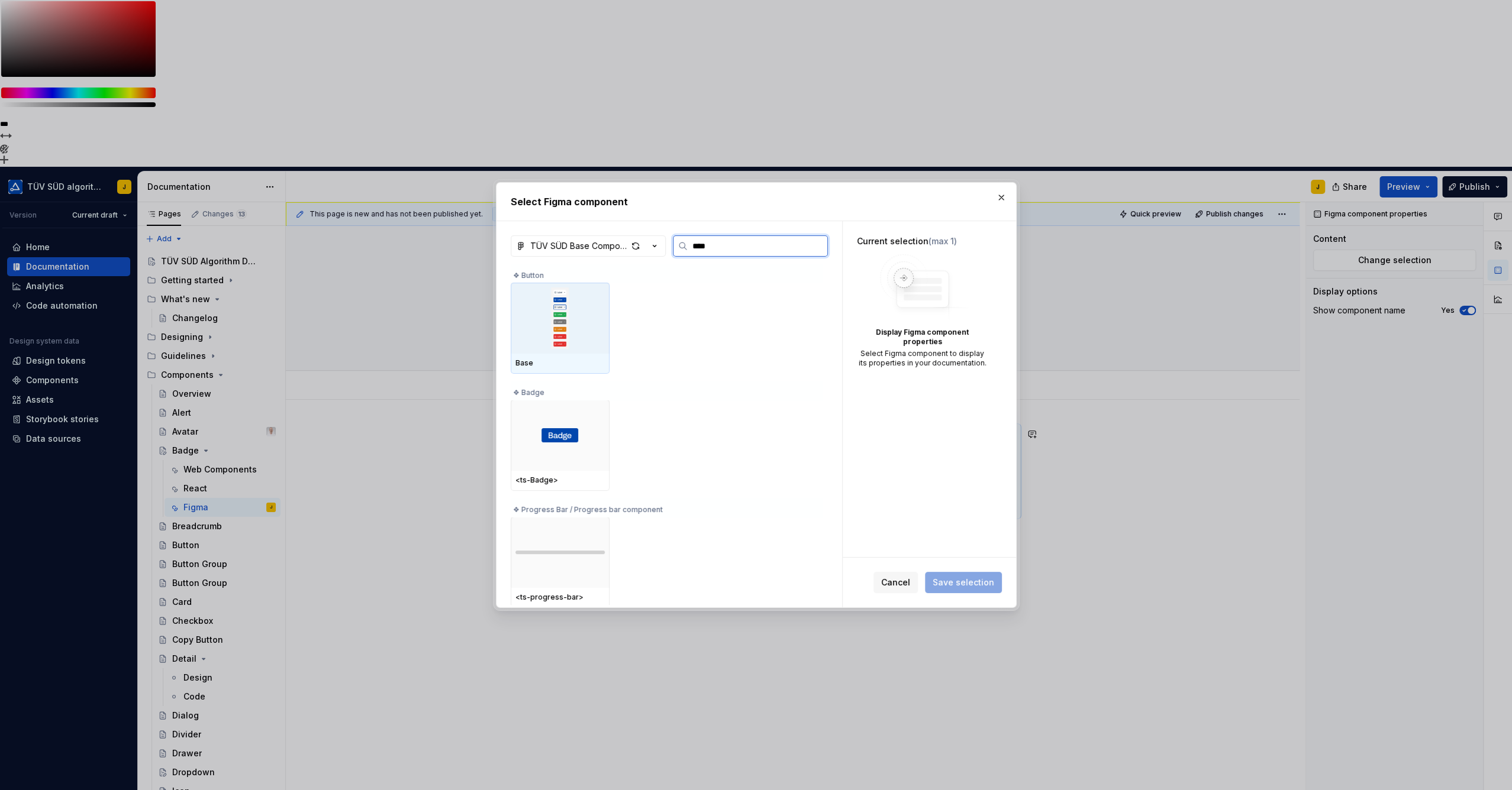
type input "*****"
click at [561, 316] on img at bounding box center [559, 318] width 38 height 15
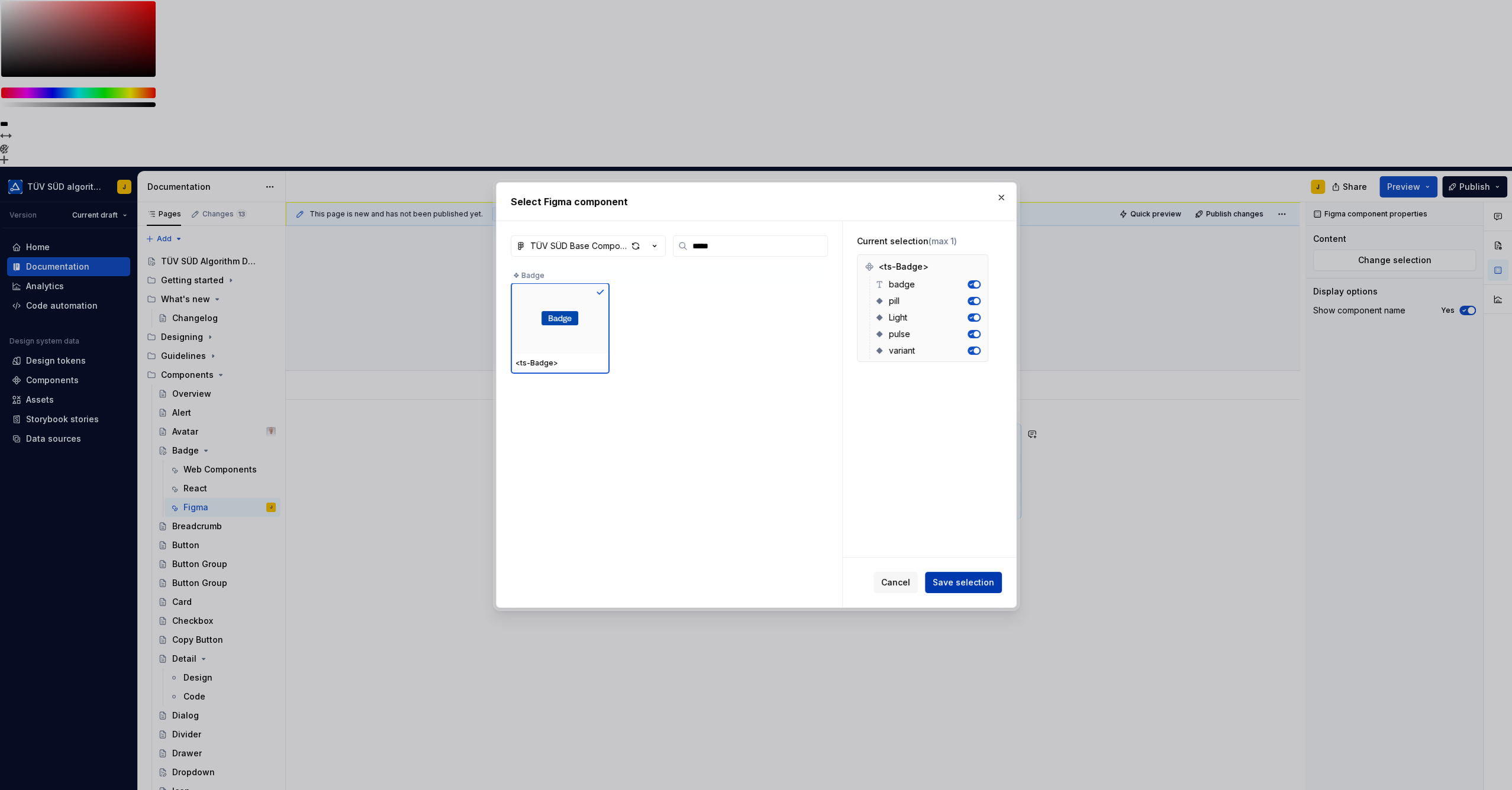
click at [958, 580] on span "Save selection" at bounding box center [963, 582] width 62 height 11
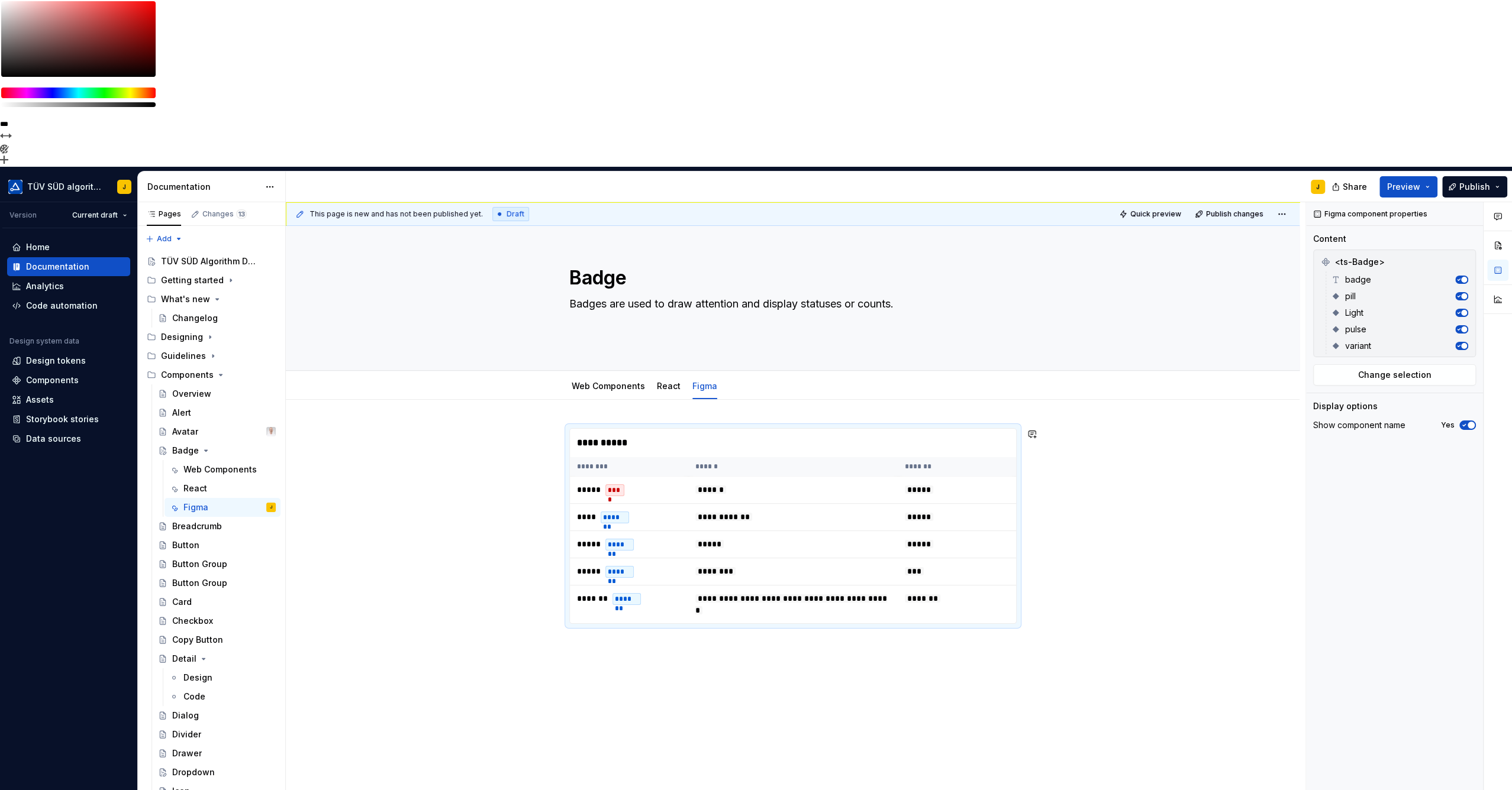
click at [680, 399] on div "**********" at bounding box center [793, 637] width 1014 height 475
drag, startPoint x: 554, startPoint y: 249, endPoint x: 559, endPoint y: 257, distance: 9.4
click at [555, 249] on div "**********" at bounding box center [796, 580] width 1019 height 755
click at [545, 426] on button "button" at bounding box center [544, 434] width 17 height 17
click at [600, 399] on div "**********" at bounding box center [793, 637] width 1014 height 475
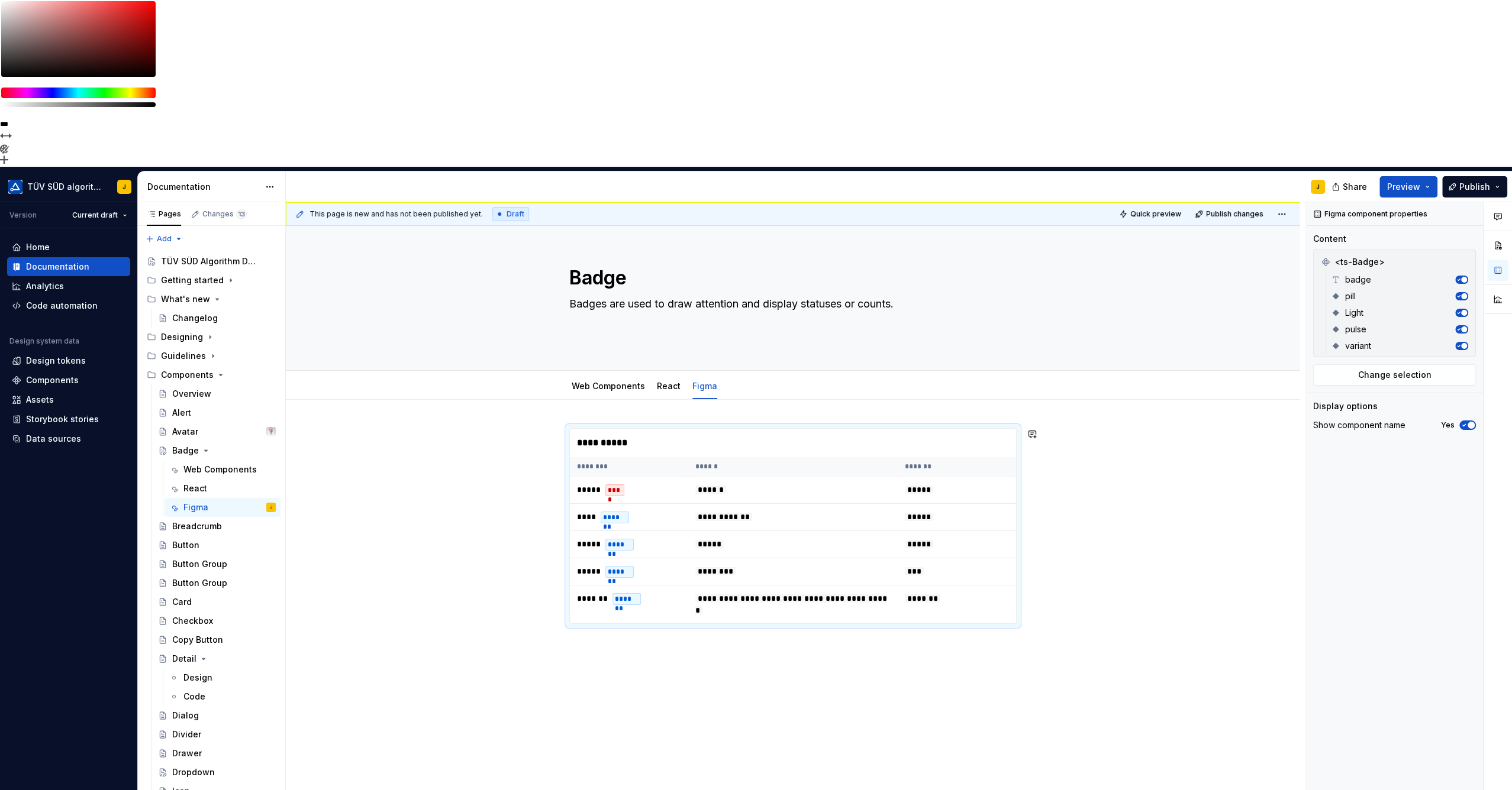
click at [604, 485] on div "**********" at bounding box center [793, 637] width 1014 height 475
click at [598, 476] on div "**********" at bounding box center [793, 637] width 1014 height 475
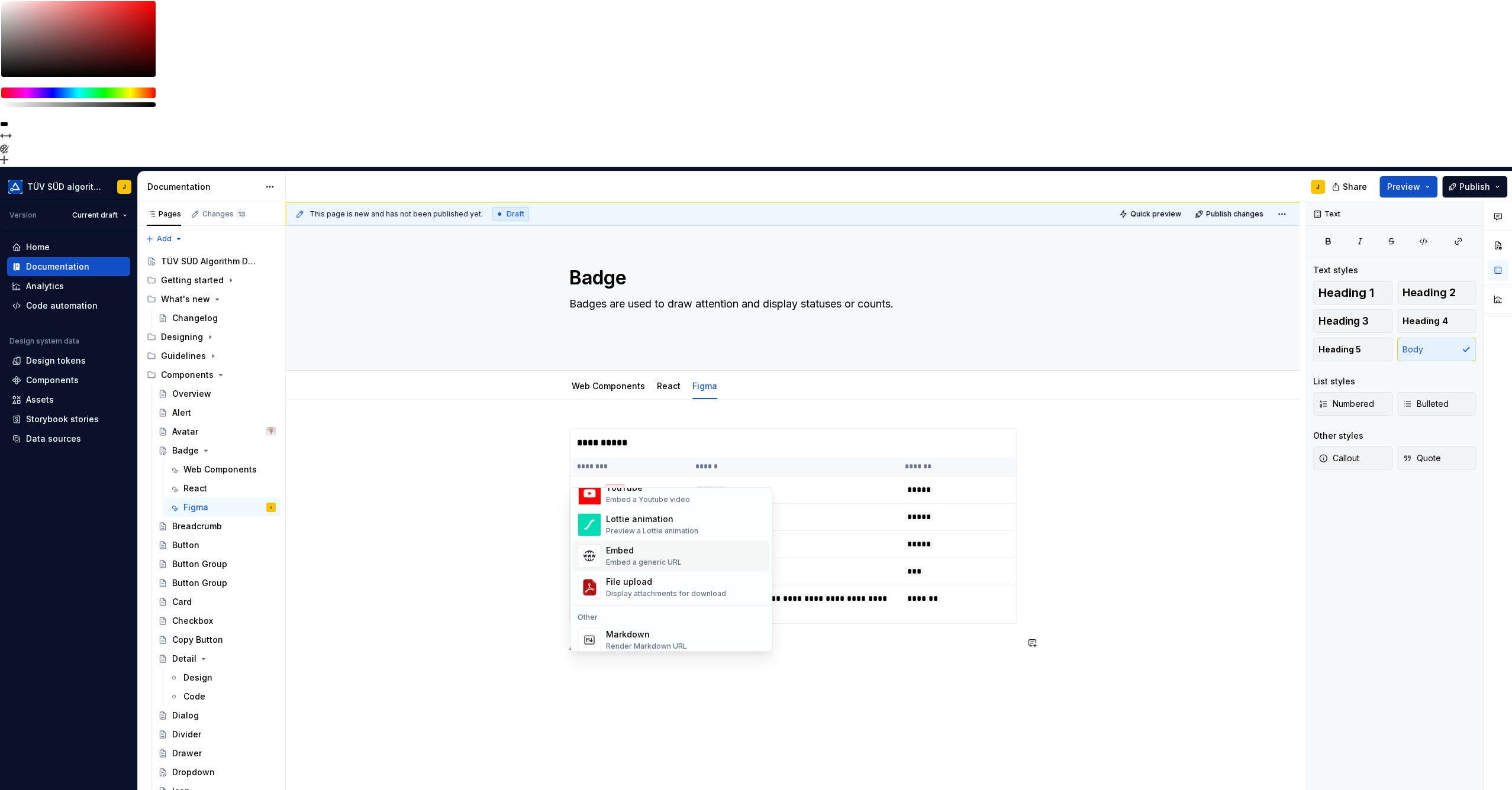
scroll to position [525, 0]
click at [629, 562] on div "Figma embed Embed a Figma canvas or prototype" at bounding box center [669, 563] width 128 height 23
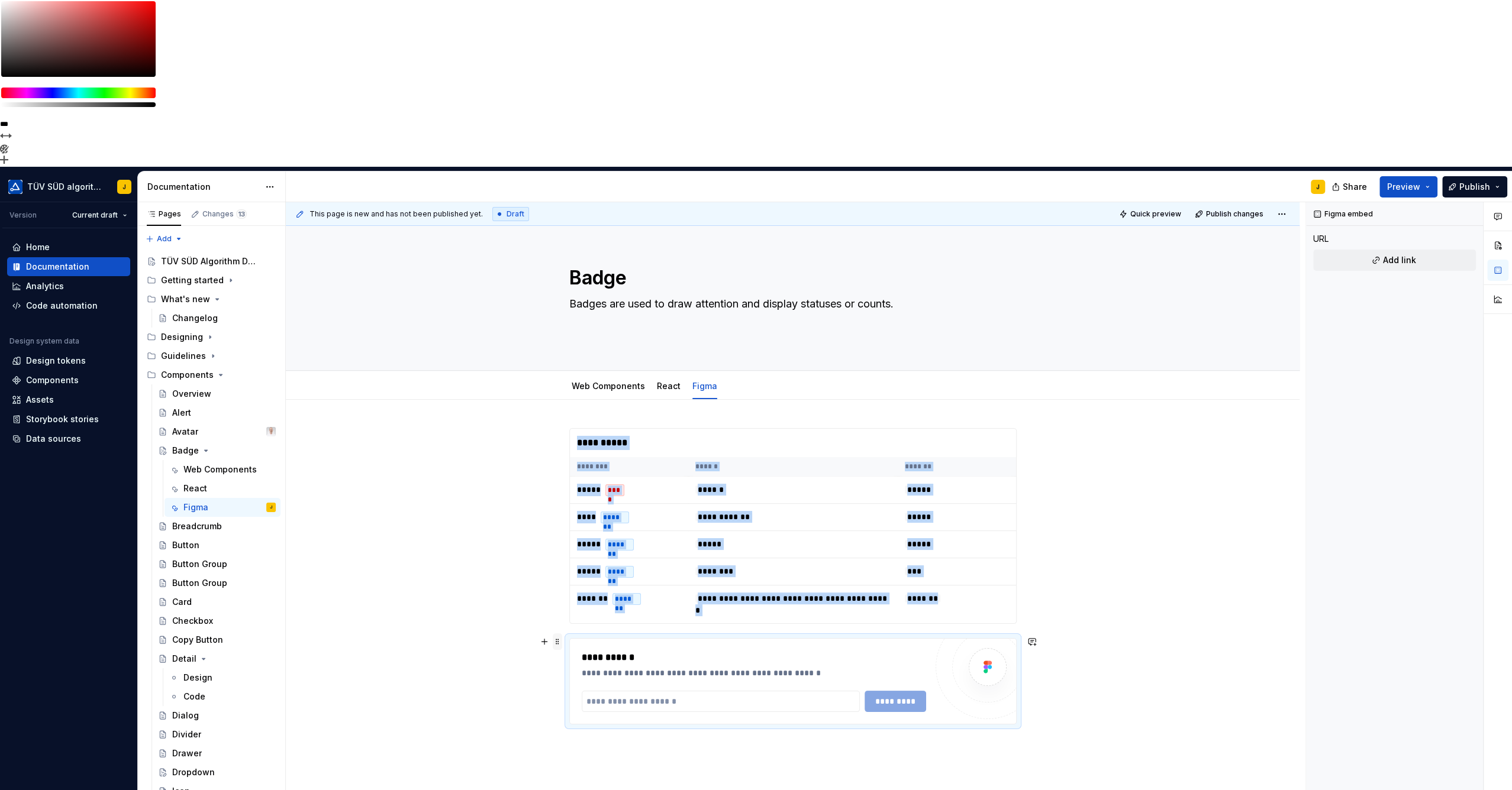
click at [557, 633] on span at bounding box center [557, 641] width 10 height 17
click at [576, 578] on div "Delete" at bounding box center [613, 579] width 77 height 11
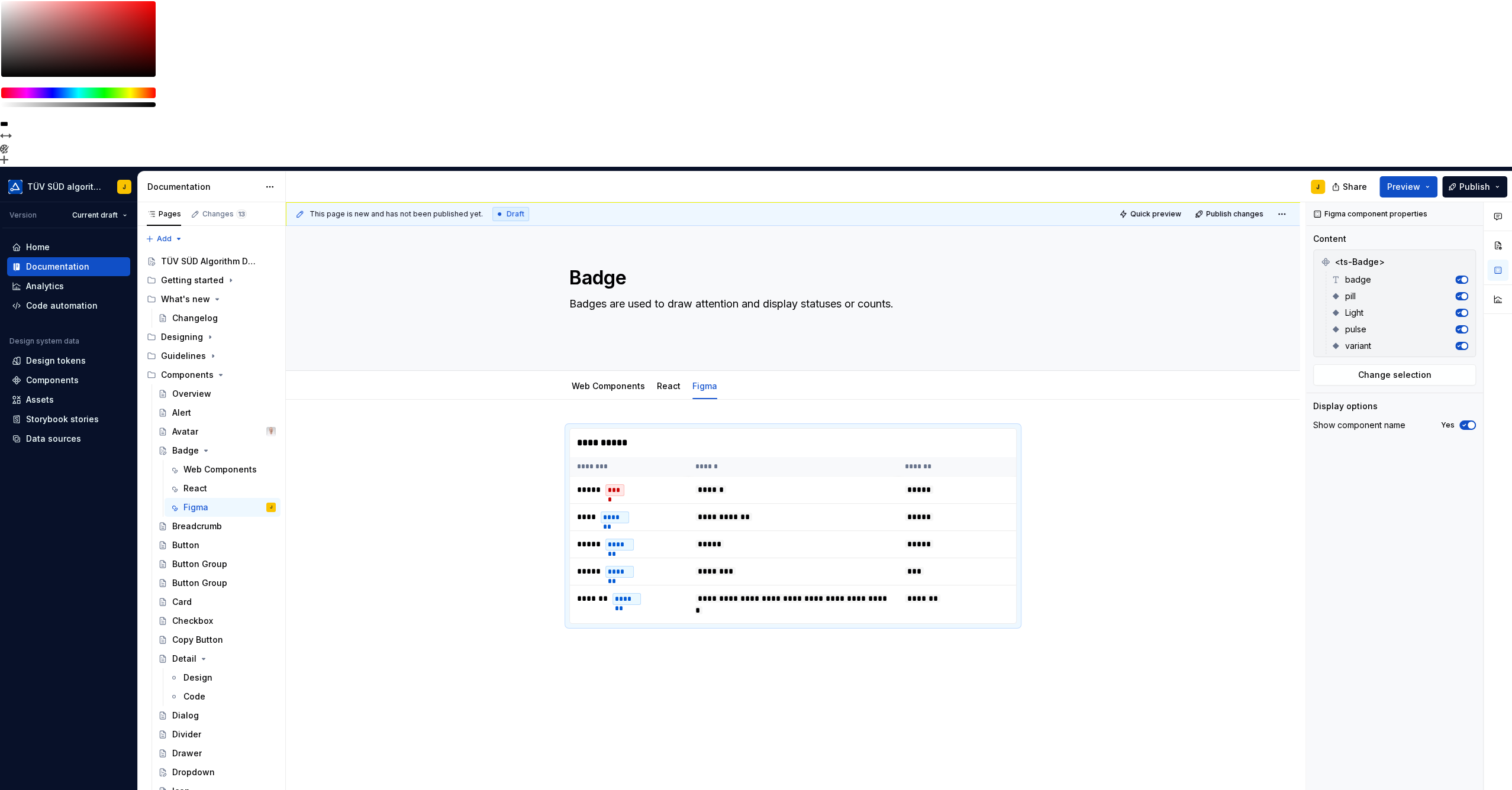
drag, startPoint x: 568, startPoint y: 474, endPoint x: 590, endPoint y: 482, distance: 23.4
click at [568, 474] on div "**********" at bounding box center [796, 580] width 1019 height 755
drag, startPoint x: 584, startPoint y: 472, endPoint x: 611, endPoint y: 492, distance: 33.6
click at [584, 472] on div "**********" at bounding box center [793, 637] width 1014 height 475
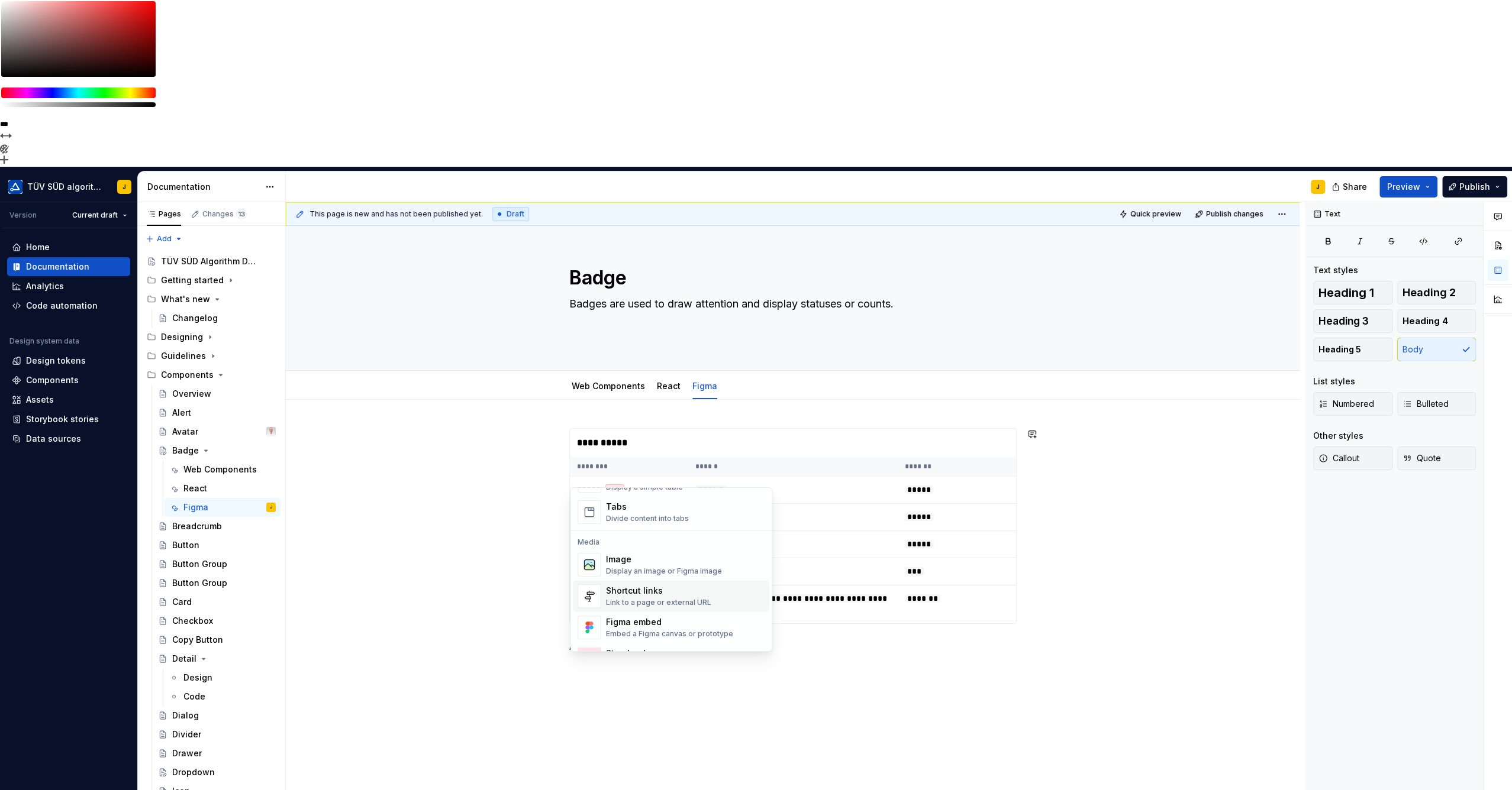
scroll to position [507, 0]
click at [638, 569] on div "Figma embed" at bounding box center [669, 574] width 128 height 11
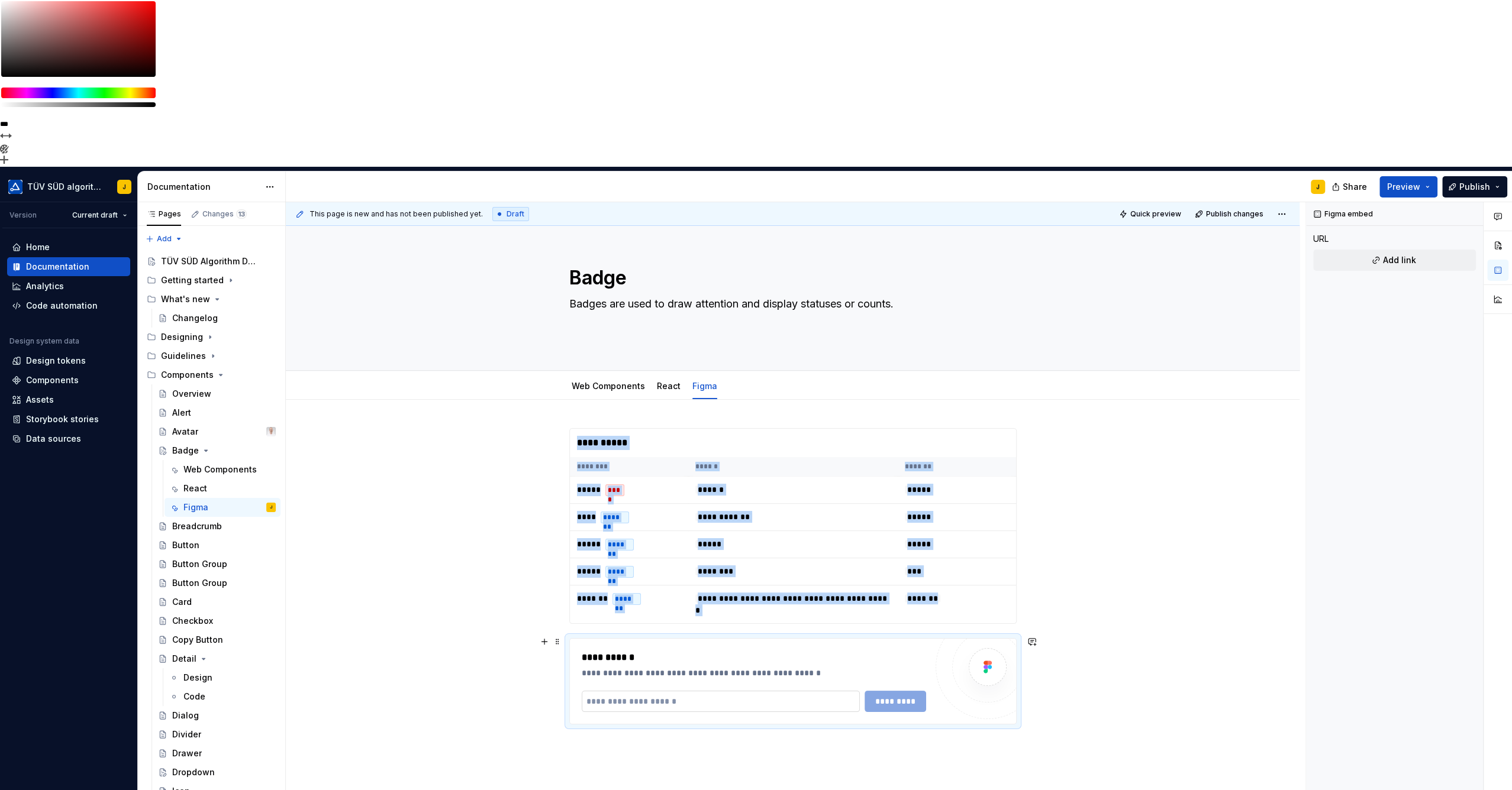
click at [763, 691] on input "text" at bounding box center [721, 701] width 279 height 21
type textarea "*"
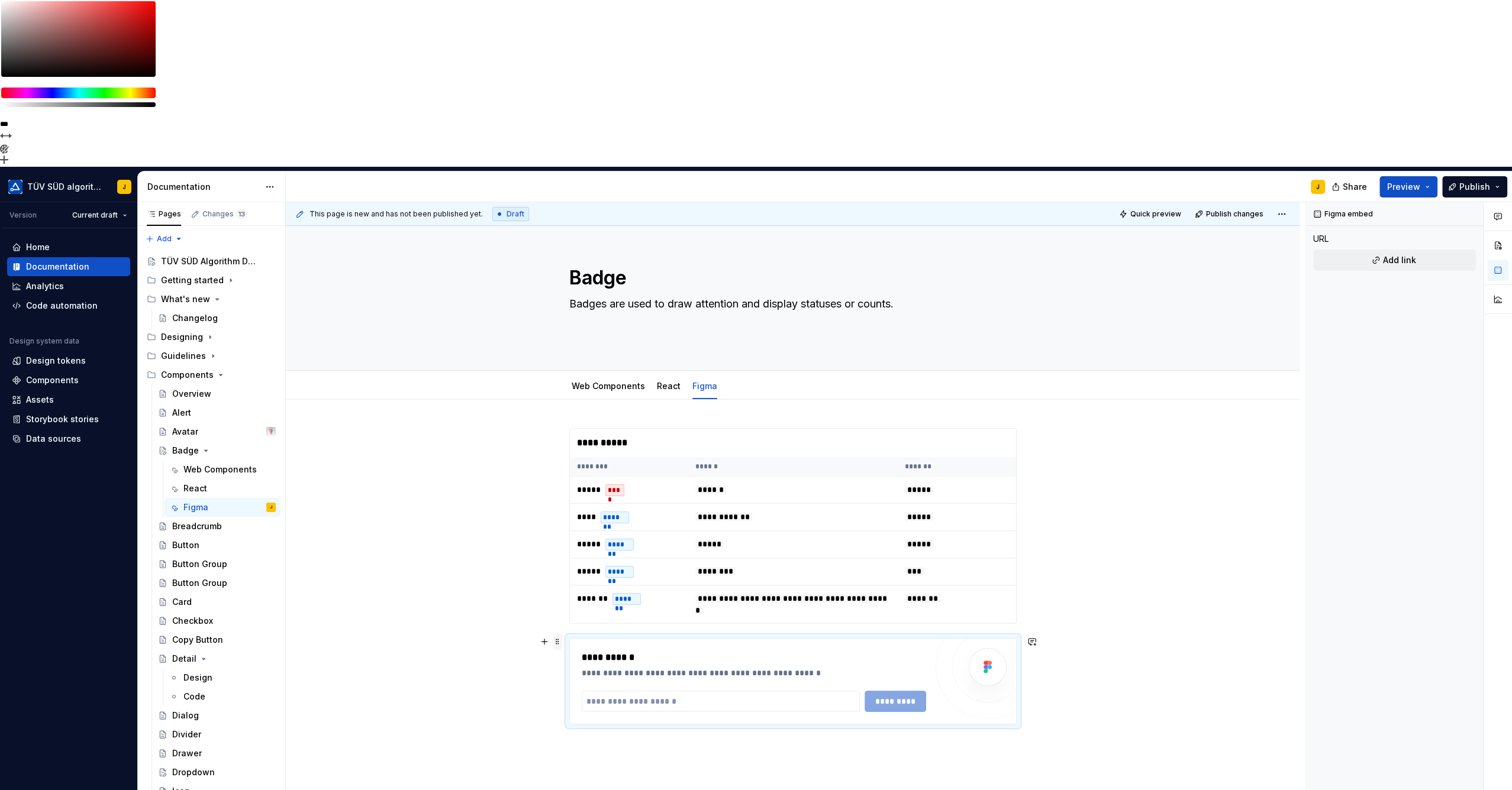
click at [559, 633] on span at bounding box center [557, 641] width 10 height 17
drag, startPoint x: 581, startPoint y: 581, endPoint x: 591, endPoint y: 582, distance: 10.0
click at [581, 581] on div "Delete" at bounding box center [613, 579] width 77 height 11
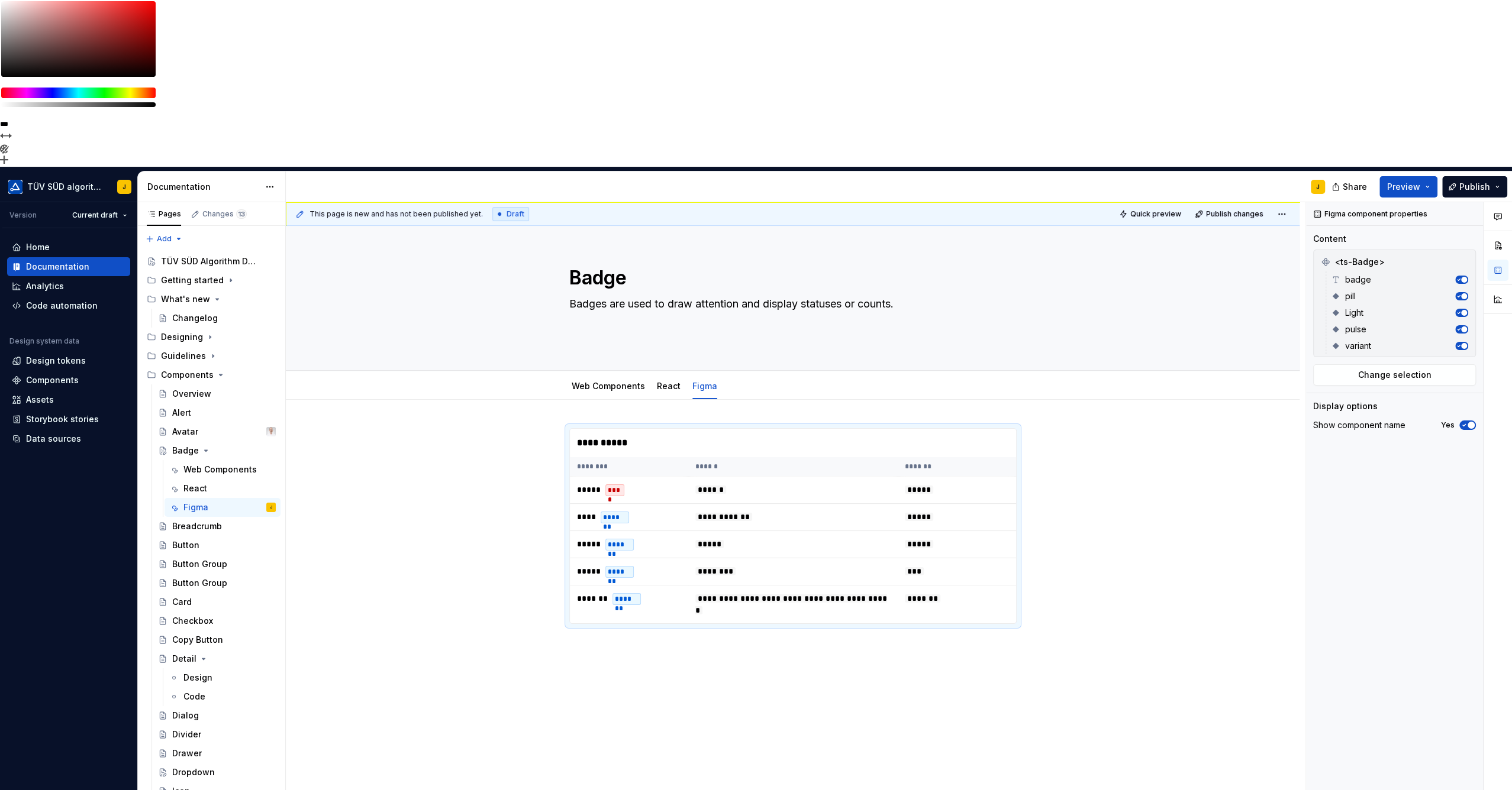
click at [638, 595] on div "**********" at bounding box center [793, 637] width 1014 height 475
click at [618, 517] on div "**********" at bounding box center [793, 637] width 1014 height 475
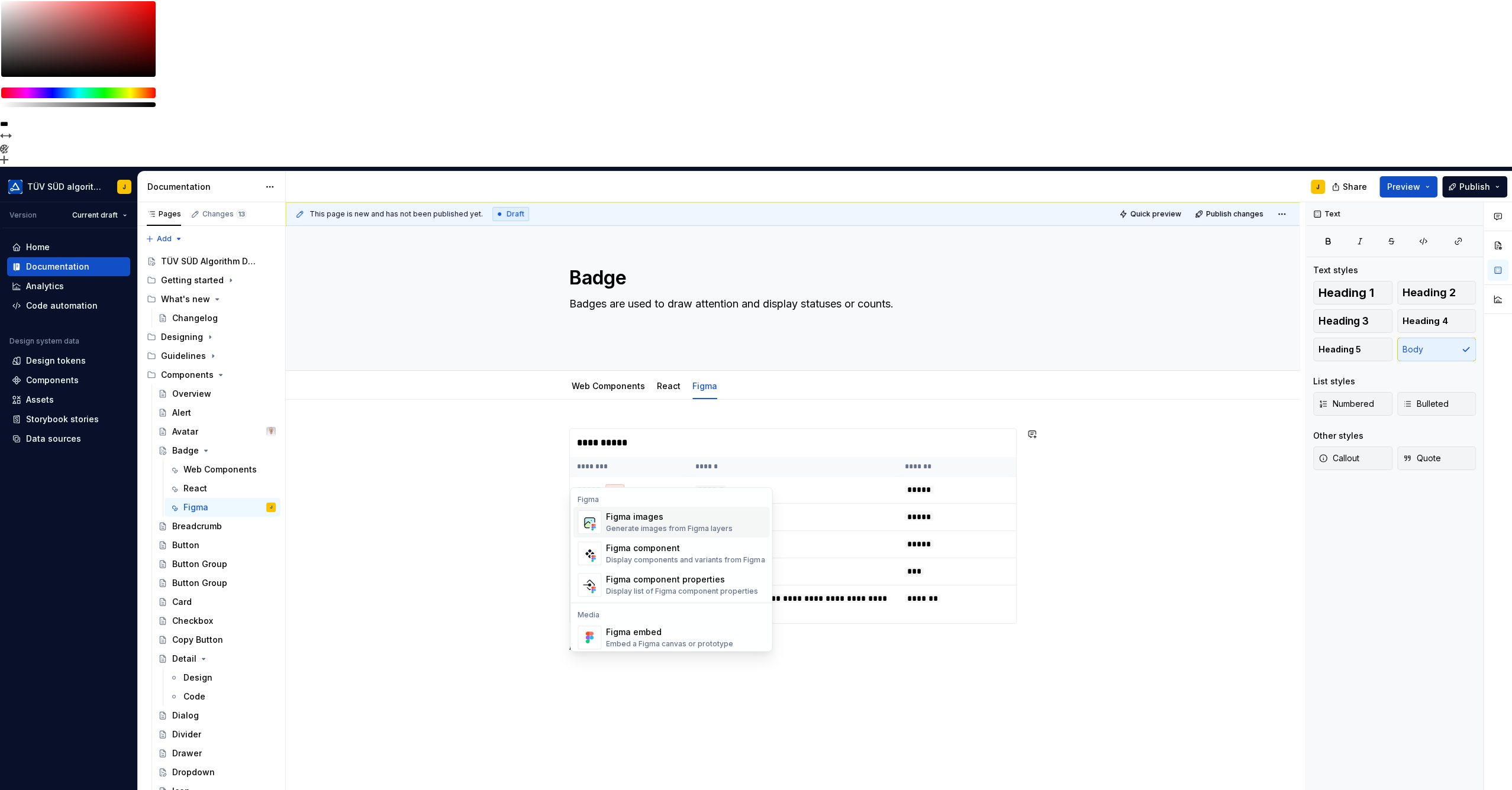
click at [660, 546] on div "Figma component" at bounding box center [685, 547] width 158 height 11
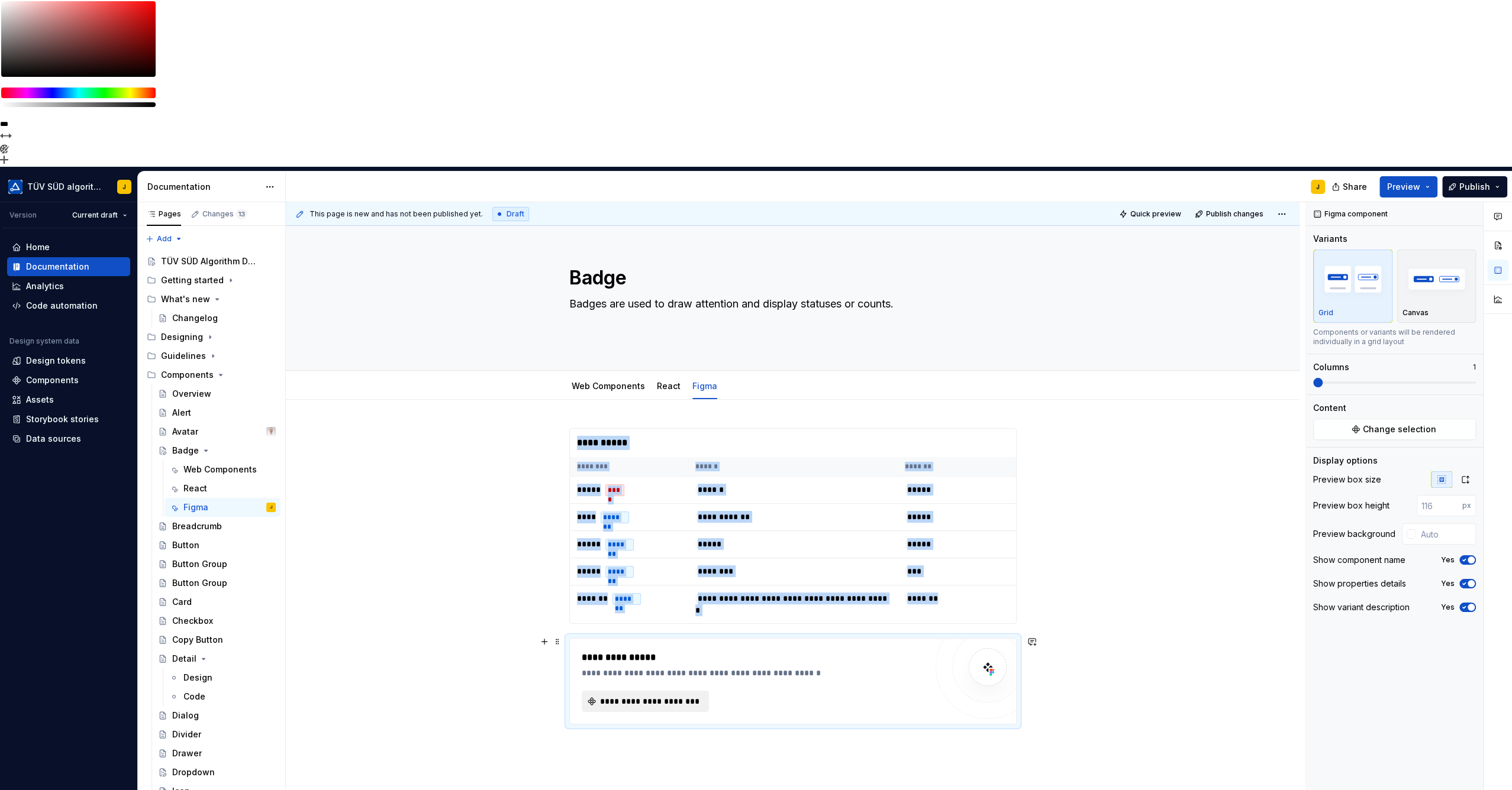
click at [642, 696] on span "**********" at bounding box center [650, 701] width 103 height 11
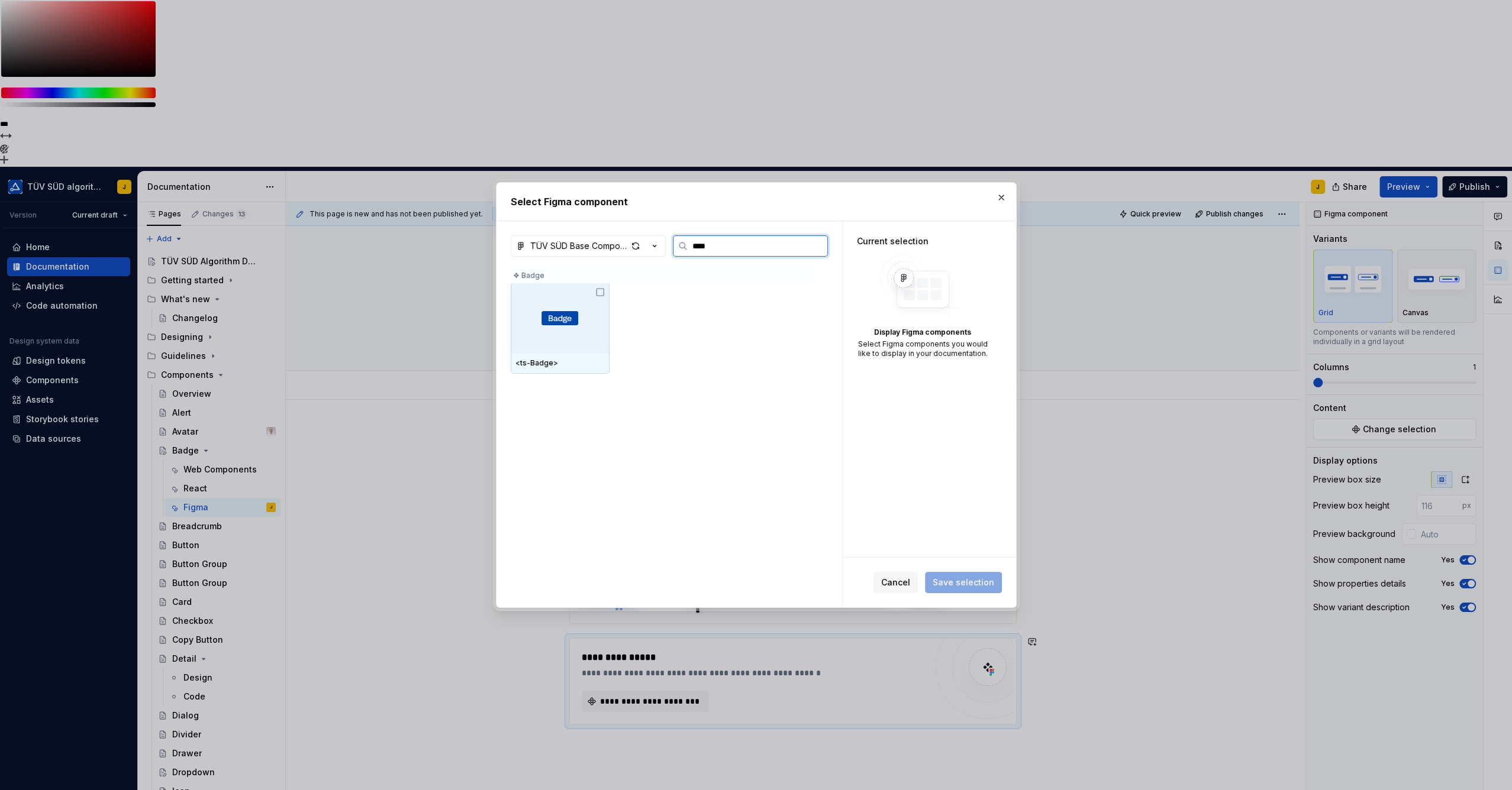
type input "*****"
click at [598, 323] on div at bounding box center [560, 318] width 99 height 71
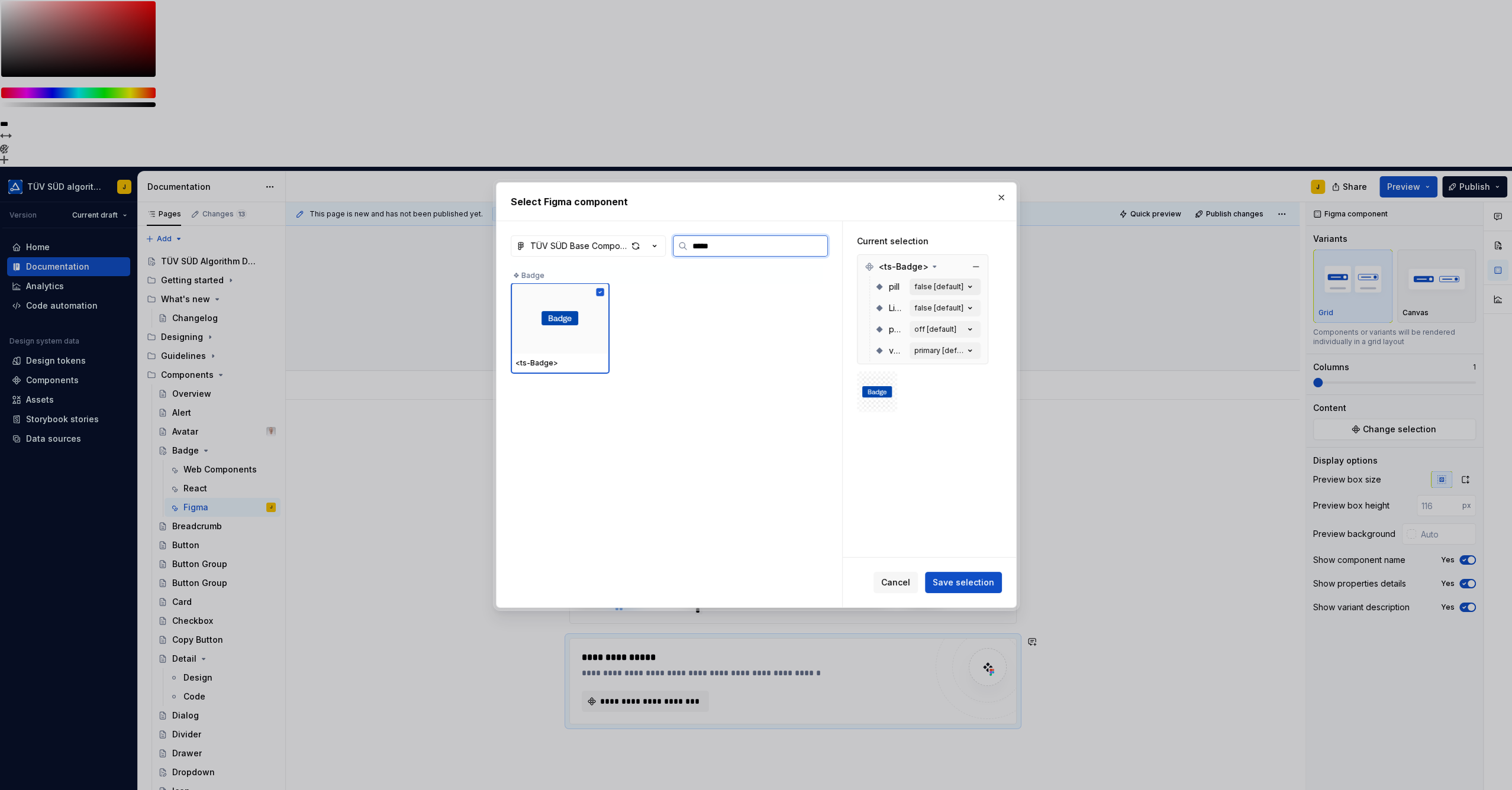
click at [959, 282] on div "false [default]" at bounding box center [939, 287] width 49 height 10
click at [973, 288] on icon "button" at bounding box center [969, 286] width 11 height 11
click at [961, 284] on div "false [default]" at bounding box center [939, 287] width 49 height 10
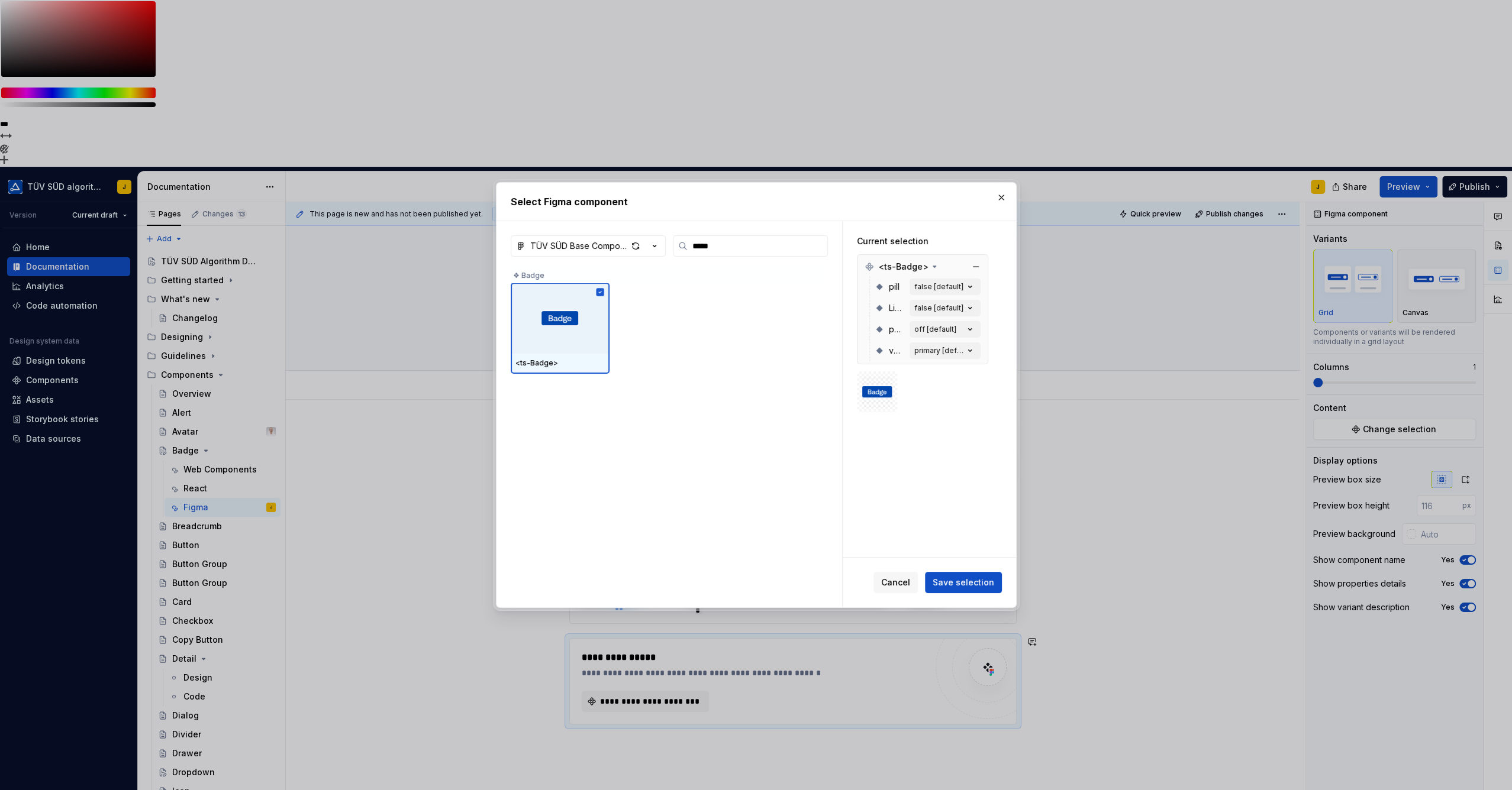
click at [889, 285] on span "pill" at bounding box center [894, 286] width 11 height 11
click at [890, 285] on span "pill" at bounding box center [894, 286] width 11 height 11
click at [946, 299] on div "pill false [default] Light false [default] pulse off [default] variant primary …" at bounding box center [925, 318] width 111 height 85
click at [947, 300] on button "false [default]" at bounding box center [944, 308] width 71 height 17
click at [951, 348] on div "primary [default]" at bounding box center [939, 350] width 49 height 10
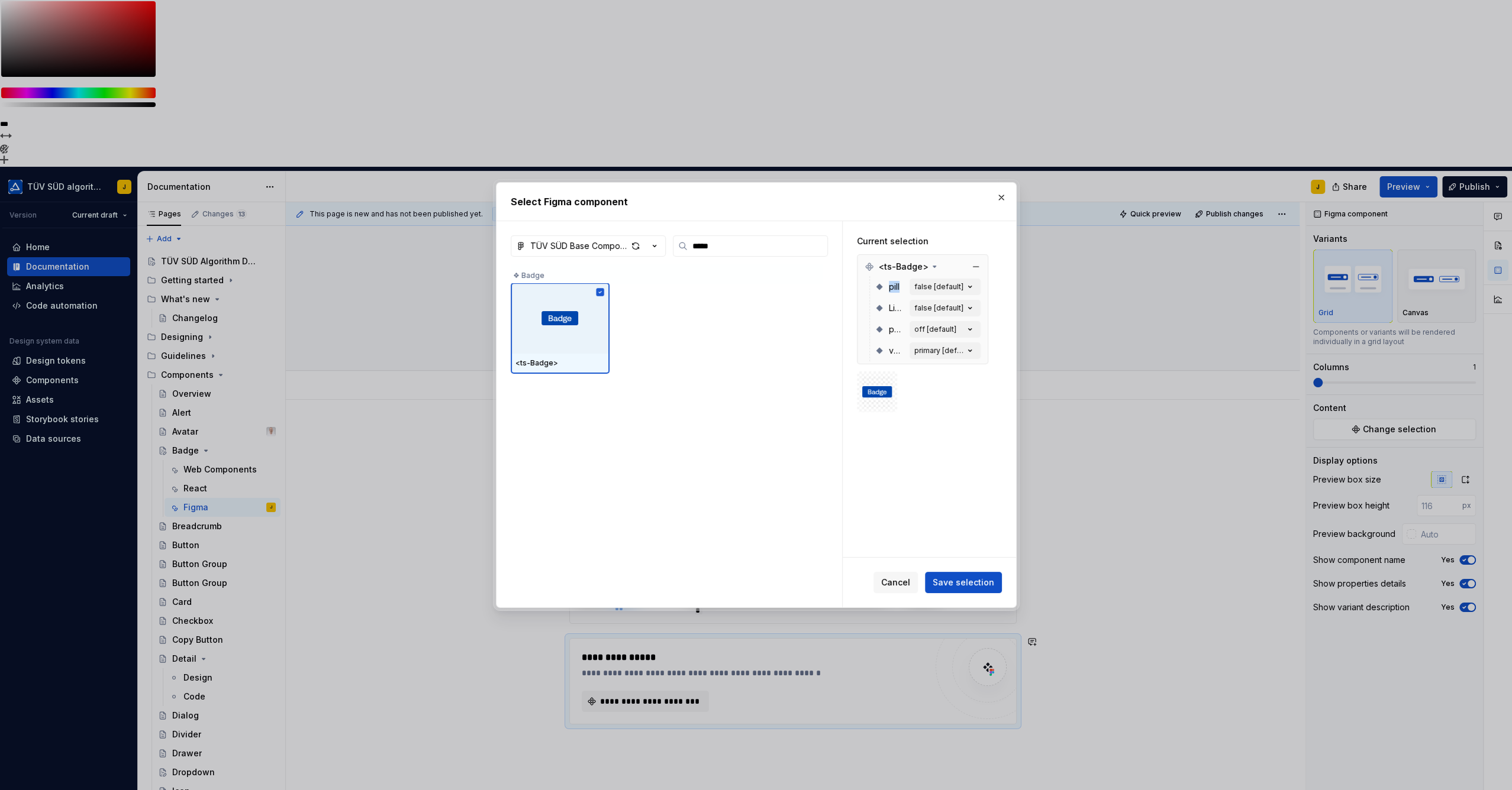
click at [951, 347] on div "primary [default]" at bounding box center [939, 350] width 49 height 10
drag, startPoint x: 951, startPoint y: 340, endPoint x: 958, endPoint y: 362, distance: 23.1
click at [951, 339] on div "pill false [default] Light false [default] pulse off [default] variant primary …" at bounding box center [925, 318] width 111 height 85
click at [951, 325] on div "off [default]" at bounding box center [936, 329] width 42 height 10
click at [951, 323] on button "off [default]" at bounding box center [944, 329] width 71 height 17
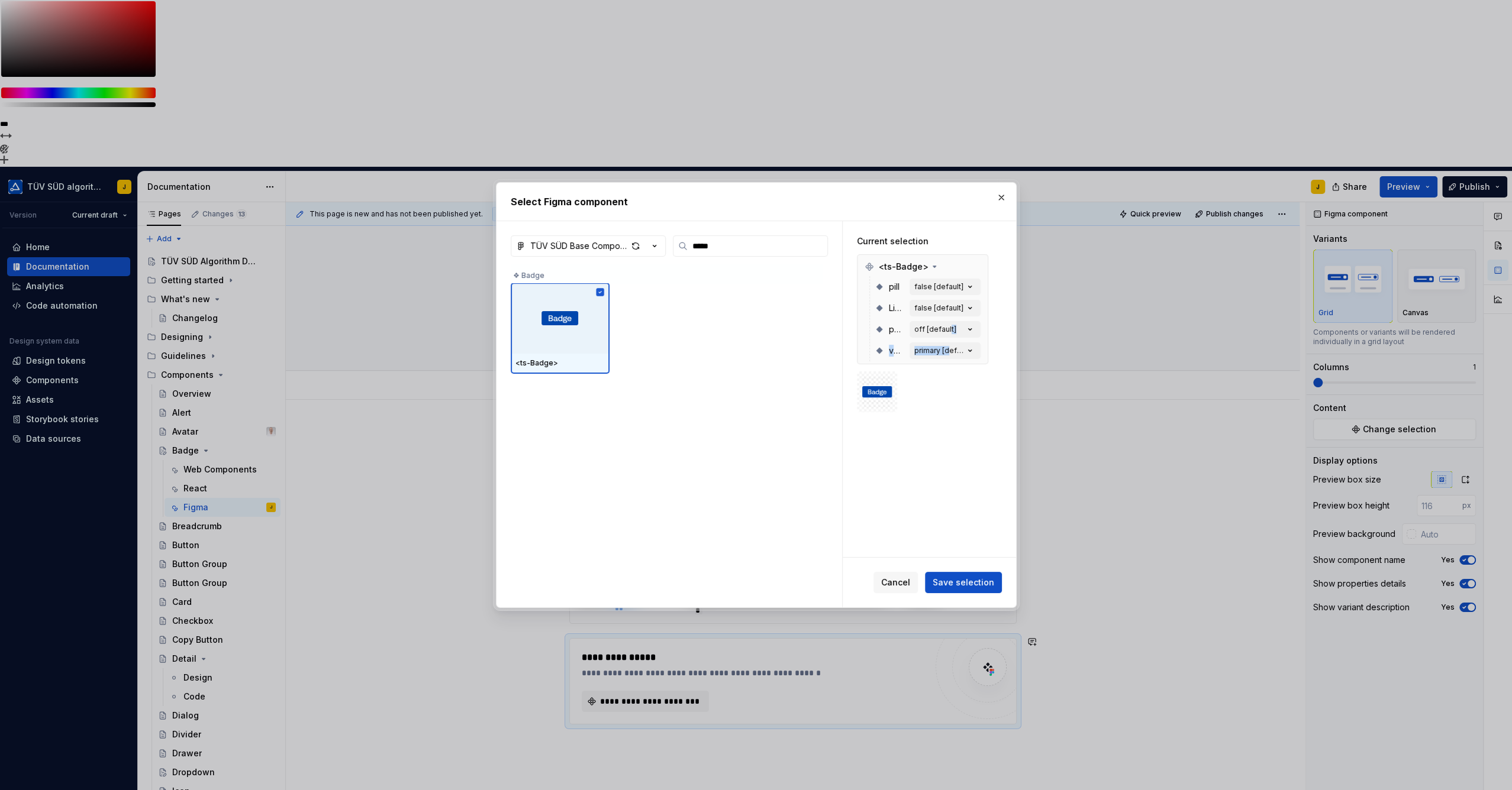
click at [973, 351] on icon "button" at bounding box center [969, 350] width 11 height 11
click at [978, 582] on span "Save selection" at bounding box center [963, 582] width 62 height 11
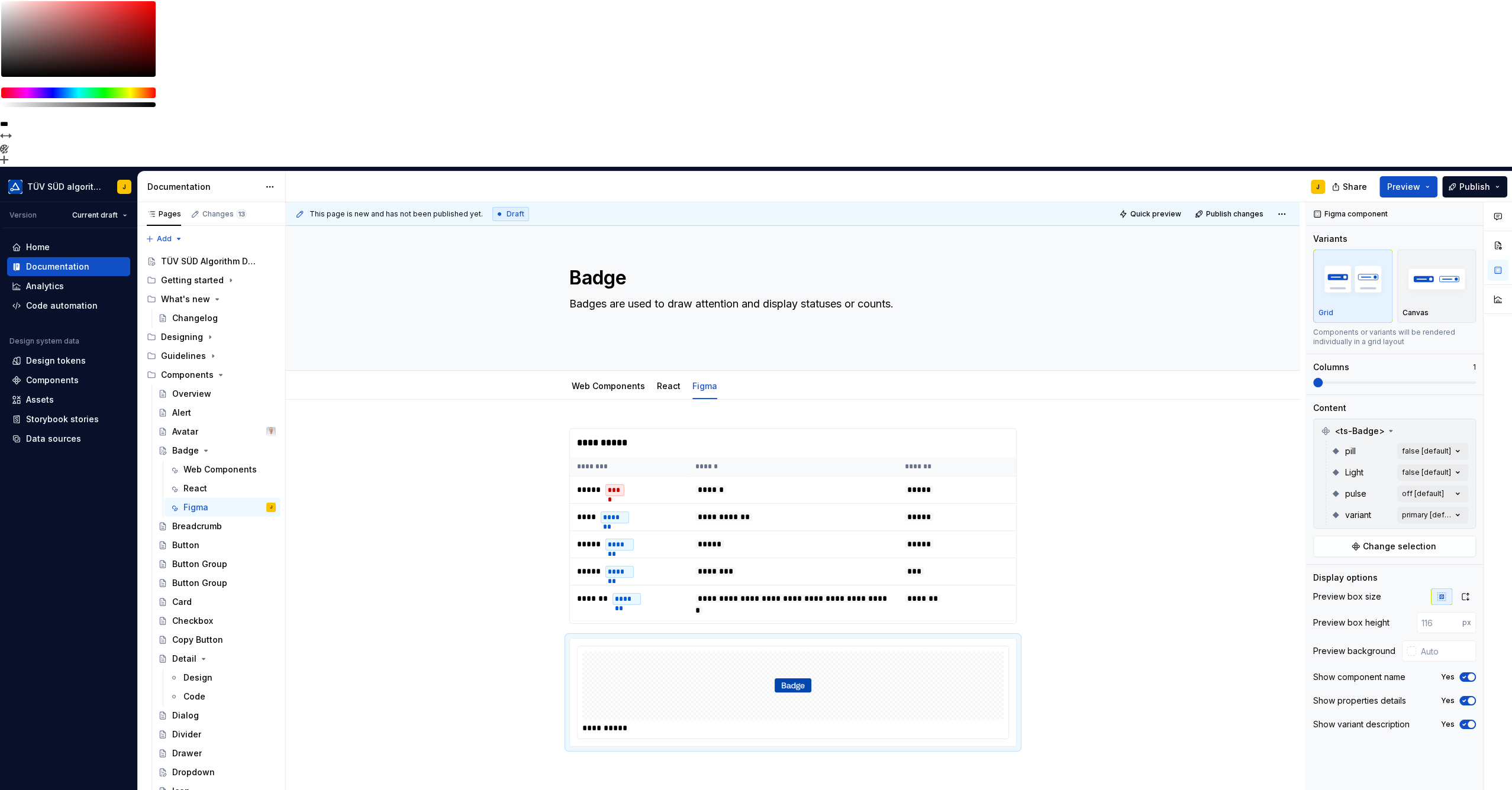
click at [1461, 284] on div "Comments Open comments No comments yet Select ‘Comment’ from the block context …" at bounding box center [1409, 580] width 206 height 755
drag, startPoint x: 1448, startPoint y: 310, endPoint x: 1452, endPoint y: 305, distance: 6.4
click at [1448, 310] on div "All Includes current and future variants." at bounding box center [1389, 310] width 144 height 23
click at [1453, 268] on div "Comments Open comments No comments yet Select ‘Comment’ from the block context …" at bounding box center [1409, 580] width 206 height 755
click at [1457, 308] on div "Comments Open comments No comments yet Select ‘Comment’ from the block context …" at bounding box center [1409, 580] width 206 height 755
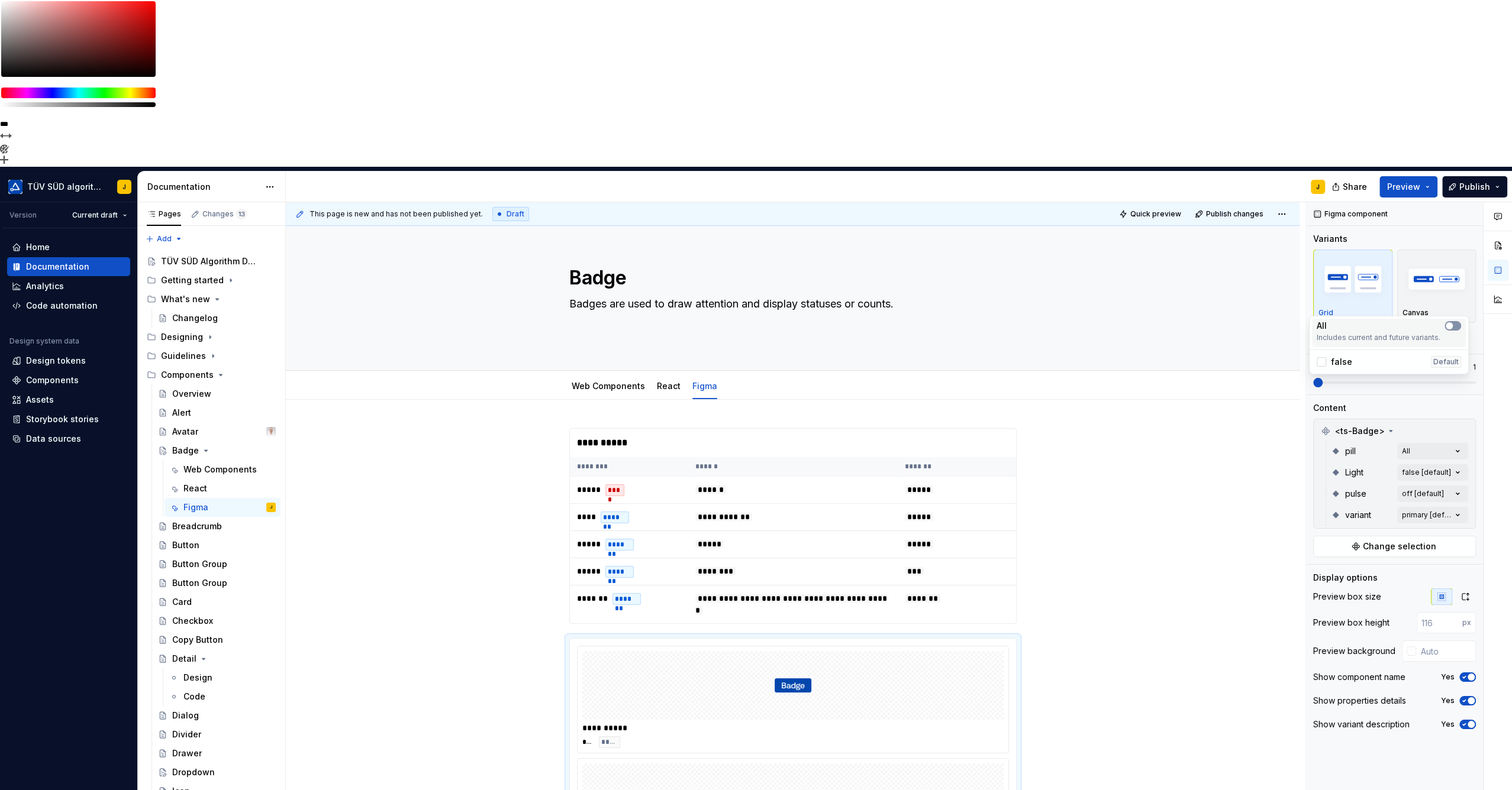
click at [1452, 323] on icon "button" at bounding box center [1449, 326] width 10 height 7
click at [1474, 316] on div "Comments Open comments No comments yet Select ‘Comment’ from the block context …" at bounding box center [1409, 580] width 206 height 755
click at [1458, 327] on div "Comments Open comments No comments yet Select ‘Comment’ from the block context …" at bounding box center [1409, 580] width 206 height 755
click at [1450, 347] on span "button" at bounding box center [1449, 347] width 7 height 7
drag, startPoint x: 1480, startPoint y: 346, endPoint x: 1464, endPoint y: 351, distance: 16.8
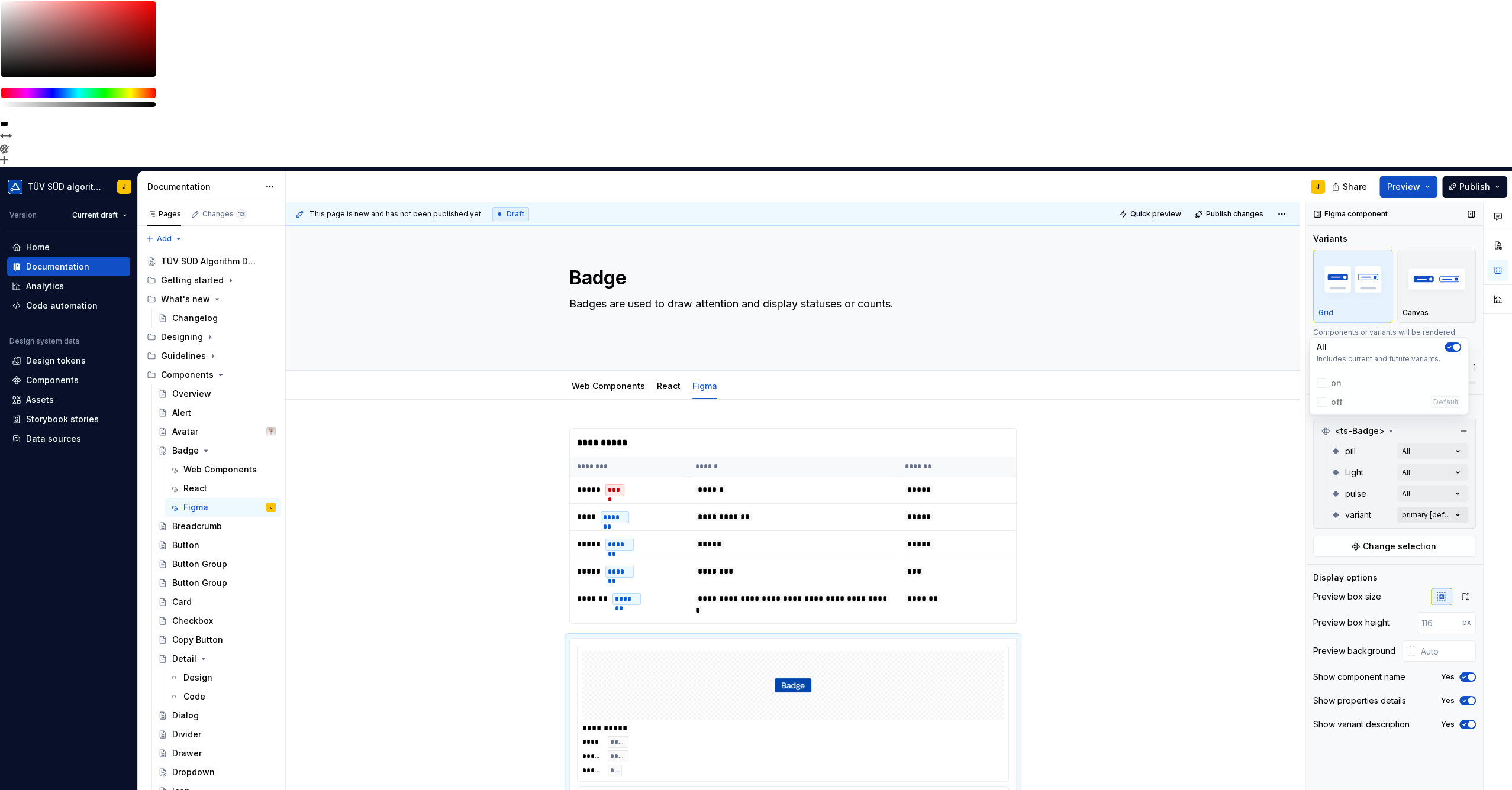
click at [1480, 346] on div "Comments Open comments No comments yet Select ‘Comment’ from the block context …" at bounding box center [1409, 580] width 206 height 755
click at [1459, 349] on div "Comments Open comments No comments yet Select ‘Comment’ from the block context …" at bounding box center [1409, 580] width 206 height 755
click at [1454, 370] on button "button" at bounding box center [1452, 368] width 17 height 10
drag, startPoint x: 1363, startPoint y: 217, endPoint x: 1441, endPoint y: 214, distance: 78.1
click at [1438, 217] on div "Comments Open comments No comments yet Select ‘Comment’ from the block context …" at bounding box center [1409, 580] width 206 height 755
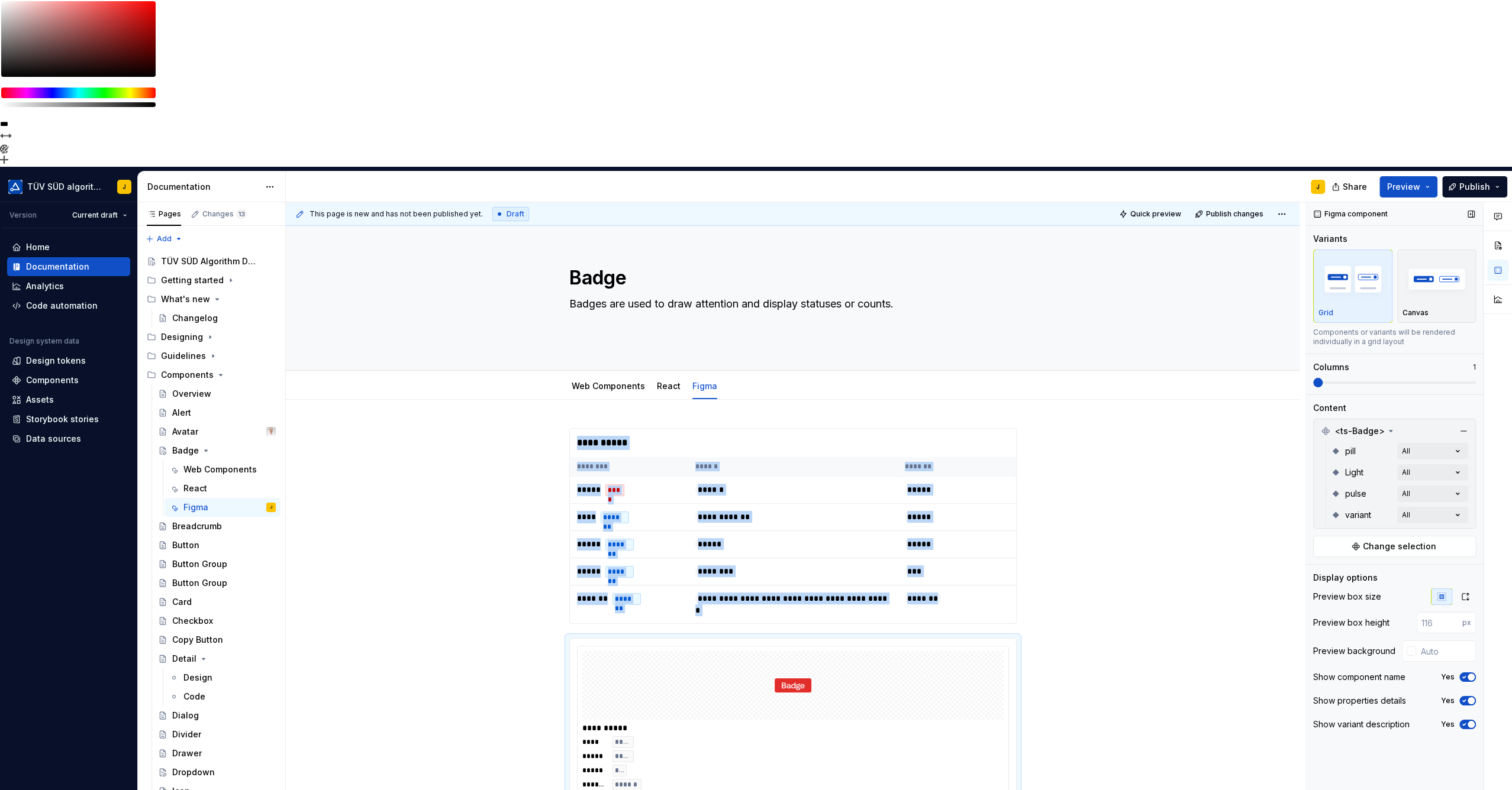
click at [1441, 378] on span at bounding box center [1394, 383] width 163 height 10
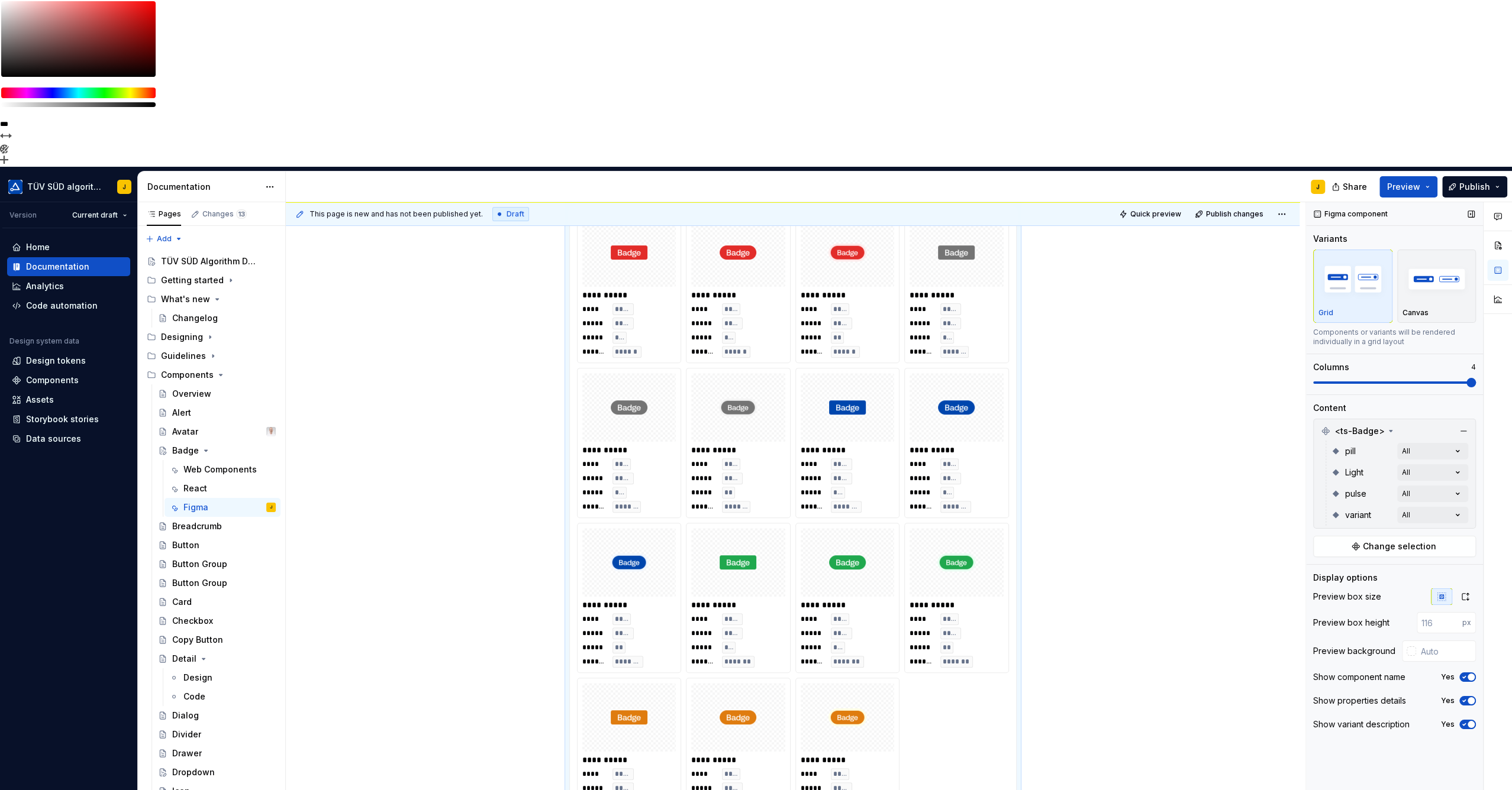
click at [1467, 382] on span at bounding box center [1394, 383] width 163 height 3
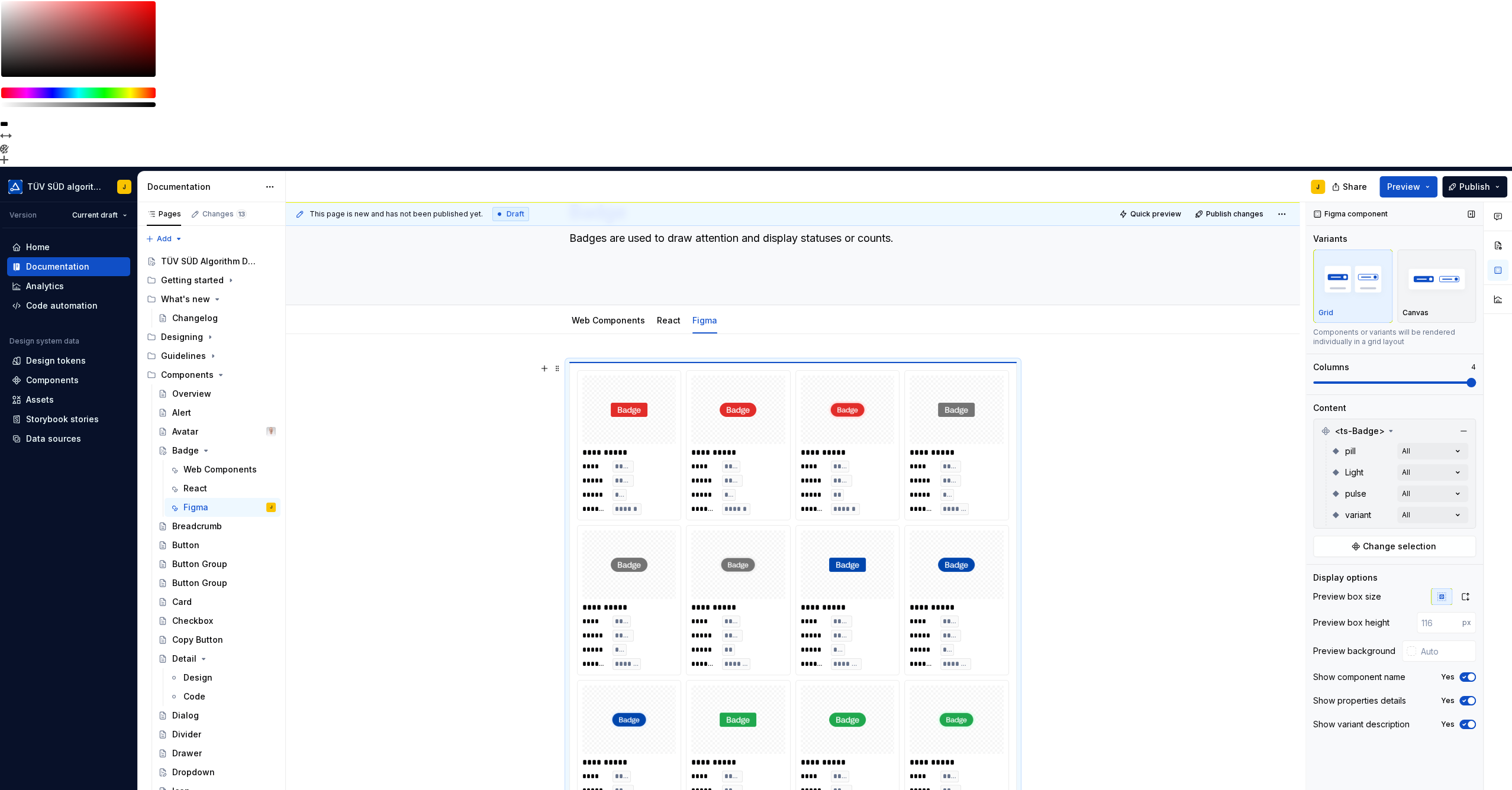
scroll to position [0, 0]
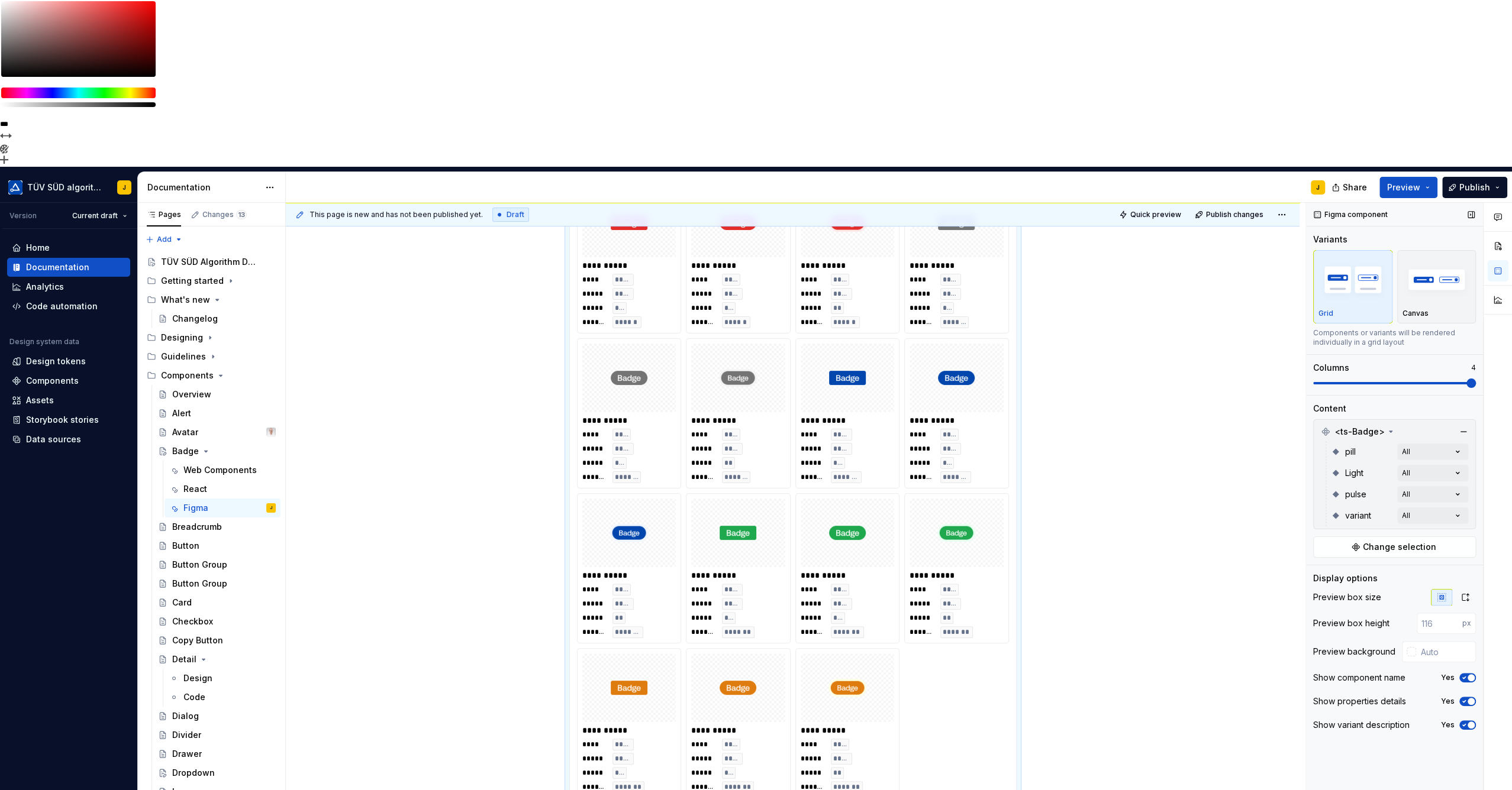
scroll to position [66, 0]
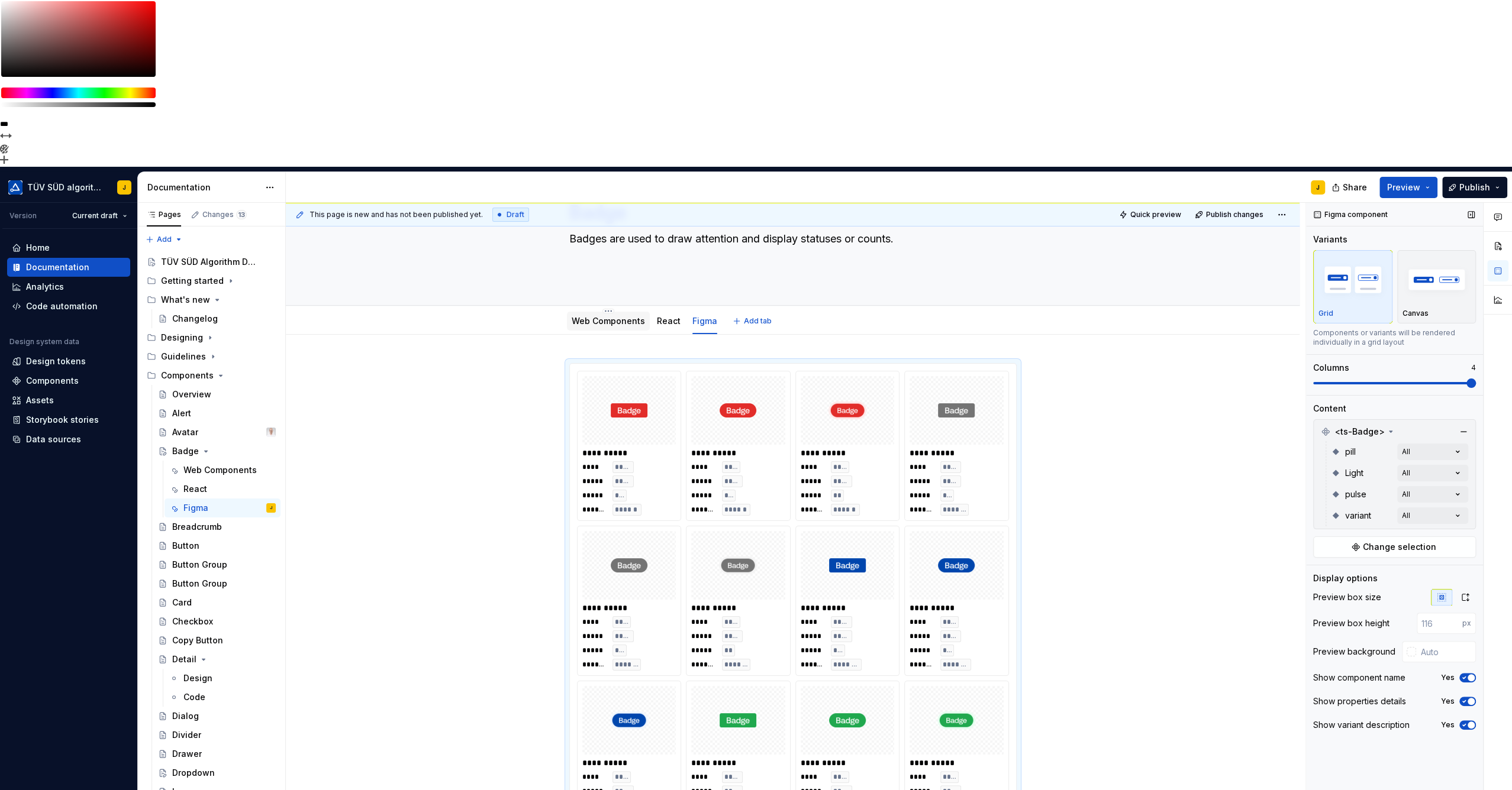
click at [614, 314] on div "Web Components" at bounding box center [607, 321] width 73 height 14
click at [627, 316] on link "Web Components" at bounding box center [607, 320] width 73 height 10
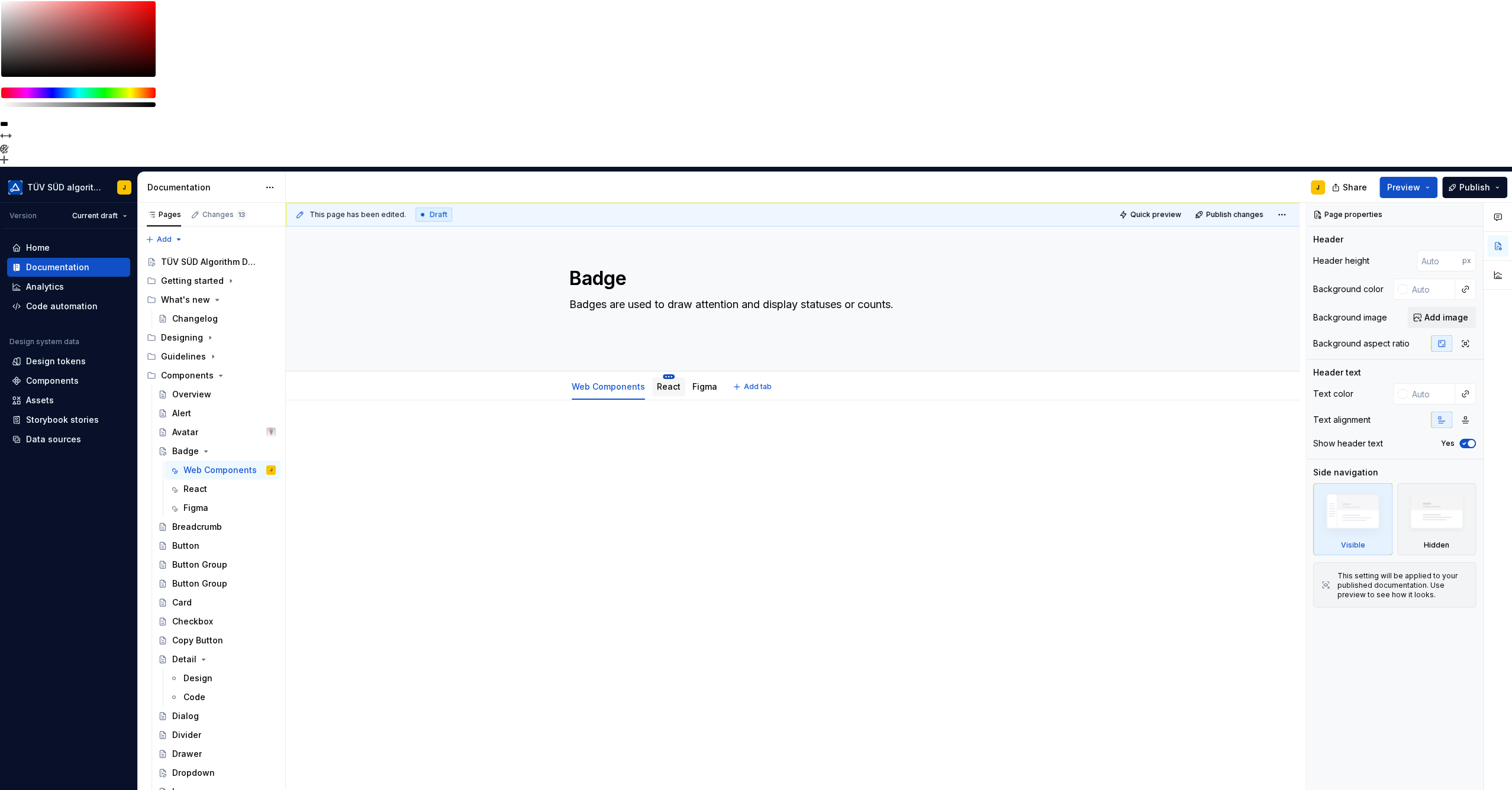
click at [669, 208] on html "**********" at bounding box center [756, 395] width 1512 height 790
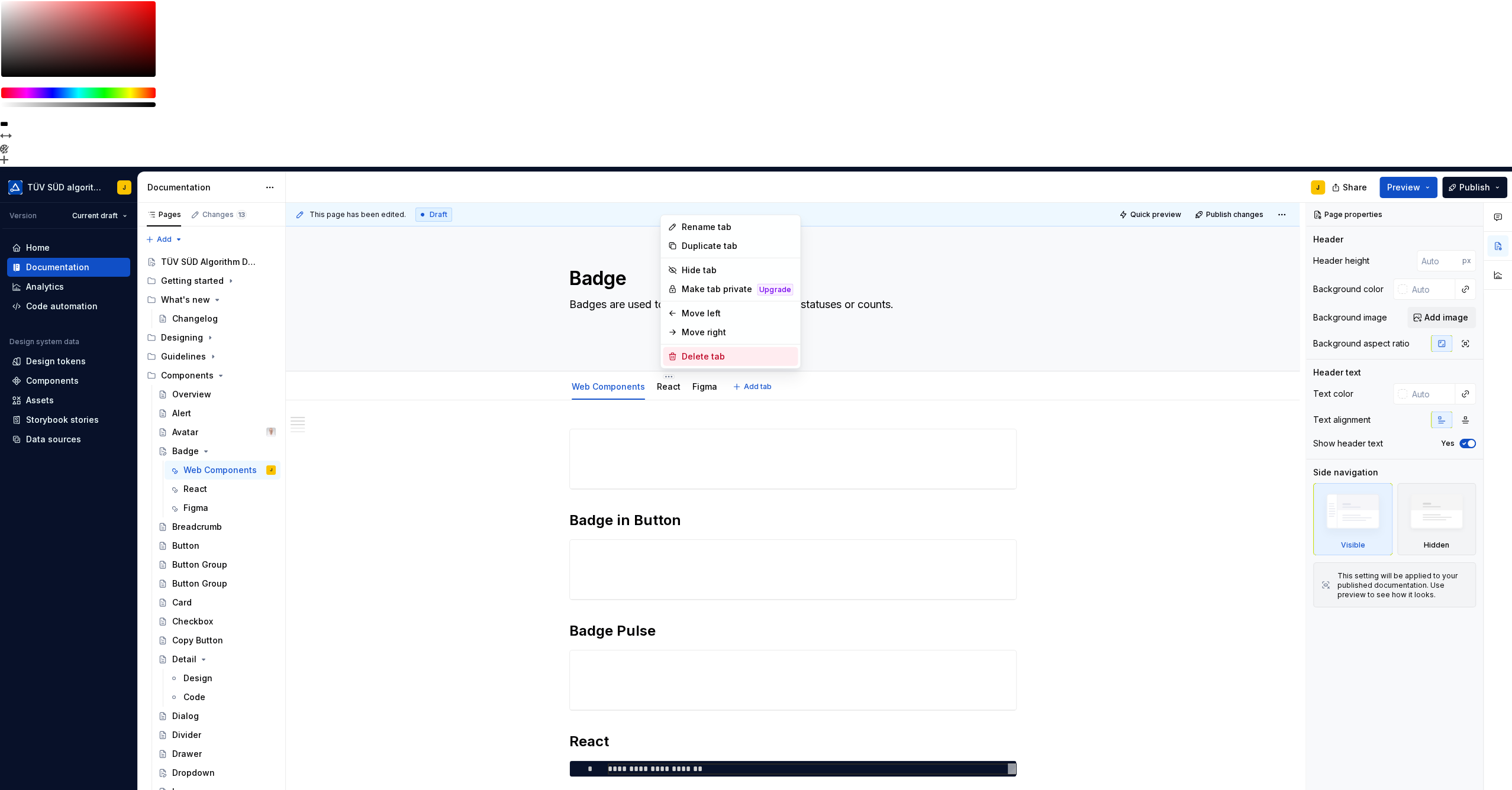
click at [694, 355] on div "Delete tab" at bounding box center [737, 356] width 111 height 11
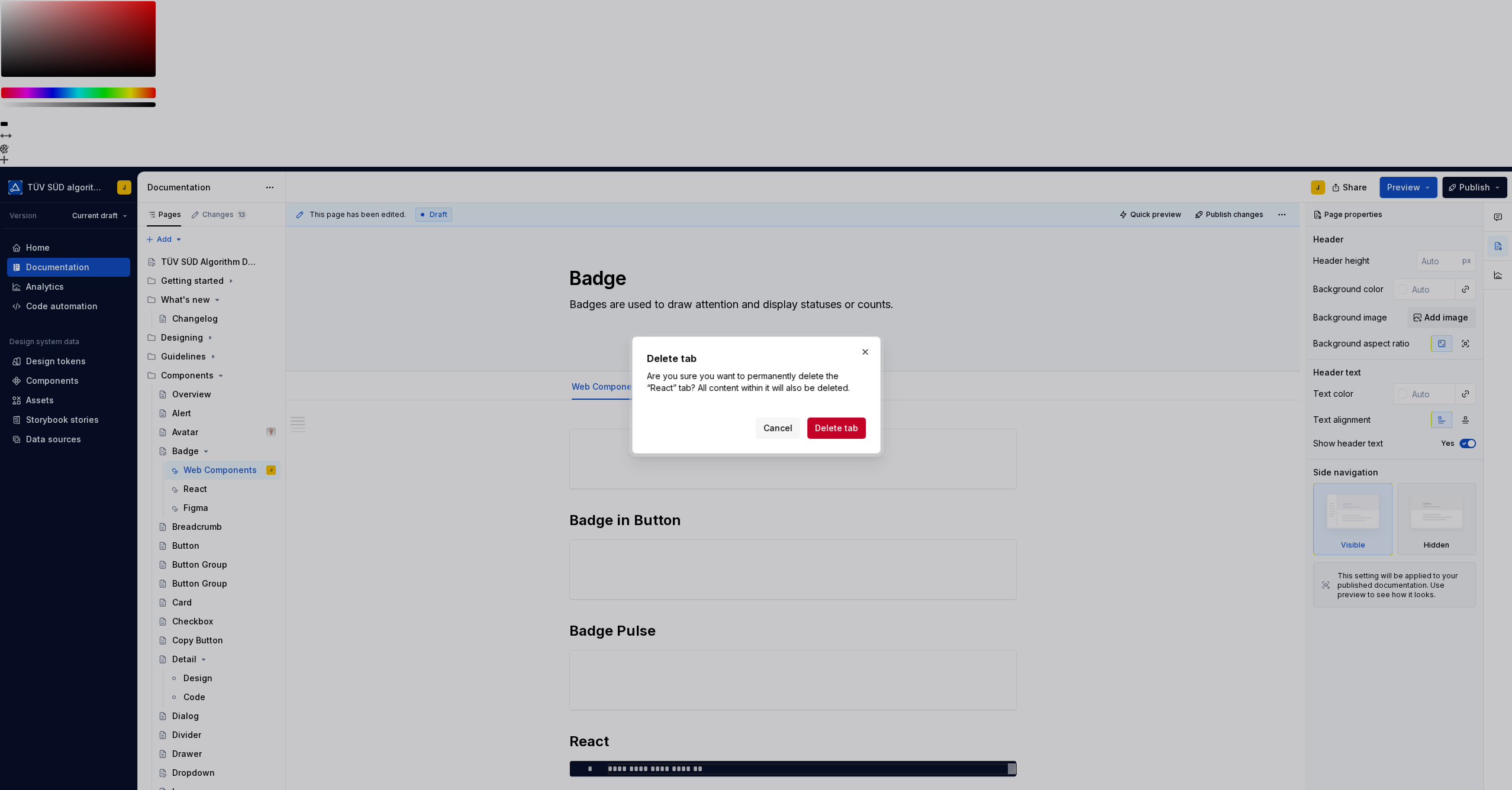
drag, startPoint x: 850, startPoint y: 438, endPoint x: 849, endPoint y: 432, distance: 6.1
click at [850, 437] on button "Delete tab" at bounding box center [836, 428] width 59 height 21
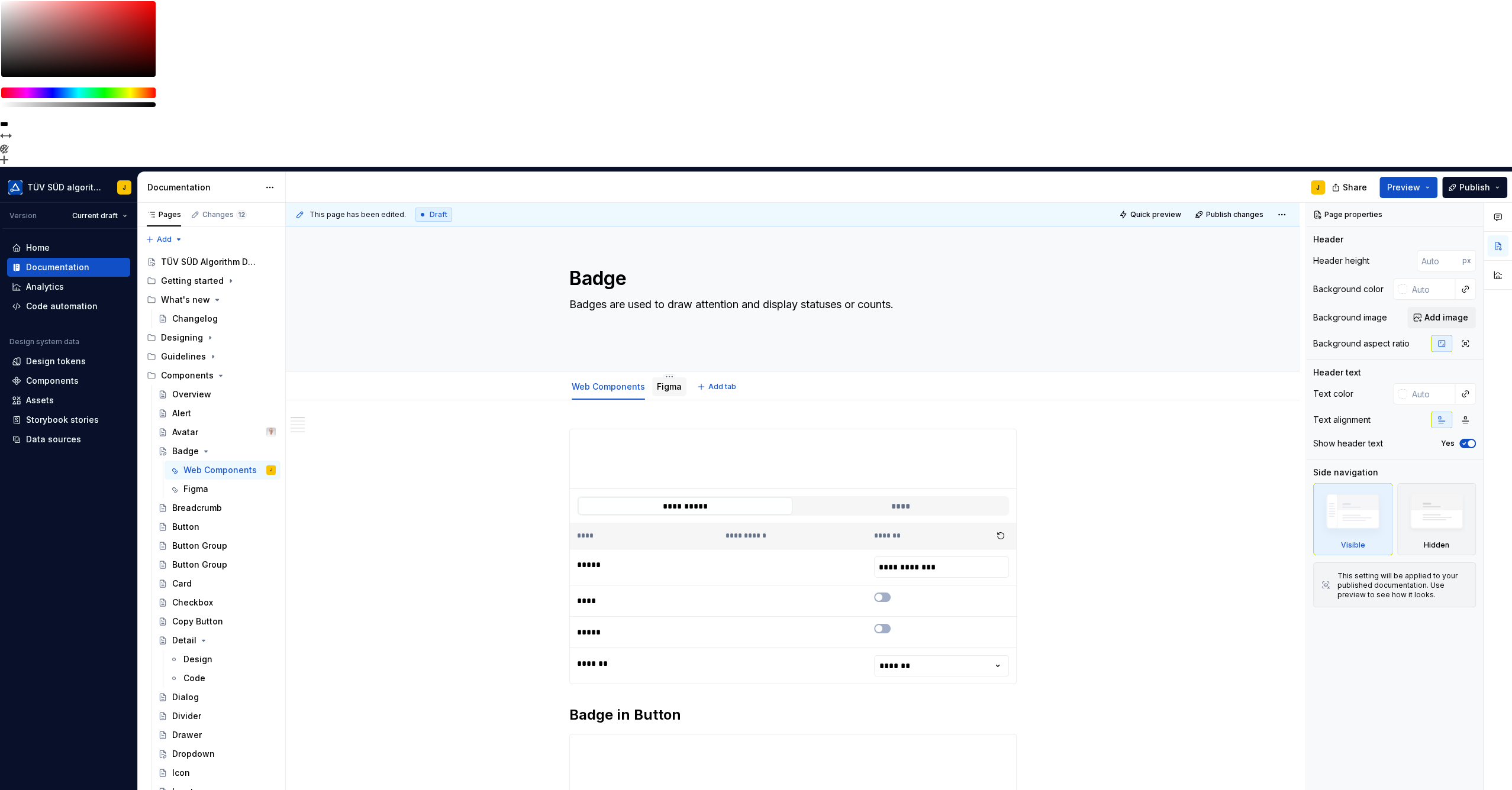
drag, startPoint x: 674, startPoint y: 220, endPoint x: 681, endPoint y: 215, distance: 8.6
click at [674, 382] on link "Figma" at bounding box center [669, 386] width 25 height 10
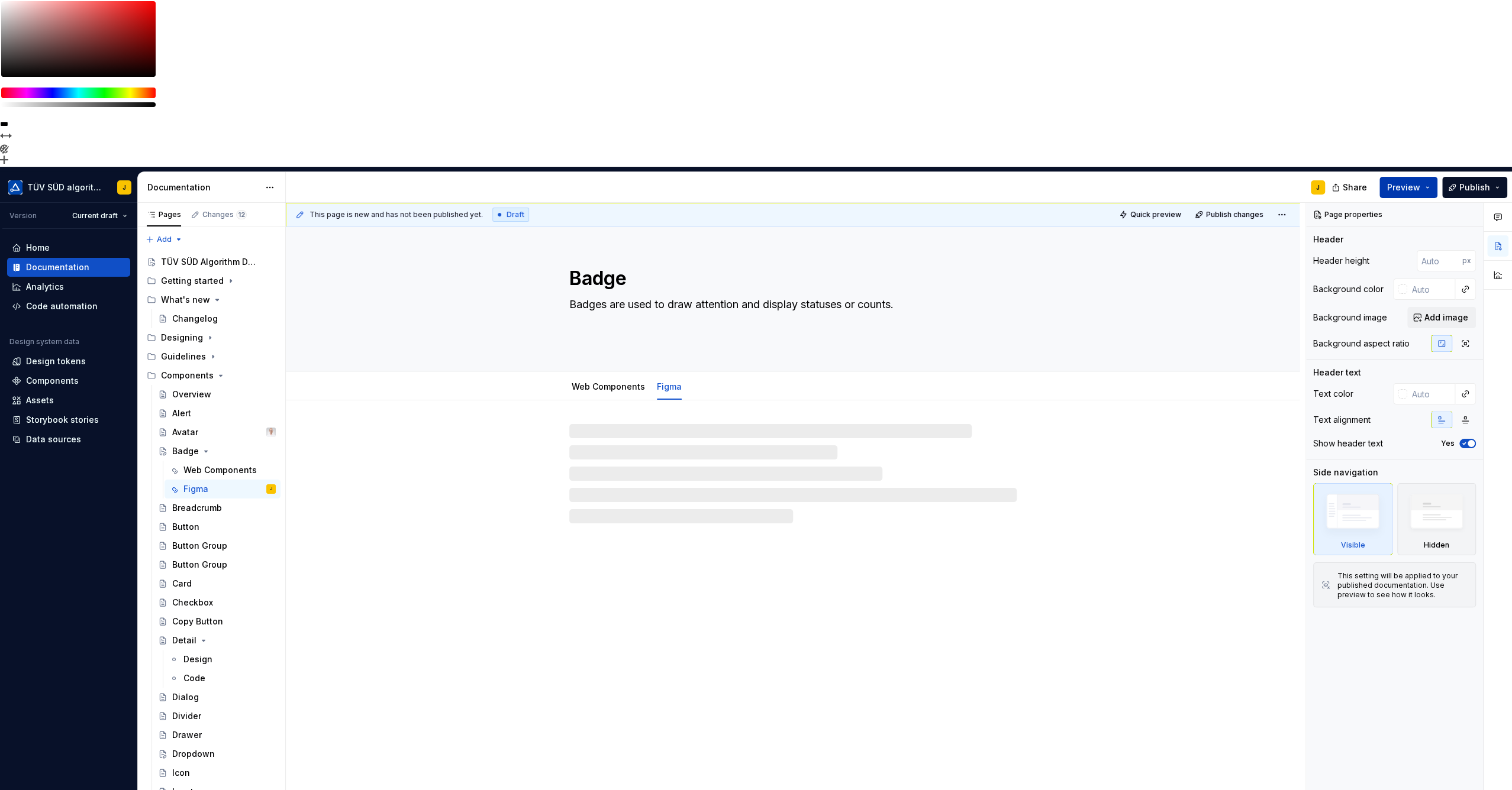
click at [1427, 177] on button "Preview" at bounding box center [1408, 187] width 58 height 21
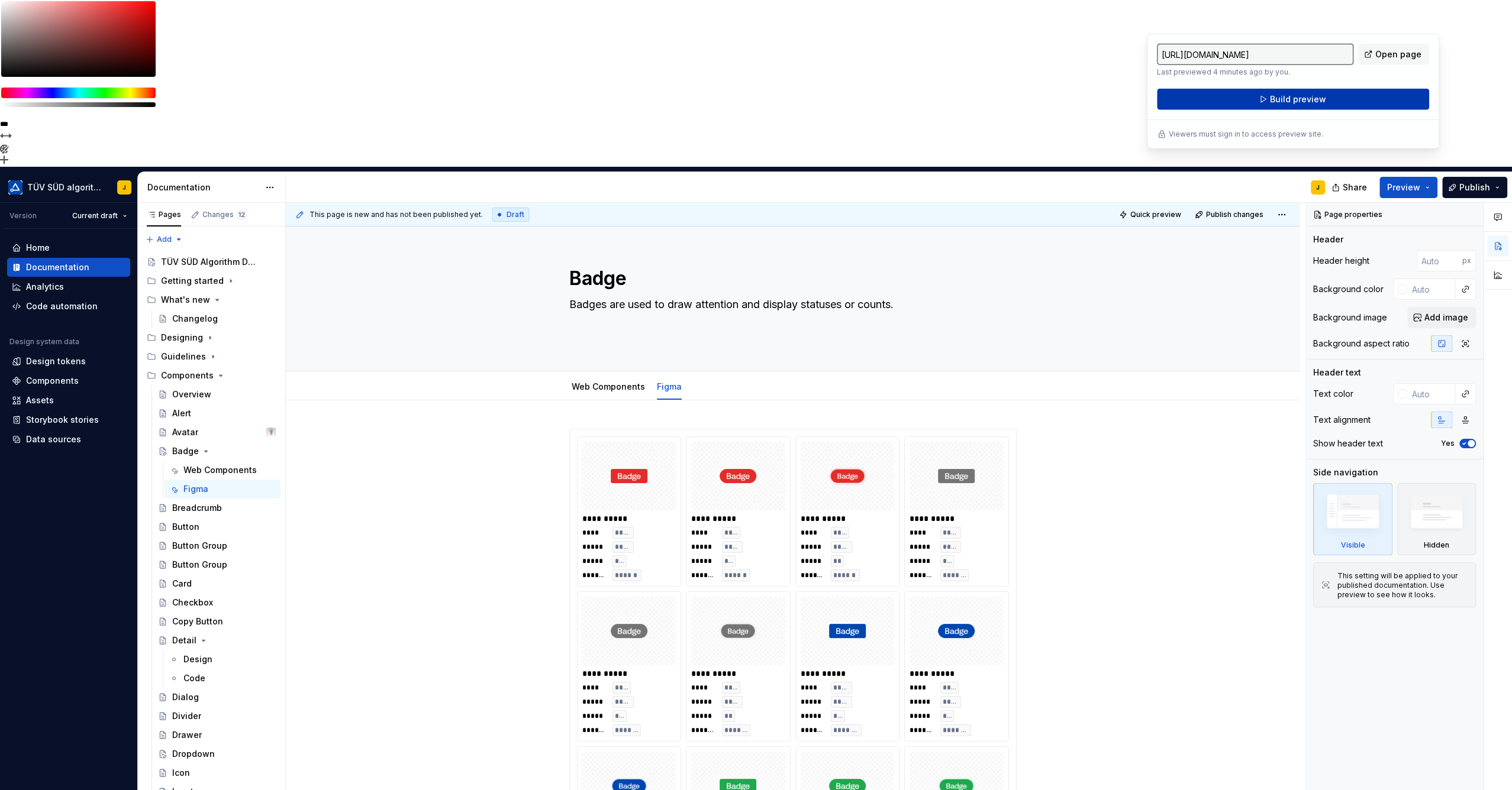
click at [1298, 99] on span "Build preview" at bounding box center [1298, 99] width 56 height 11
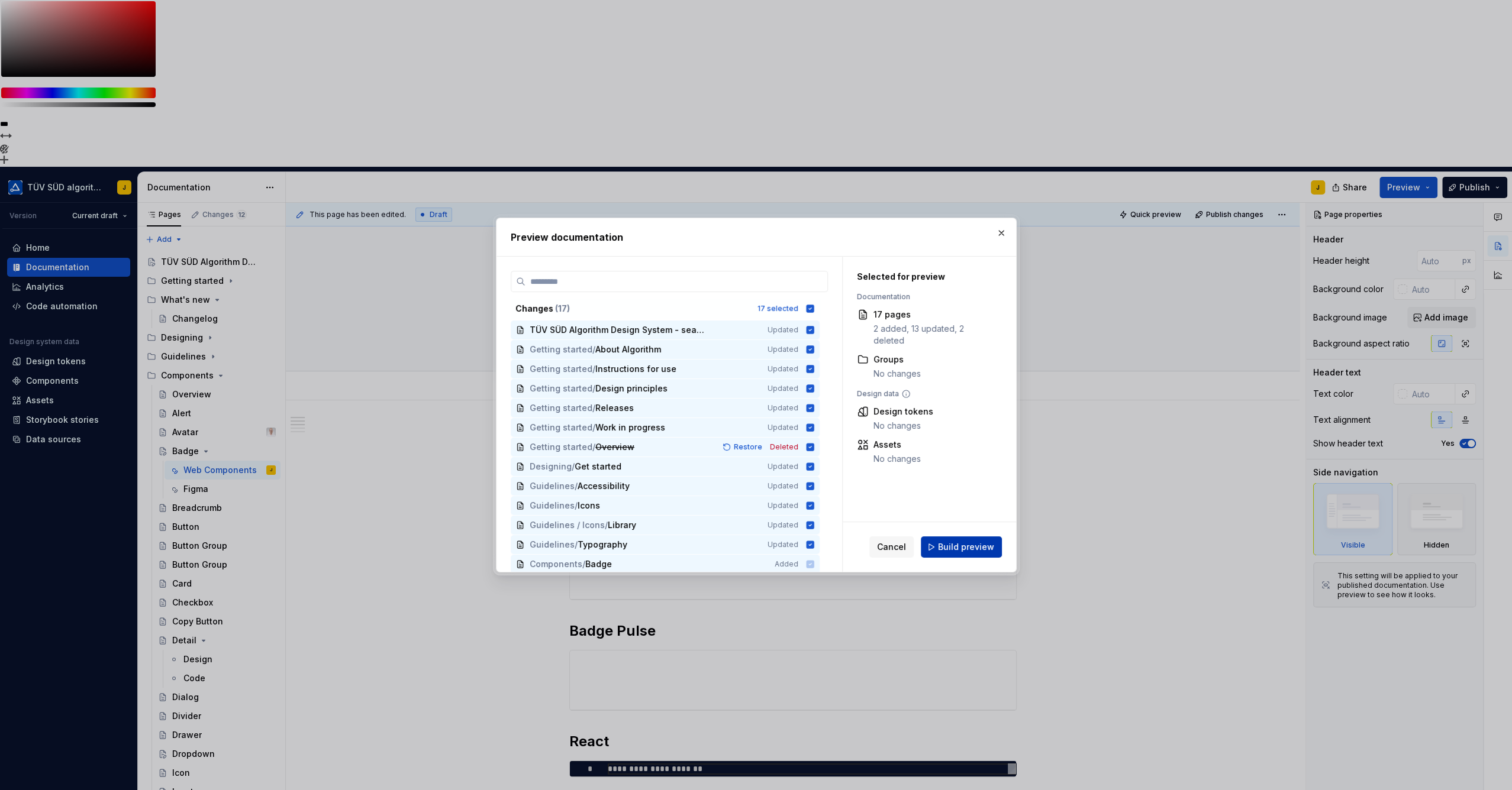
click at [968, 547] on span "Build preview" at bounding box center [965, 546] width 56 height 11
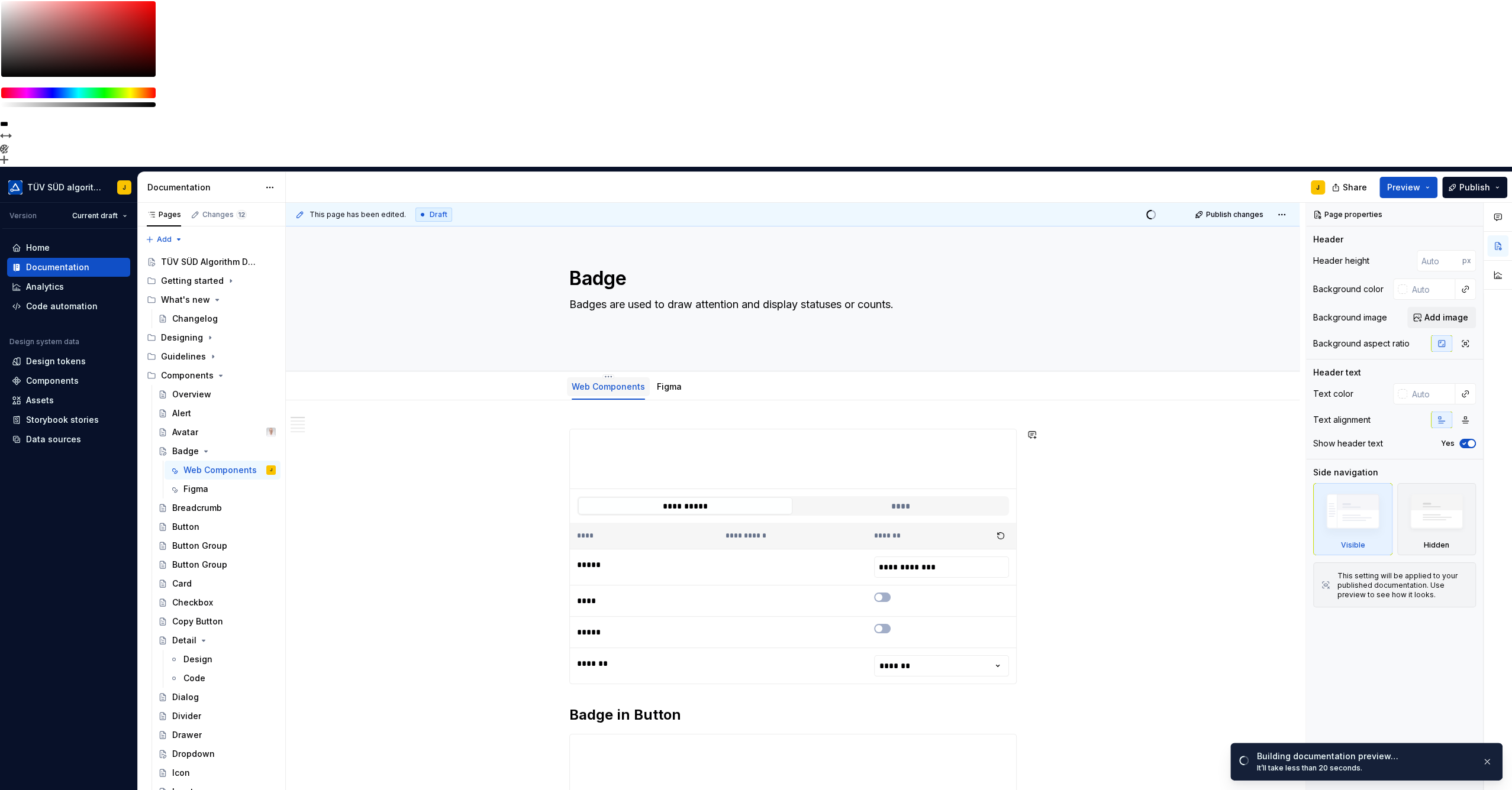
type textarea "*"
click at [710, 382] on span "Add tab" at bounding box center [723, 386] width 28 height 10
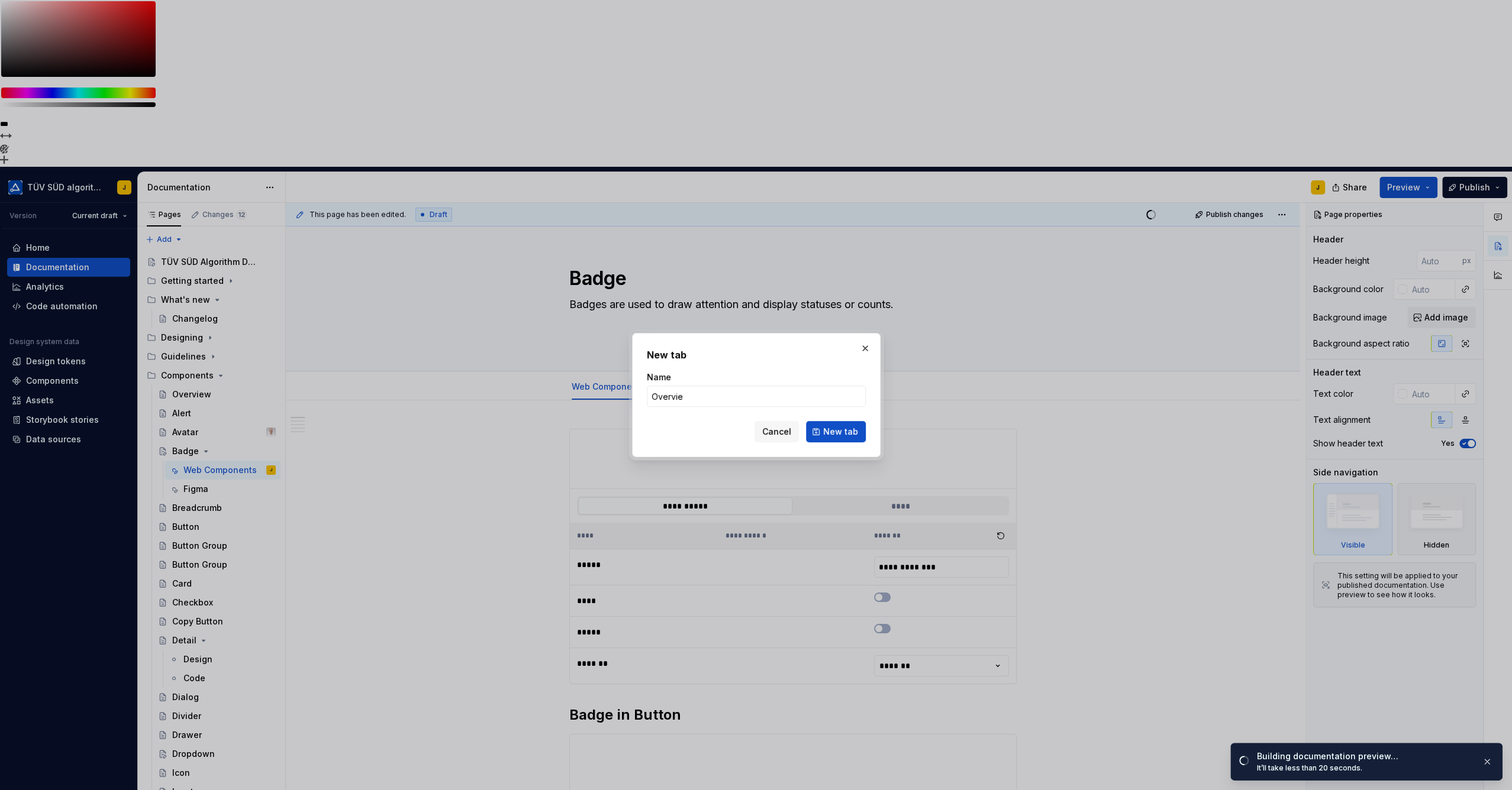
type input "Overview"
click at [838, 430] on span "New tab" at bounding box center [840, 431] width 35 height 11
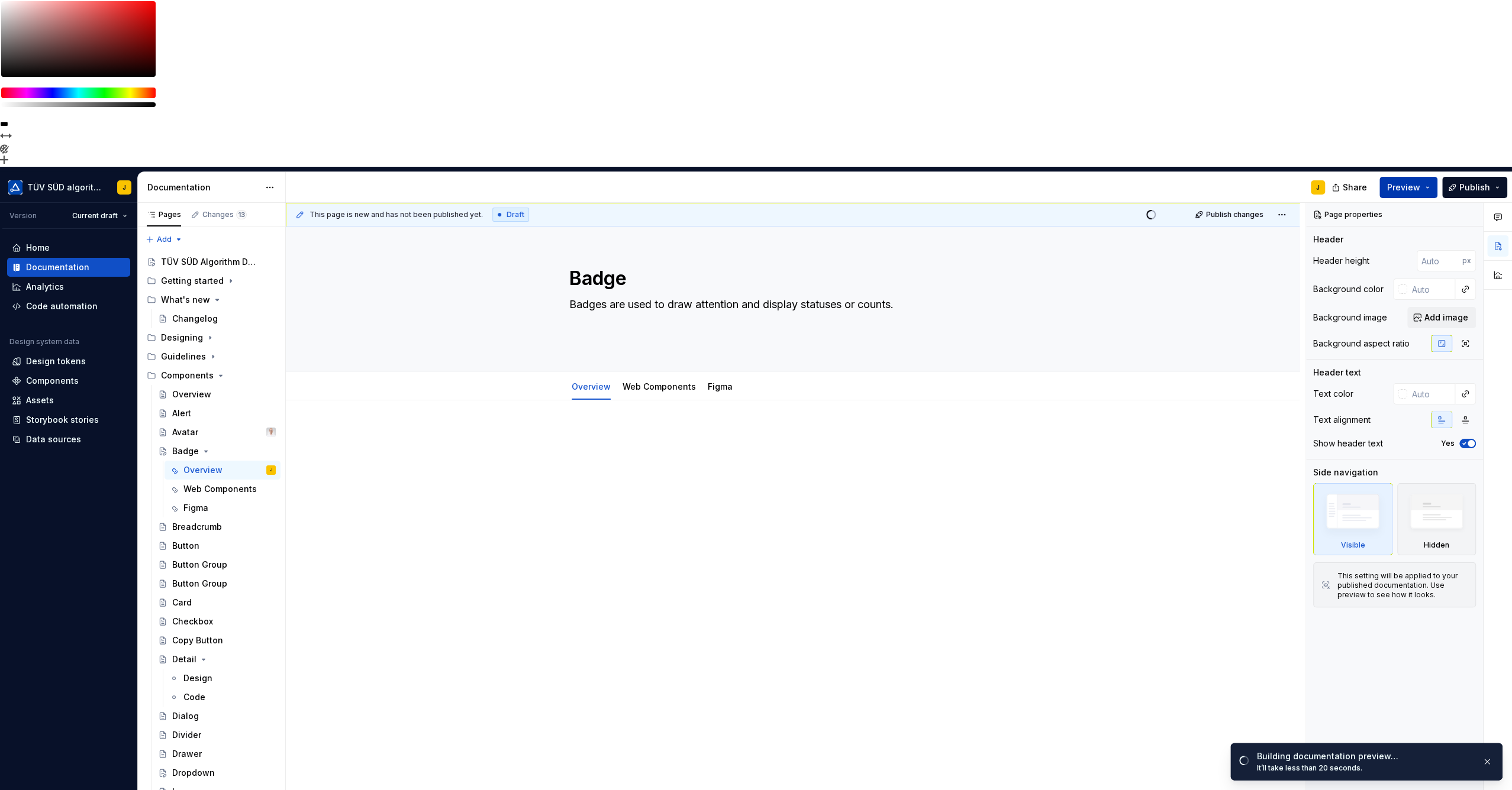
drag, startPoint x: 1407, startPoint y: 19, endPoint x: 1407, endPoint y: 28, distance: 9.0
click at [1407, 181] on span "Preview" at bounding box center [1404, 187] width 33 height 11
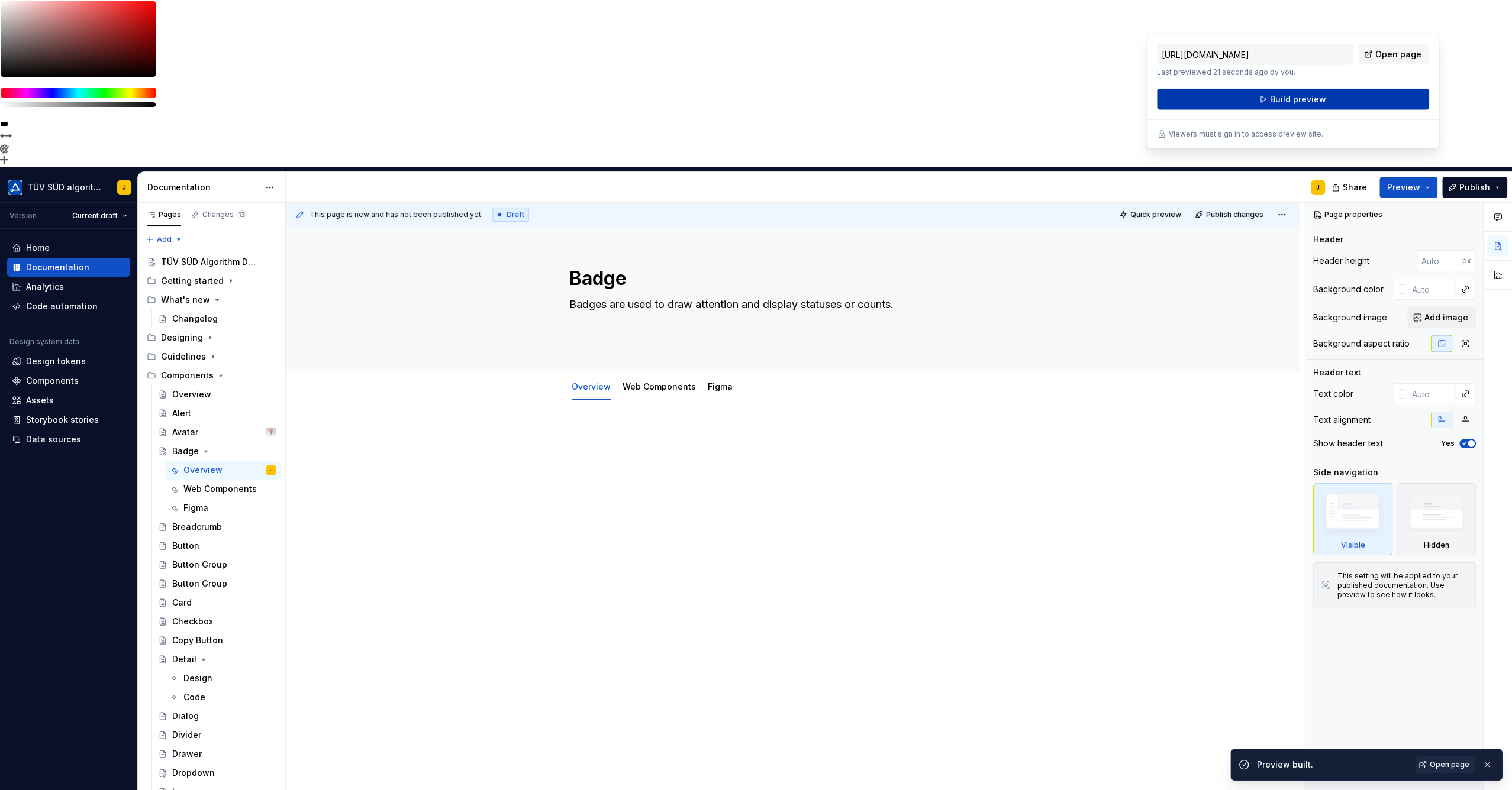
click at [1310, 99] on span "Build preview" at bounding box center [1298, 99] width 56 height 11
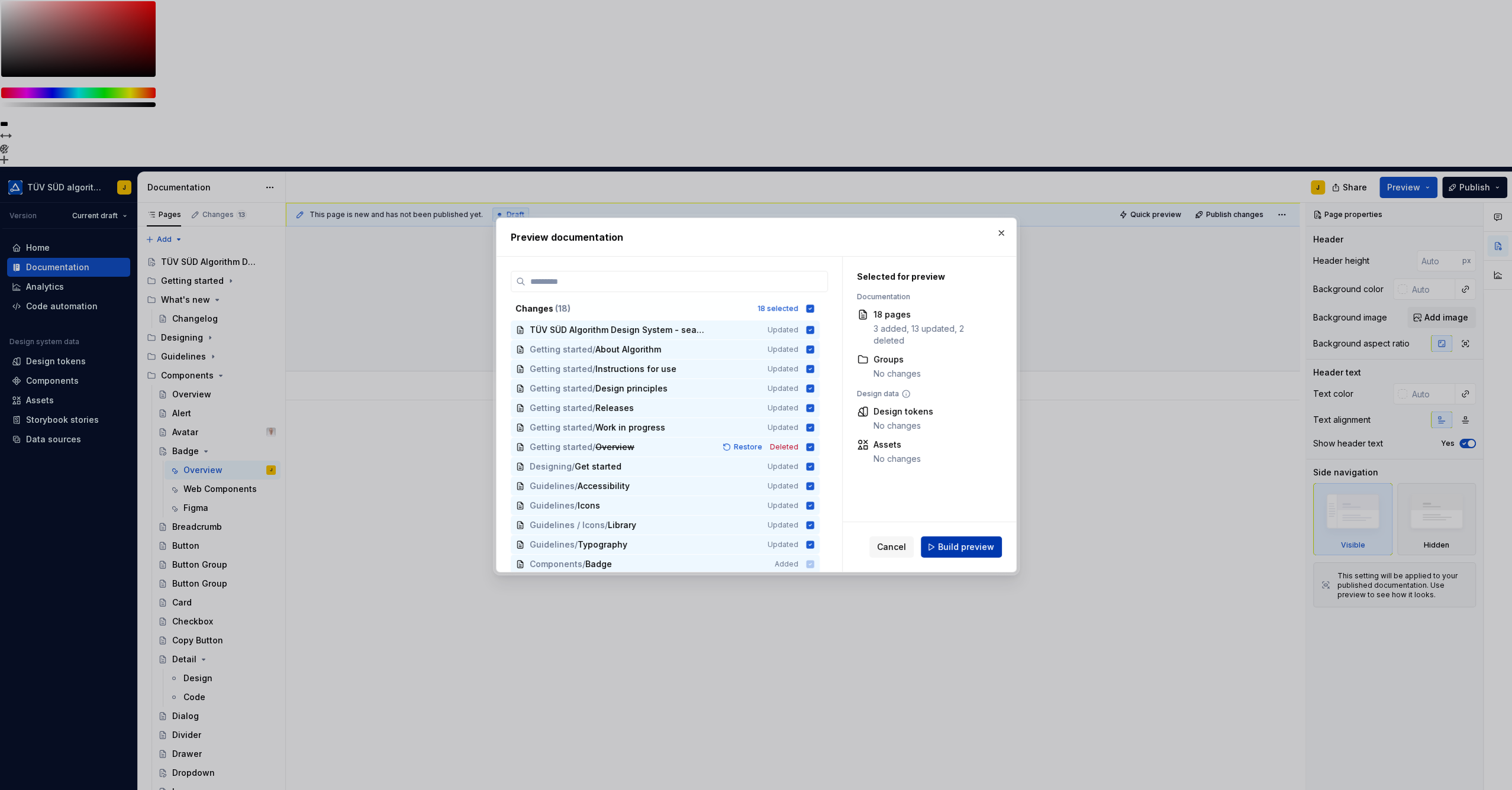
click at [964, 545] on span "Build preview" at bounding box center [965, 546] width 56 height 11
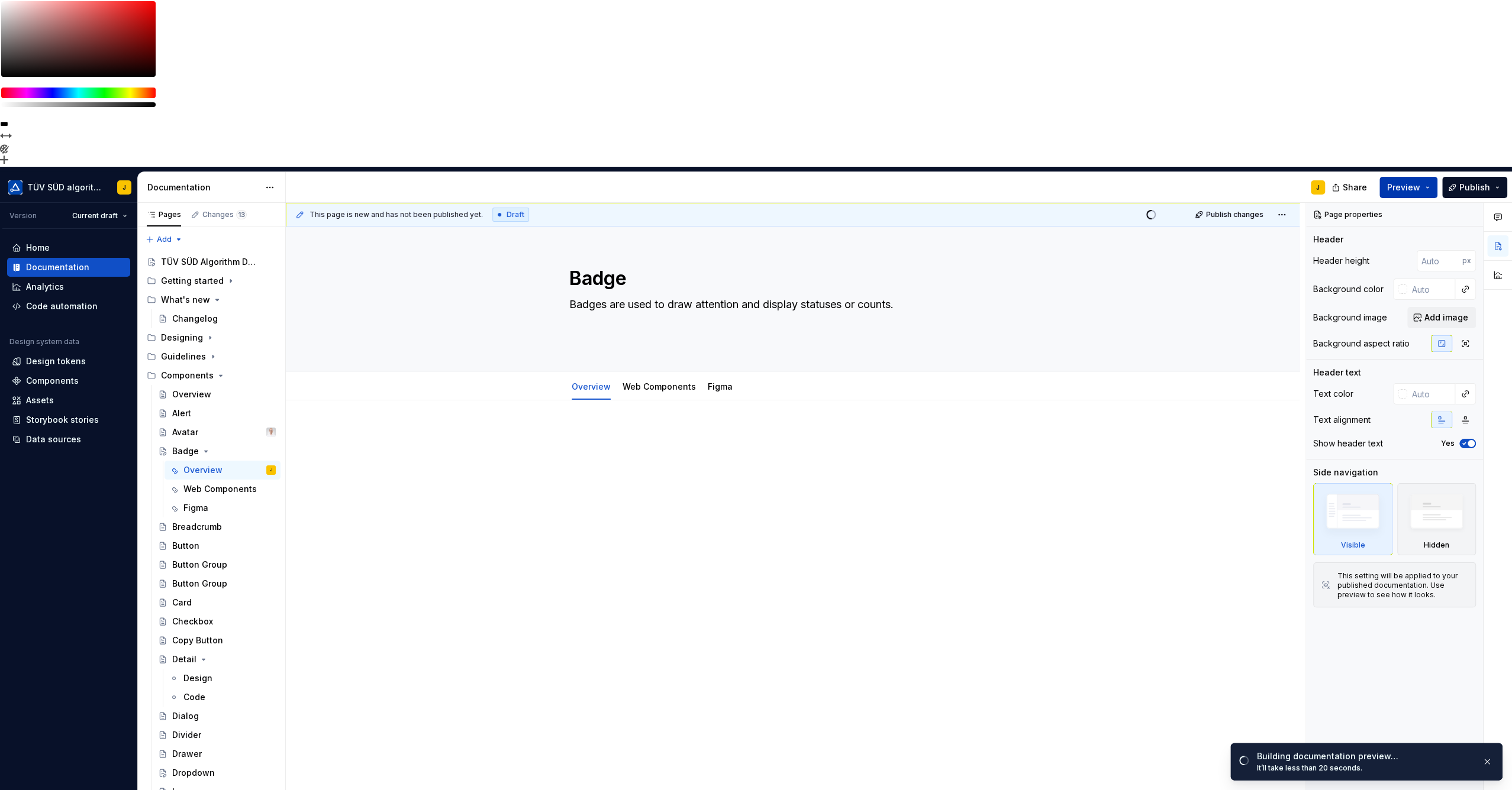
click at [1432, 177] on button "Preview" at bounding box center [1408, 187] width 58 height 21
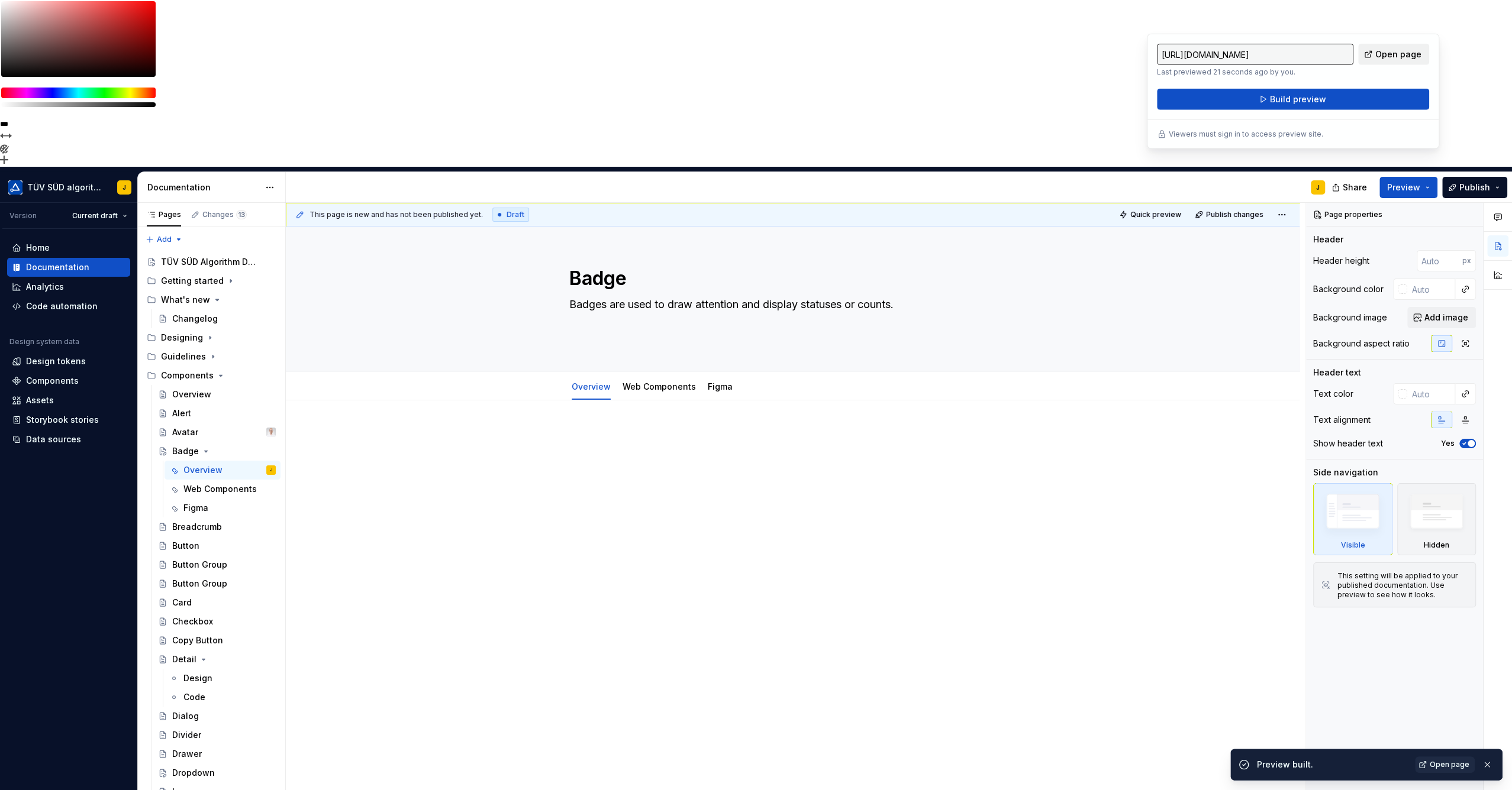
drag, startPoint x: 1432, startPoint y: 15, endPoint x: 1409, endPoint y: 46, distance: 38.6
click at [1410, 46] on link "Open page" at bounding box center [1393, 55] width 71 height 21
click at [42, 430] on div "Data sources" at bounding box center [69, 440] width 123 height 19
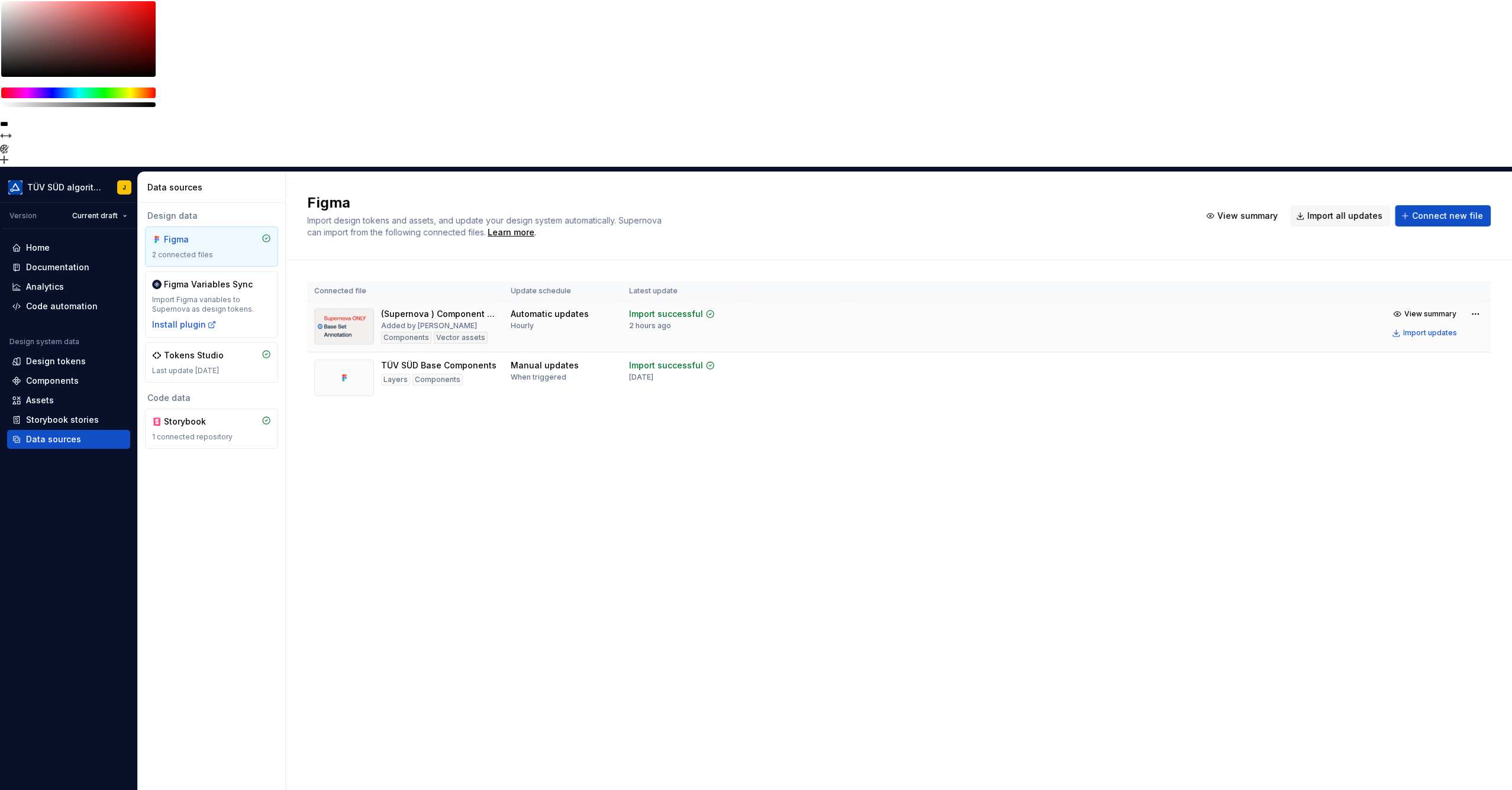
click at [423, 308] on div "(Supernova ) Component annotations" at bounding box center [438, 313] width 115 height 11
click at [437, 308] on div "(Supernova ) Component annotations" at bounding box center [438, 313] width 115 height 11
click at [47, 375] on div "Components" at bounding box center [53, 380] width 53 height 11
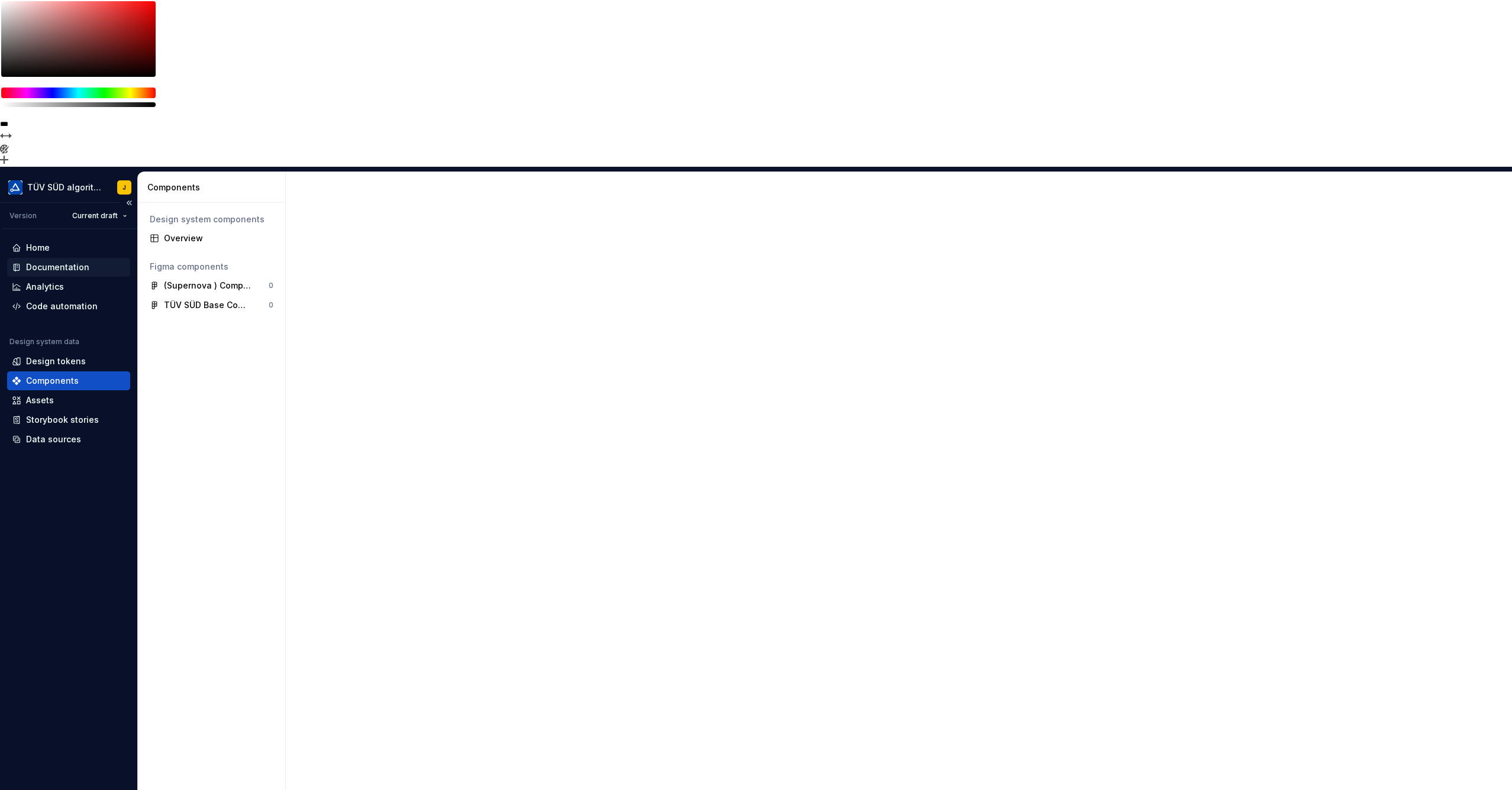
click at [50, 261] on div "Documentation" at bounding box center [58, 267] width 63 height 11
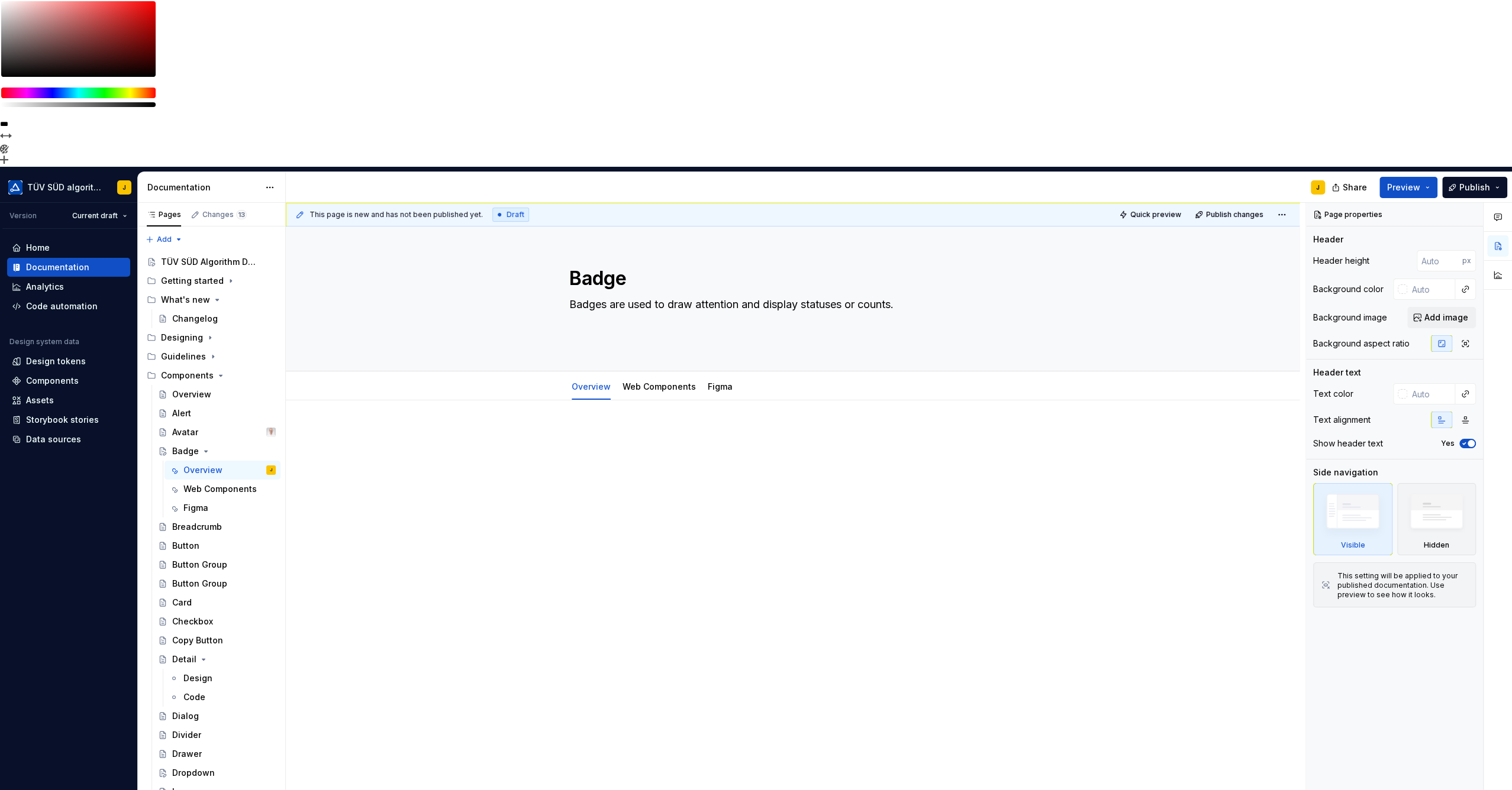
click at [598, 428] on p at bounding box center [793, 435] width 447 height 14
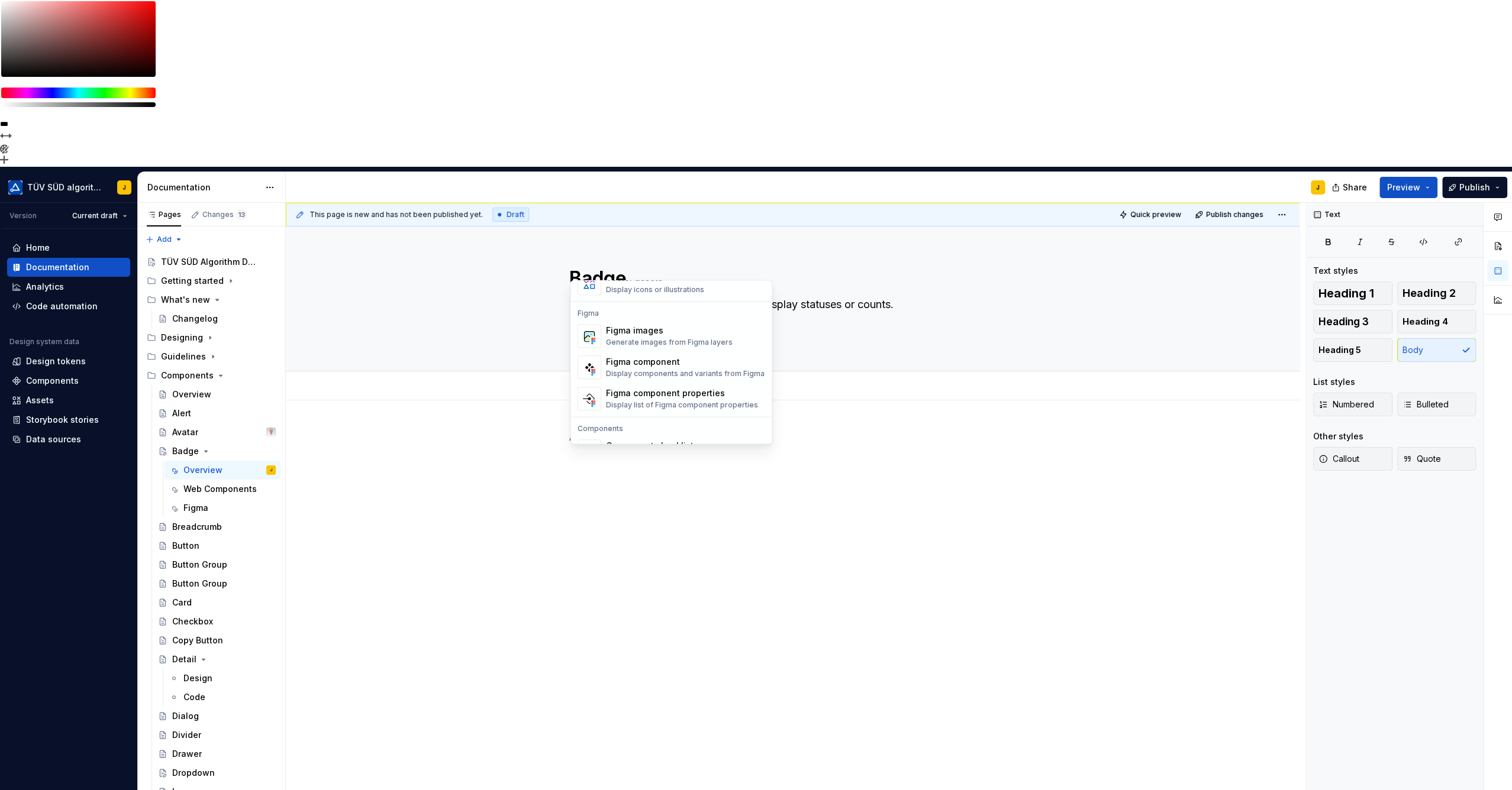
scroll to position [1116, 0]
click at [648, 339] on div "Figma component" at bounding box center [685, 334] width 158 height 11
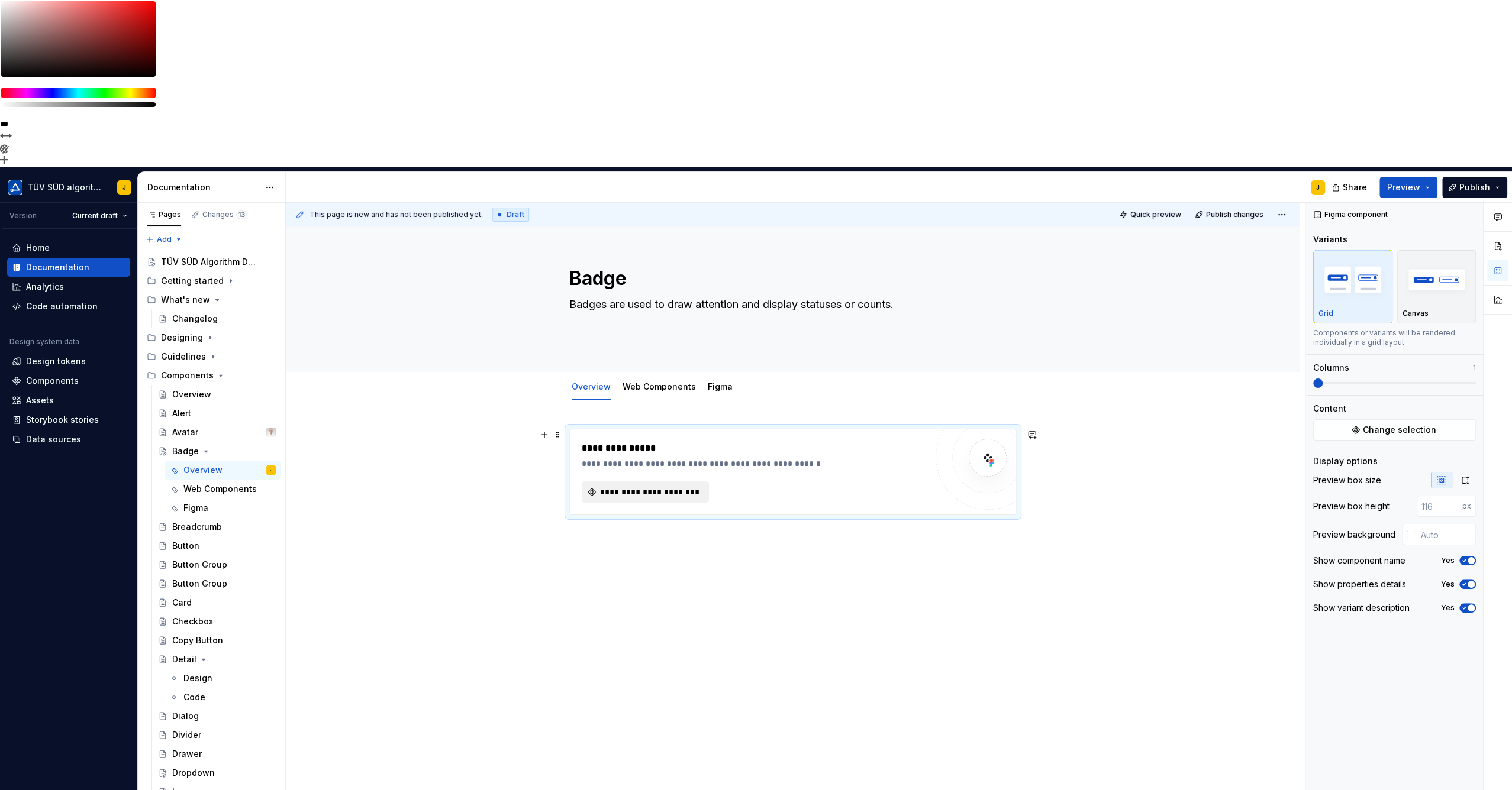
click at [652, 486] on span "**********" at bounding box center [650, 492] width 103 height 11
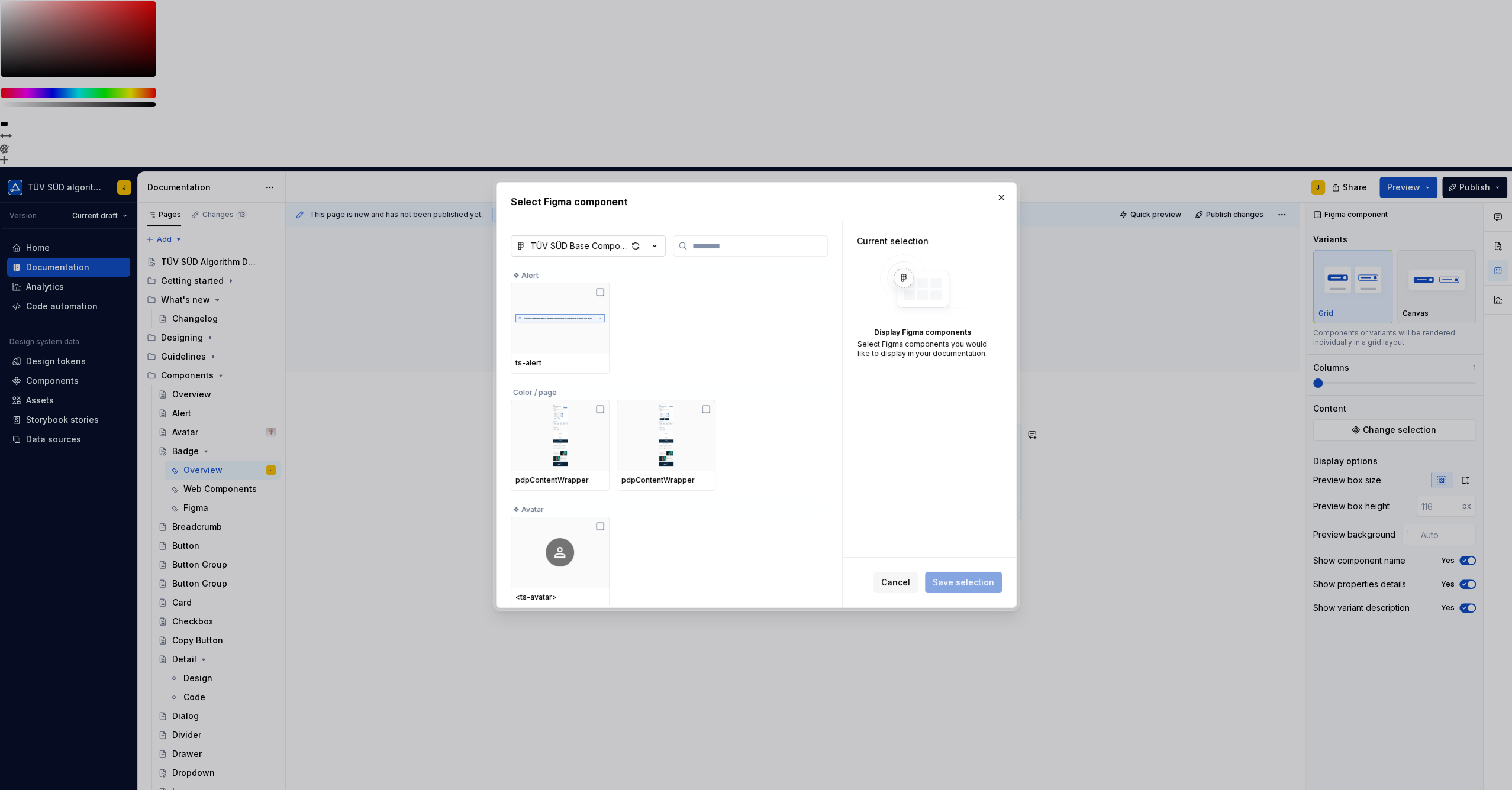
click at [645, 238] on div "button" at bounding box center [644, 245] width 33 height 17
click at [628, 290] on div "(Supernova ) Component annotations" at bounding box center [621, 288] width 156 height 11
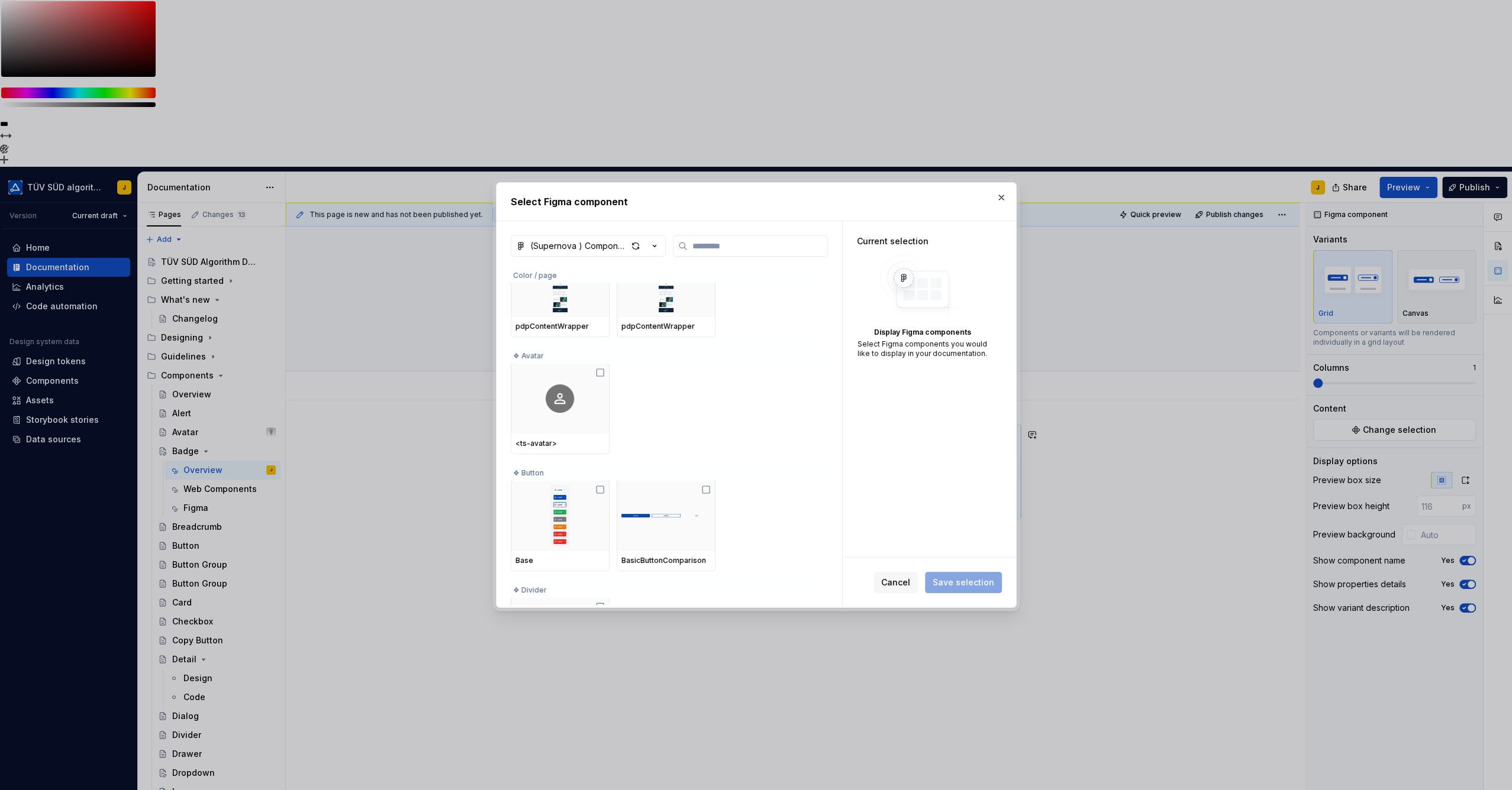
scroll to position [0, 0]
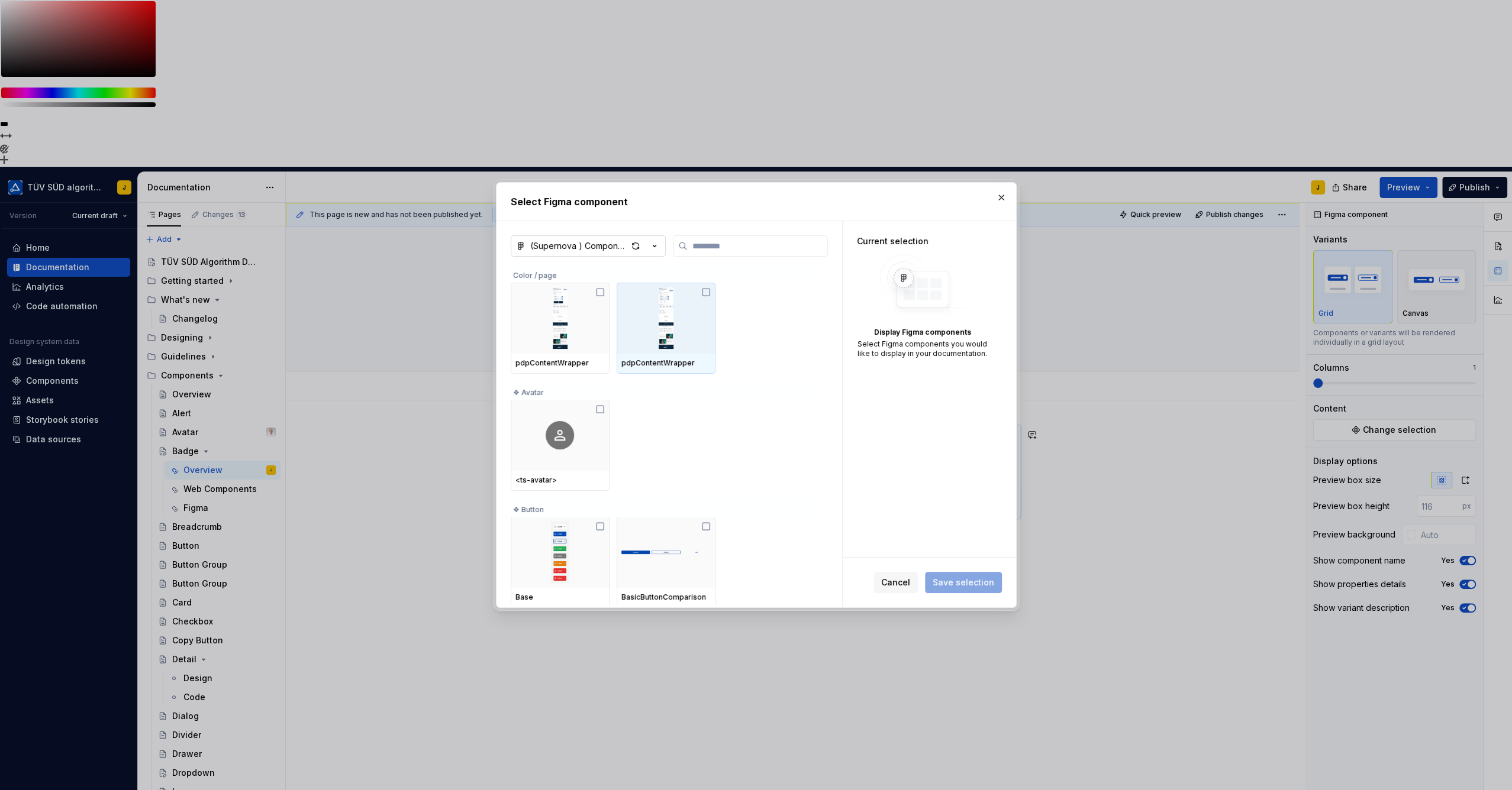
click at [651, 247] on icon "button" at bounding box center [654, 245] width 11 height 11
click at [654, 289] on div "(Supernova ) Component annotations" at bounding box center [621, 288] width 156 height 11
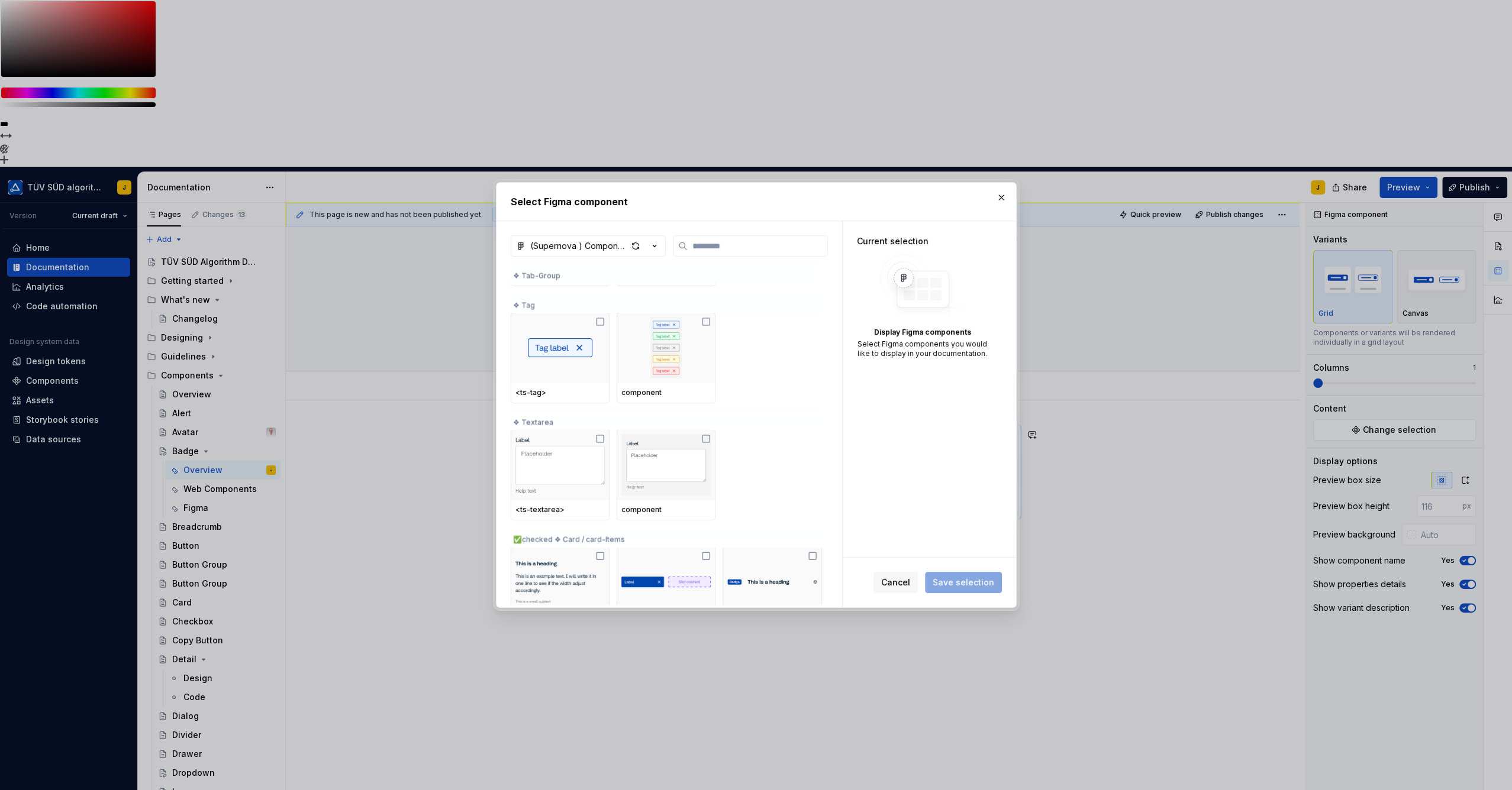
scroll to position [2259, 0]
click at [633, 245] on div "button" at bounding box center [635, 245] width 17 height 17
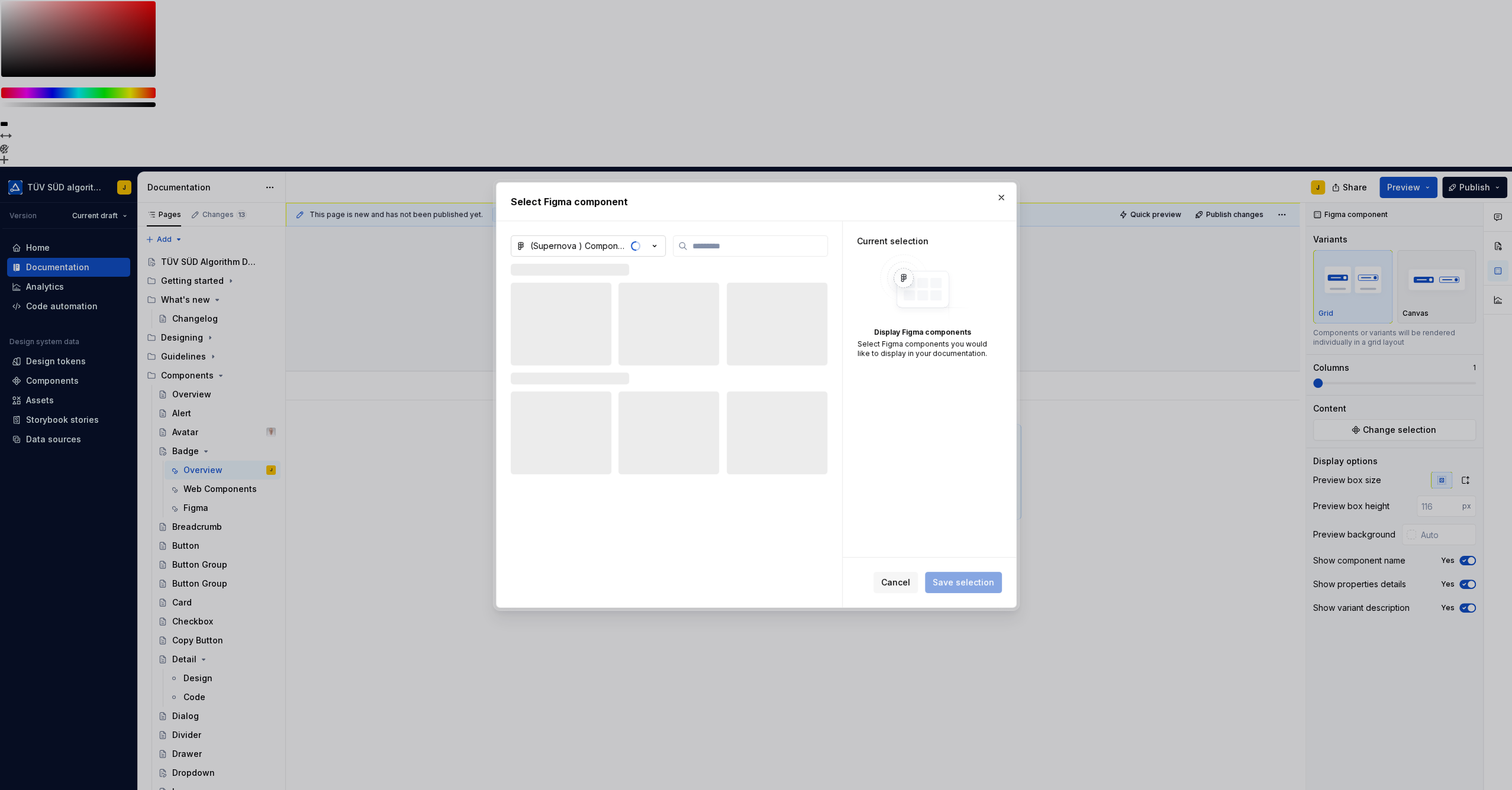
click at [652, 245] on icon "button" at bounding box center [654, 245] width 11 height 11
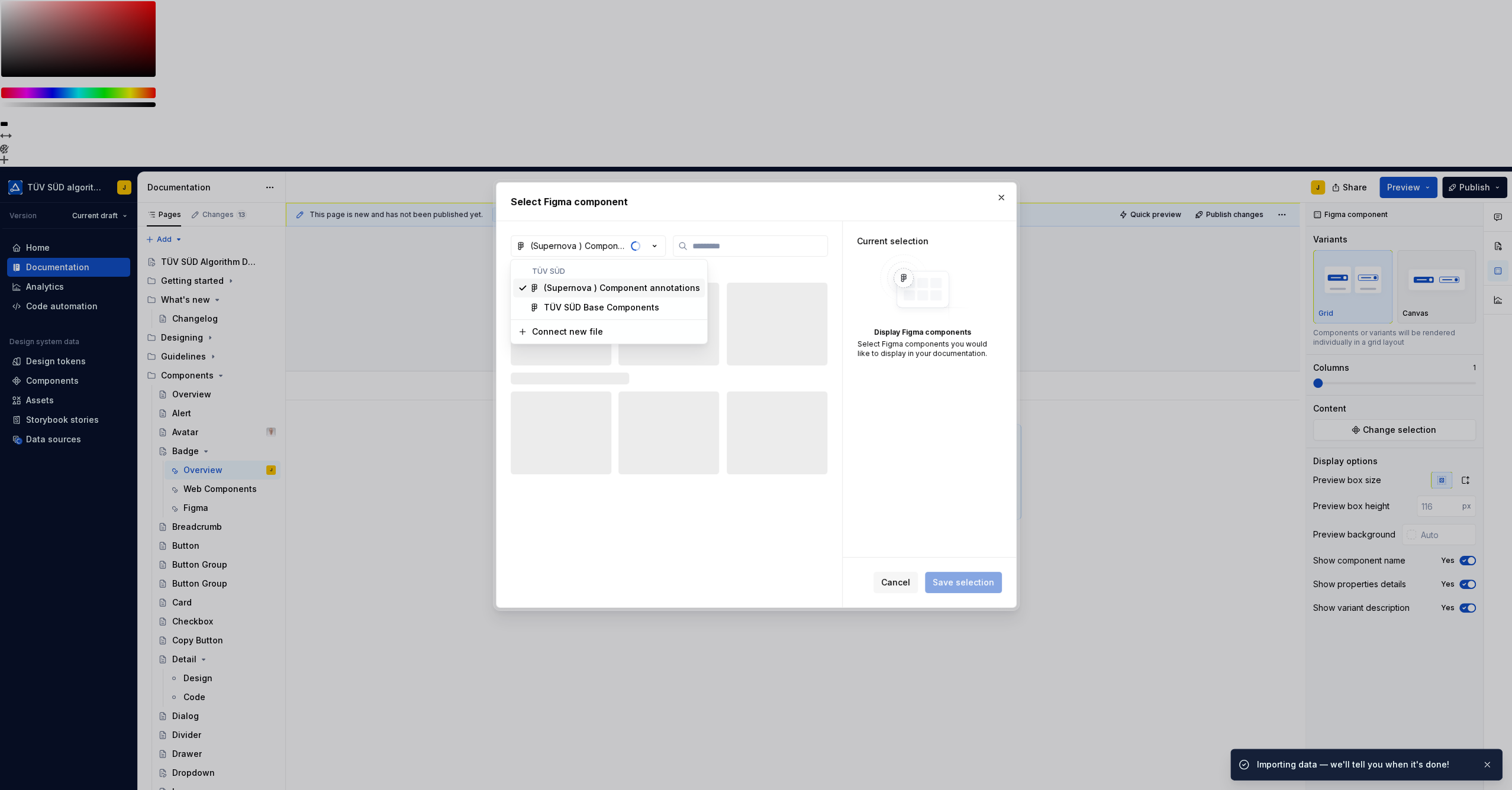
click at [664, 219] on div "Select Figma component (Supernova ) Component annotations Current selection Dis…" at bounding box center [756, 395] width 1512 height 790
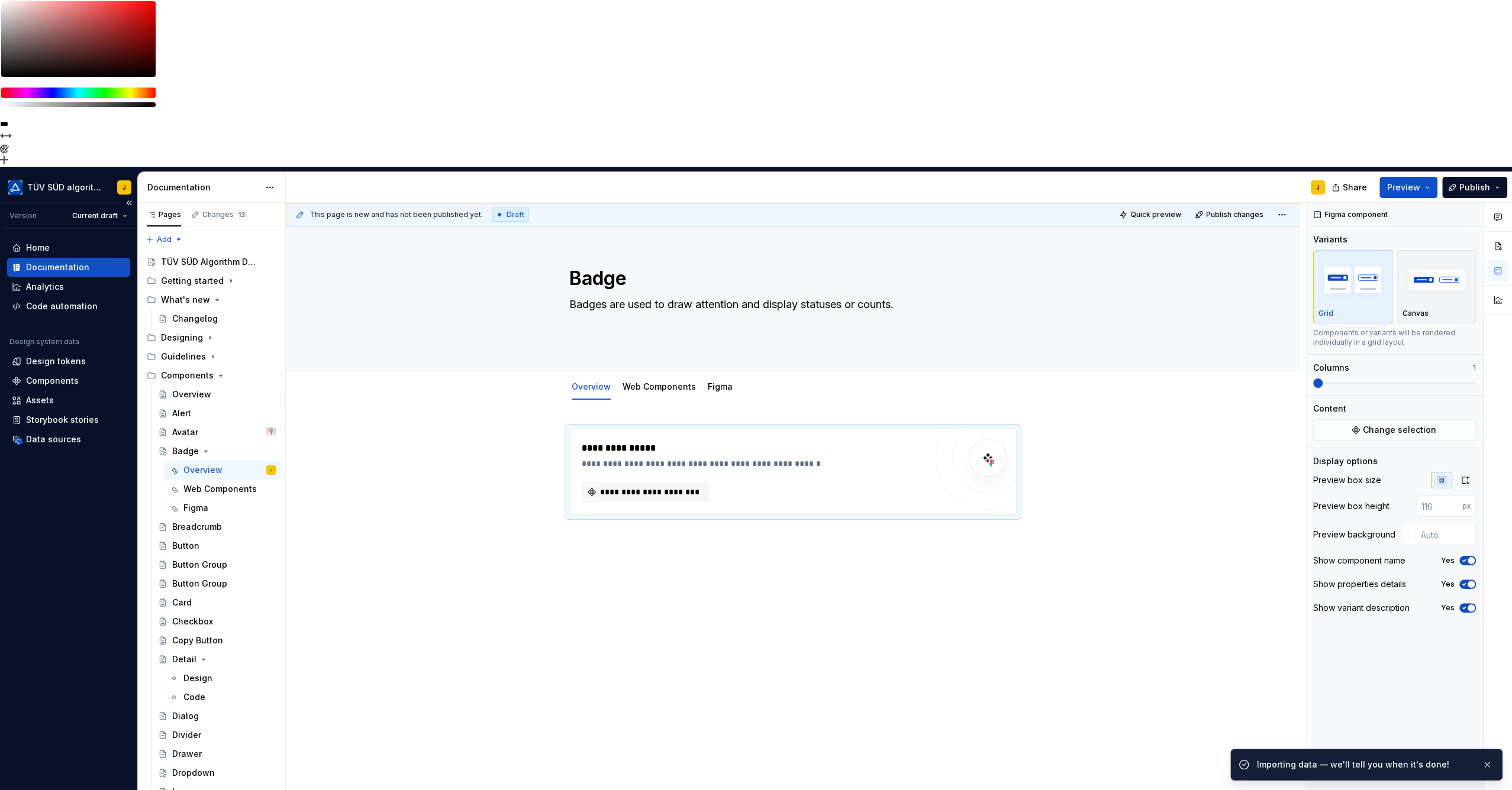
drag, startPoint x: 51, startPoint y: 268, endPoint x: 66, endPoint y: 284, distance: 21.9
click at [51, 434] on div "Data sources" at bounding box center [54, 439] width 55 height 11
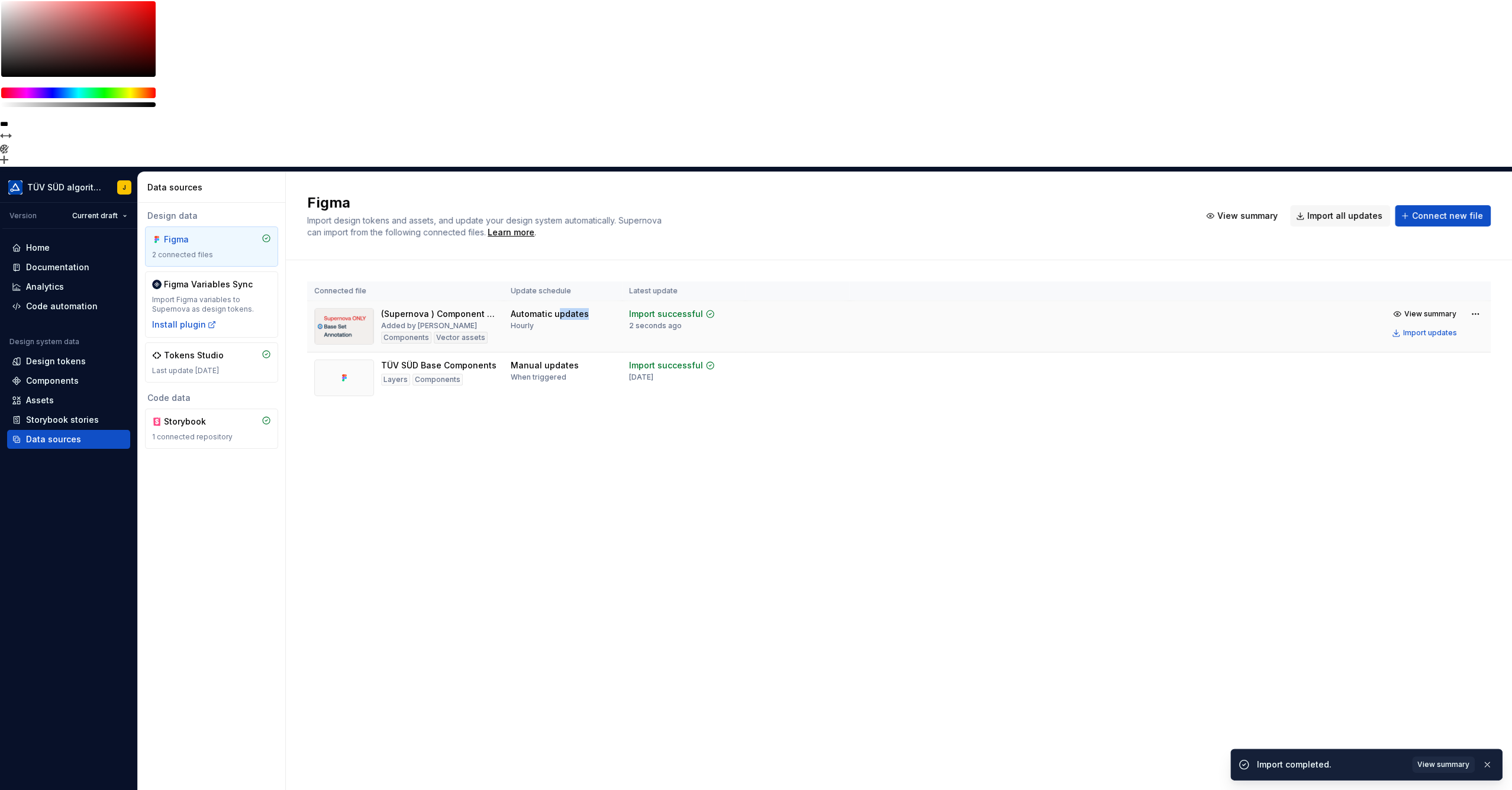
drag, startPoint x: 505, startPoint y: 158, endPoint x: 553, endPoint y: 161, distance: 48.1
click at [553, 301] on td "Automatic updates Hourly" at bounding box center [562, 326] width 118 height 51
drag, startPoint x: 553, startPoint y: 161, endPoint x: 517, endPoint y: 154, distance: 36.7
click at [517, 321] on div "Hourly" at bounding box center [522, 326] width 23 height 10
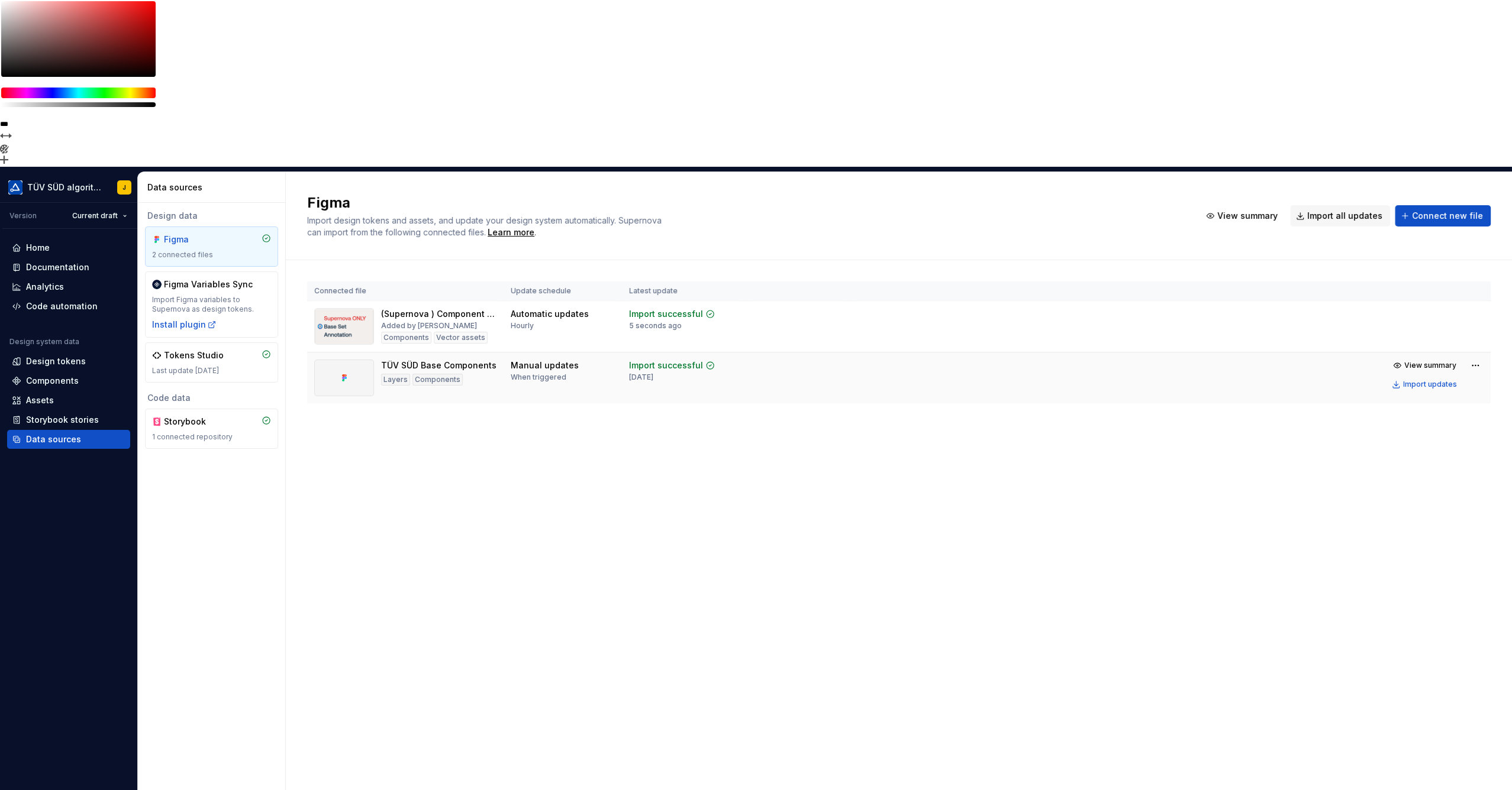
drag, startPoint x: 517, startPoint y: 154, endPoint x: 526, endPoint y: 208, distance: 54.7
click at [526, 373] on div "When triggered" at bounding box center [538, 377] width 55 height 10
drag, startPoint x: 561, startPoint y: 208, endPoint x: 503, endPoint y: 208, distance: 58.0
click at [503, 353] on td "Manual updates When triggered" at bounding box center [562, 378] width 118 height 51
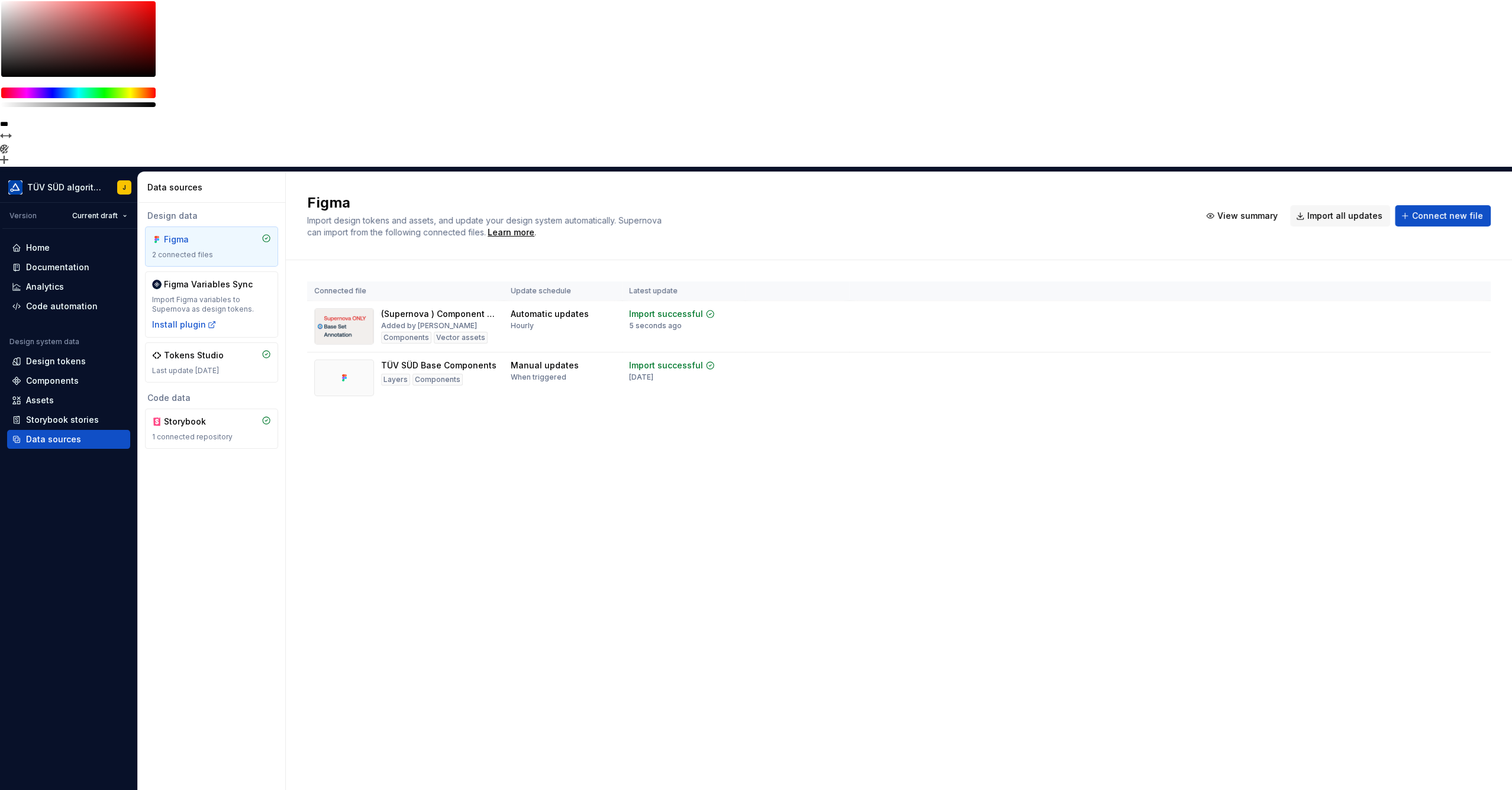
drag, startPoint x: 503, startPoint y: 208, endPoint x: 605, endPoint y: 288, distance: 129.6
click at [605, 288] on div "Figma Import design tokens and assets, and update your design system automatica…" at bounding box center [899, 565] width 1226 height 785
click at [755, 301] on td at bounding box center [796, 326] width 104 height 51
click at [53, 261] on div "Documentation" at bounding box center [58, 267] width 63 height 11
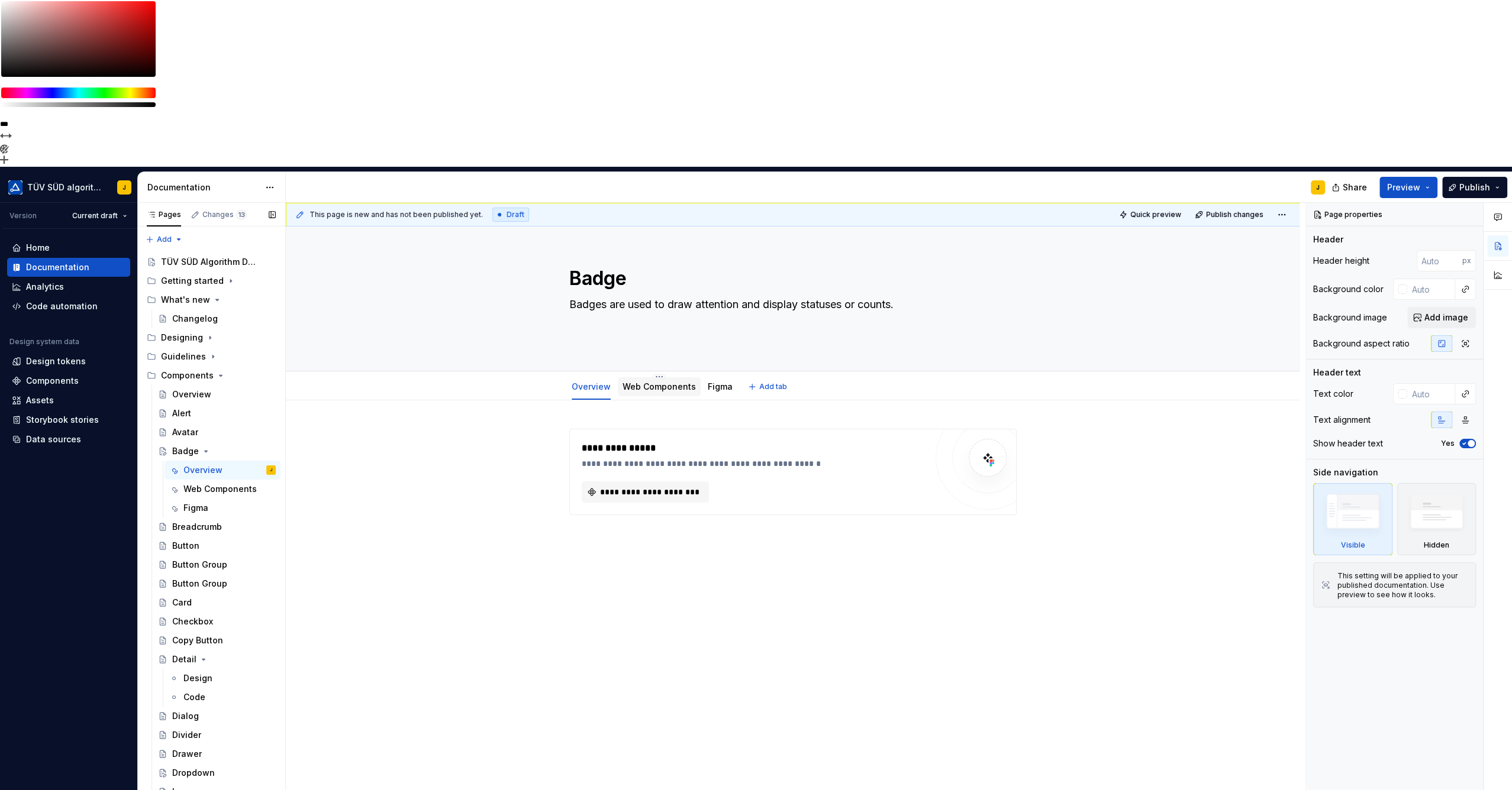
click at [640, 382] on link "Web Components" at bounding box center [658, 386] width 73 height 10
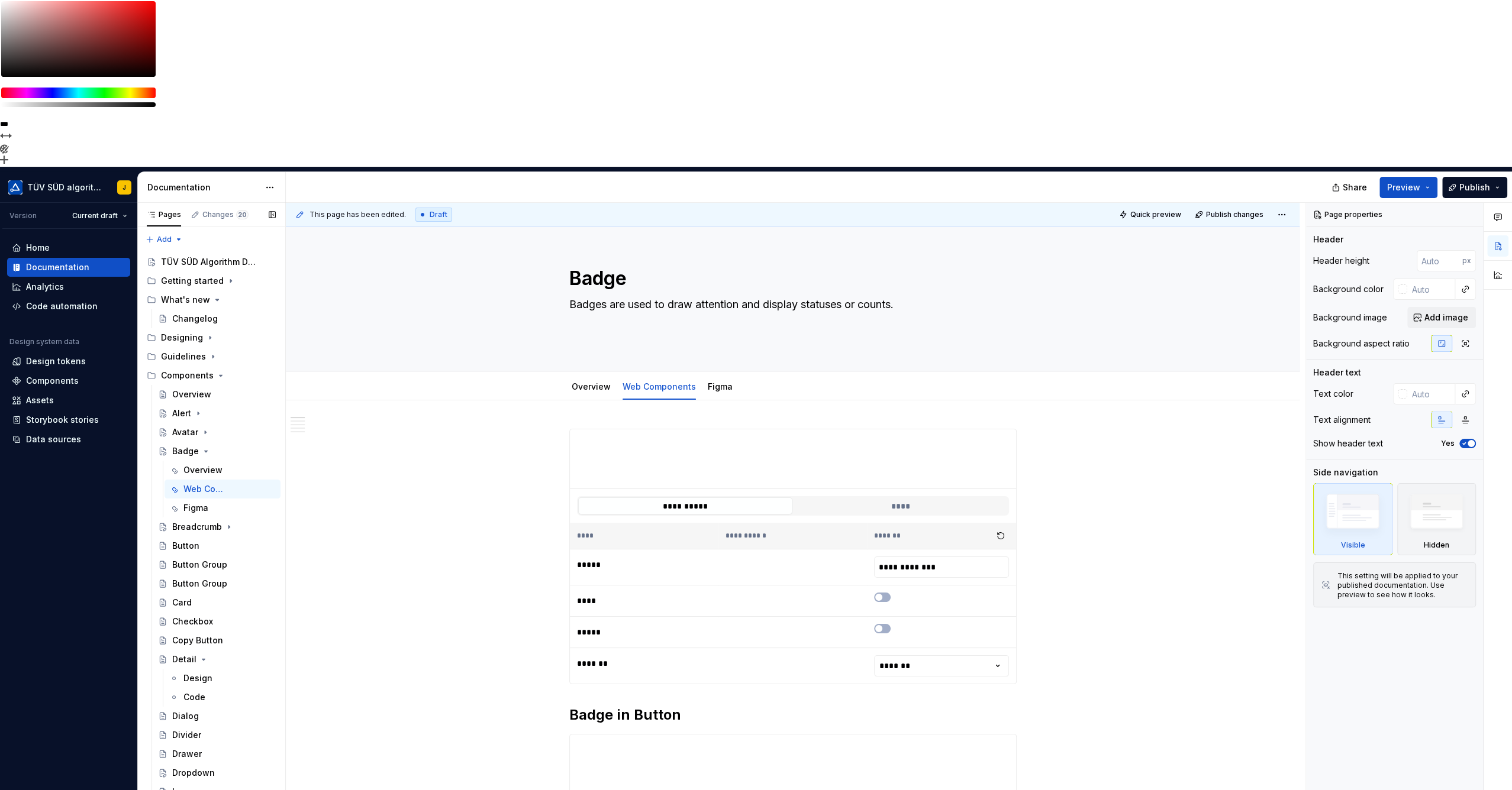
type textarea "*"
